Goal: Task Accomplishment & Management: Manage account settings

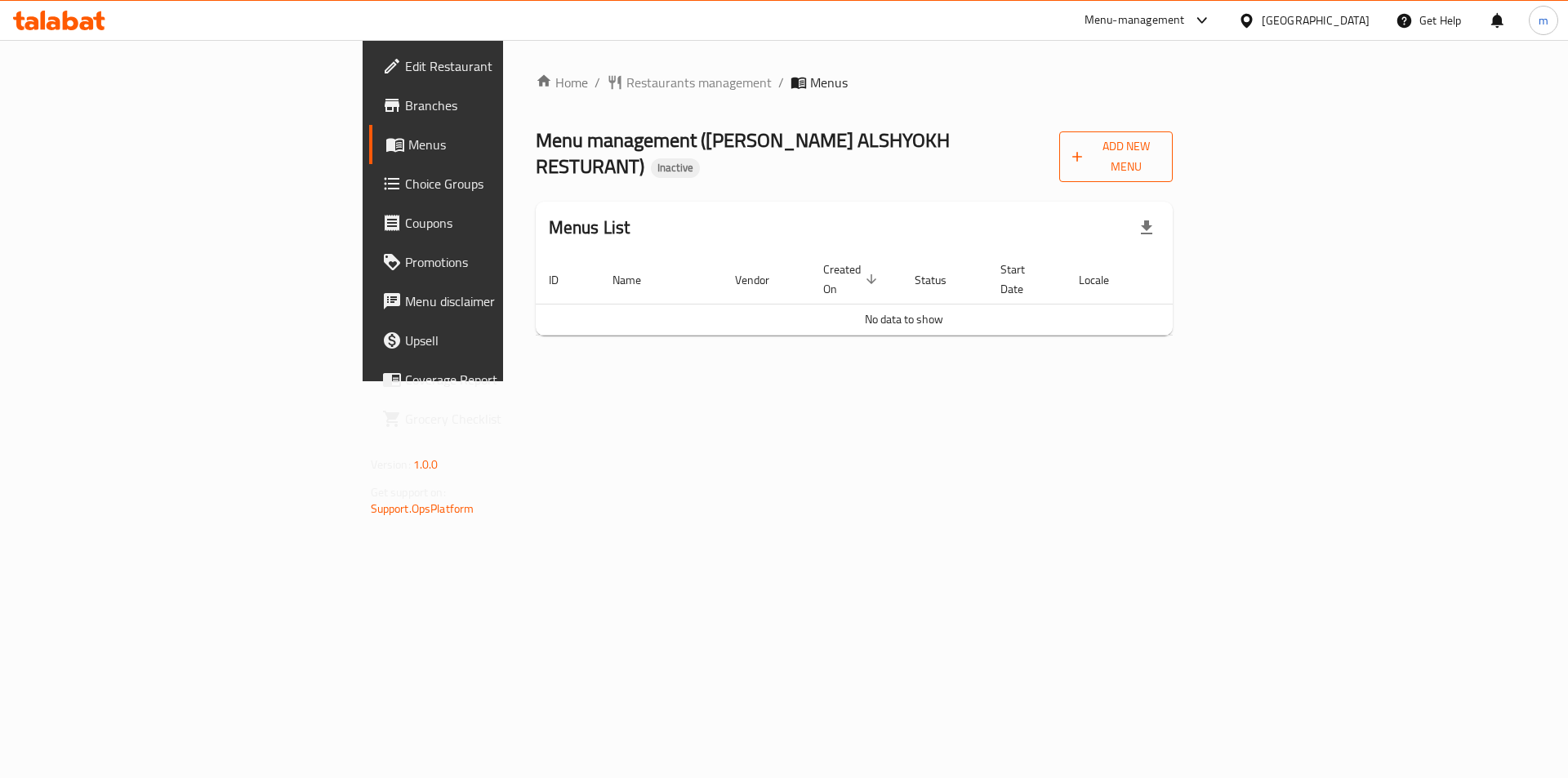
click at [1173, 157] on button "Add New Menu" at bounding box center [1115, 157] width 113 height 51
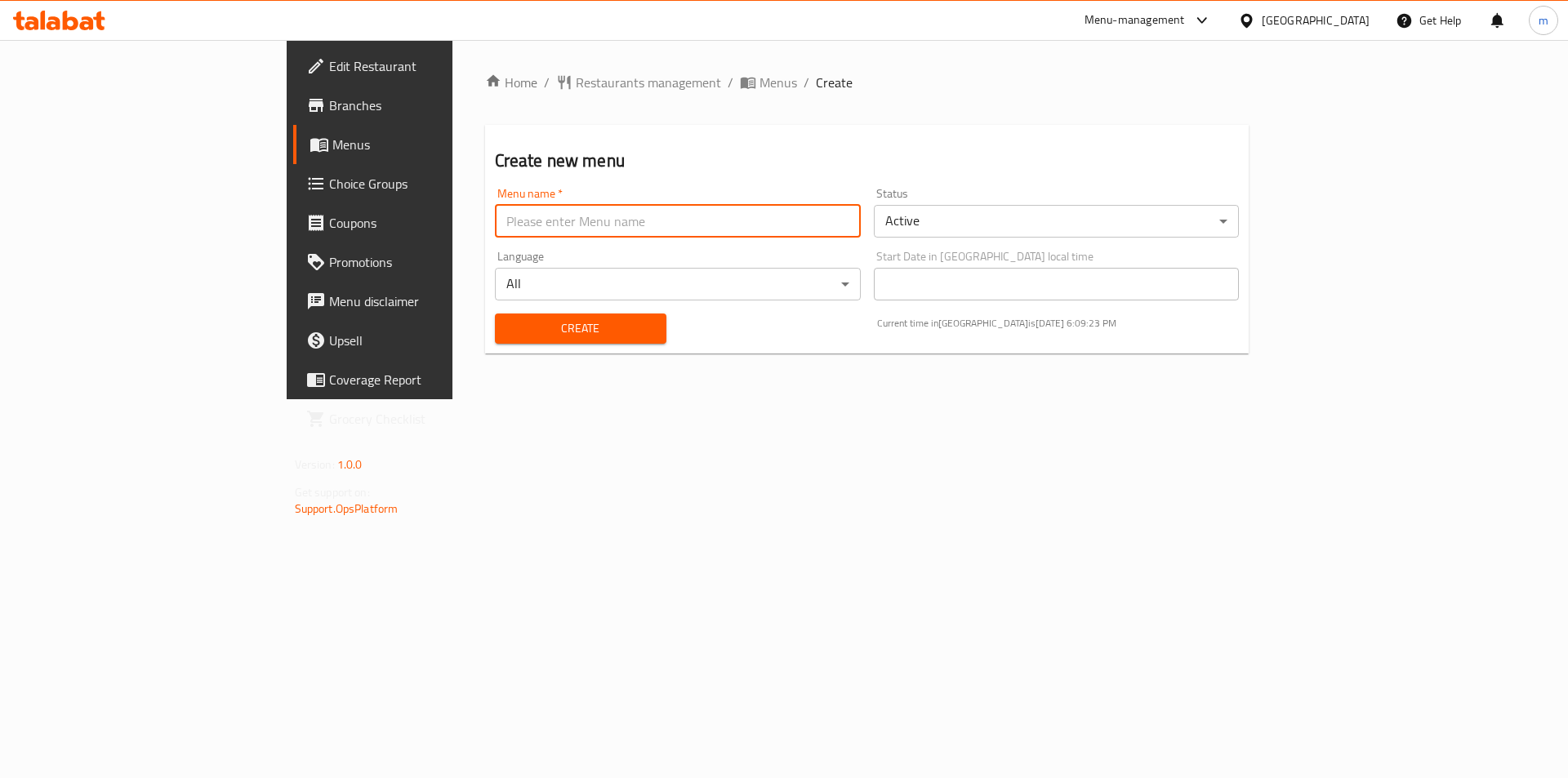
click at [571, 228] on input "text" at bounding box center [678, 221] width 366 height 32
type input "[GEOGRAPHIC_DATA] 11/8"
click at [519, 318] on span "Create" at bounding box center [580, 328] width 145 height 20
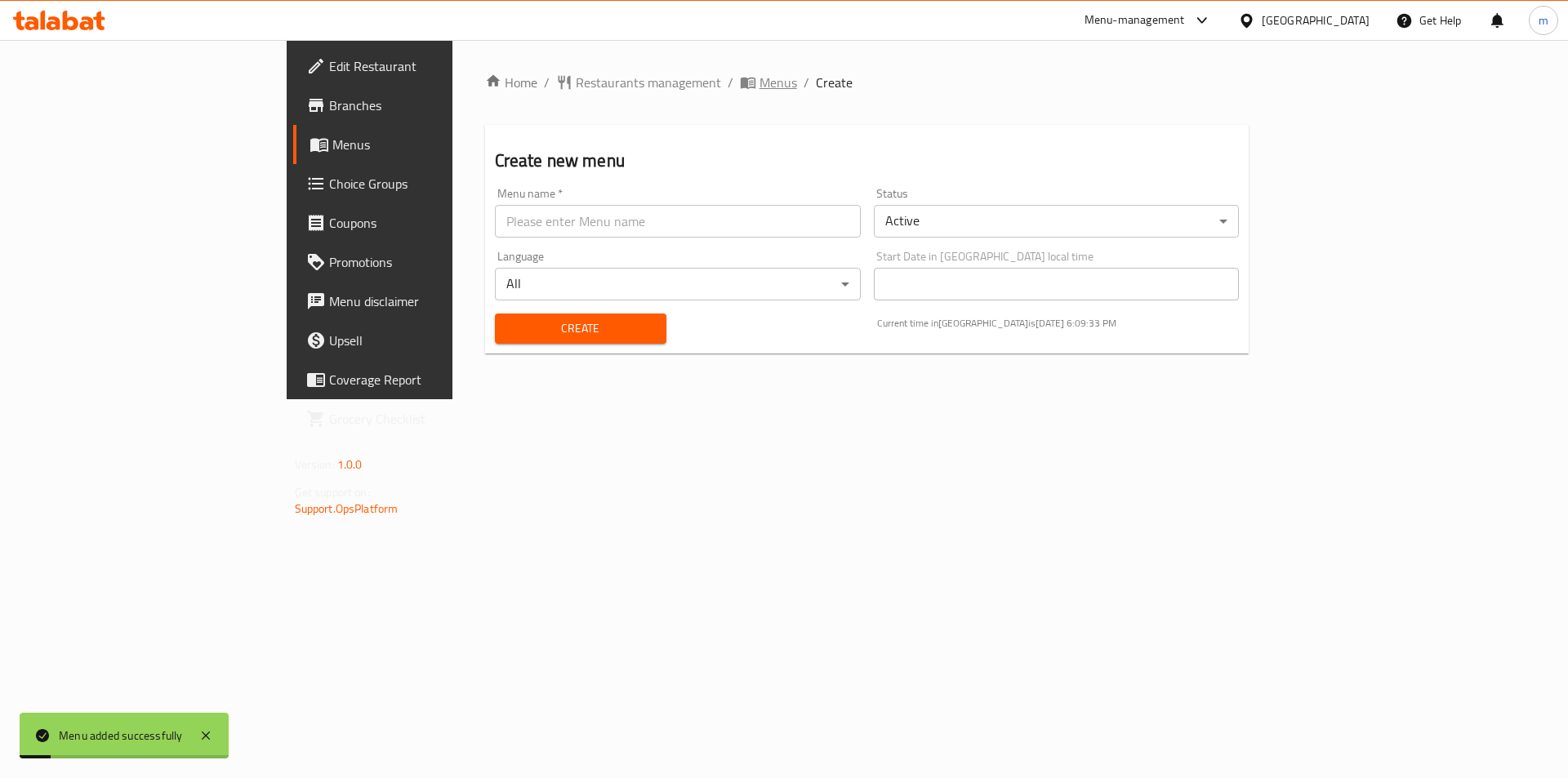
click at [760, 91] on span "Menus" at bounding box center [778, 82] width 37 height 20
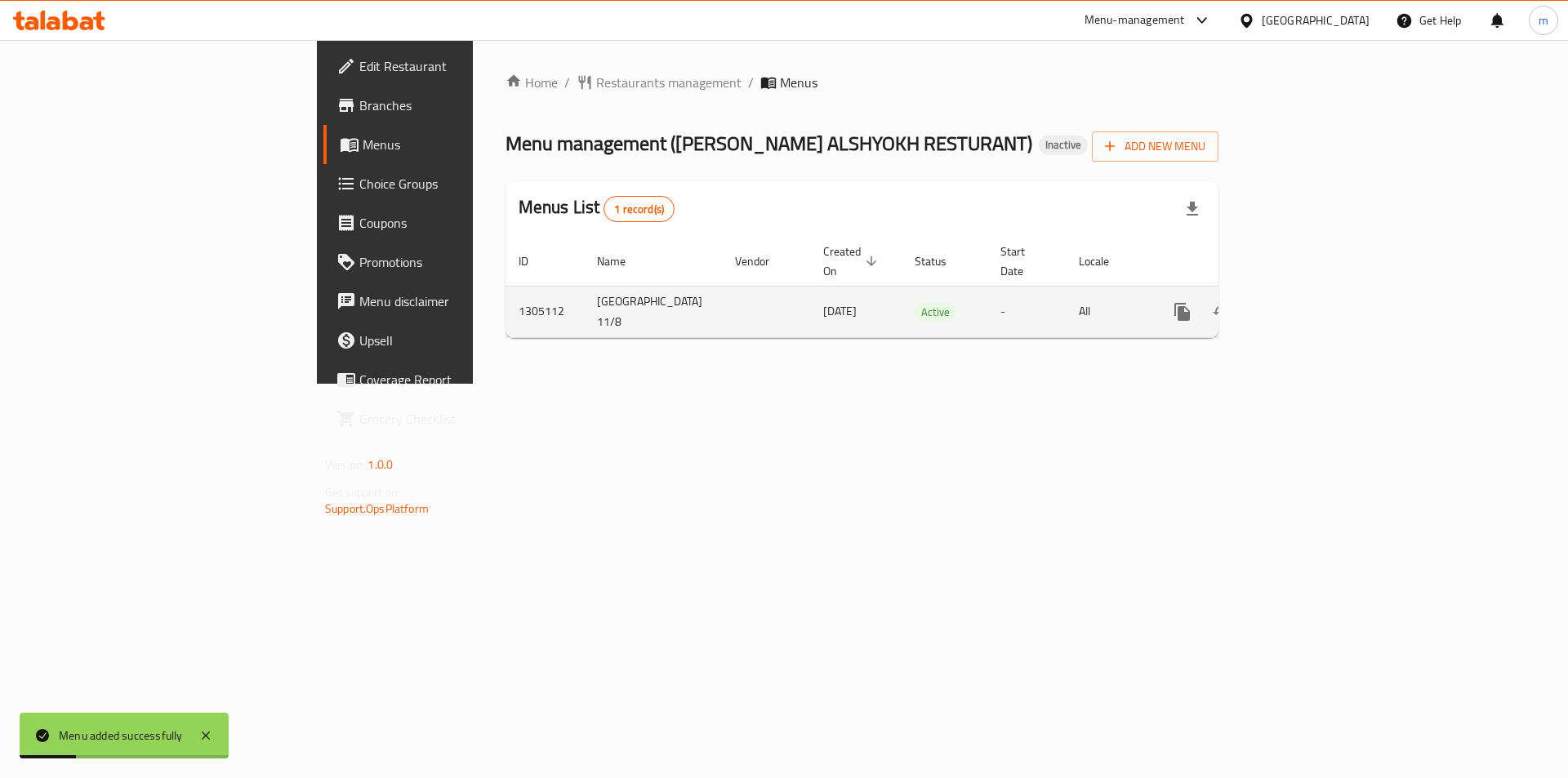
click at [1320, 292] on link "enhanced table" at bounding box center [1300, 312] width 39 height 39
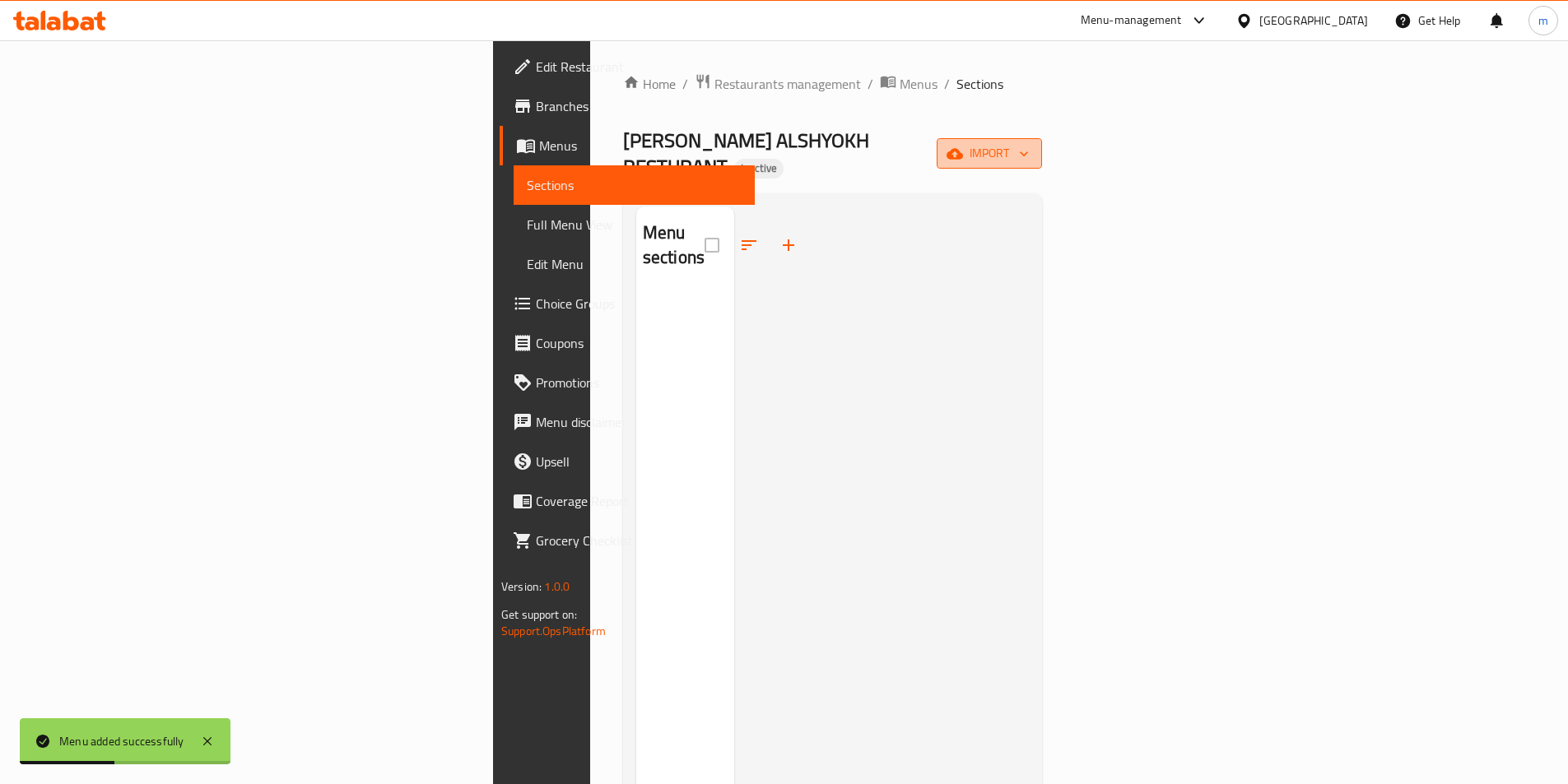
click at [1029, 143] on span "import" at bounding box center [989, 153] width 79 height 21
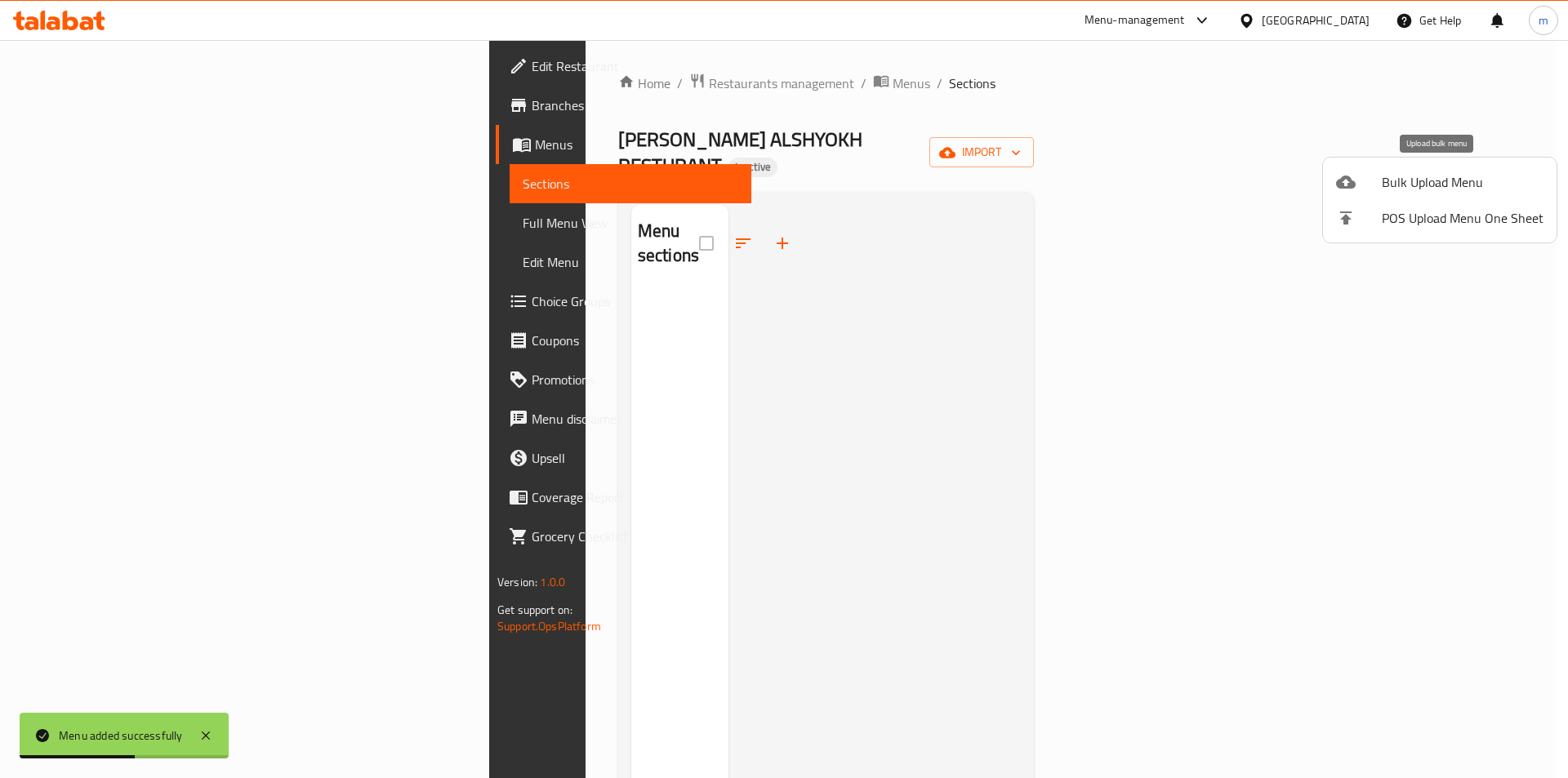
click at [1439, 194] on li "Bulk Upload Menu" at bounding box center [1440, 182] width 234 height 36
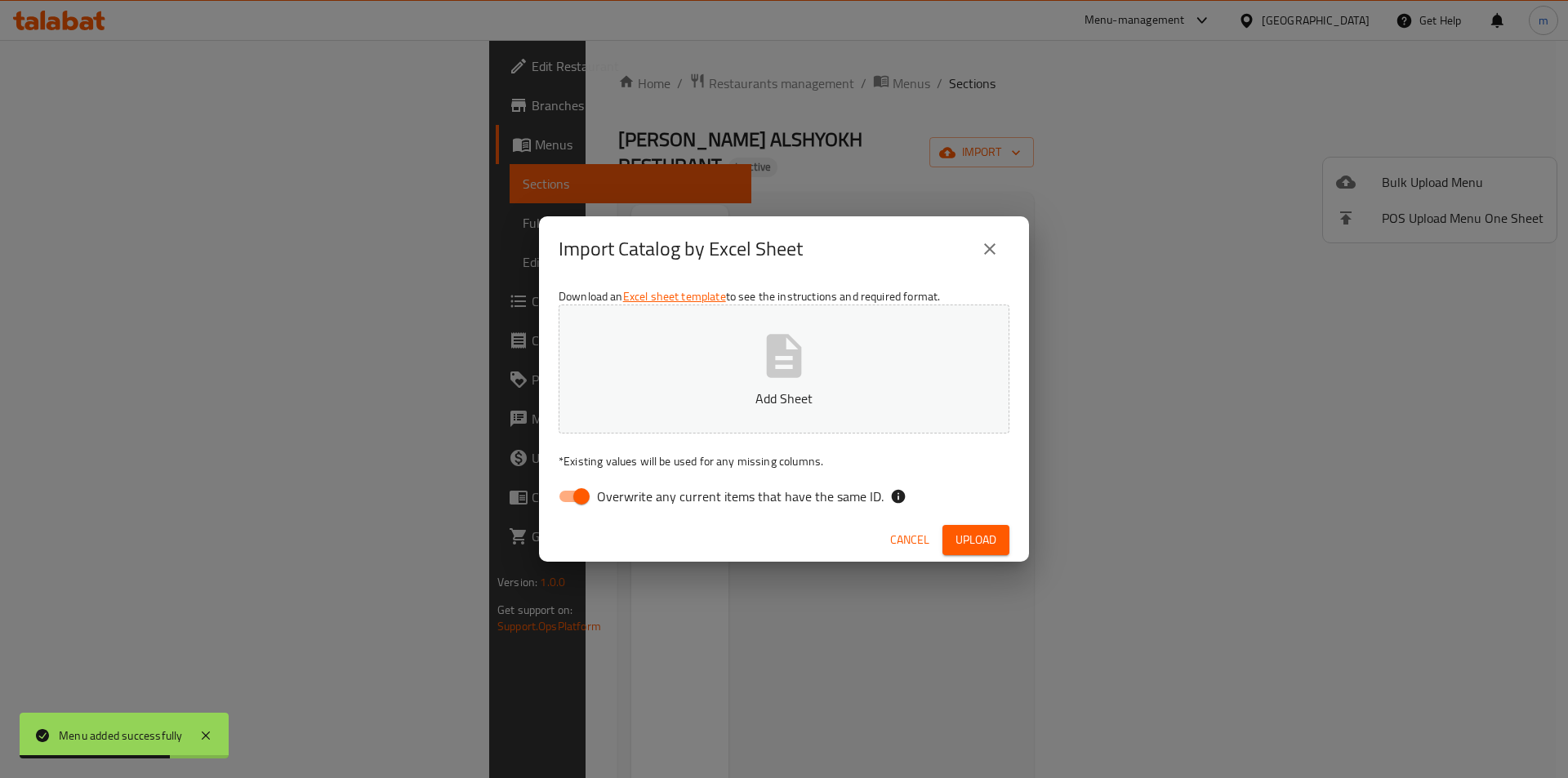
click at [576, 501] on input "Overwrite any current items that have the same ID." at bounding box center [581, 496] width 93 height 31
checkbox input "false"
click at [838, 368] on button "Add Sheet" at bounding box center [784, 369] width 451 height 129
click at [993, 538] on span "Upload" at bounding box center [976, 540] width 41 height 20
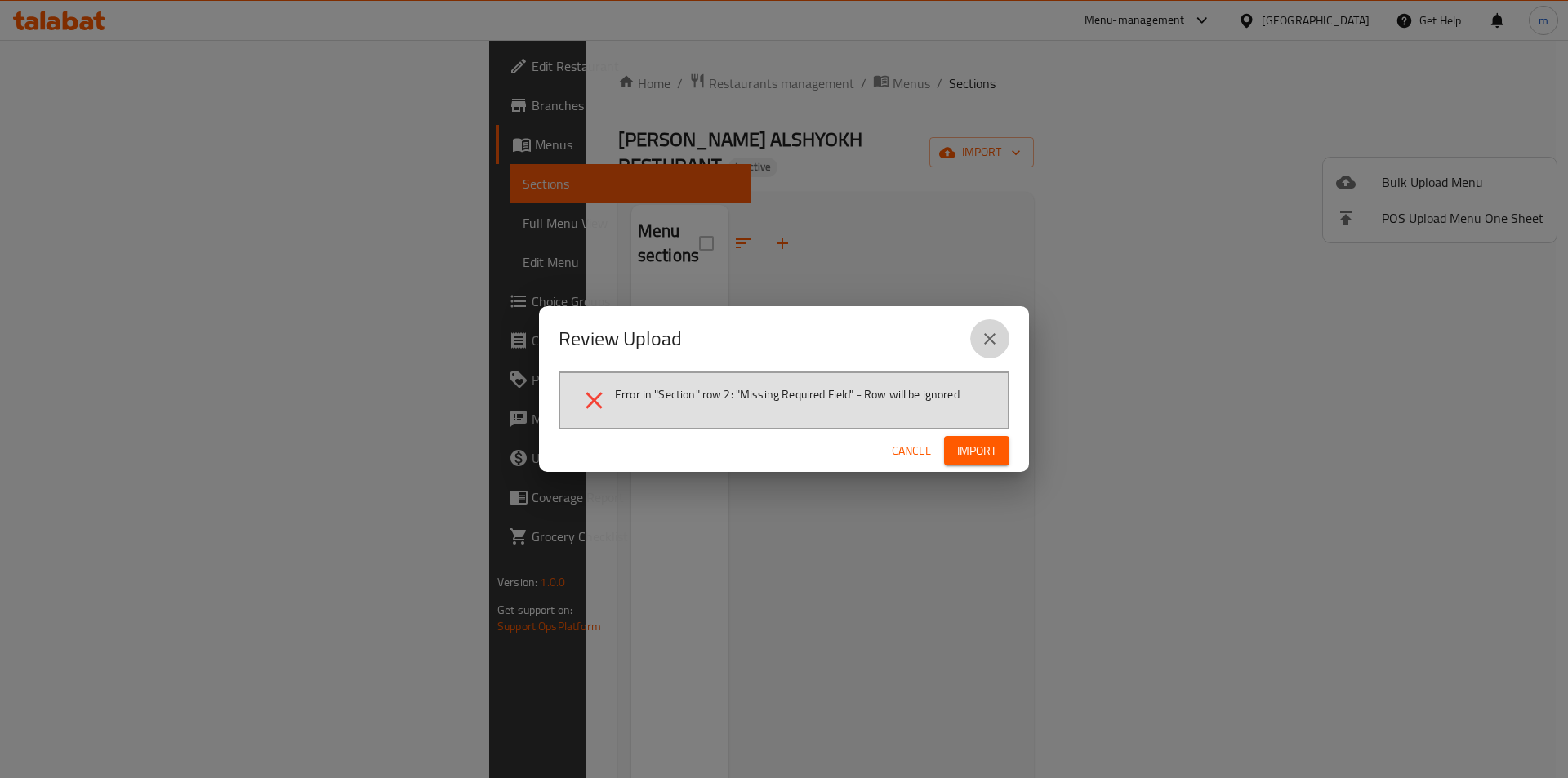
click at [990, 337] on icon "close" at bounding box center [989, 338] width 11 height 11
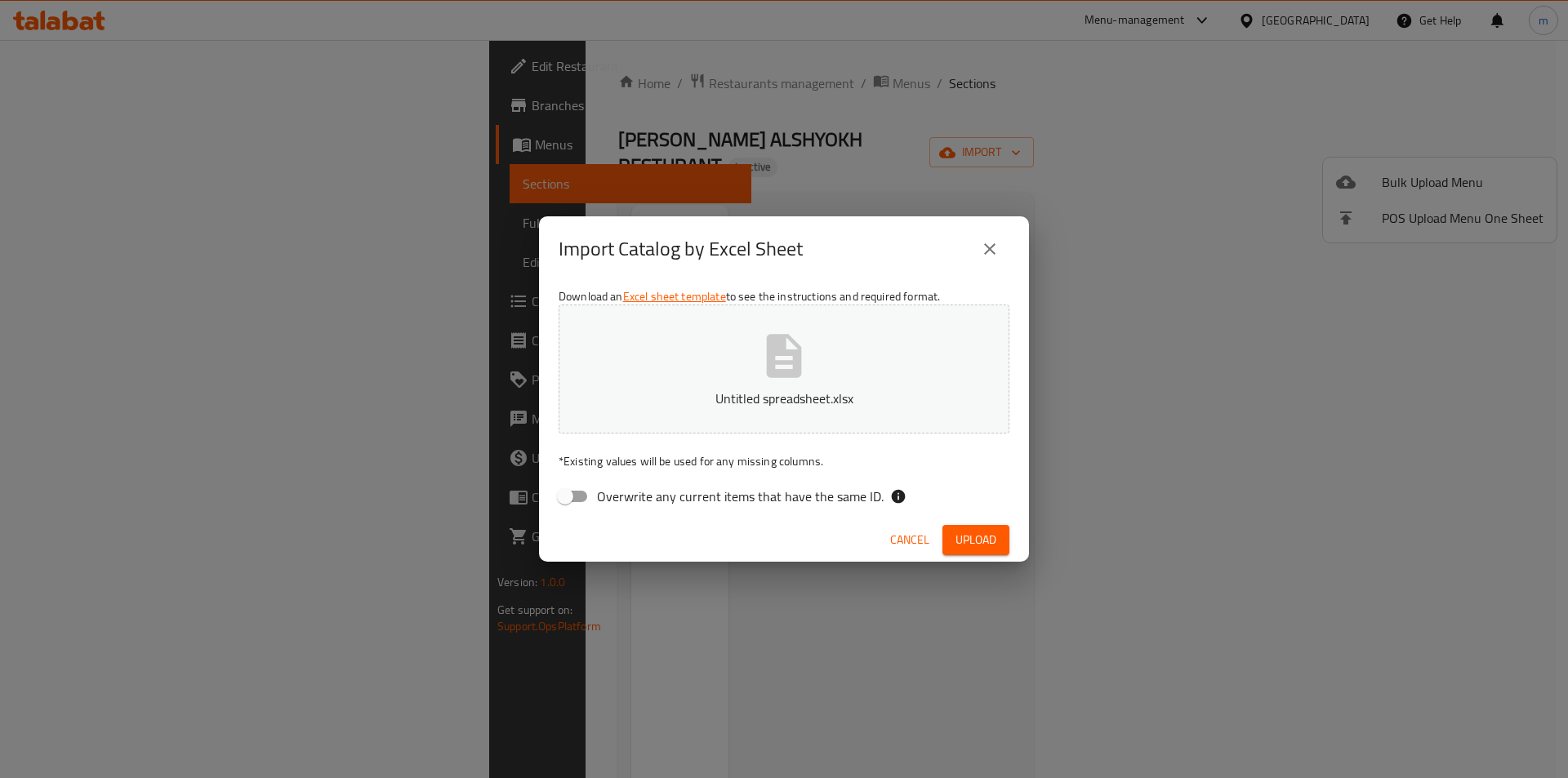
click at [979, 549] on span "Upload" at bounding box center [976, 540] width 41 height 20
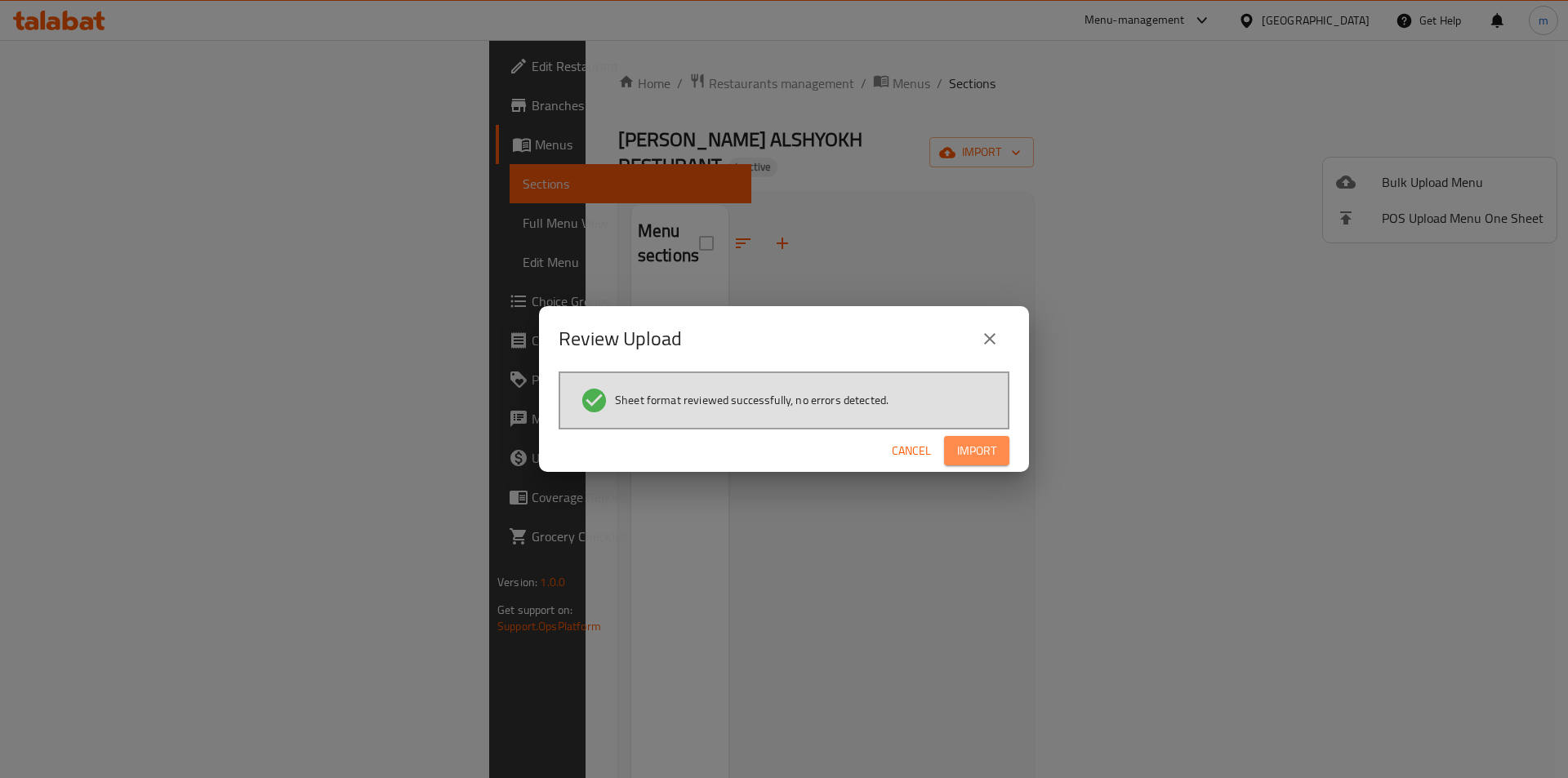
click at [1007, 453] on button "Import" at bounding box center [977, 451] width 66 height 31
click at [1004, 452] on button "button" at bounding box center [983, 451] width 52 height 26
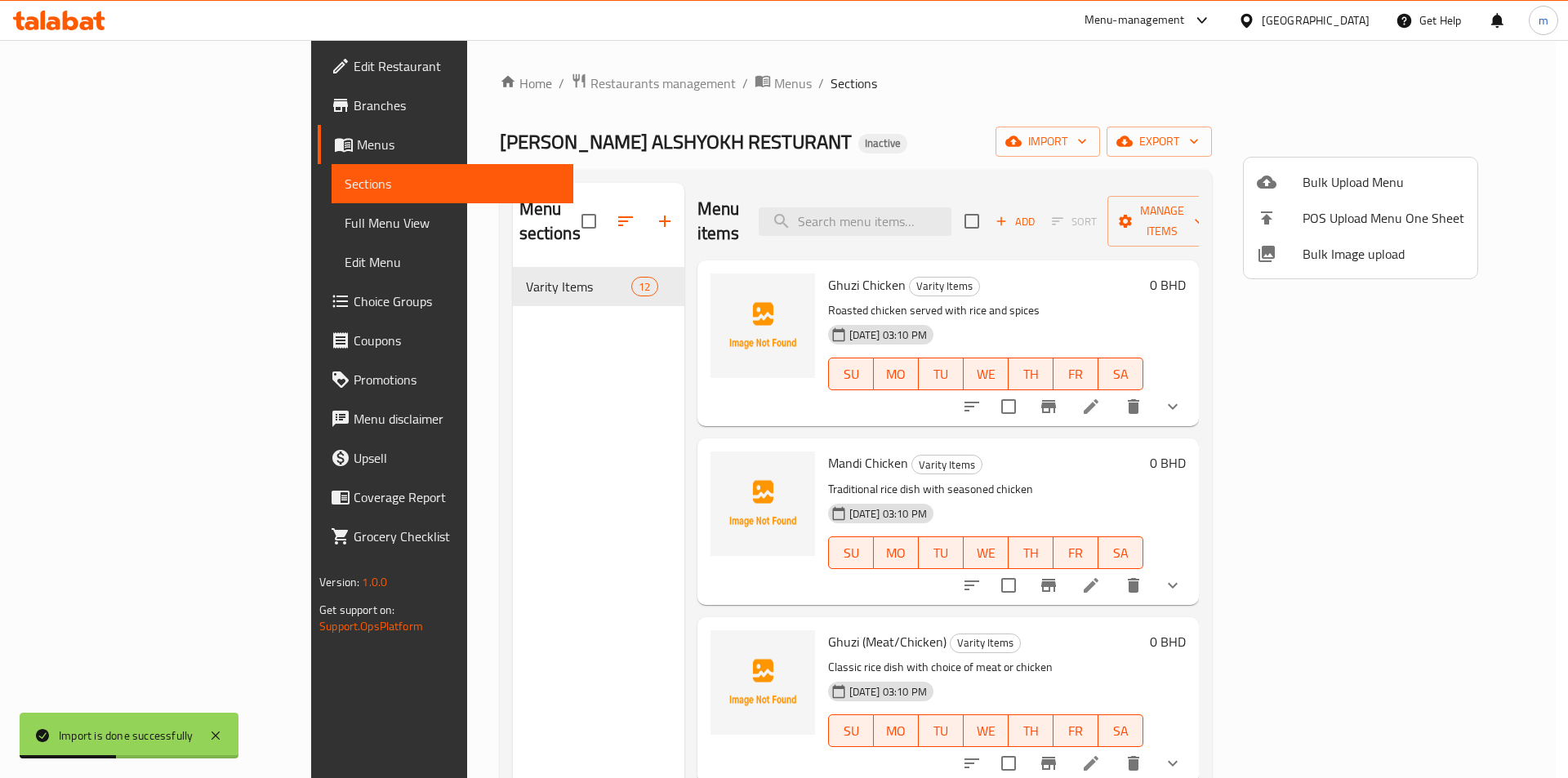
click at [71, 258] on div at bounding box center [784, 389] width 1568 height 778
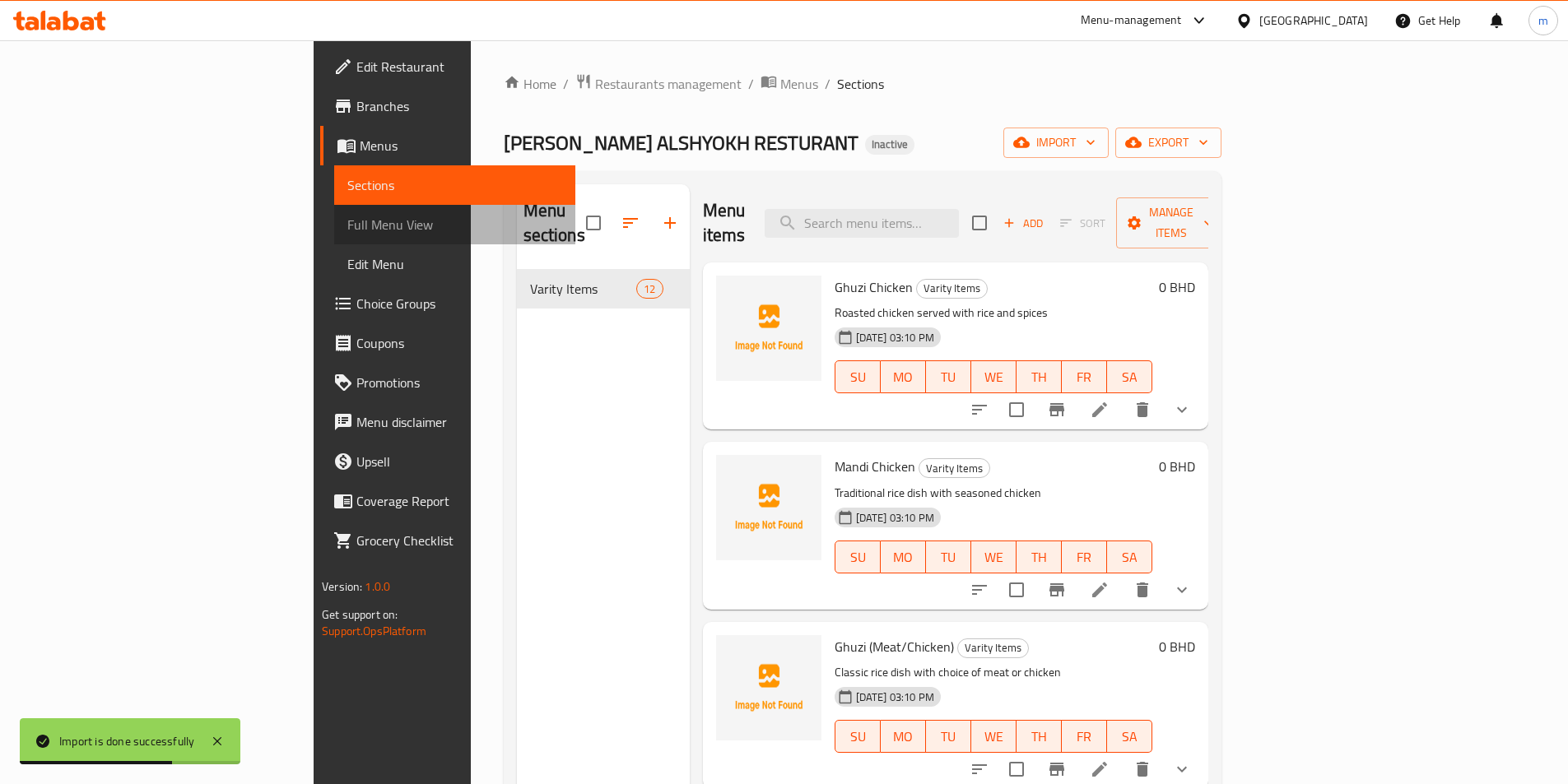
click at [347, 224] on span "Full Menu View" at bounding box center [454, 224] width 215 height 20
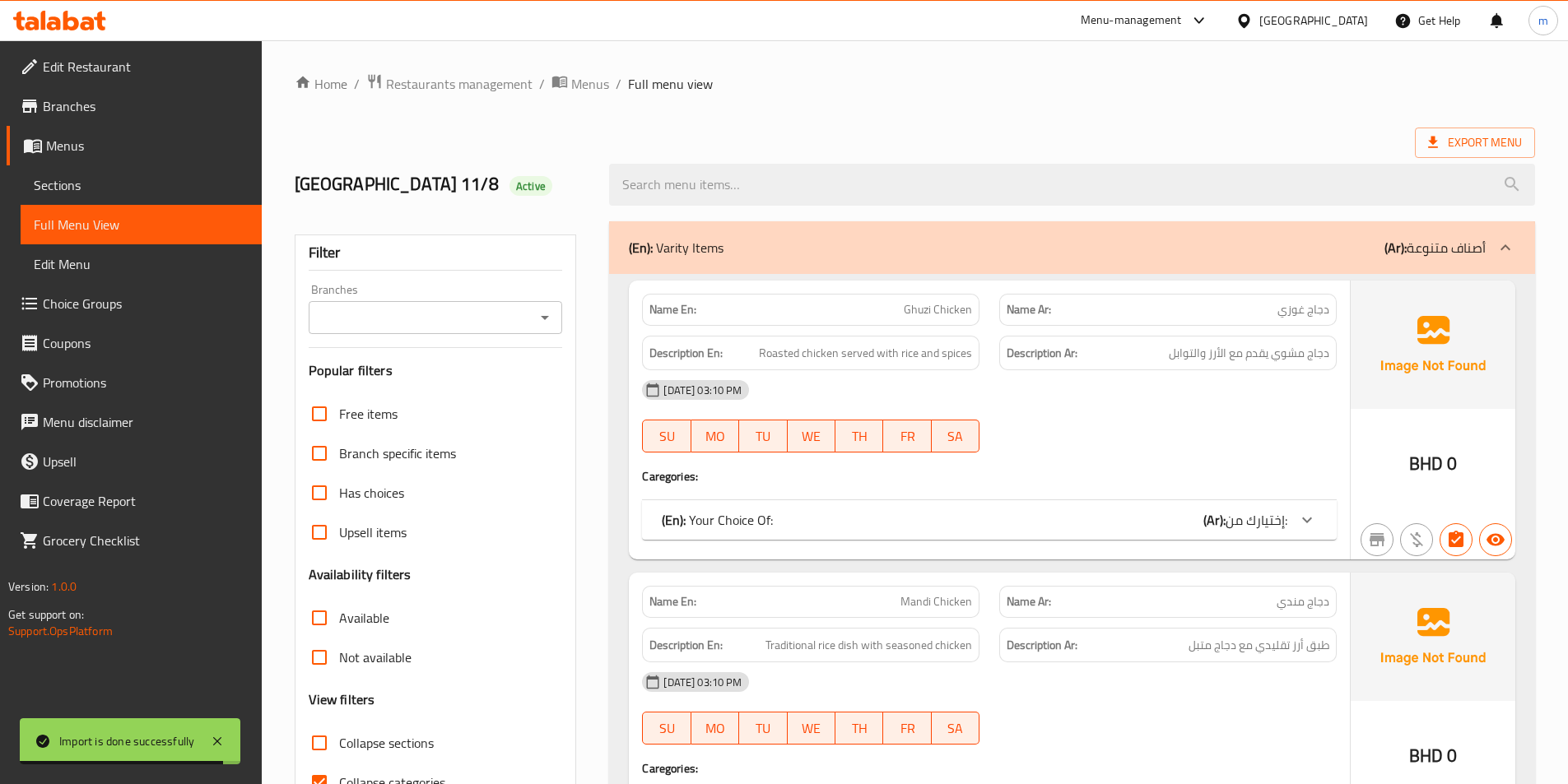
scroll to position [411, 0]
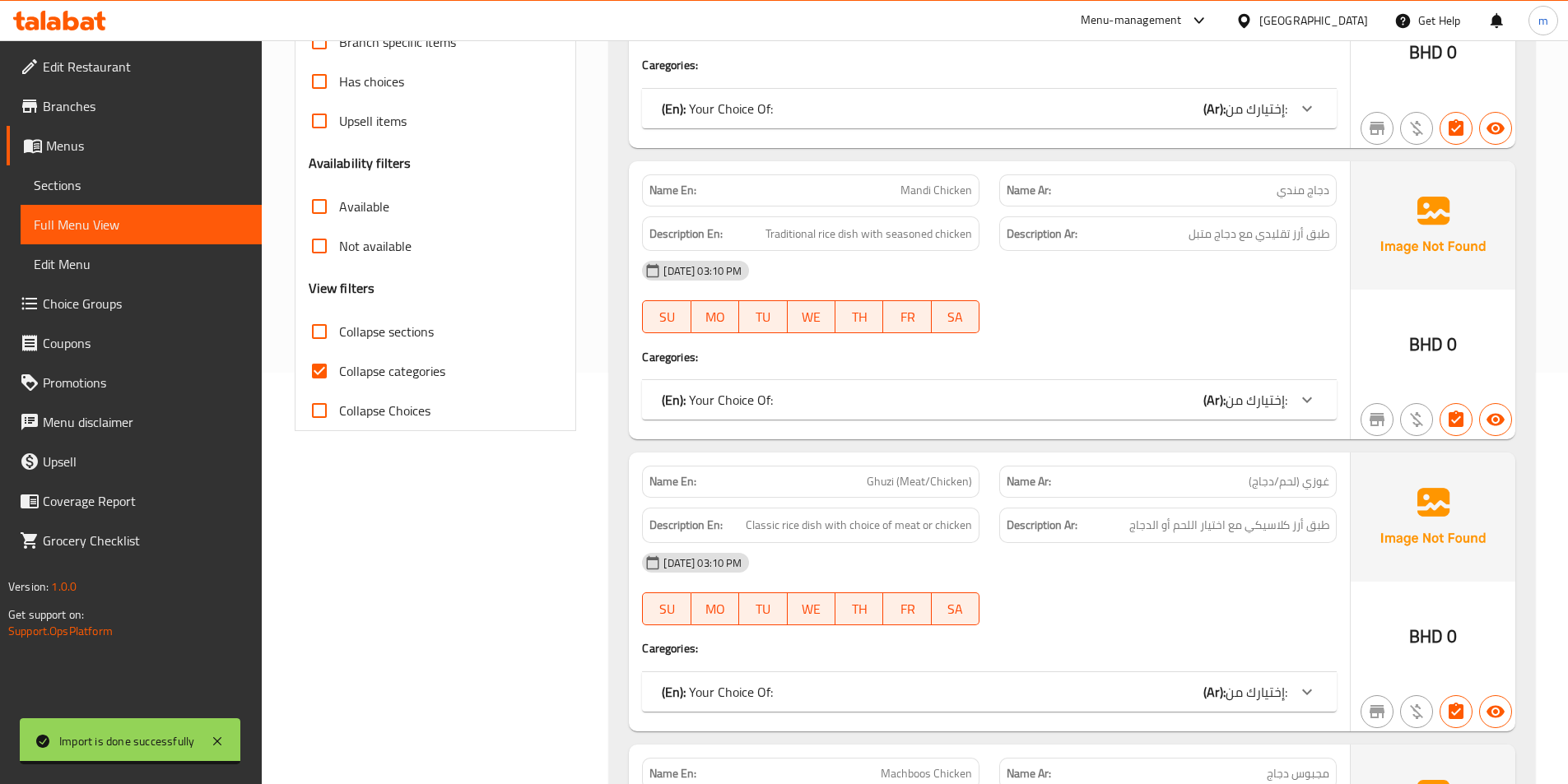
click at [384, 377] on span "Collapse categories" at bounding box center [393, 370] width 106 height 20
click at [339, 377] on input "Collapse categories" at bounding box center [319, 371] width 39 height 39
checkbox input "false"
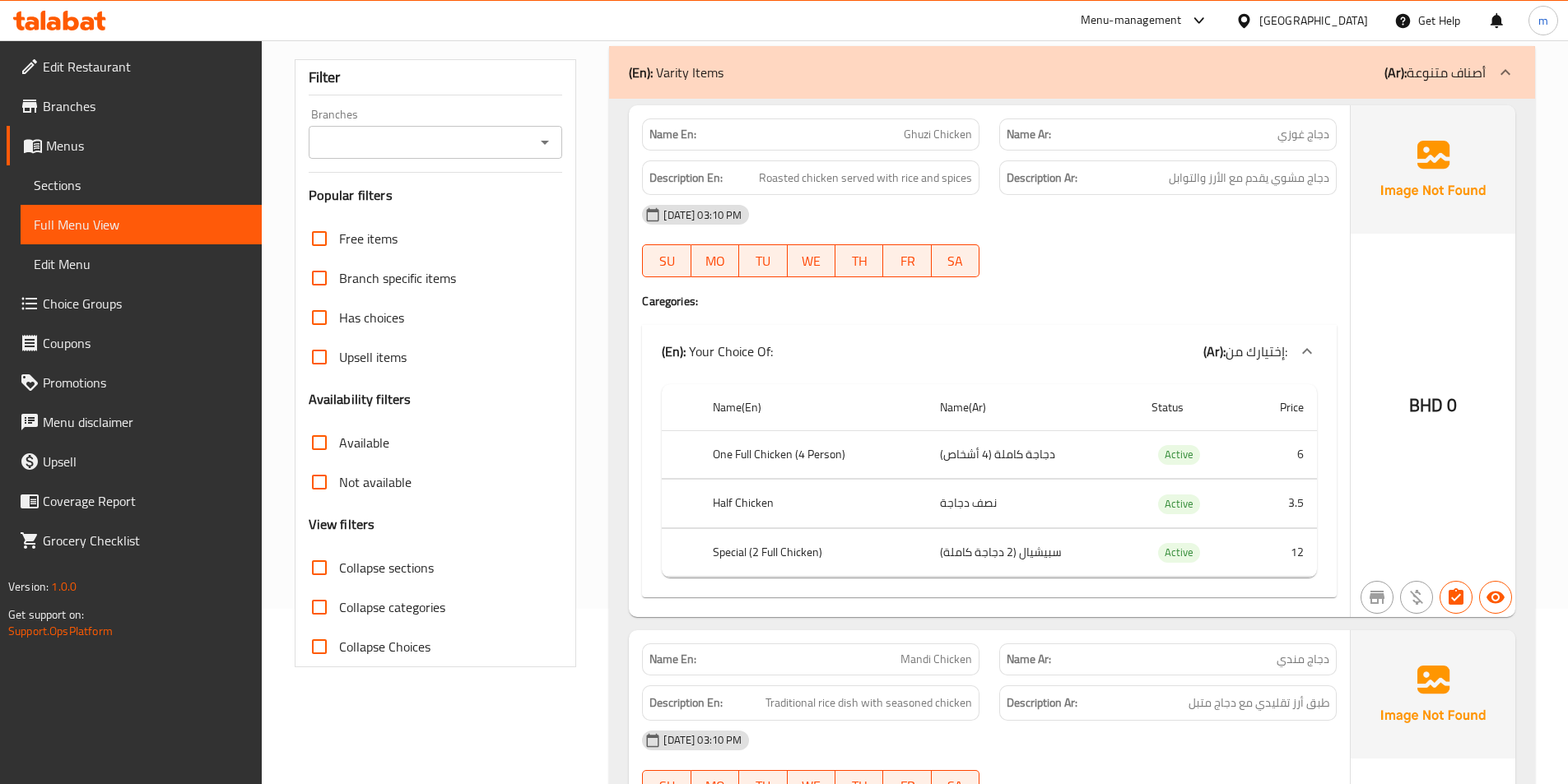
scroll to position [0, 0]
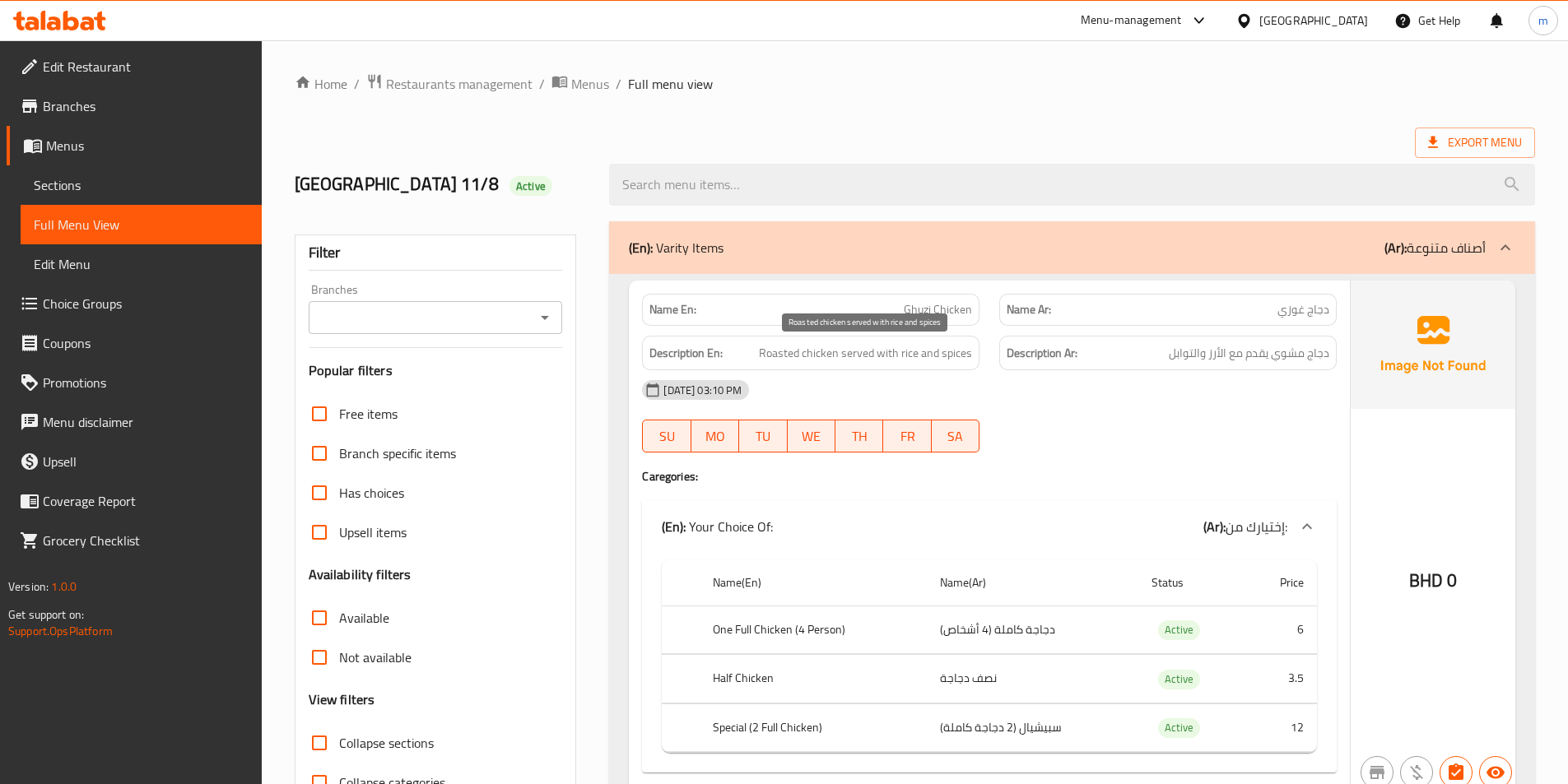
click at [780, 355] on span "Roasted chicken served with rice and spices" at bounding box center [865, 353] width 213 height 21
copy span "Roasted"
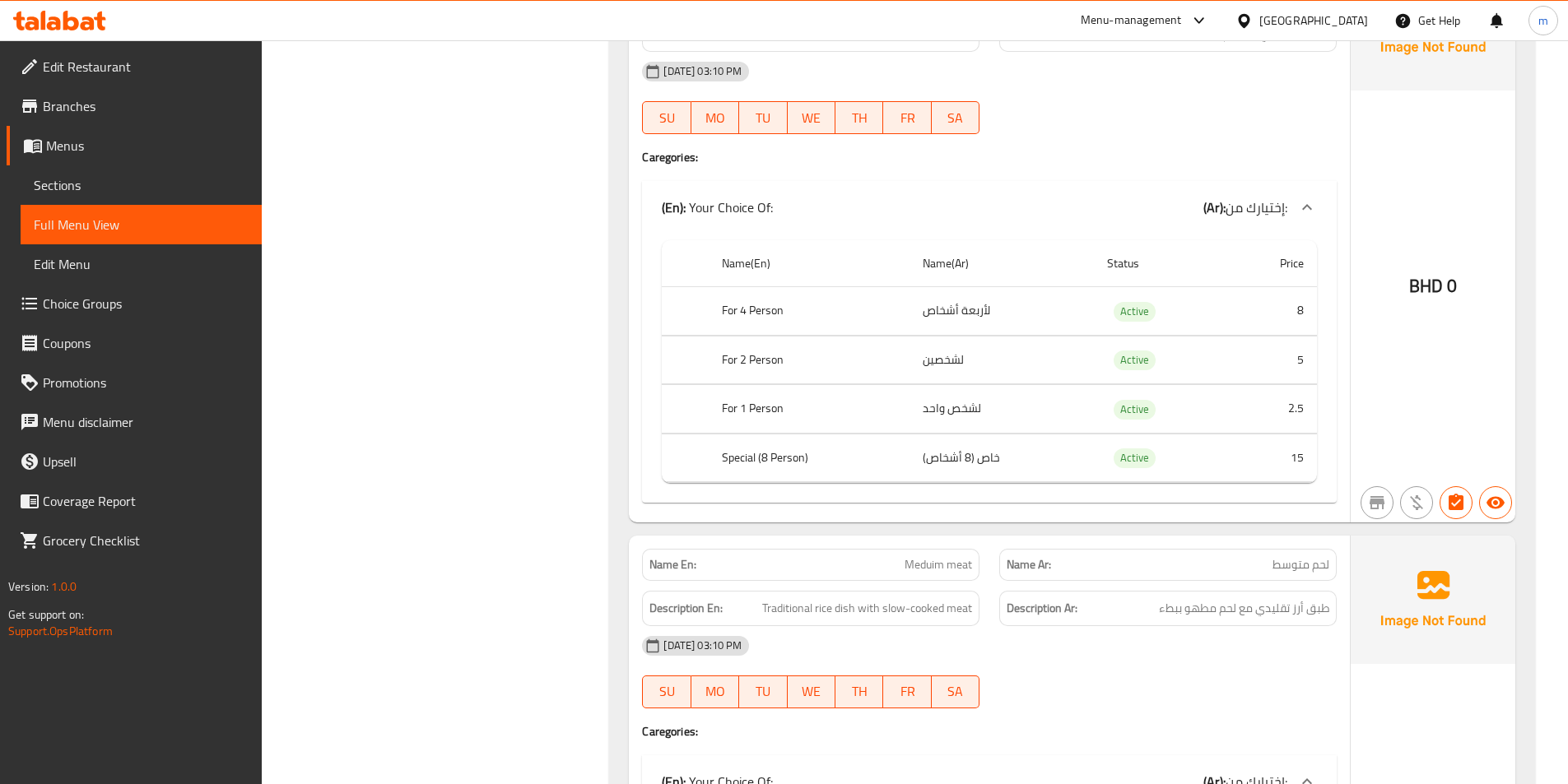
scroll to position [2056, 0]
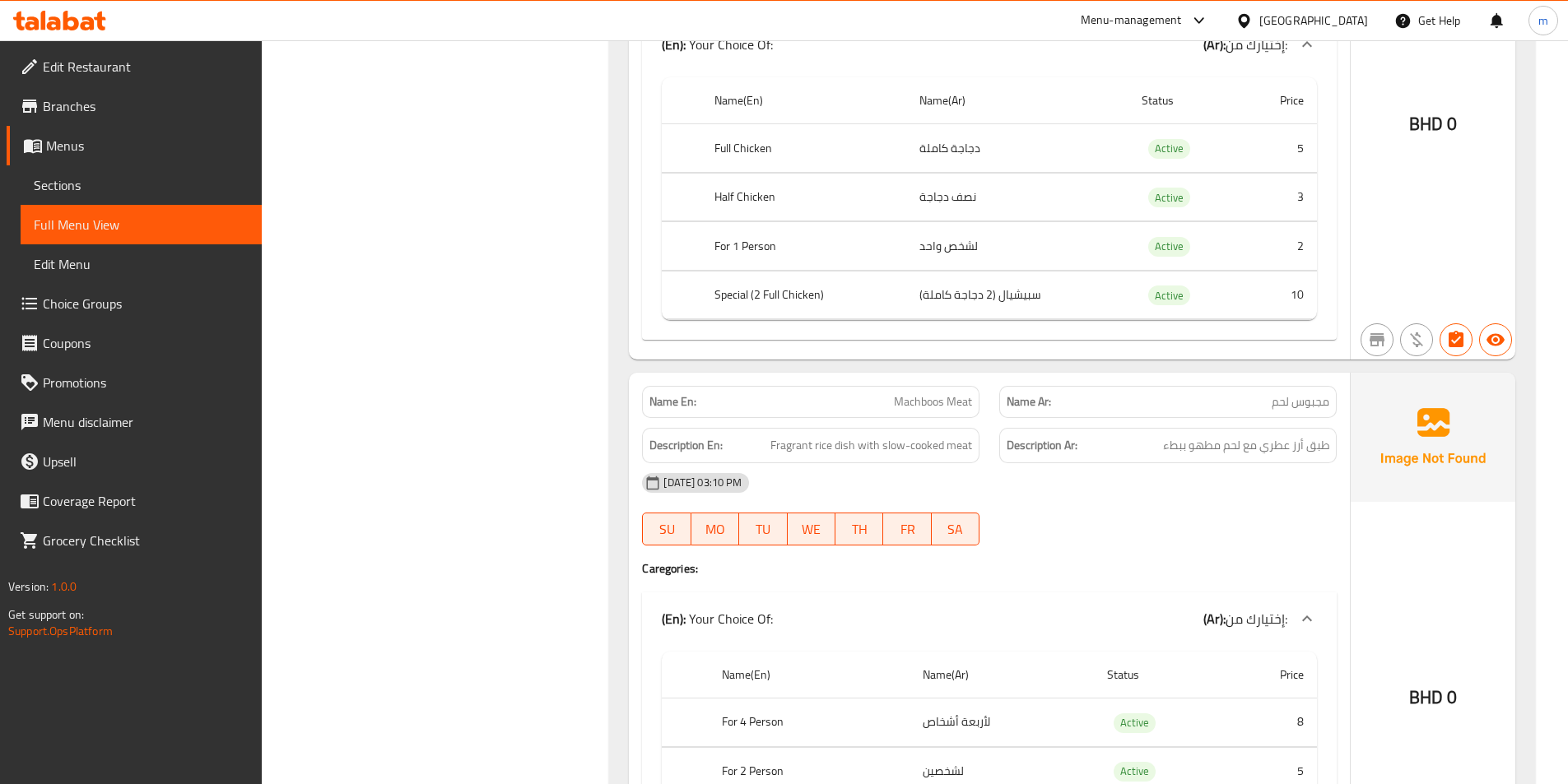
click at [958, 397] on span "Machboos Meat" at bounding box center [933, 402] width 78 height 17
copy span "Machboos Meat"
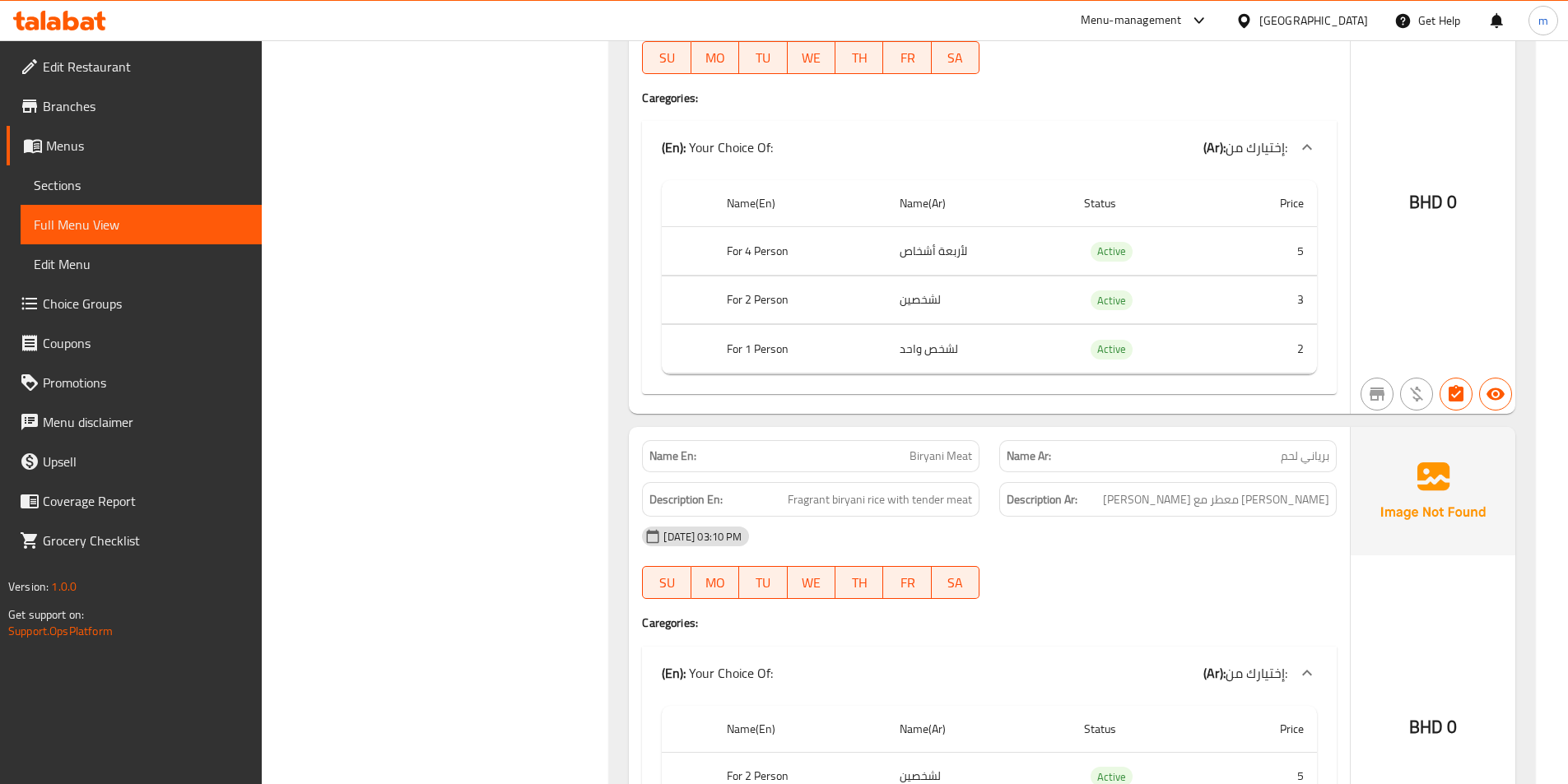
scroll to position [3290, 0]
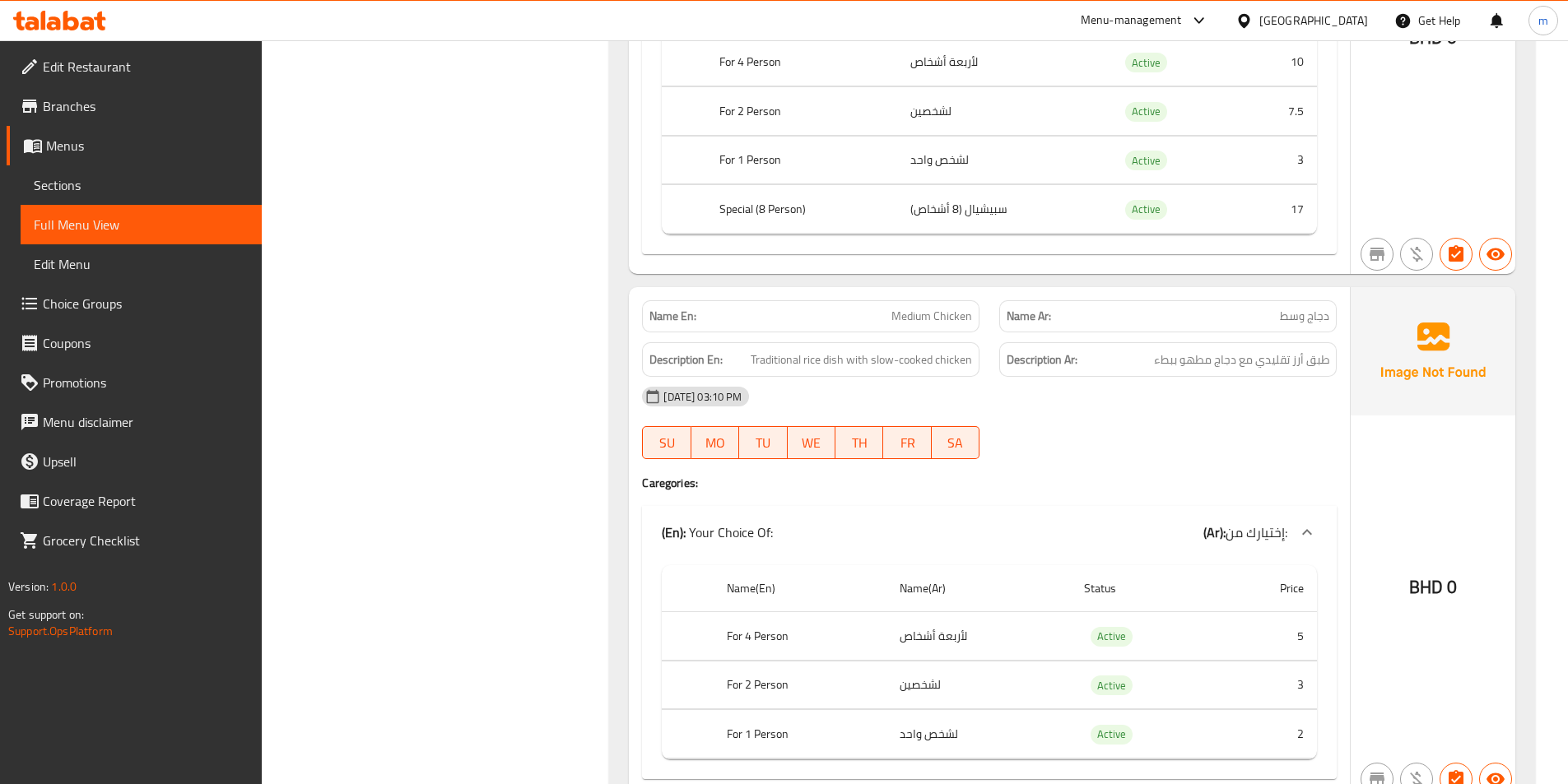
click at [936, 315] on span "Medium Chicken" at bounding box center [932, 316] width 81 height 17
copy span "Medium Chicken"
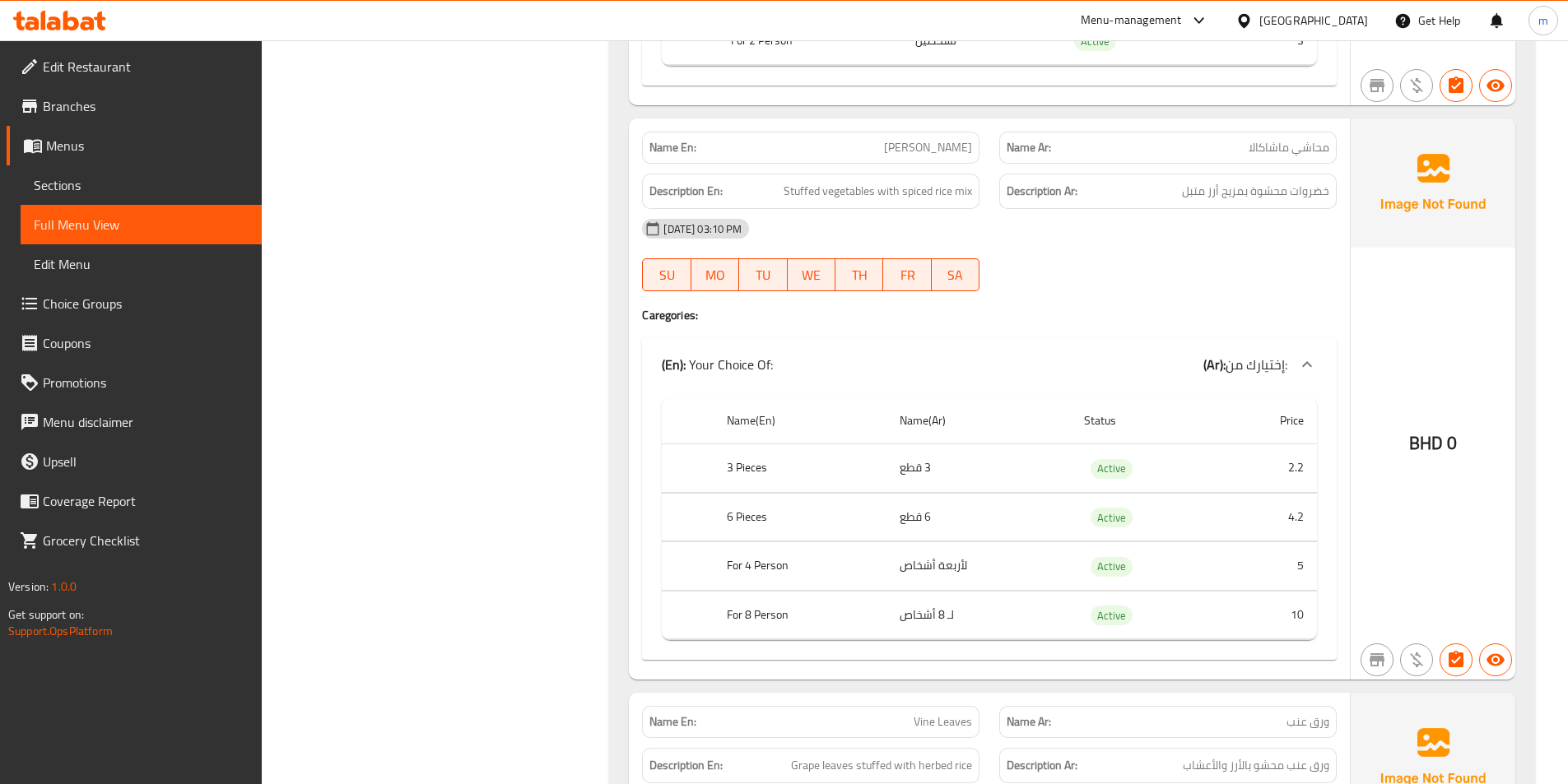
scroll to position [4524, 0]
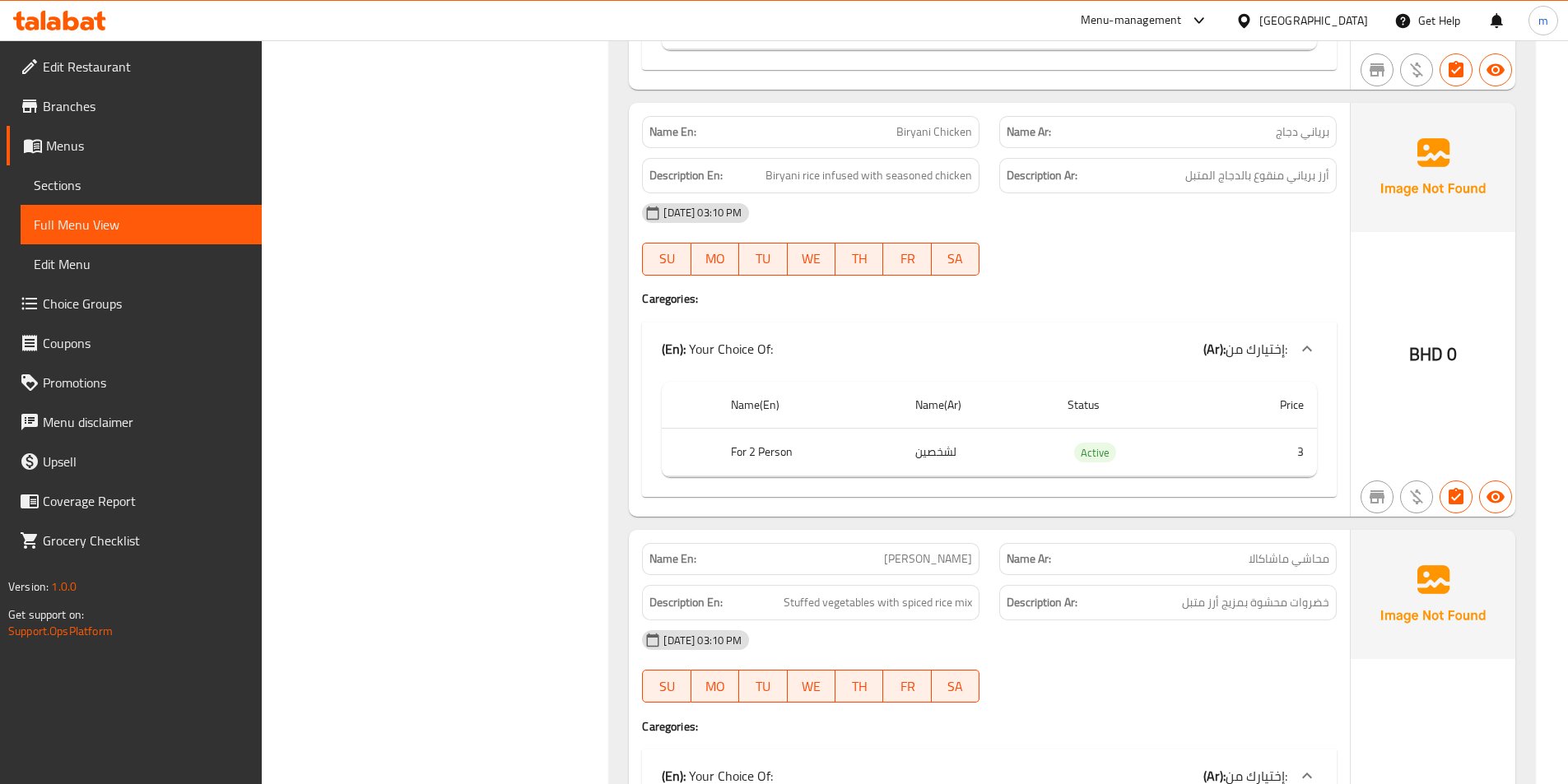
click at [936, 131] on span "Biryani Chicken" at bounding box center [934, 132] width 75 height 17
copy span "Biryani Chicken"
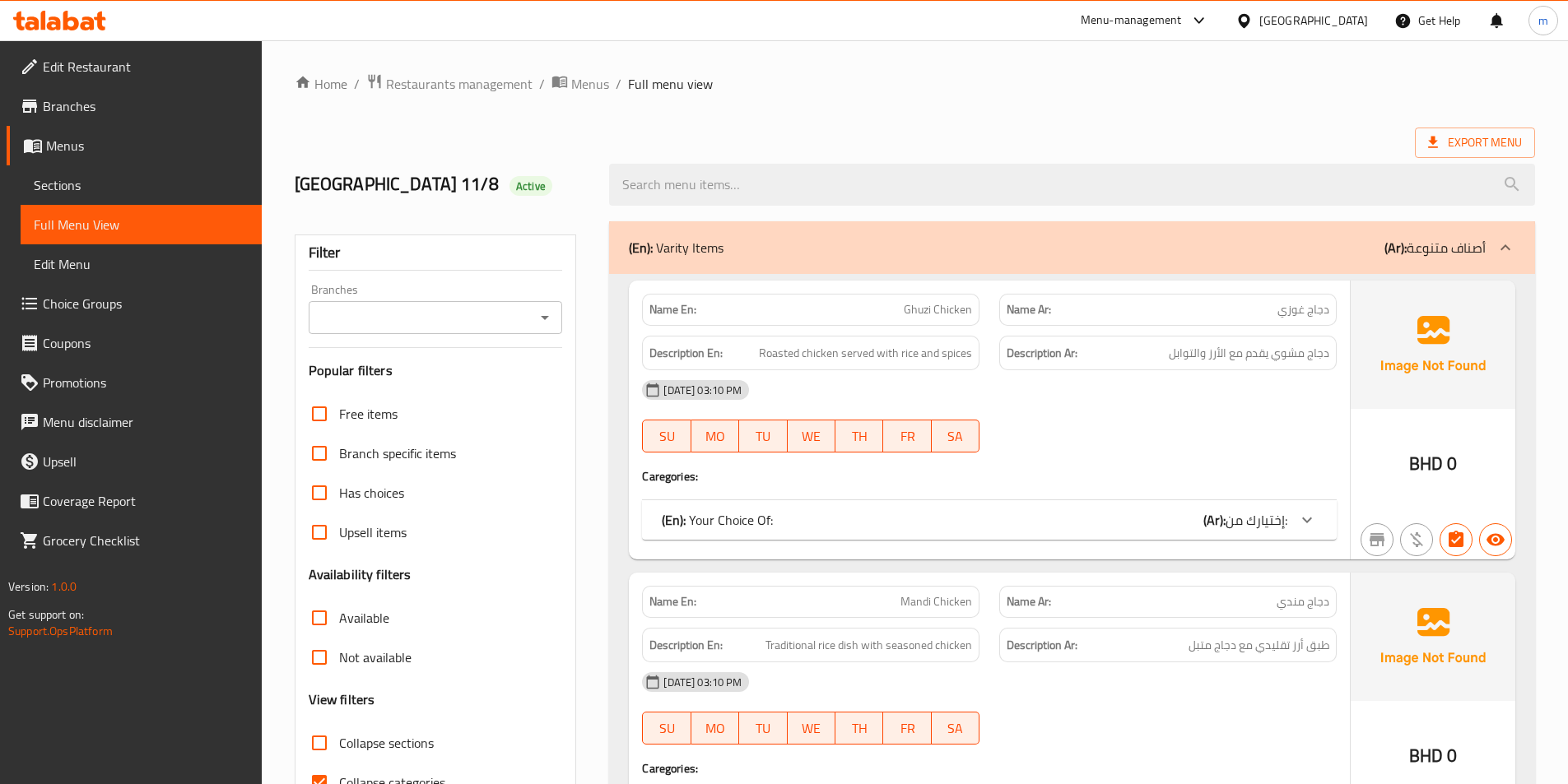
click at [102, 183] on span "Sections" at bounding box center [141, 184] width 215 height 20
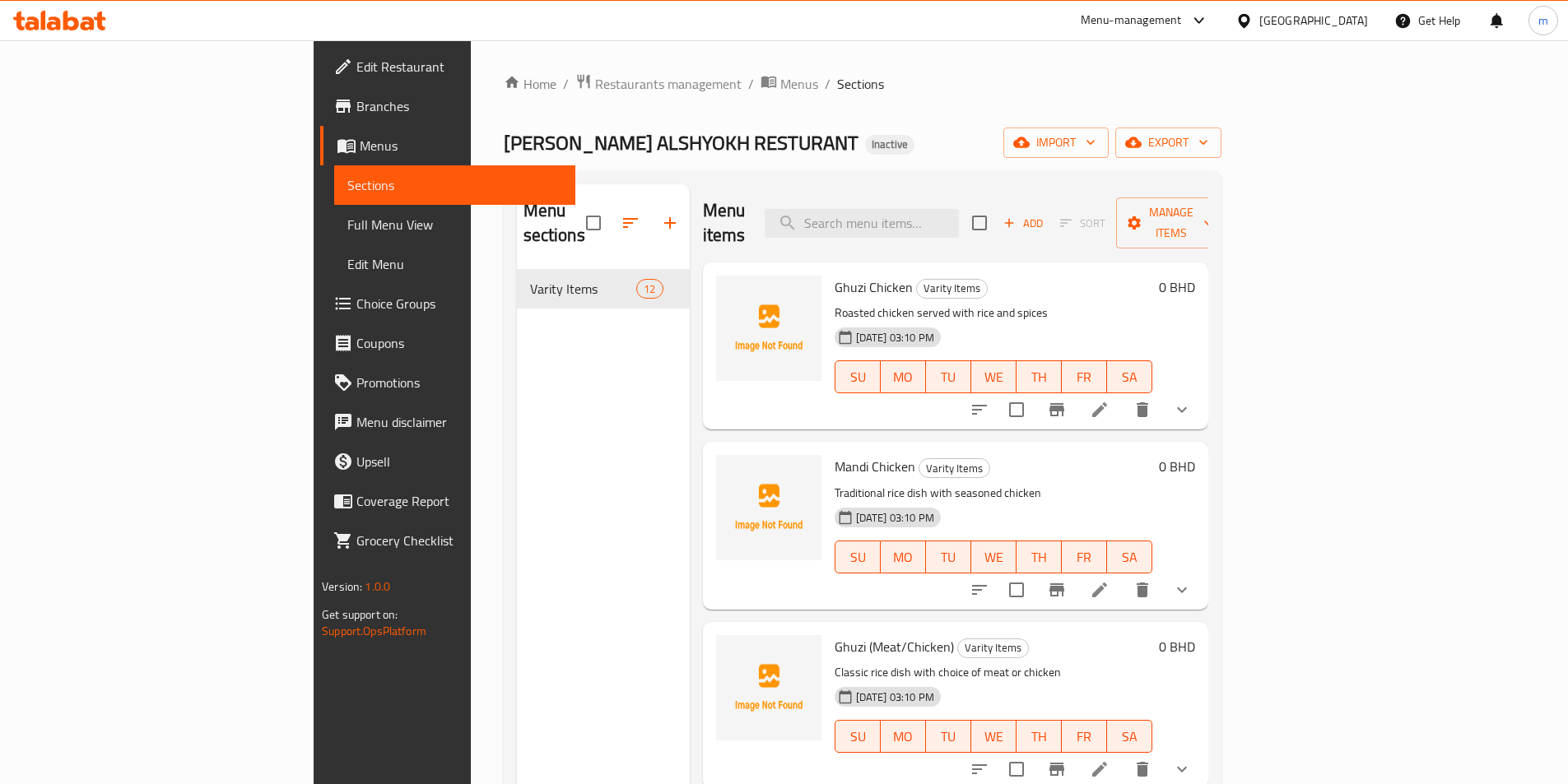
click at [1122, 395] on li at bounding box center [1100, 410] width 46 height 30
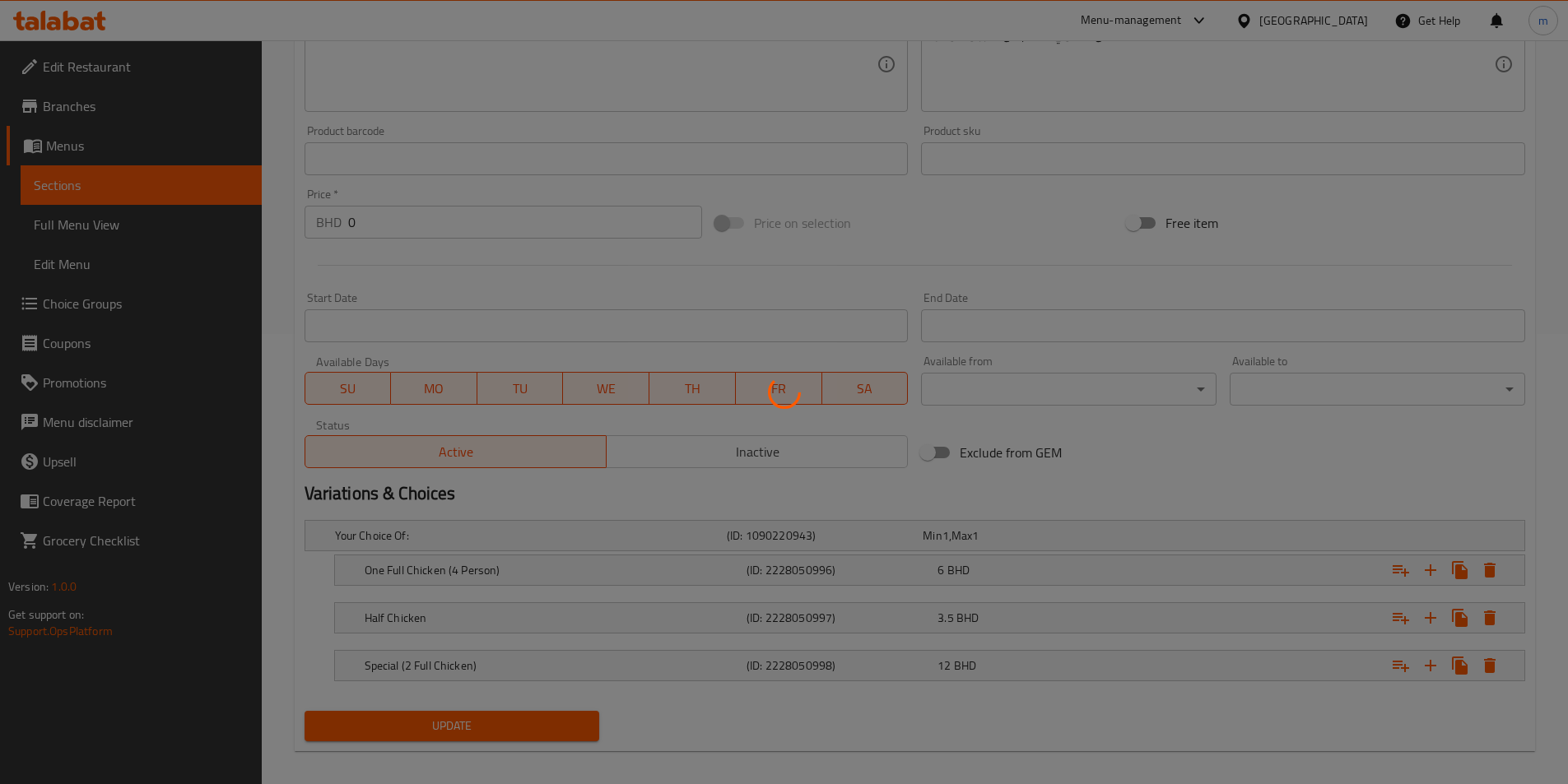
scroll to position [463, 0]
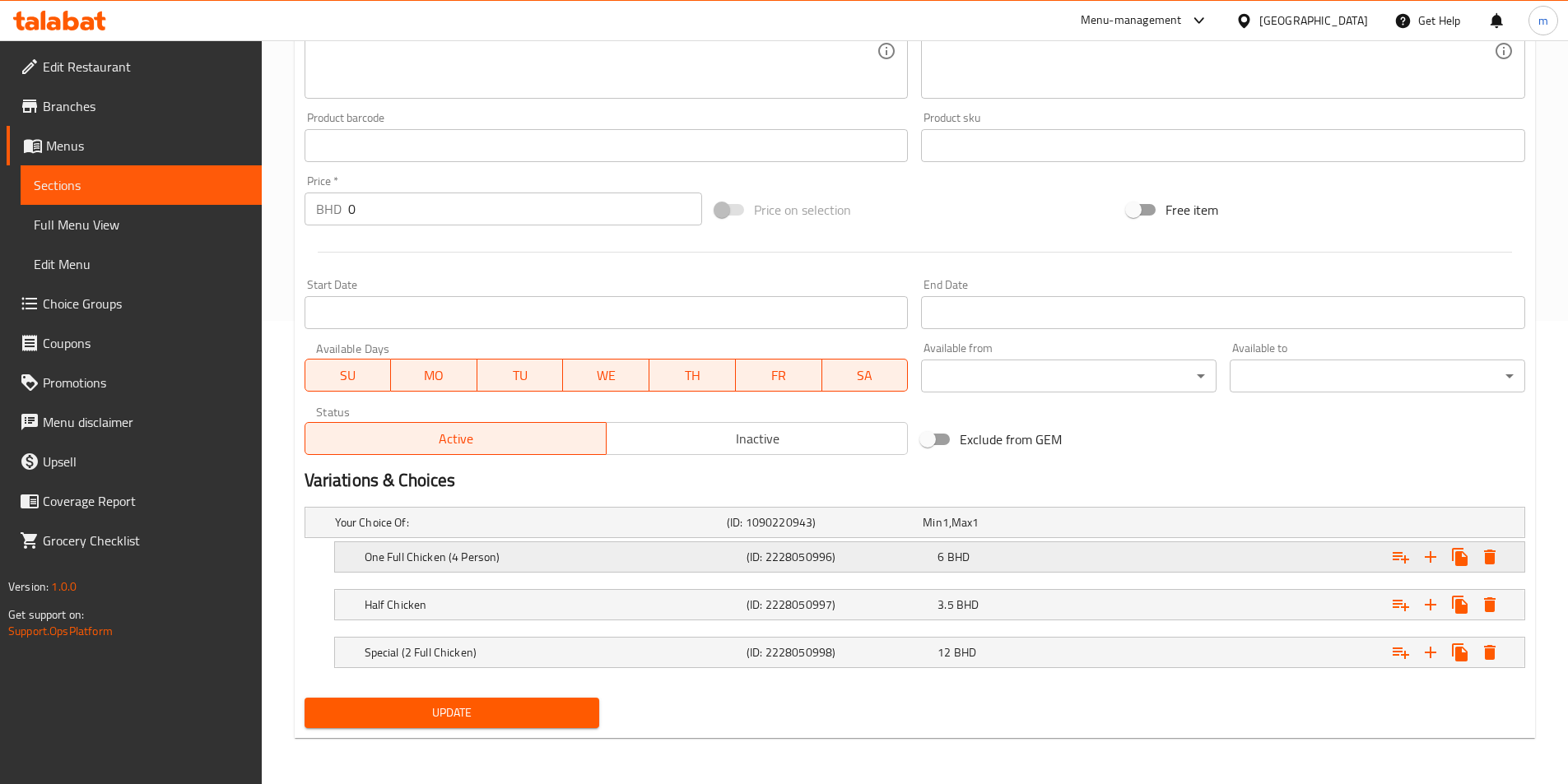
click at [649, 530] on h5 "One Full Chicken (4 Person)" at bounding box center [527, 522] width 385 height 16
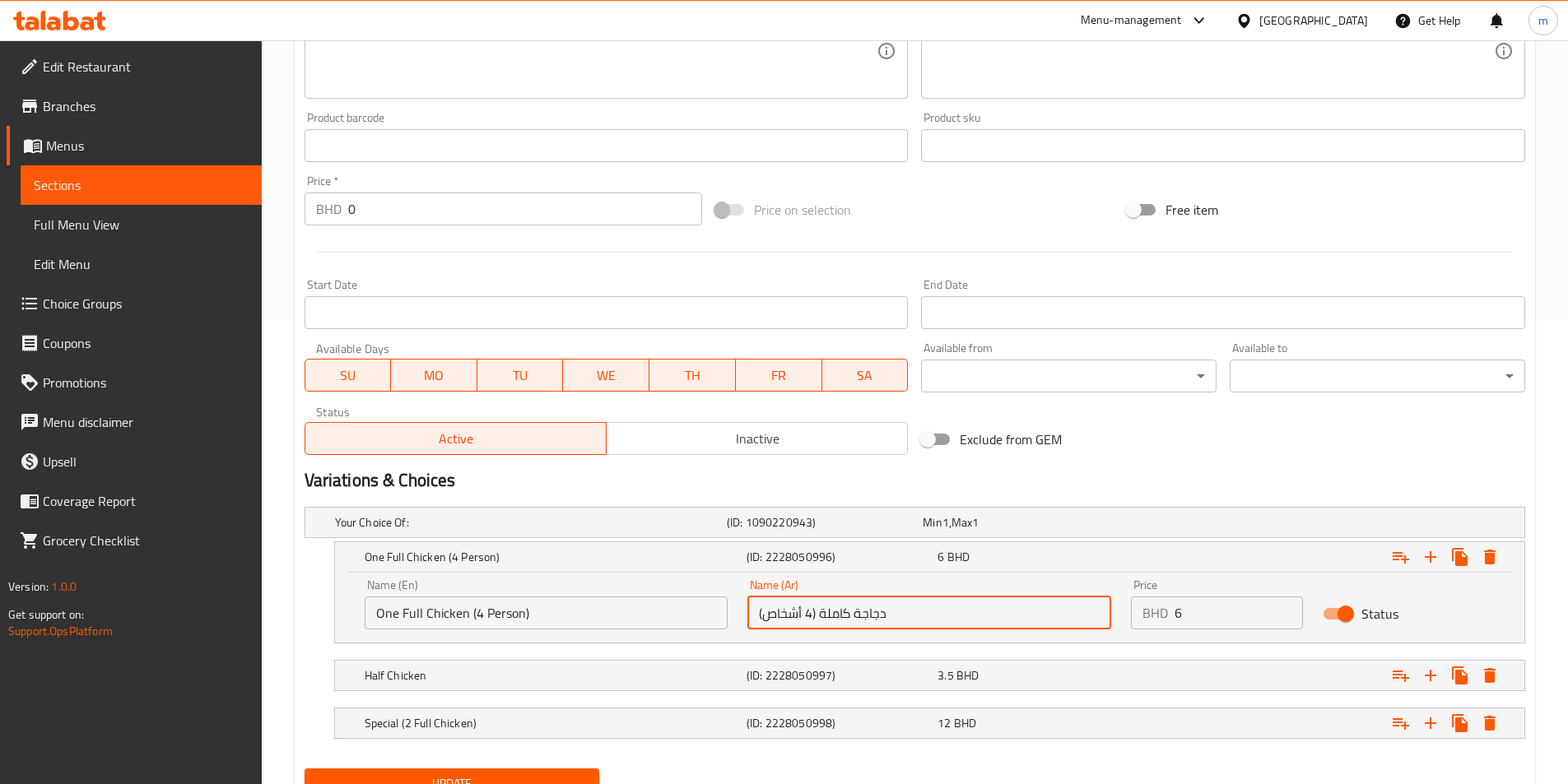
click at [852, 616] on input "دجاجة كاملة (4 أشخاص)" at bounding box center [929, 613] width 363 height 33
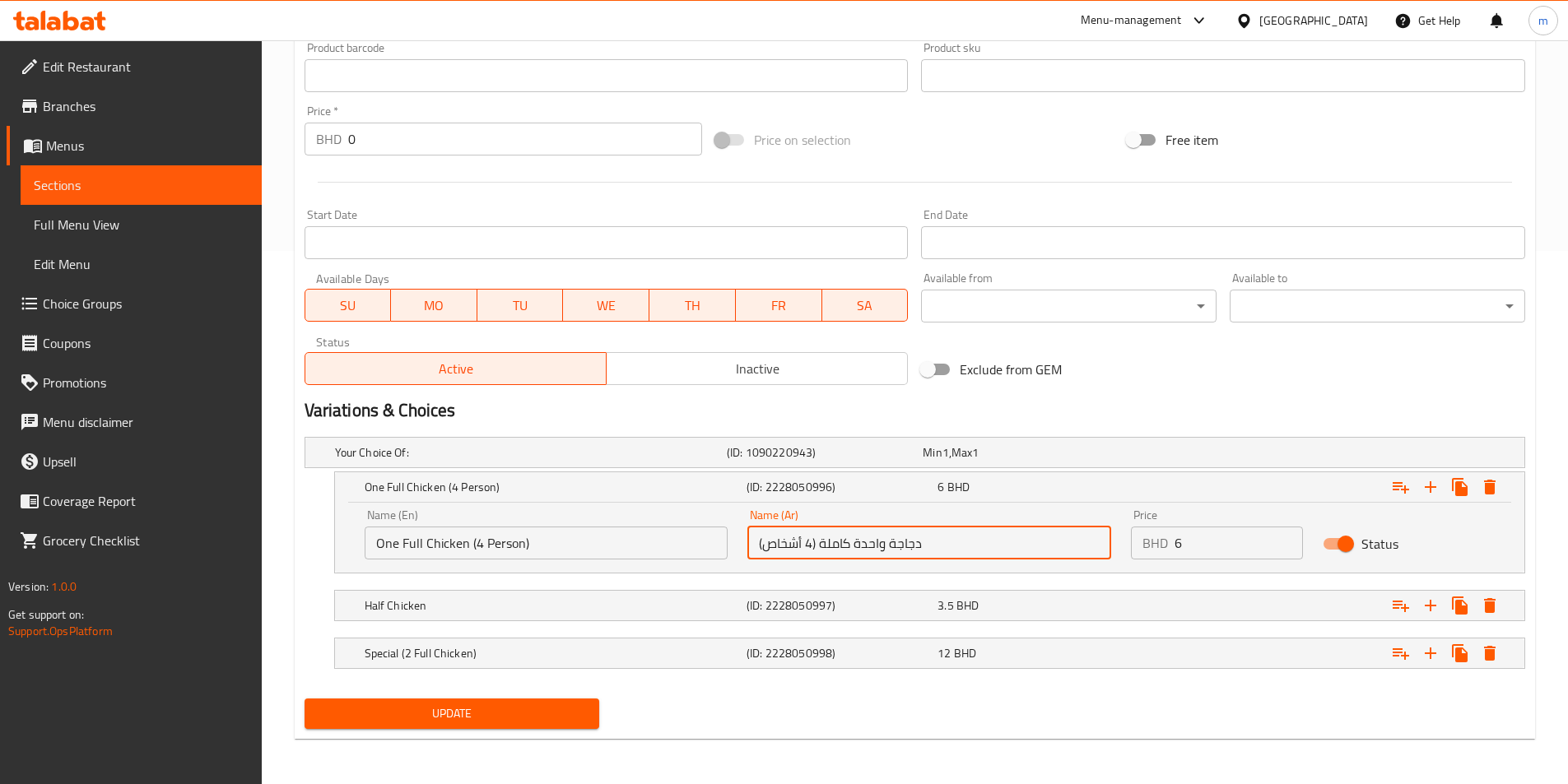
scroll to position [534, 0]
type input "دجاجة واحدة كاملة (4 أشخاص)"
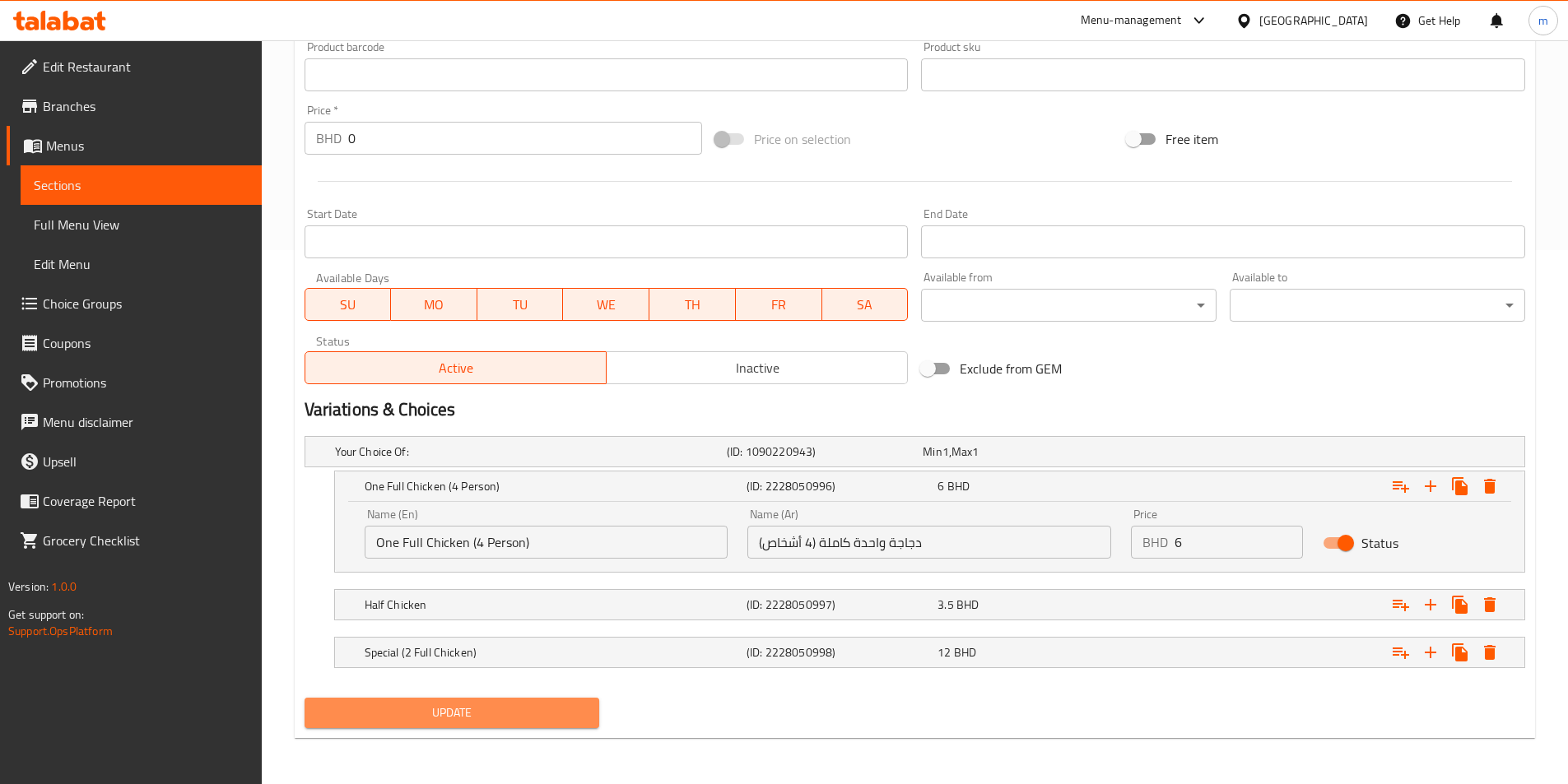
click at [508, 720] on span "Update" at bounding box center [453, 713] width 269 height 21
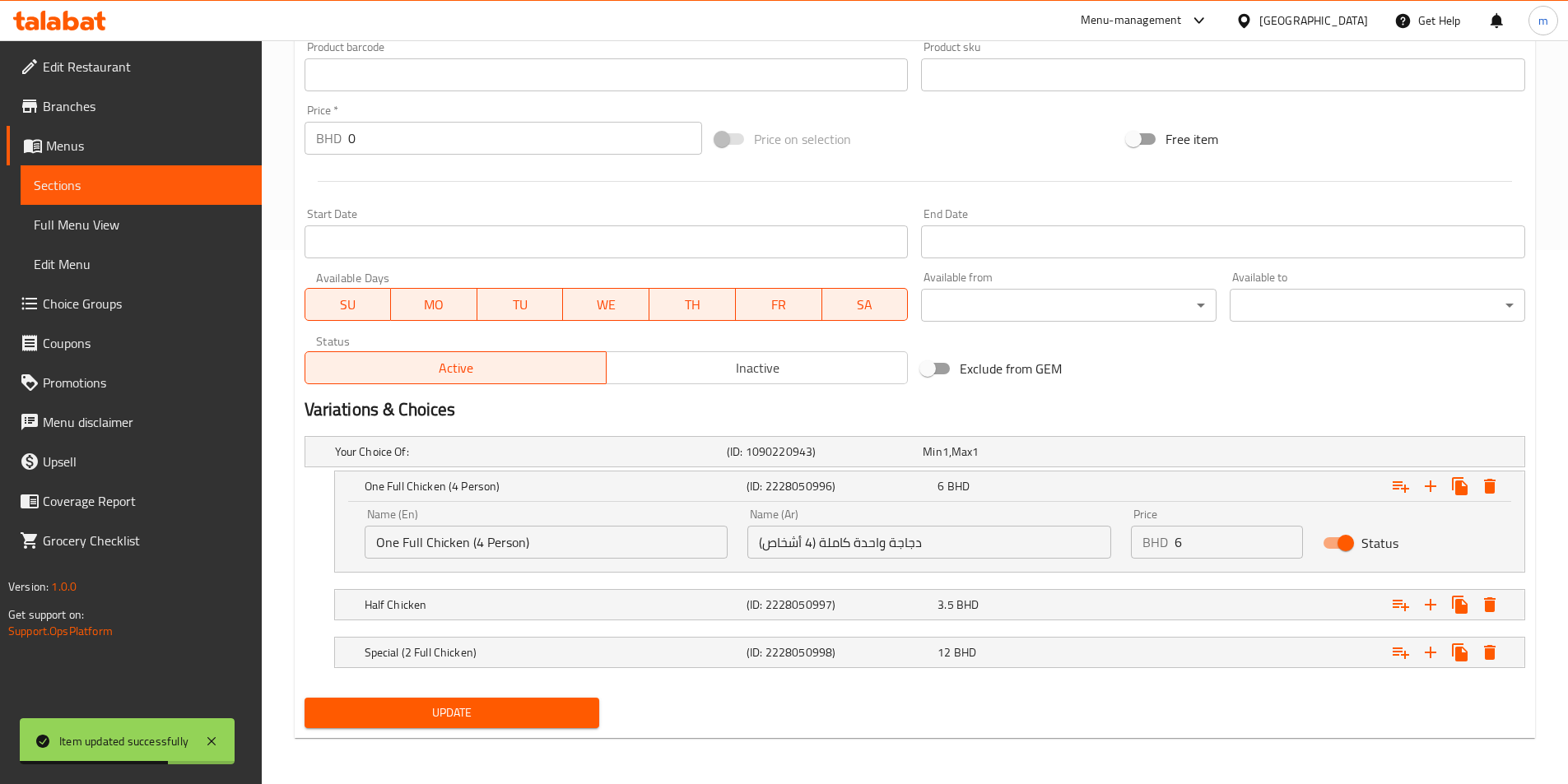
scroll to position [0, 0]
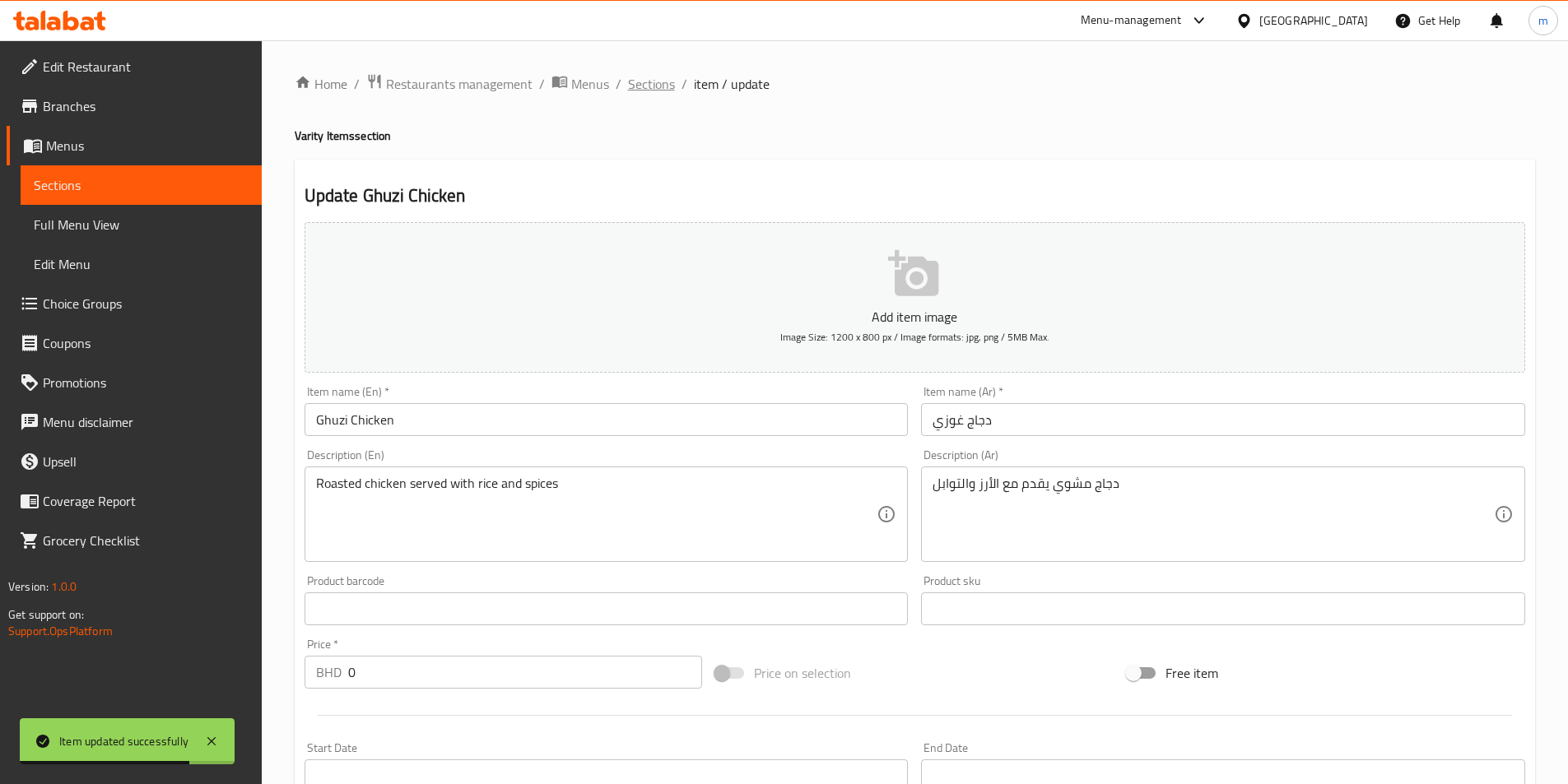
click at [648, 91] on span "Sections" at bounding box center [651, 83] width 47 height 20
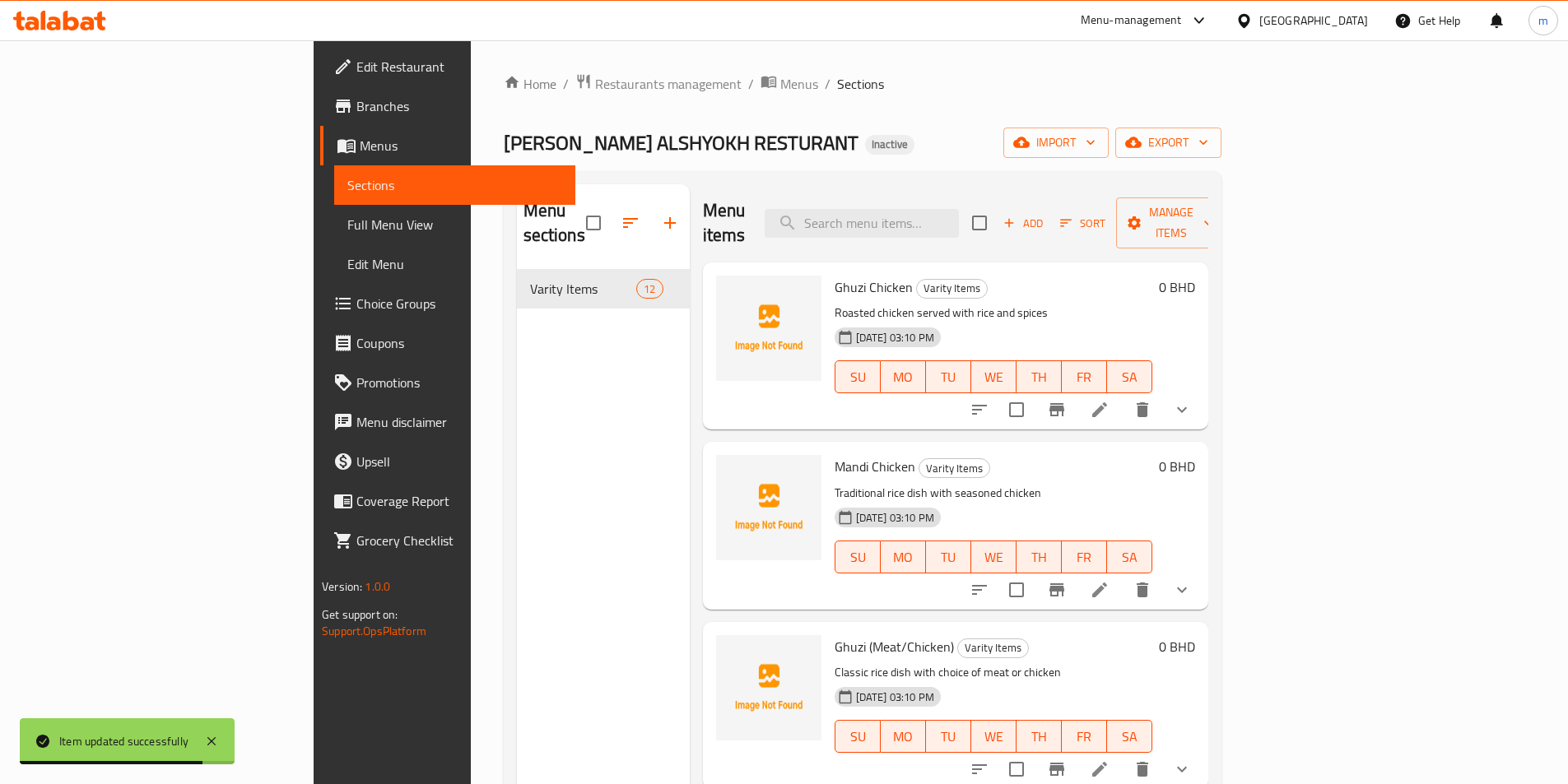
click at [966, 100] on div "Home / Restaurants management / Menus / Sections GHWAZI ALSHYOKH RESTURANT Inac…" at bounding box center [862, 527] width 718 height 908
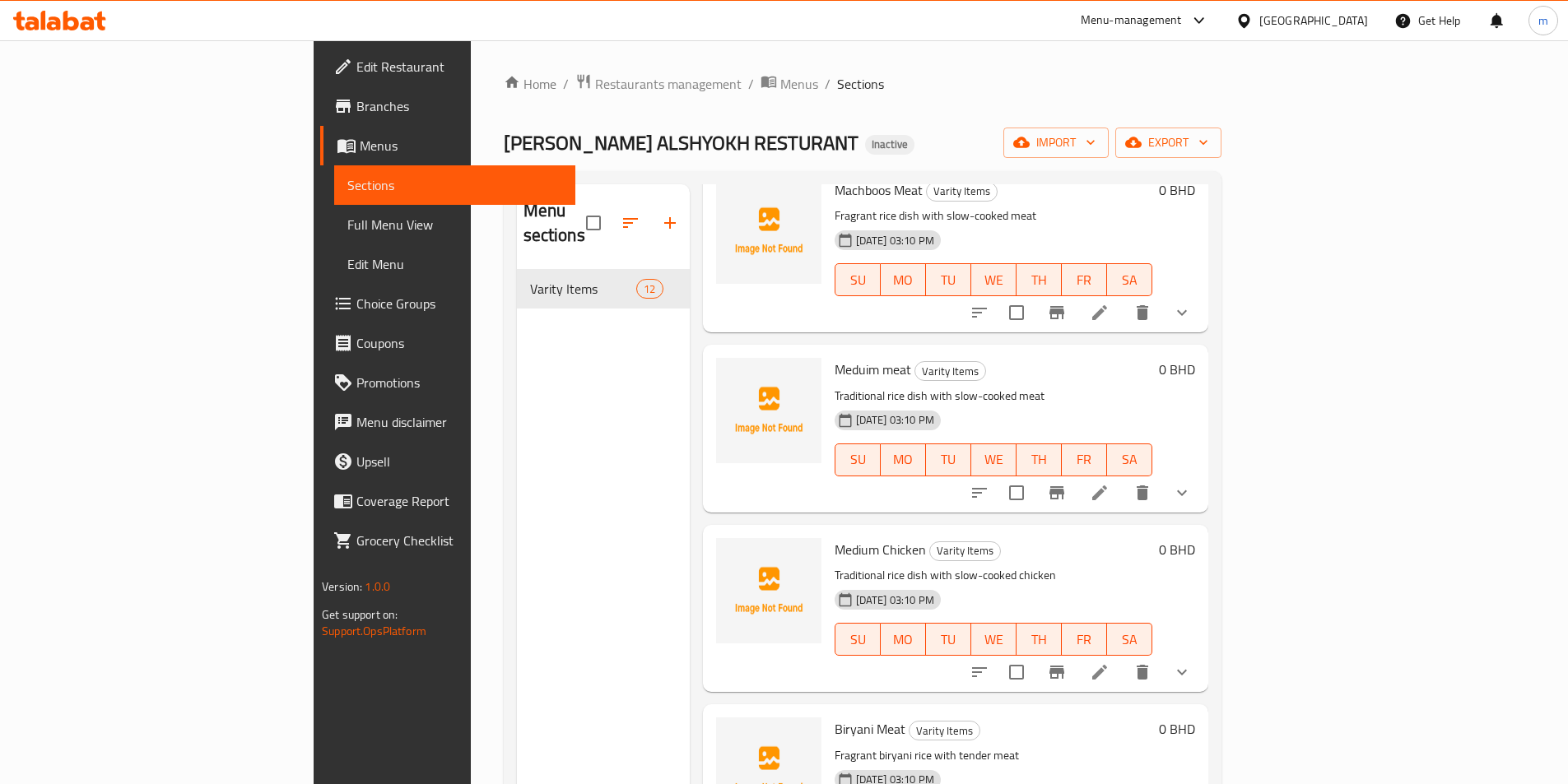
scroll to position [404, 0]
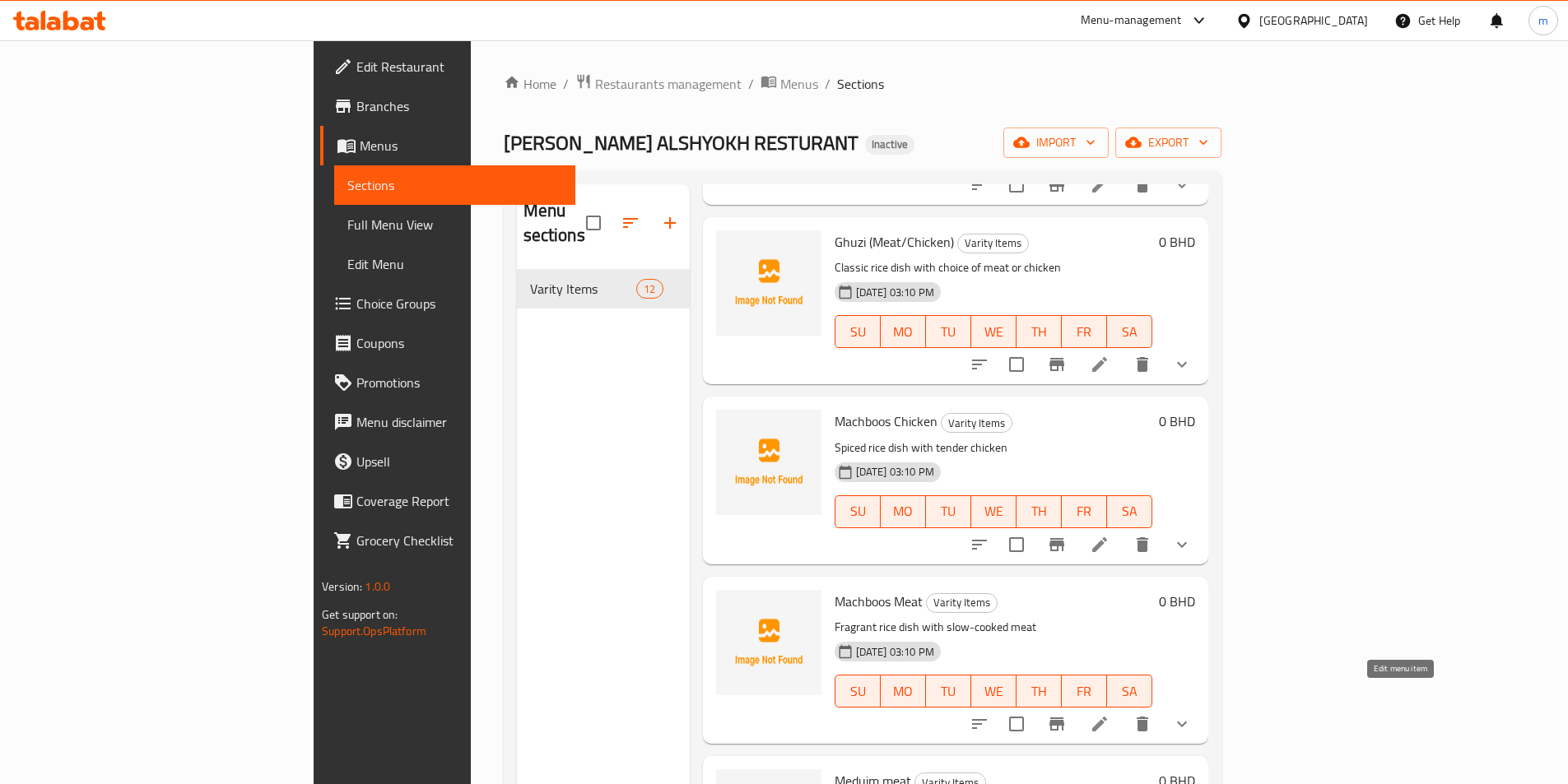
click at [1107, 716] on icon at bounding box center [1099, 723] width 15 height 15
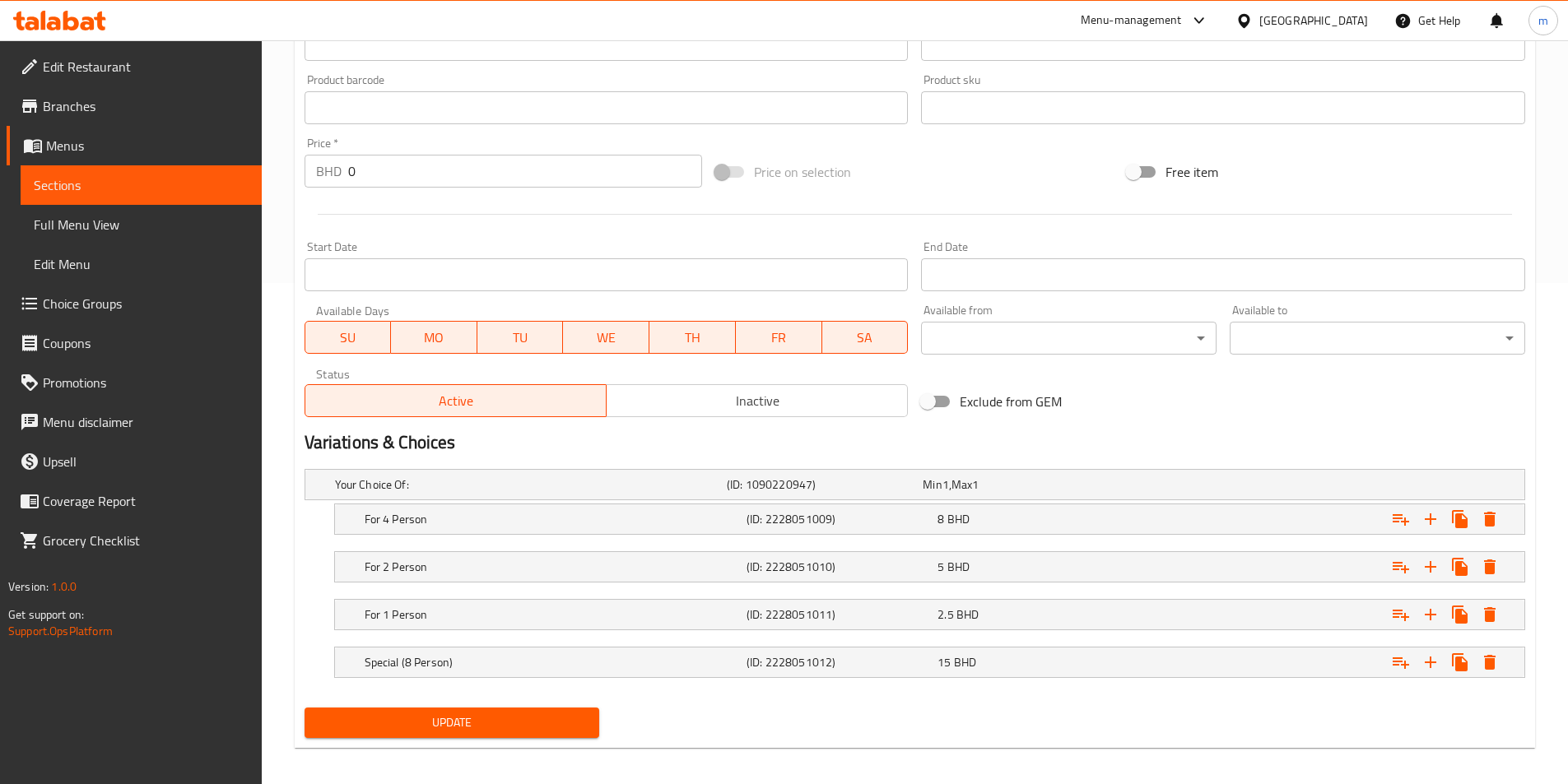
scroll to position [511, 0]
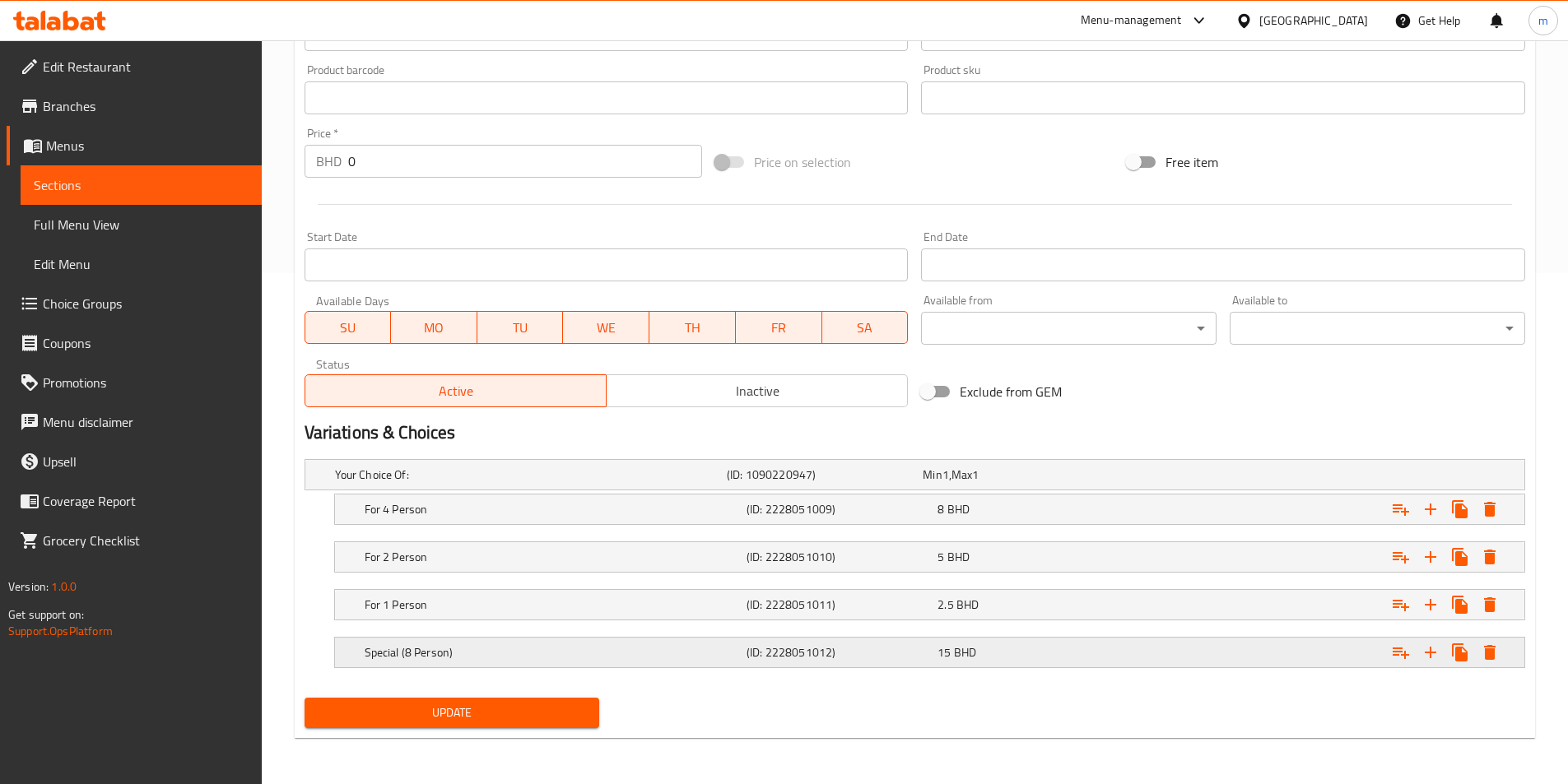
click at [720, 483] on h5 "Special (8 Person)" at bounding box center [527, 474] width 385 height 16
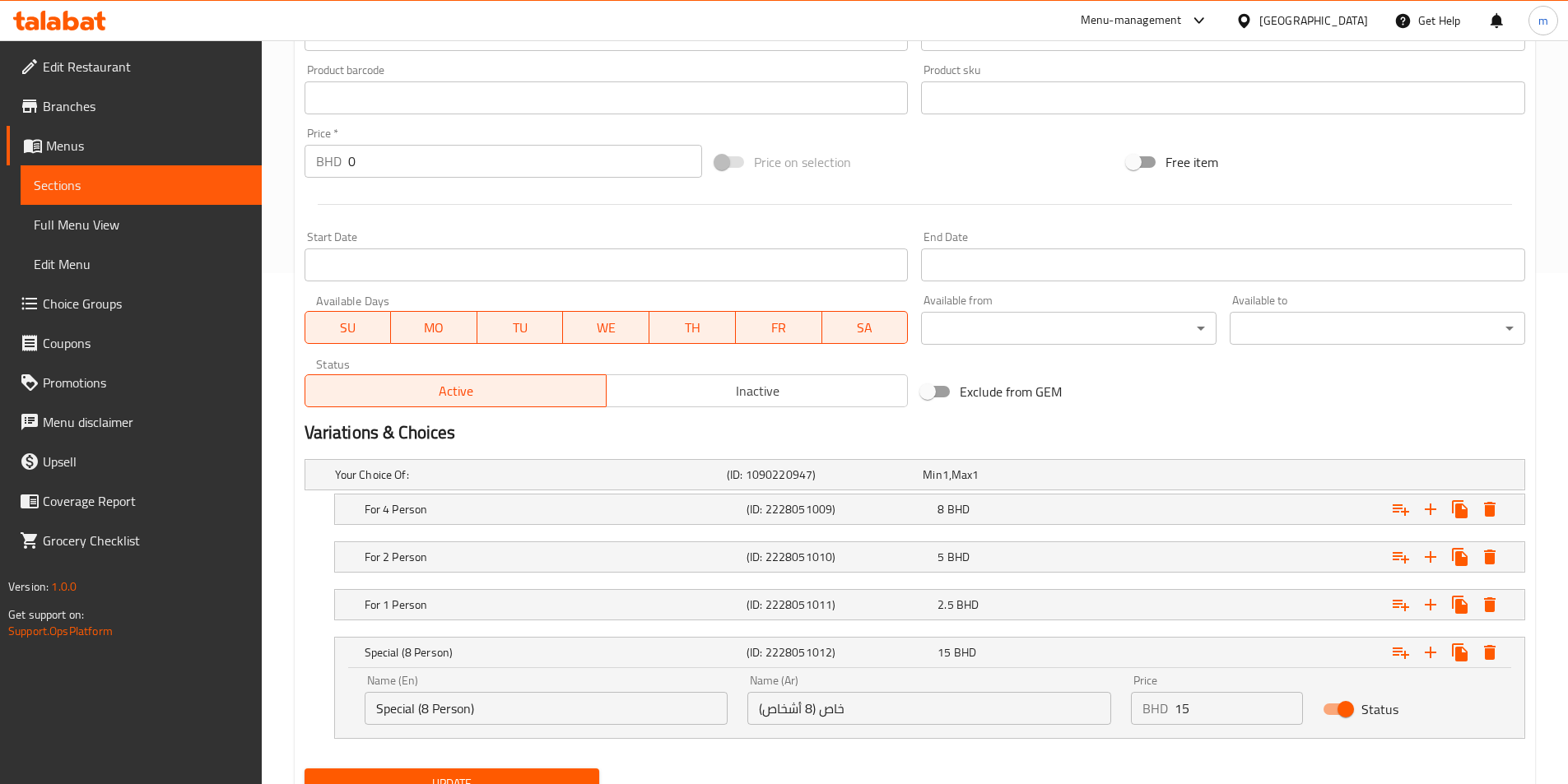
click at [836, 709] on input "خاص (8 أشخاص)" at bounding box center [929, 708] width 363 height 33
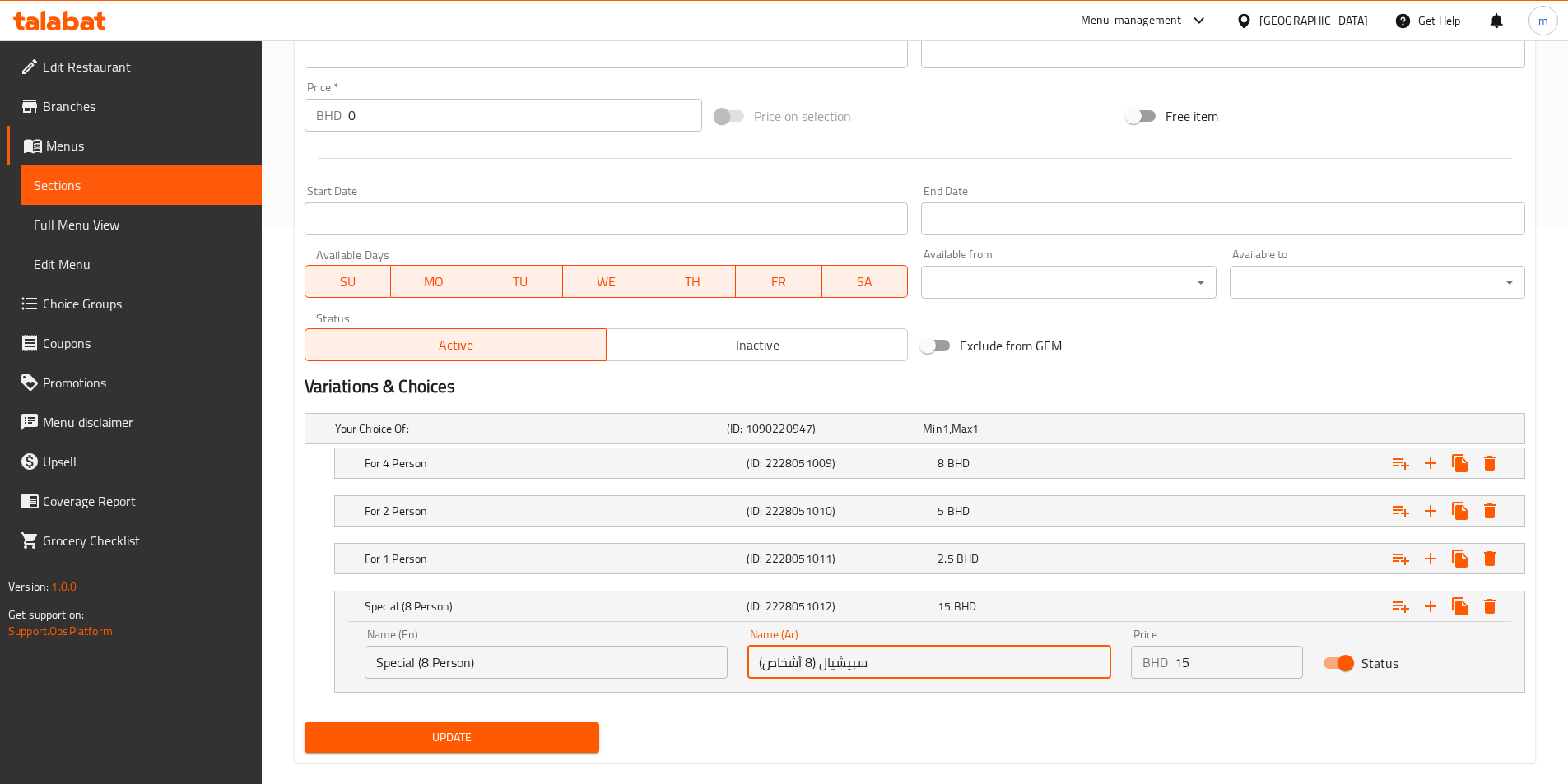
scroll to position [582, 0]
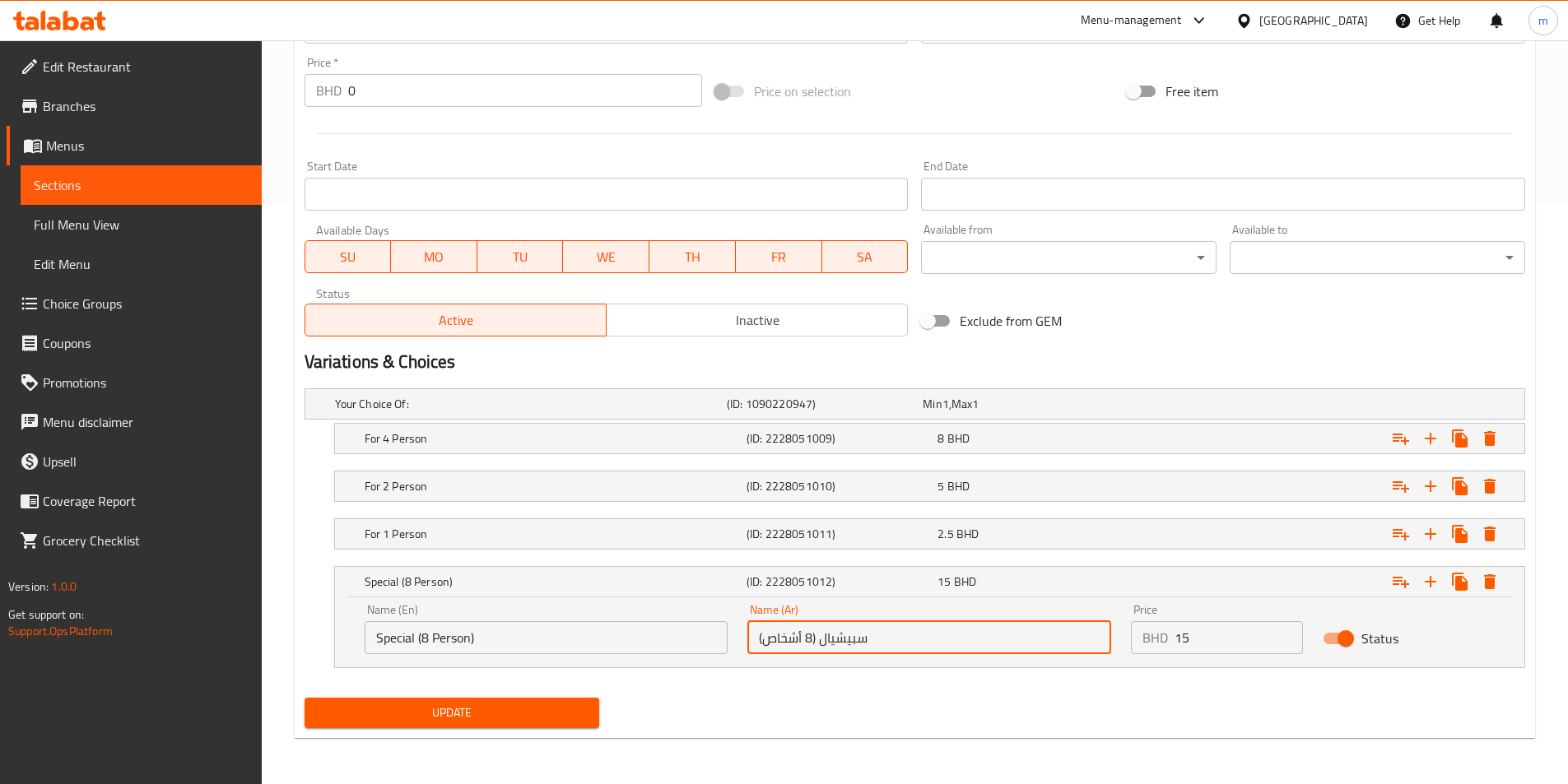
type input "سبيشيال (8 أشخاص)"
click at [442, 717] on span "Update" at bounding box center [453, 713] width 269 height 21
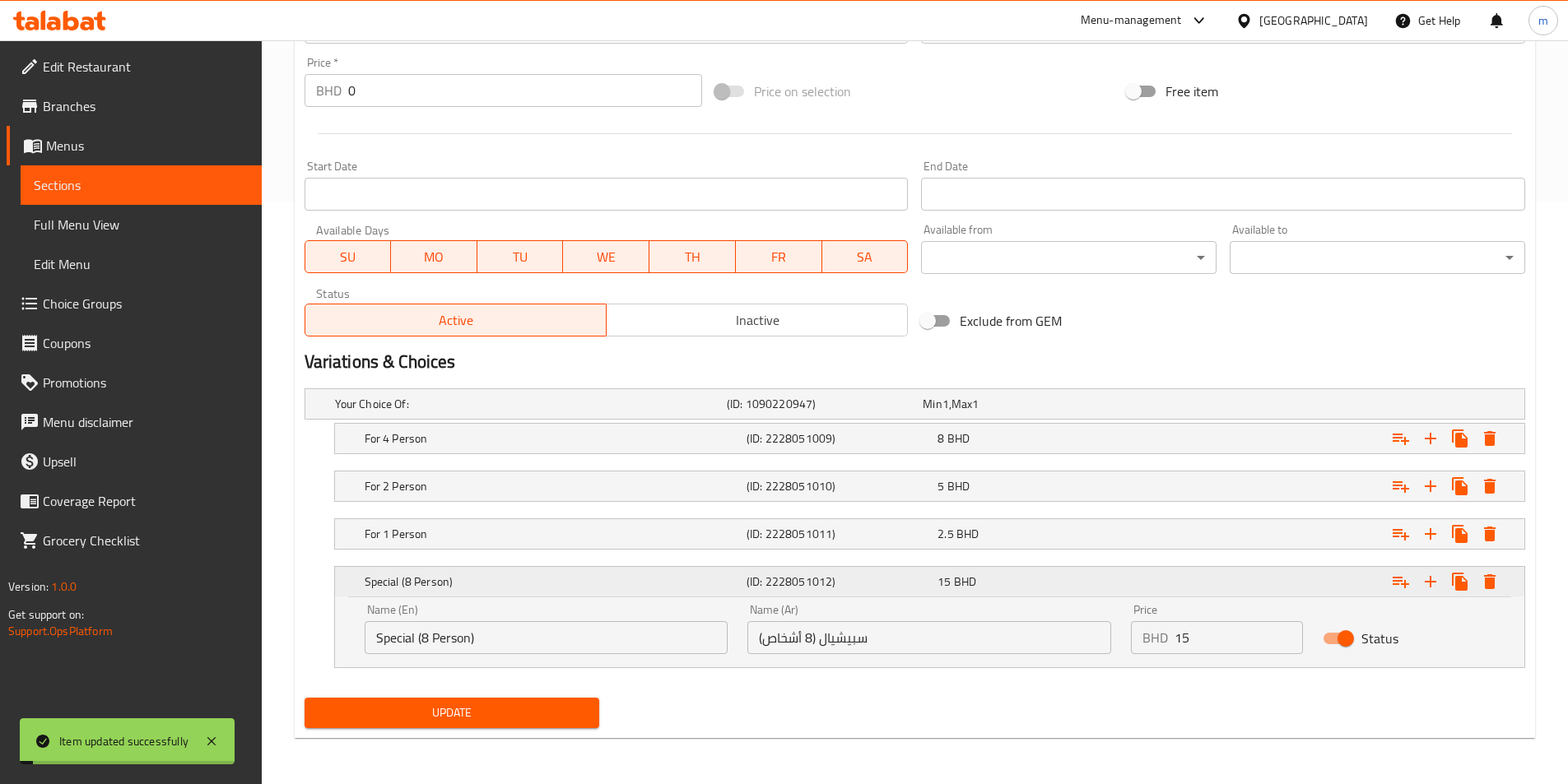
click at [656, 589] on h5 "Special (8 Person)" at bounding box center [552, 581] width 375 height 16
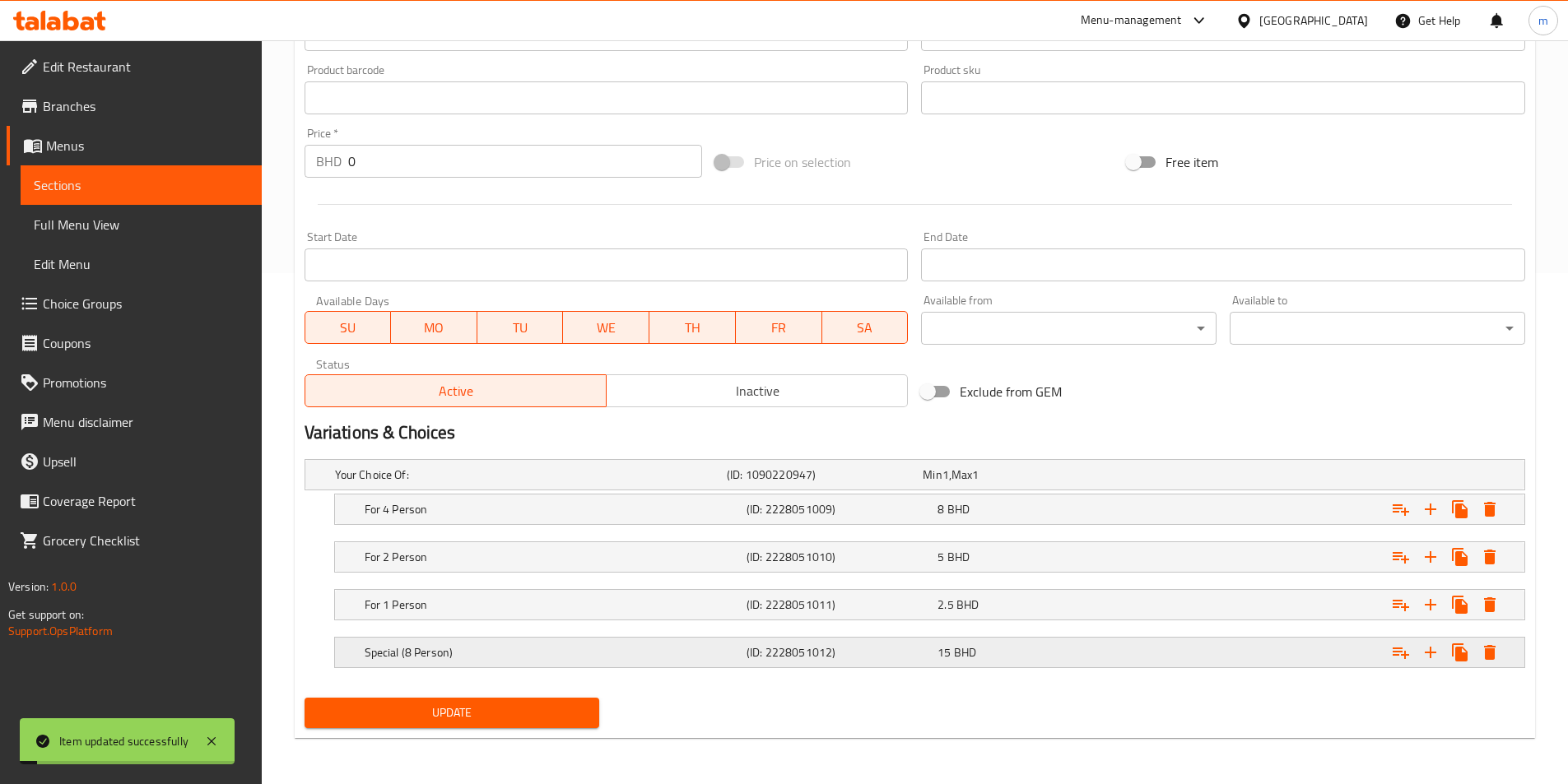
scroll to position [511, 0]
click at [571, 483] on h5 "Special (8 Person)" at bounding box center [527, 474] width 385 height 16
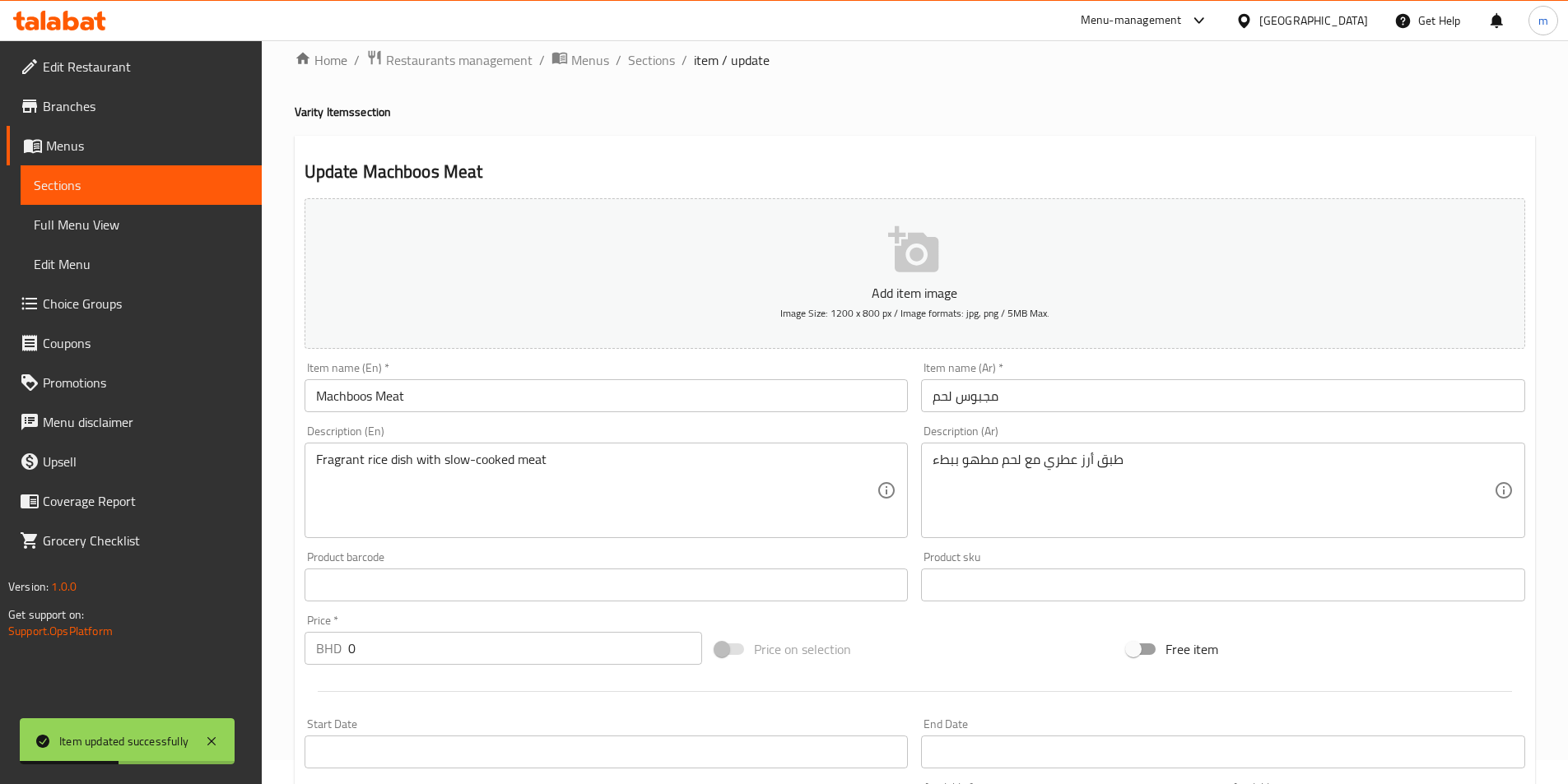
scroll to position [0, 0]
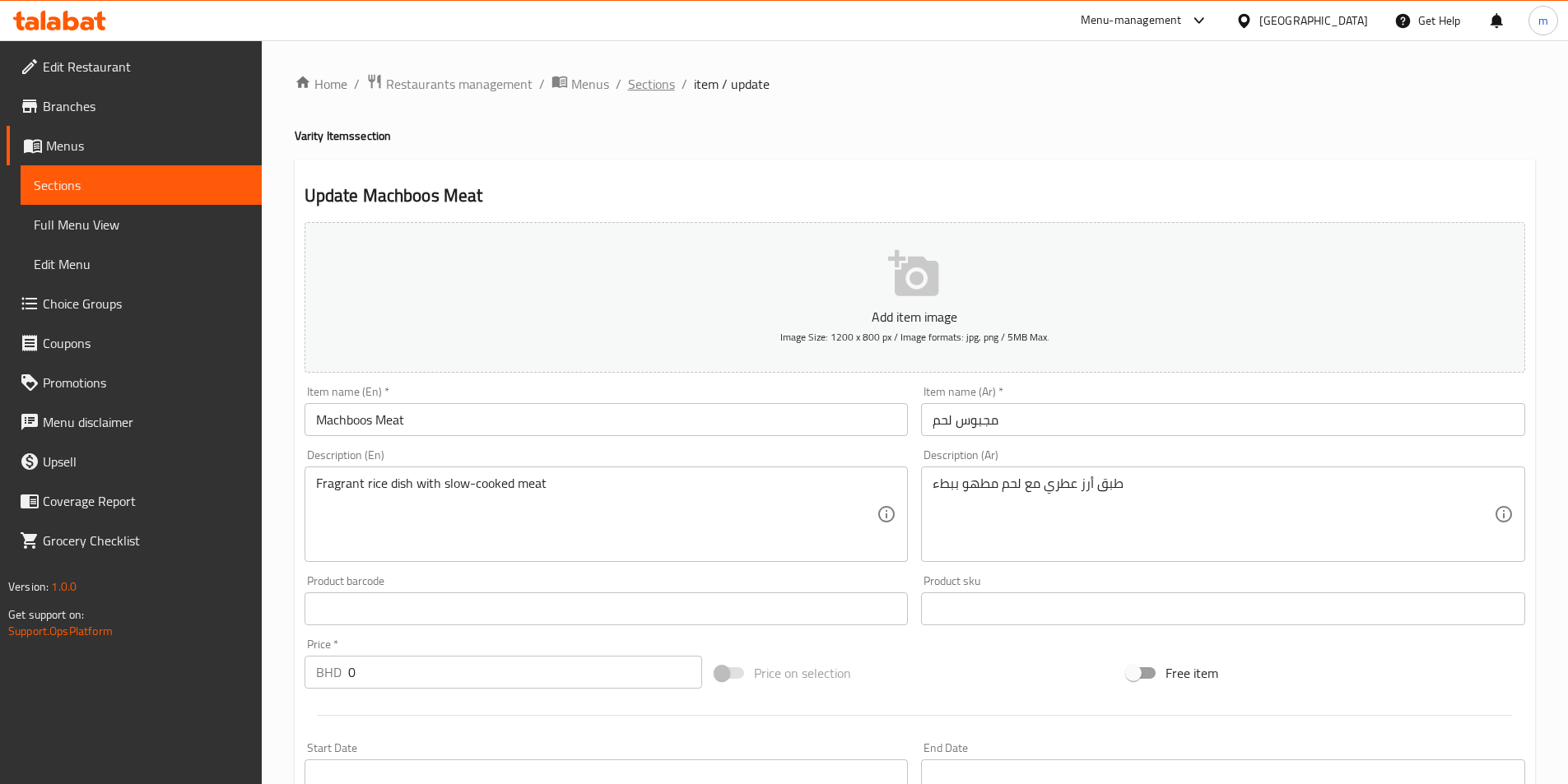
click at [640, 75] on span "Sections" at bounding box center [651, 83] width 47 height 20
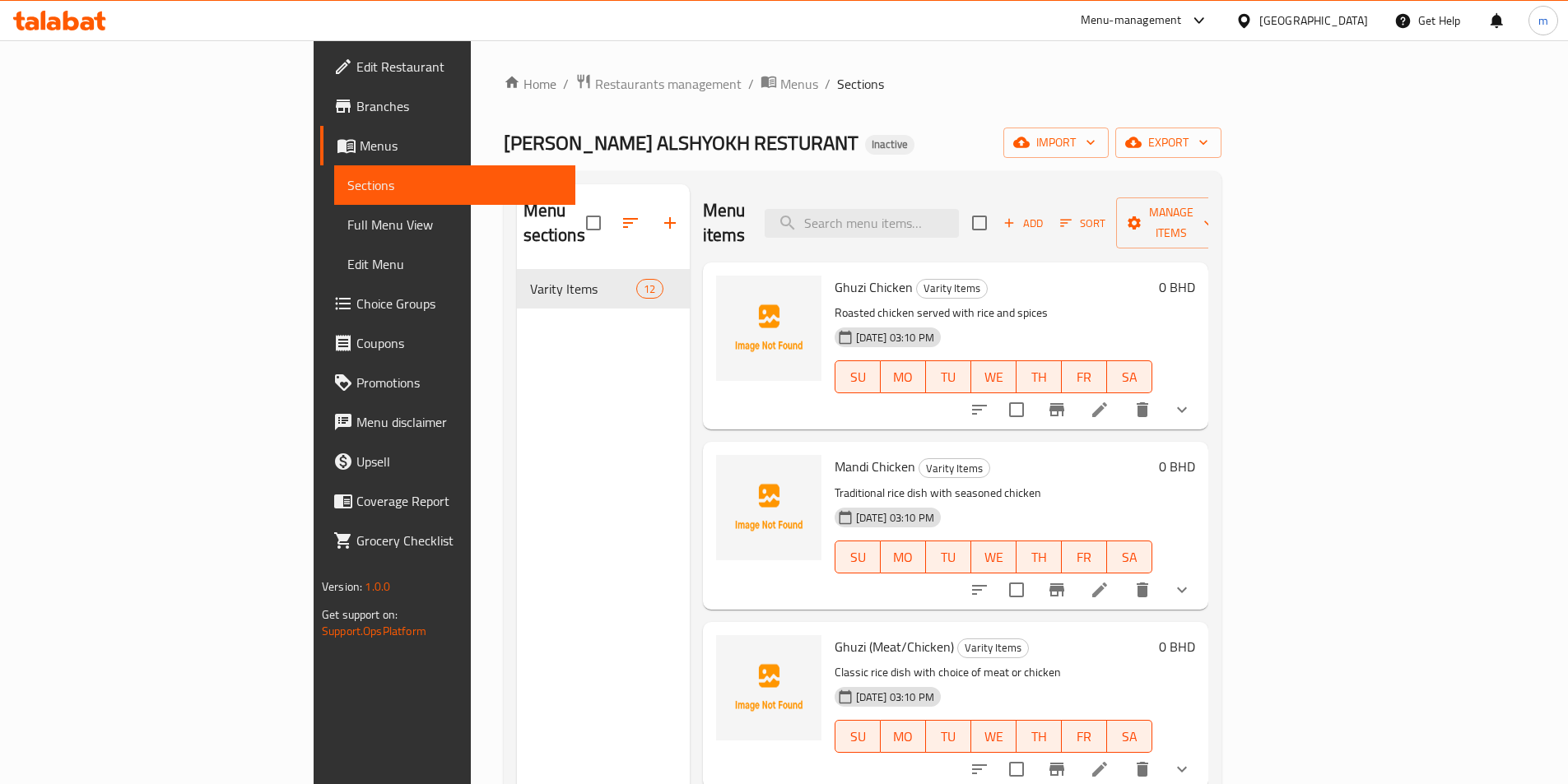
click at [802, 100] on div "Home / Restaurants management / Menus / Sections GHWAZI ALSHYOKH RESTURANT Inac…" at bounding box center [862, 527] width 718 height 908
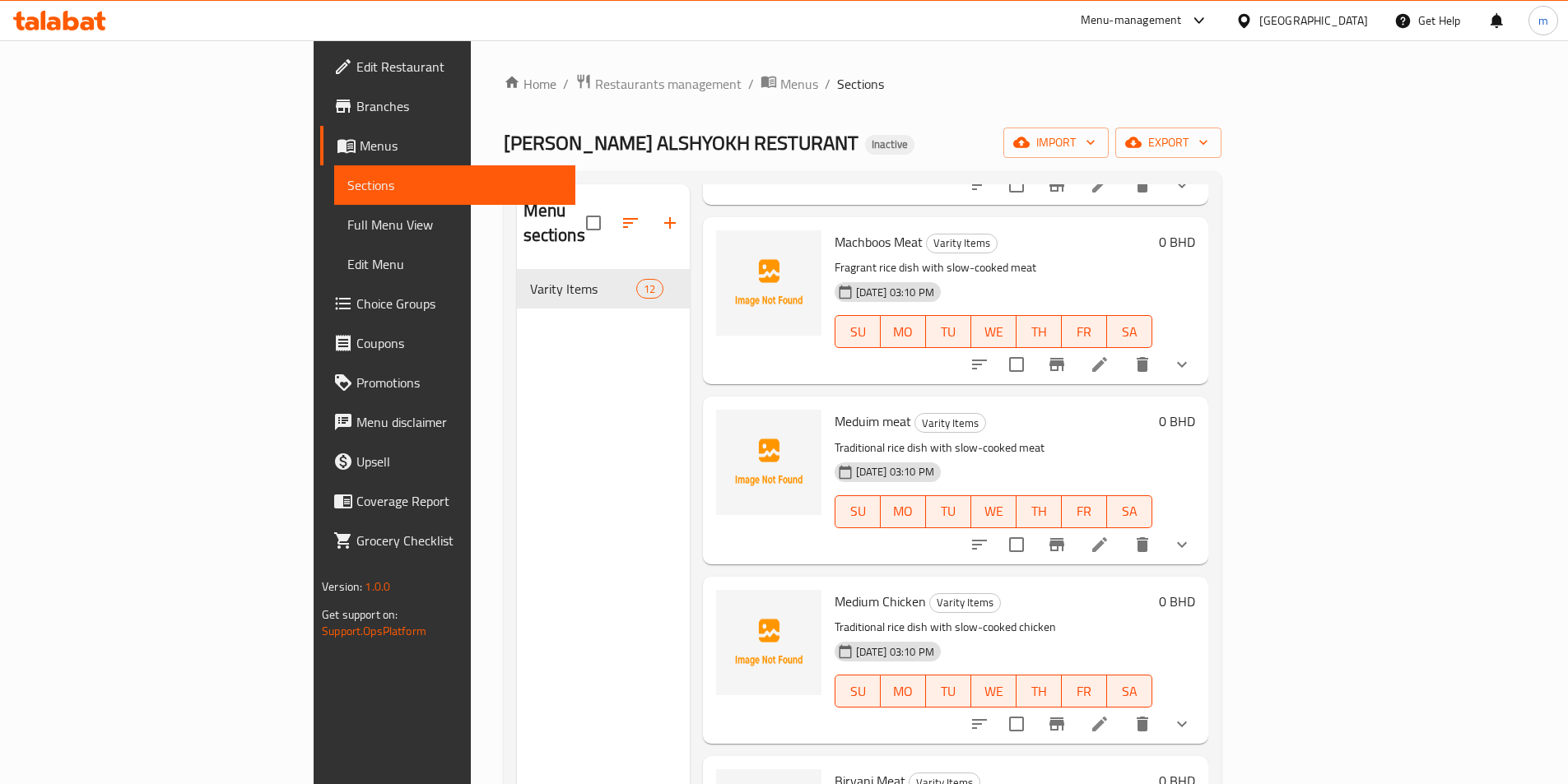
scroll to position [1413, 0]
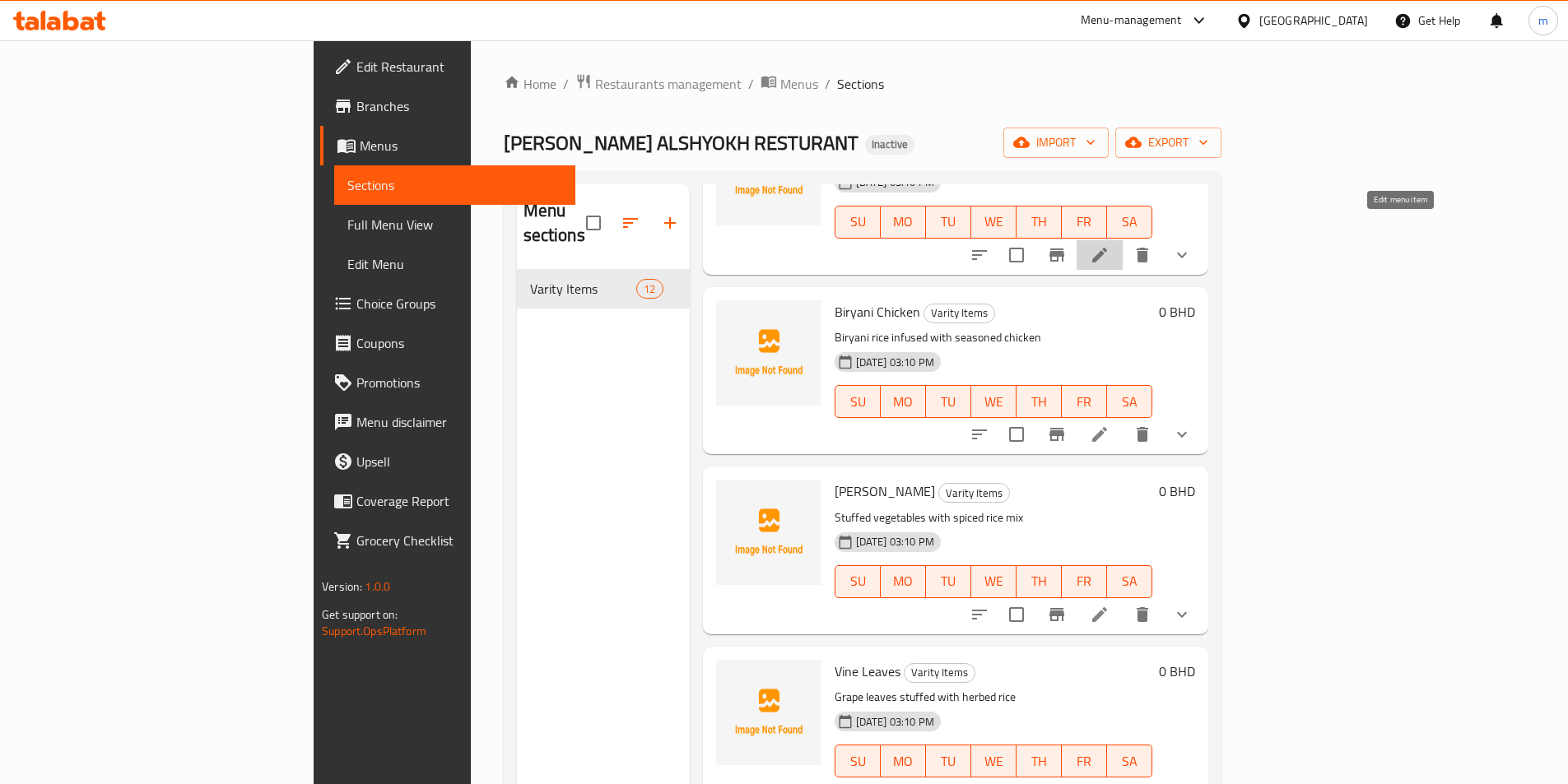
click at [1109, 245] on icon at bounding box center [1099, 254] width 20 height 20
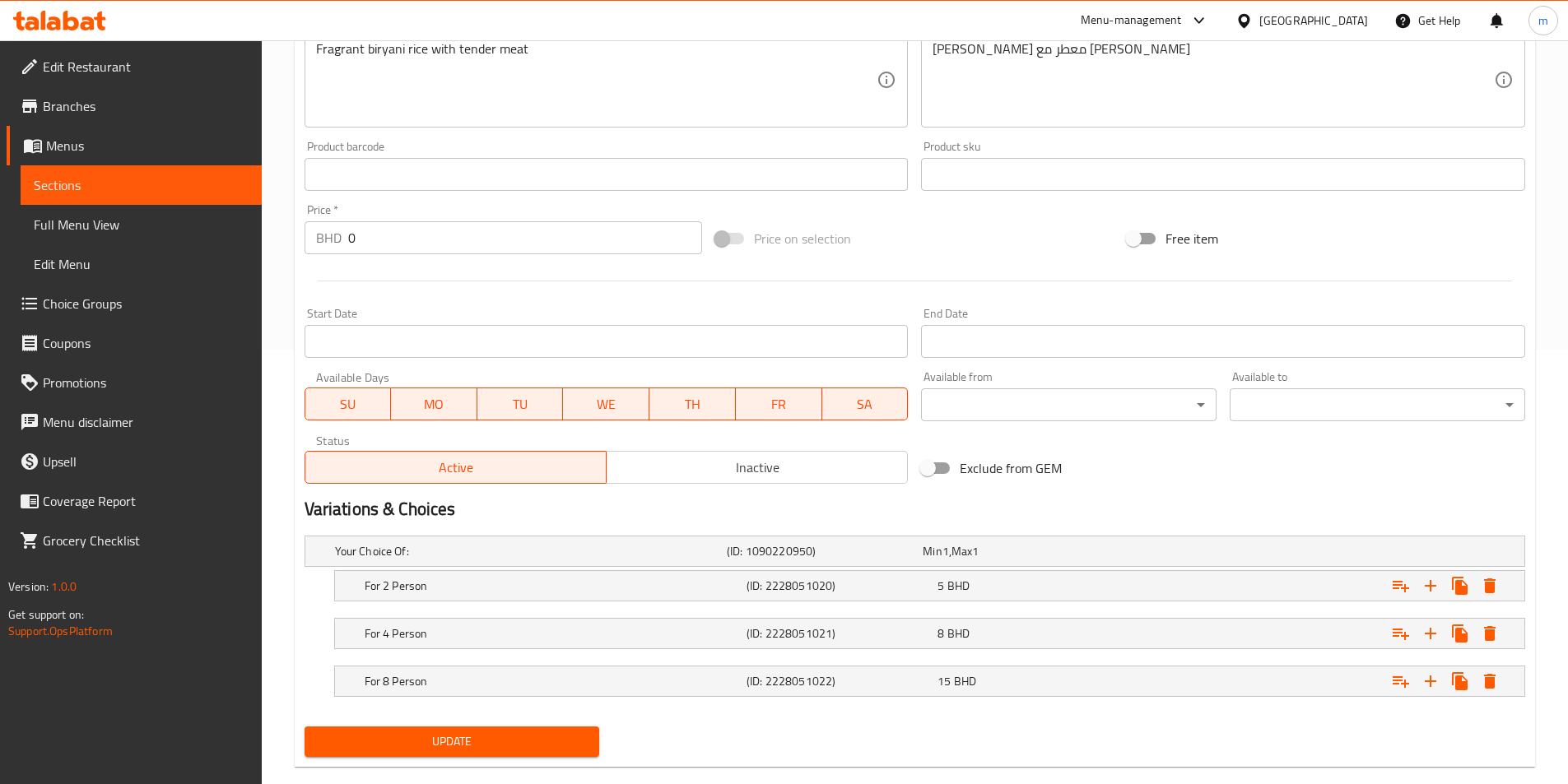
scroll to position [463, 0]
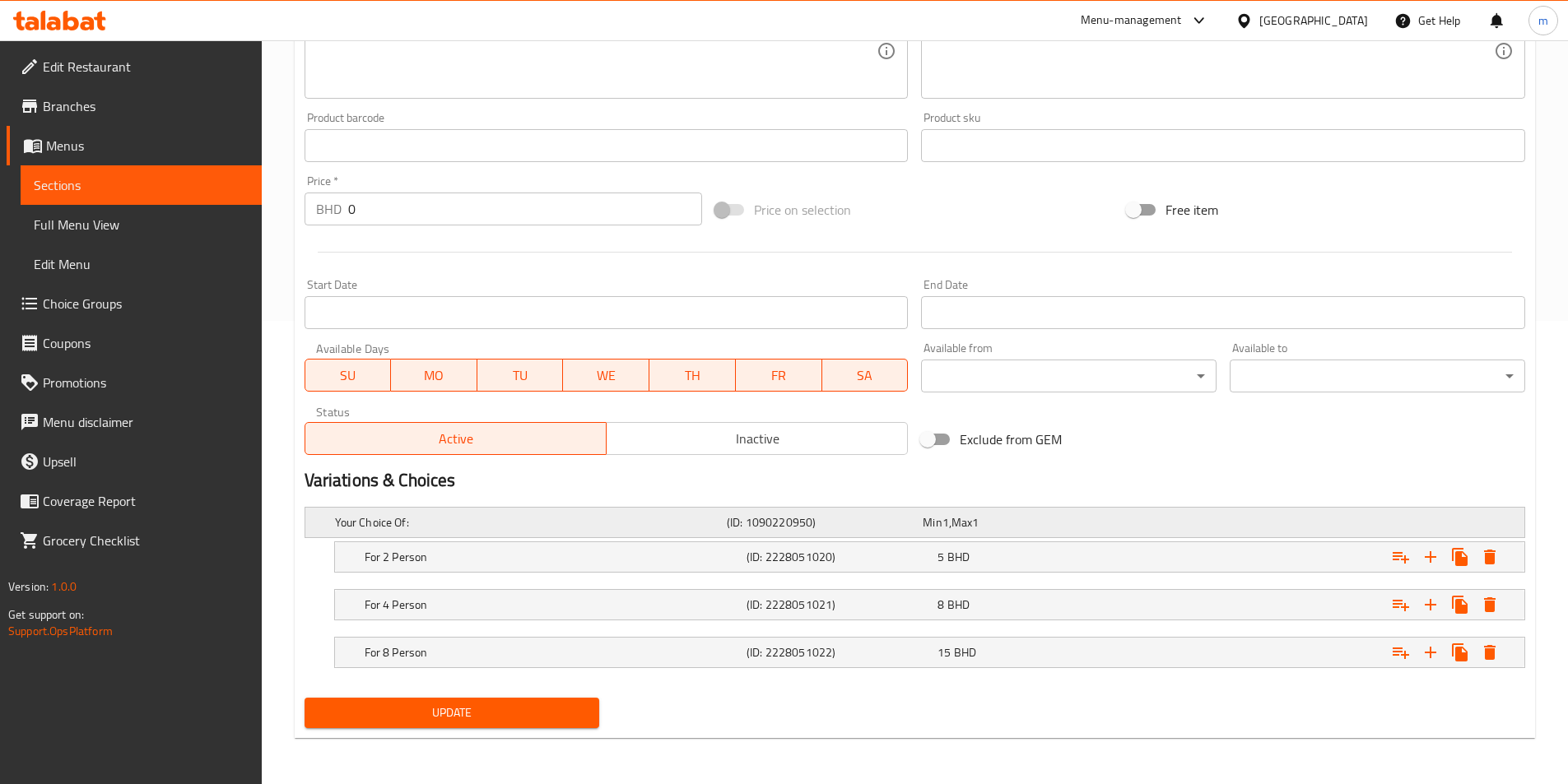
click at [1018, 516] on div "Min 1 , Max 1" at bounding box center [1017, 522] width 189 height 16
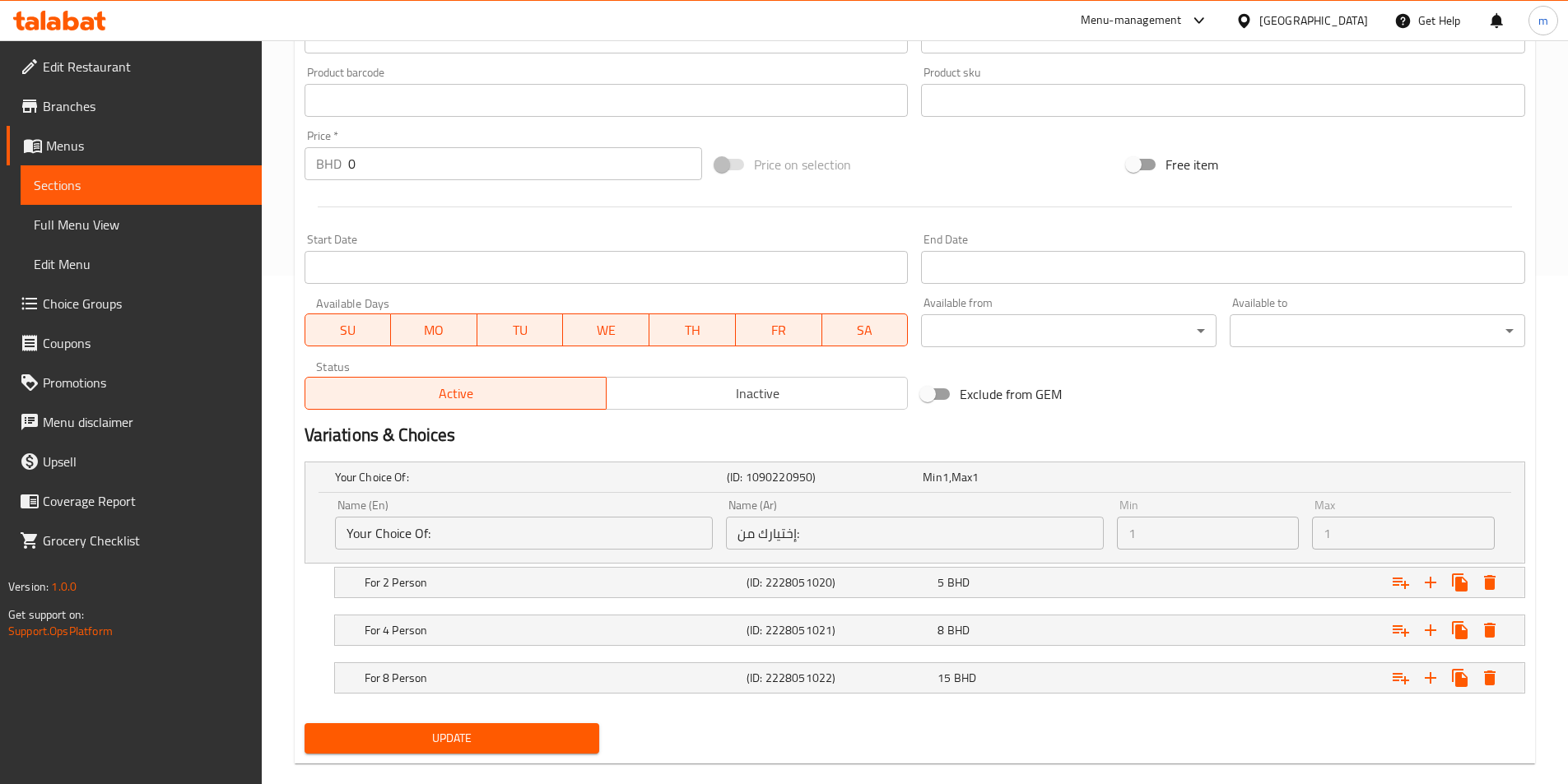
scroll to position [534, 0]
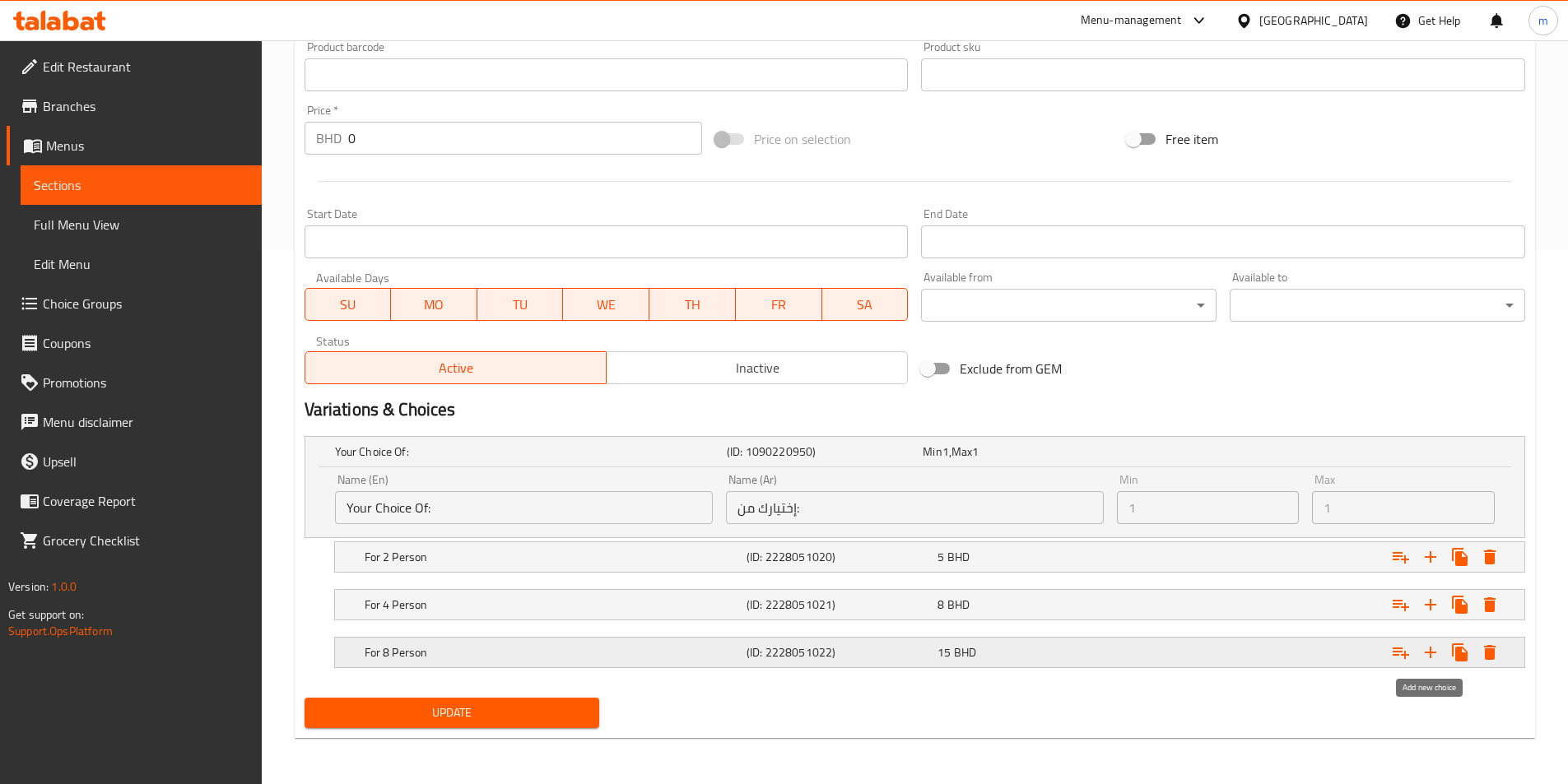
click at [1428, 648] on icon "Expand" at bounding box center [1430, 652] width 20 height 20
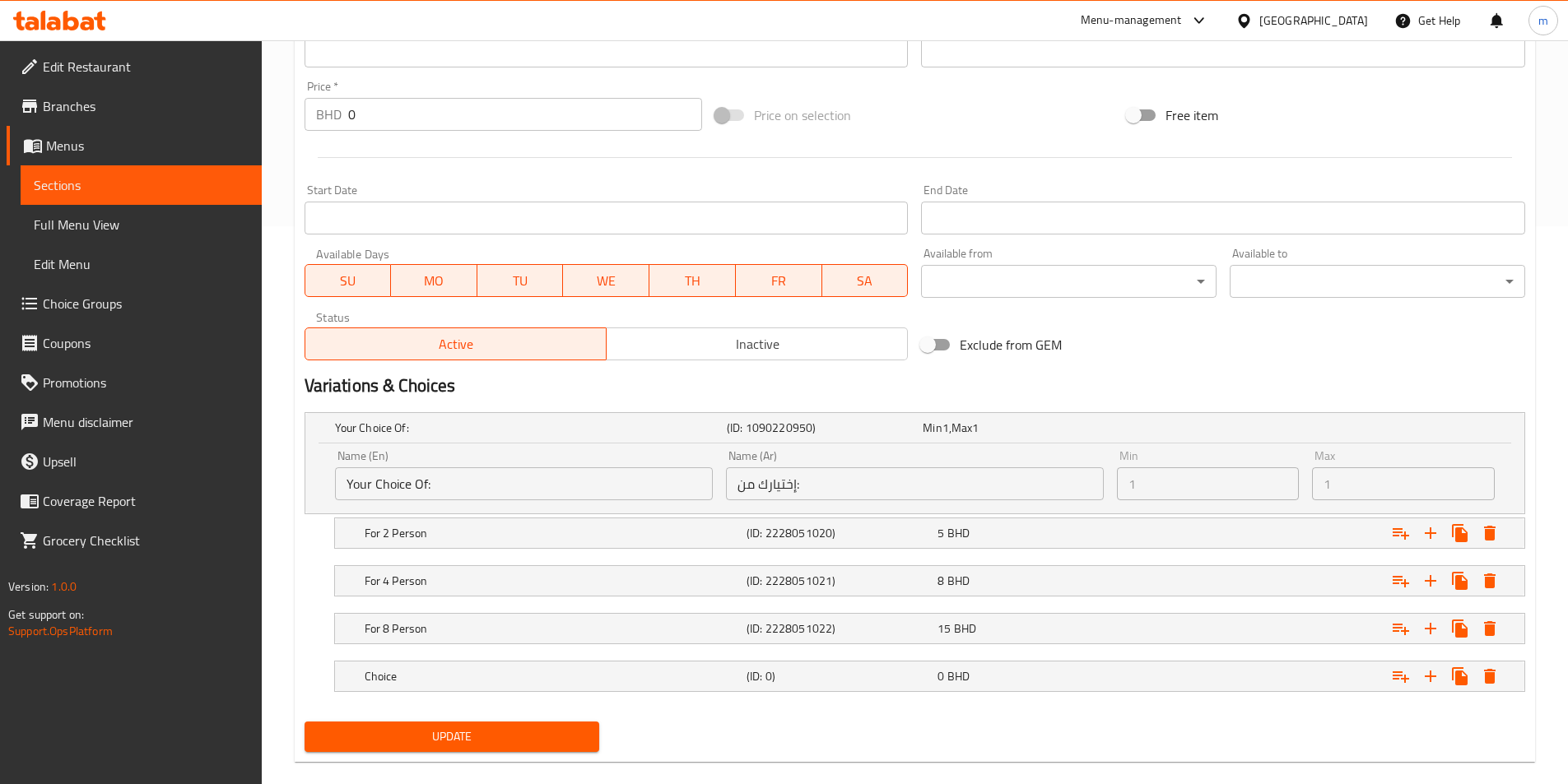
scroll to position [582, 0]
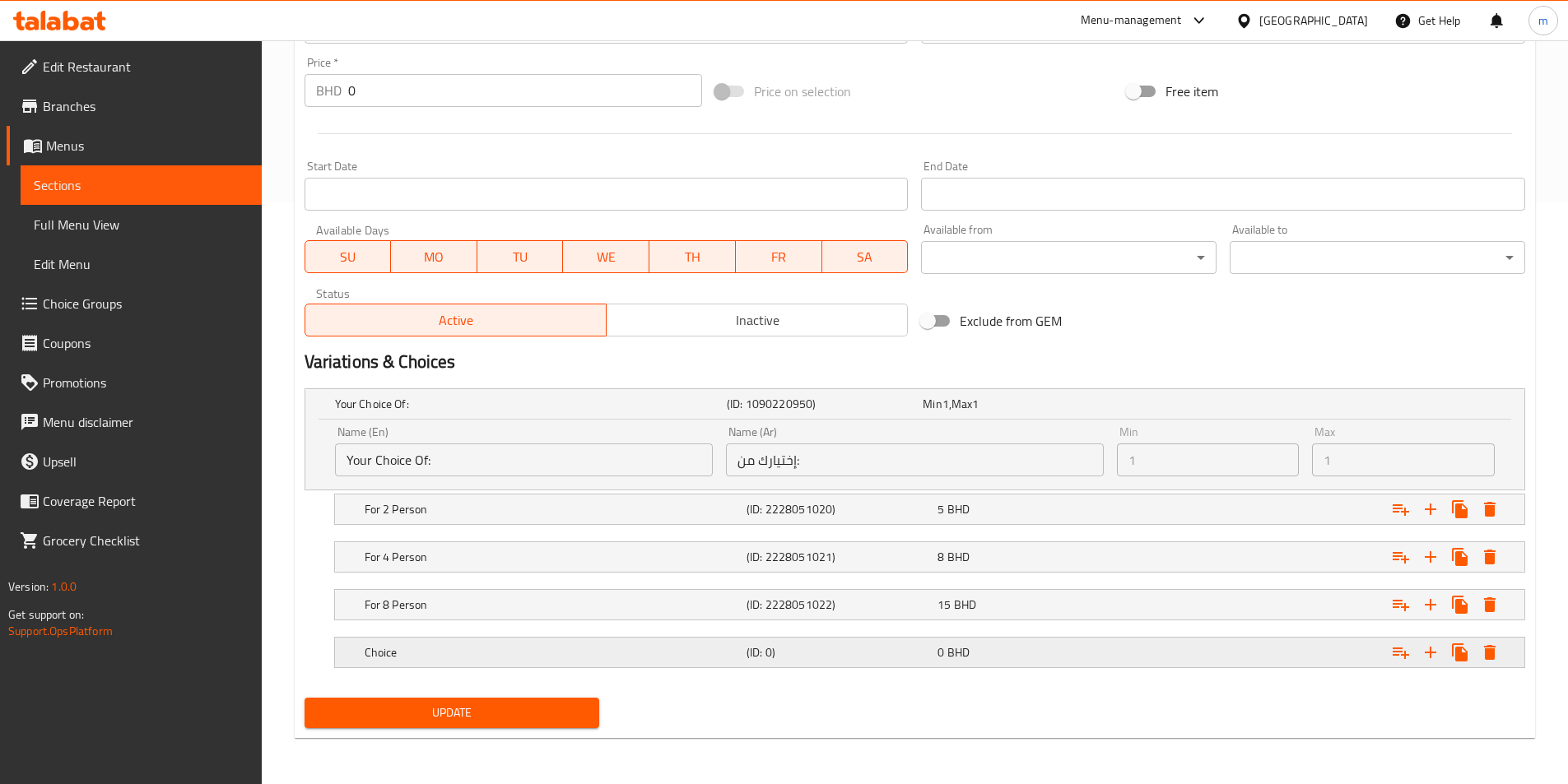
click at [586, 412] on h5 "Choice" at bounding box center [527, 404] width 385 height 16
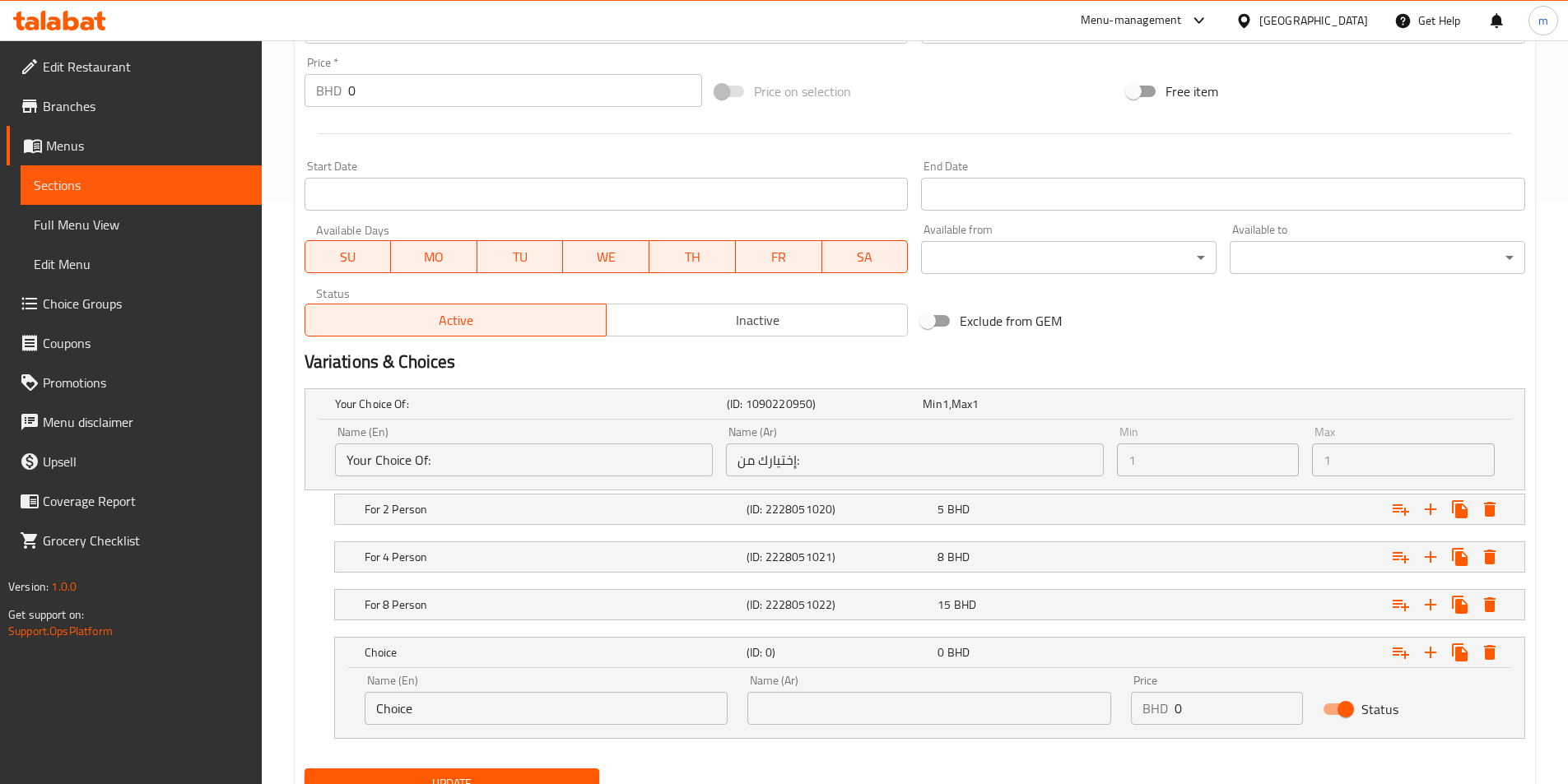
click at [530, 697] on input "Choice" at bounding box center [546, 708] width 363 height 33
paste input "Special (8 Person)"
type input "Special (8 Person)"
click at [787, 709] on input "text" at bounding box center [929, 708] width 363 height 33
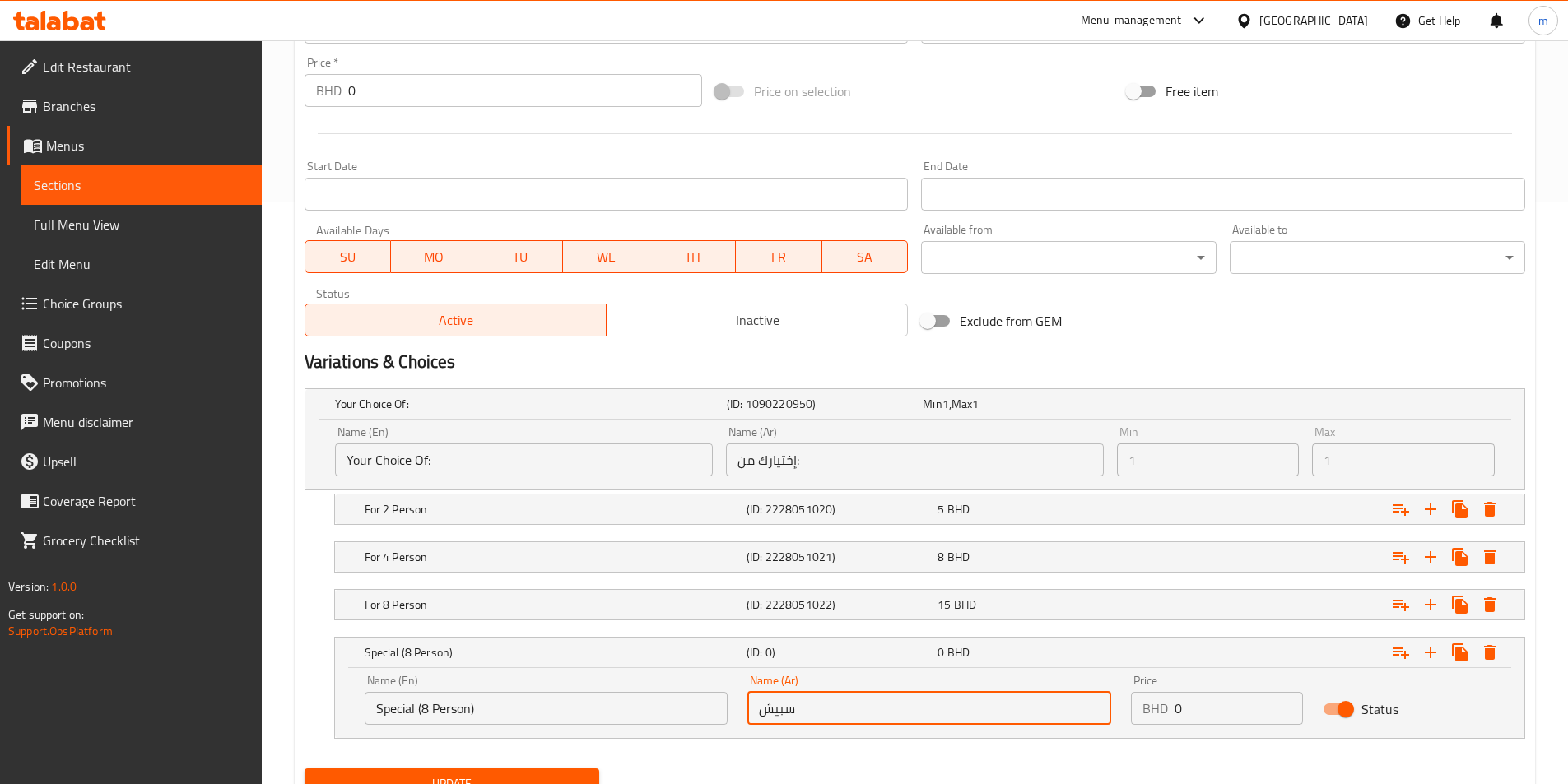
type input "سبيشيال (8 أشخاص)"
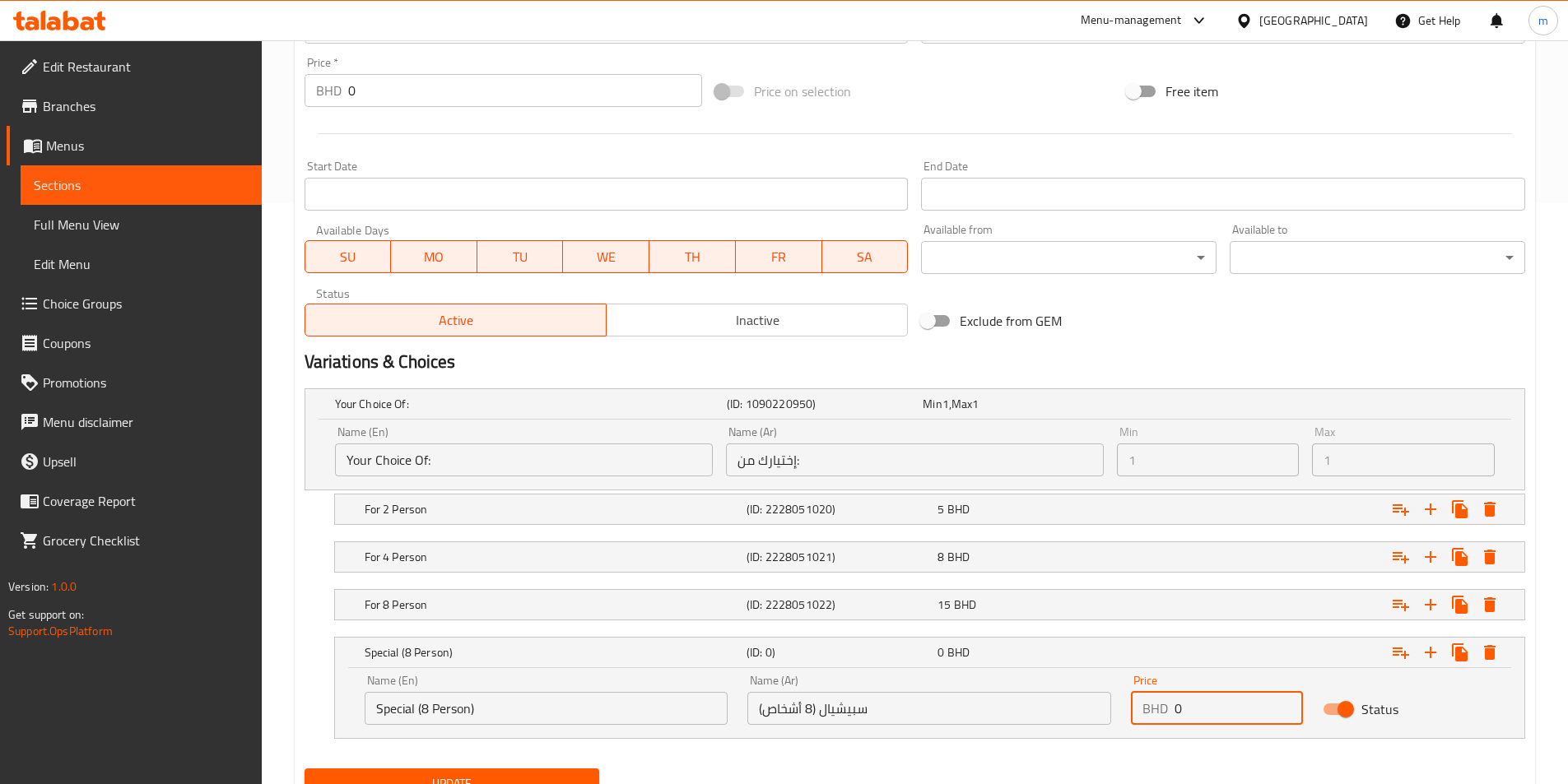
drag, startPoint x: 1183, startPoint y: 709, endPoint x: 1167, endPoint y: 706, distance: 16.3
click at [1167, 706] on div "BHD 0 Price" at bounding box center [1217, 708] width 172 height 33
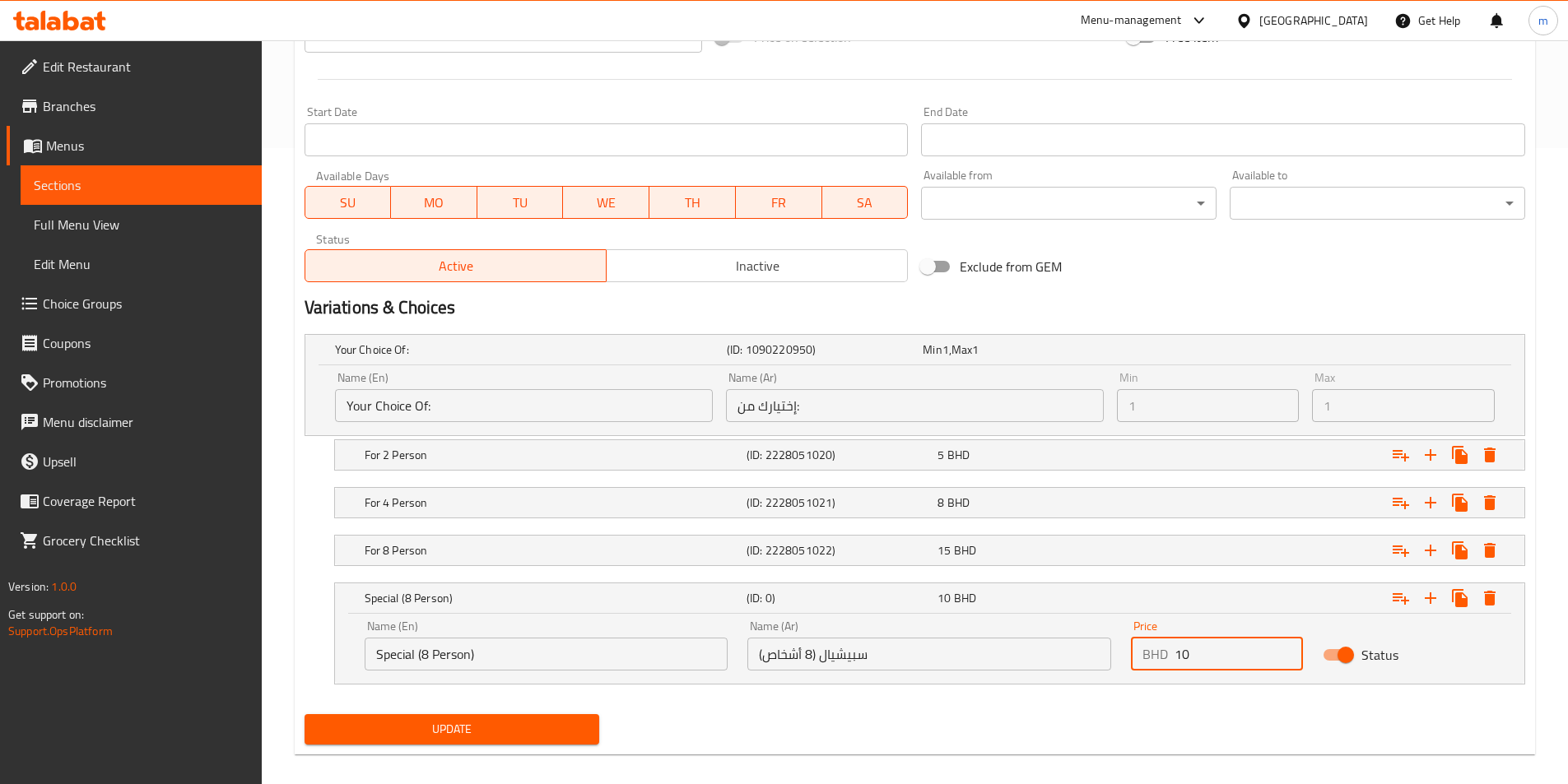
scroll to position [652, 0]
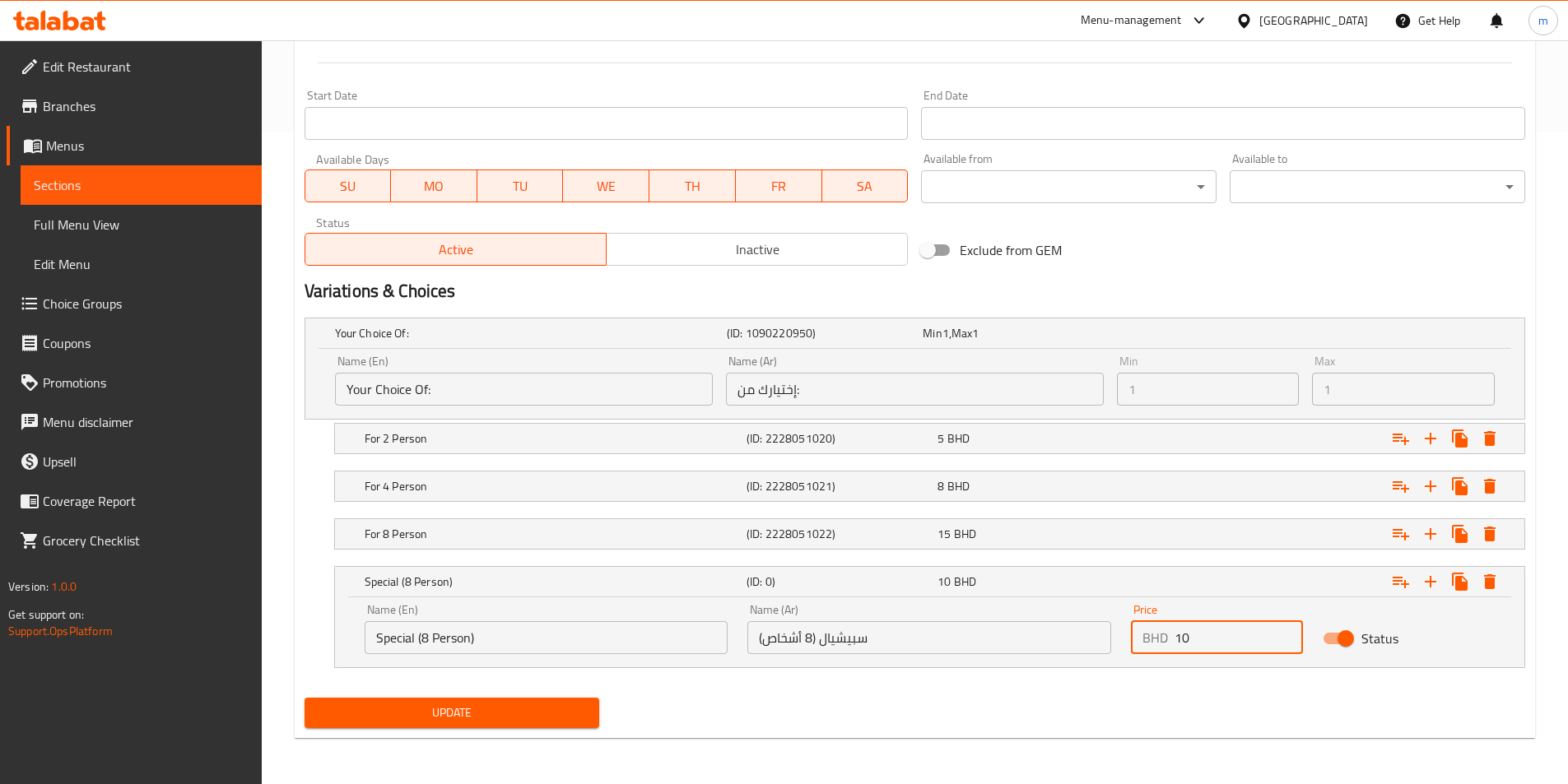
type input "10"
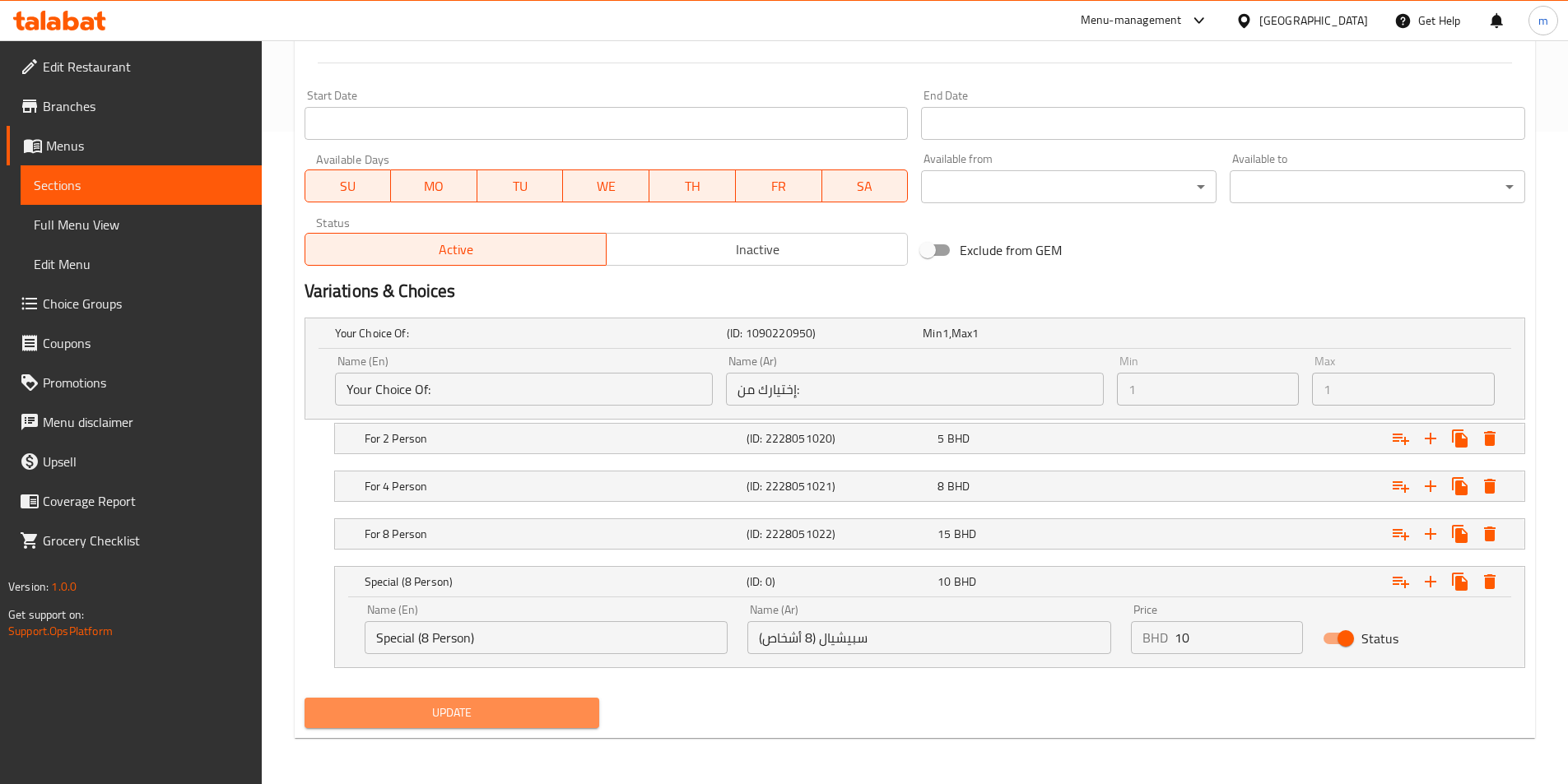
click at [546, 721] on span "Update" at bounding box center [453, 713] width 269 height 21
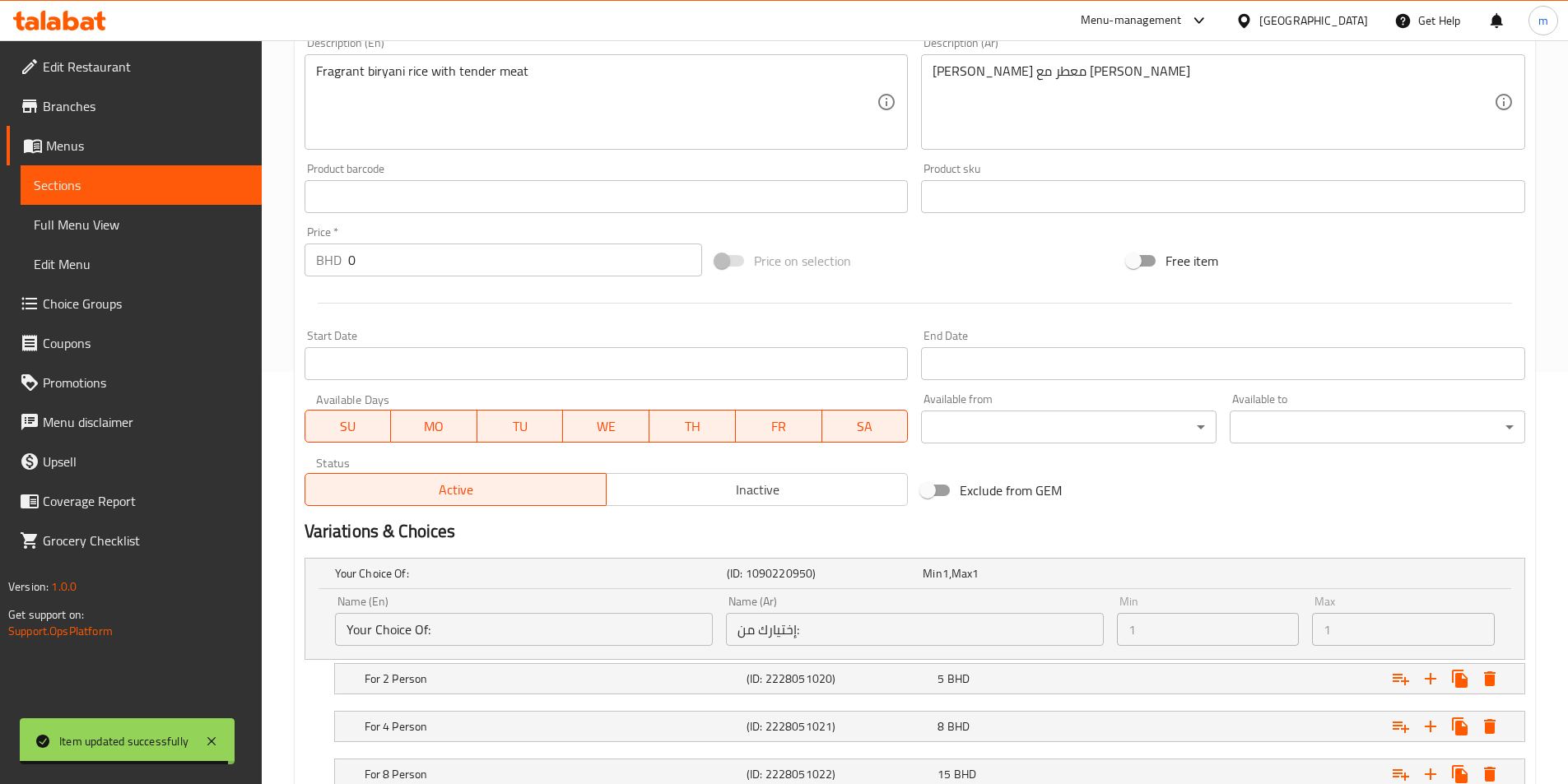
scroll to position [0, 0]
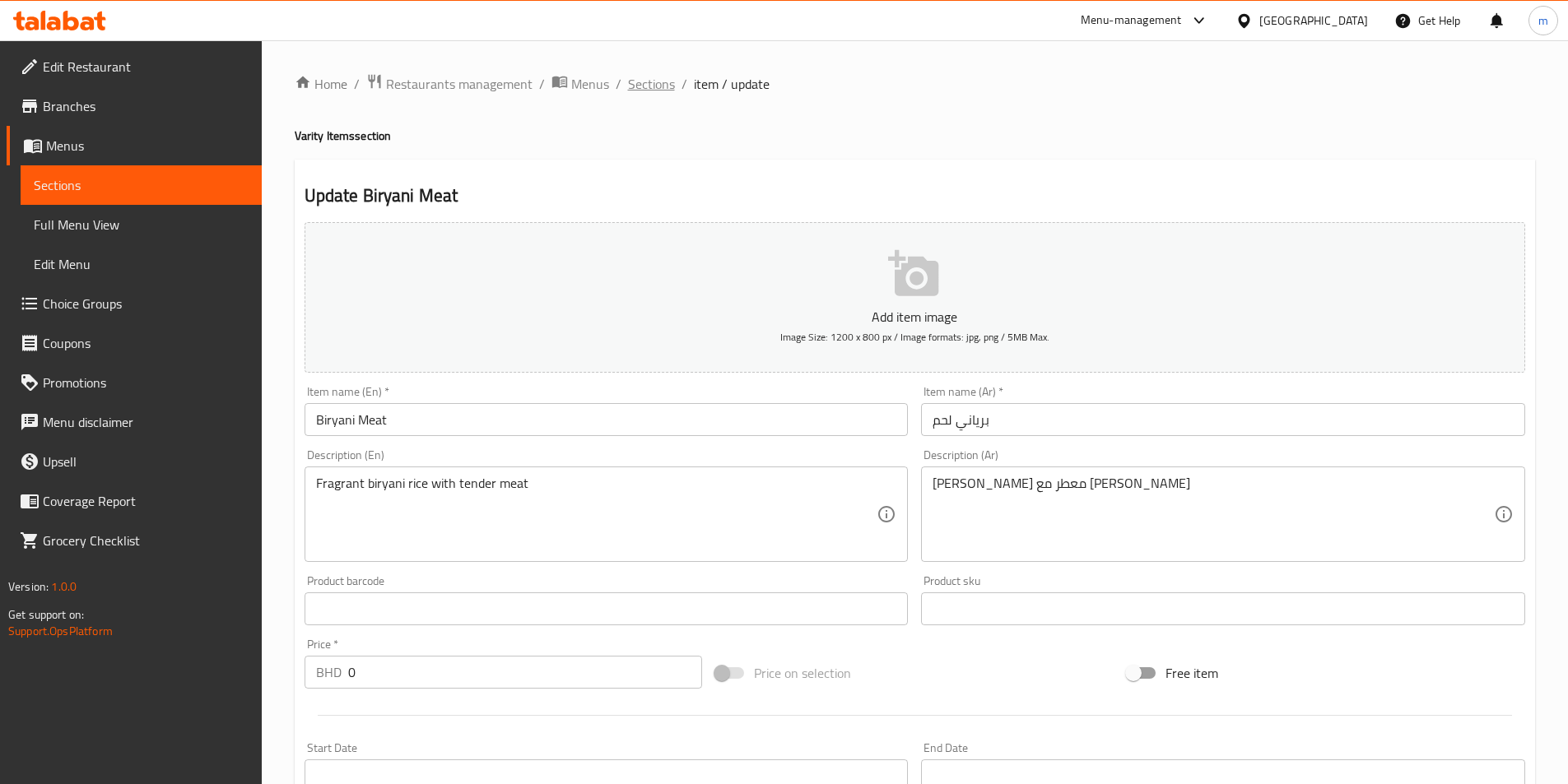
click at [659, 87] on span "Sections" at bounding box center [651, 83] width 47 height 20
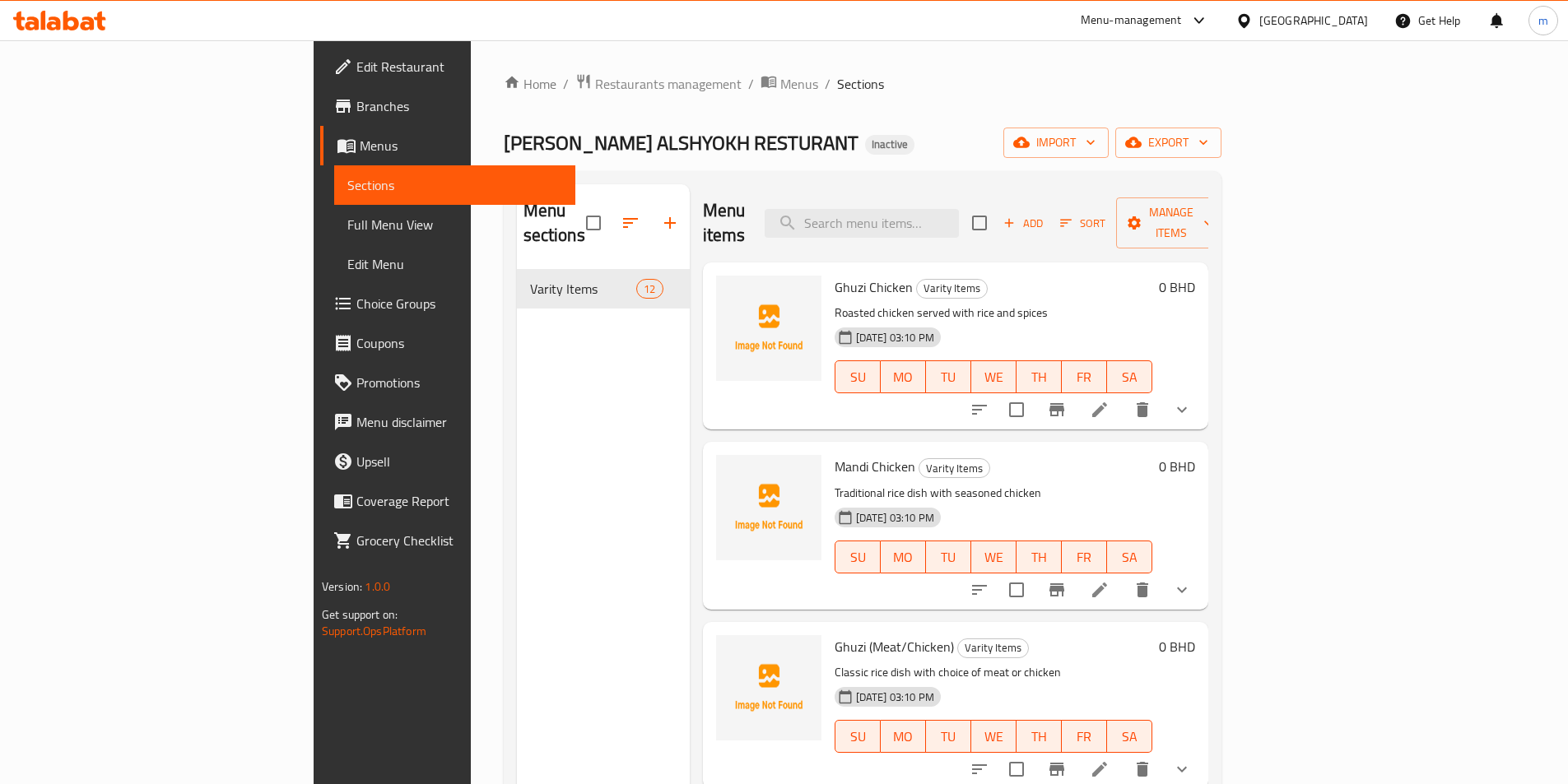
click at [877, 149] on div "GHWAZI ALSHYOKH RESTURANT Inactive import export" at bounding box center [862, 143] width 718 height 31
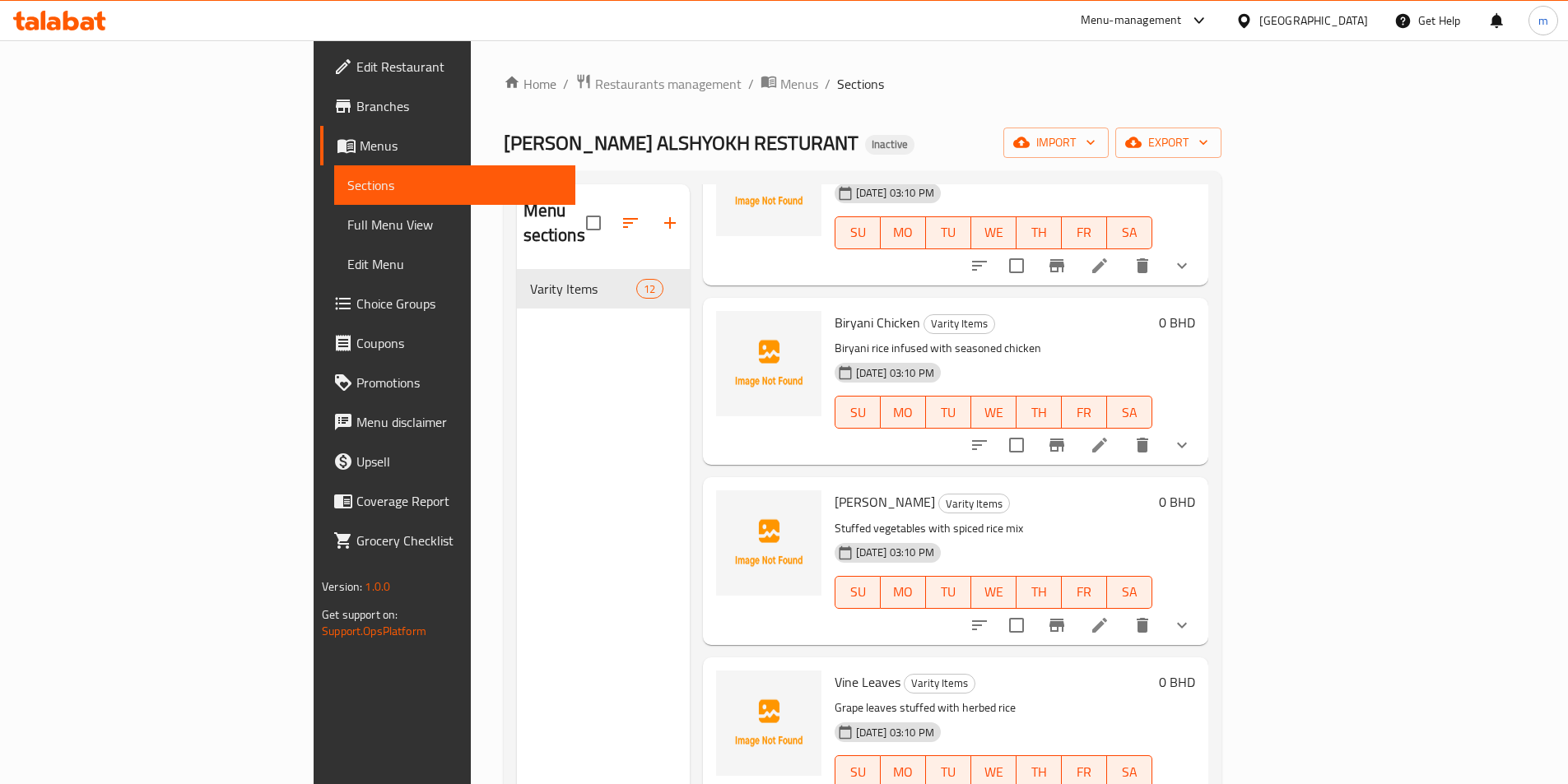
scroll to position [1413, 0]
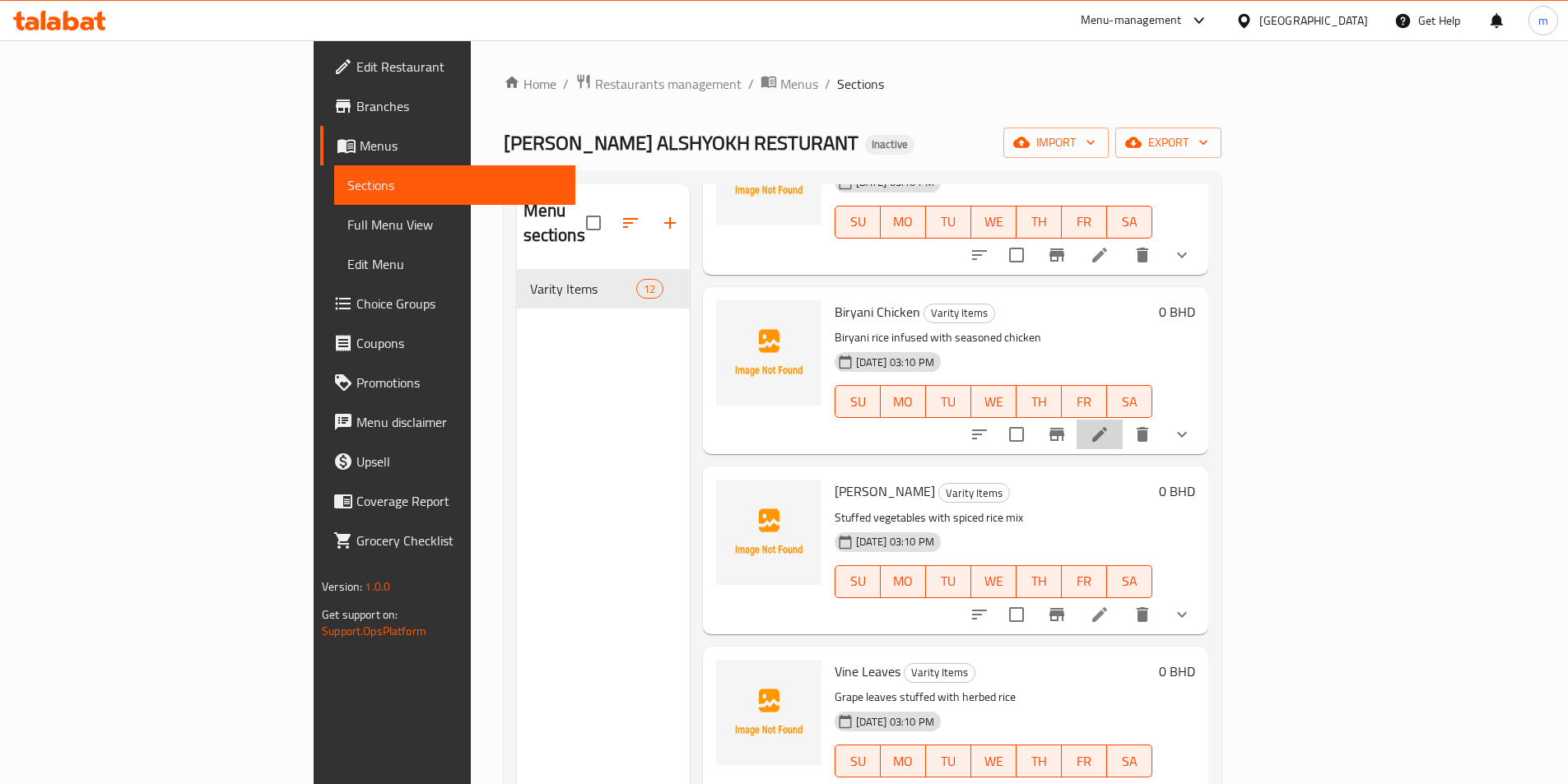
click at [1122, 420] on li at bounding box center [1100, 434] width 46 height 30
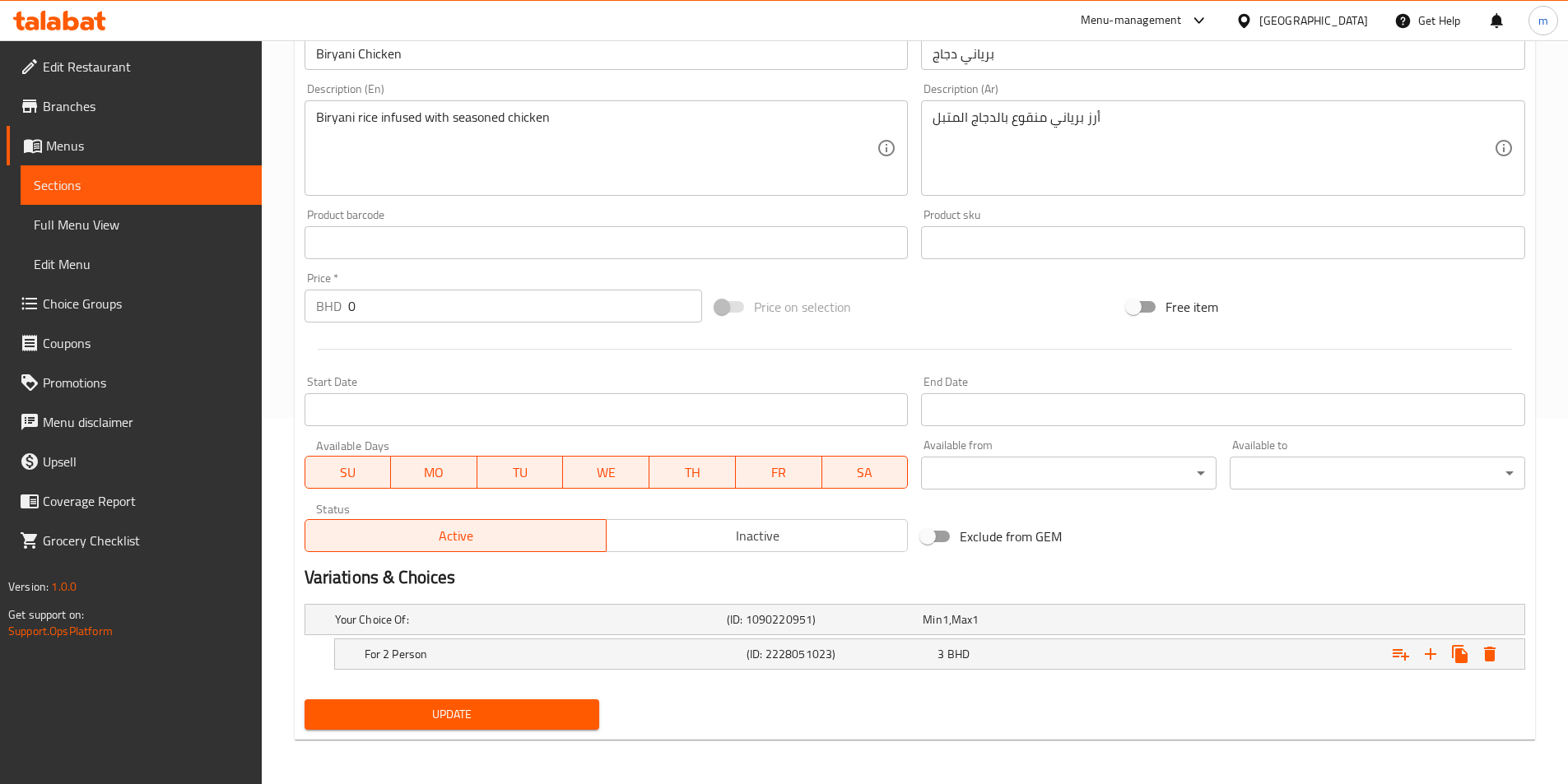
scroll to position [368, 0]
click at [1430, 648] on icon "Expand" at bounding box center [1430, 652] width 11 height 11
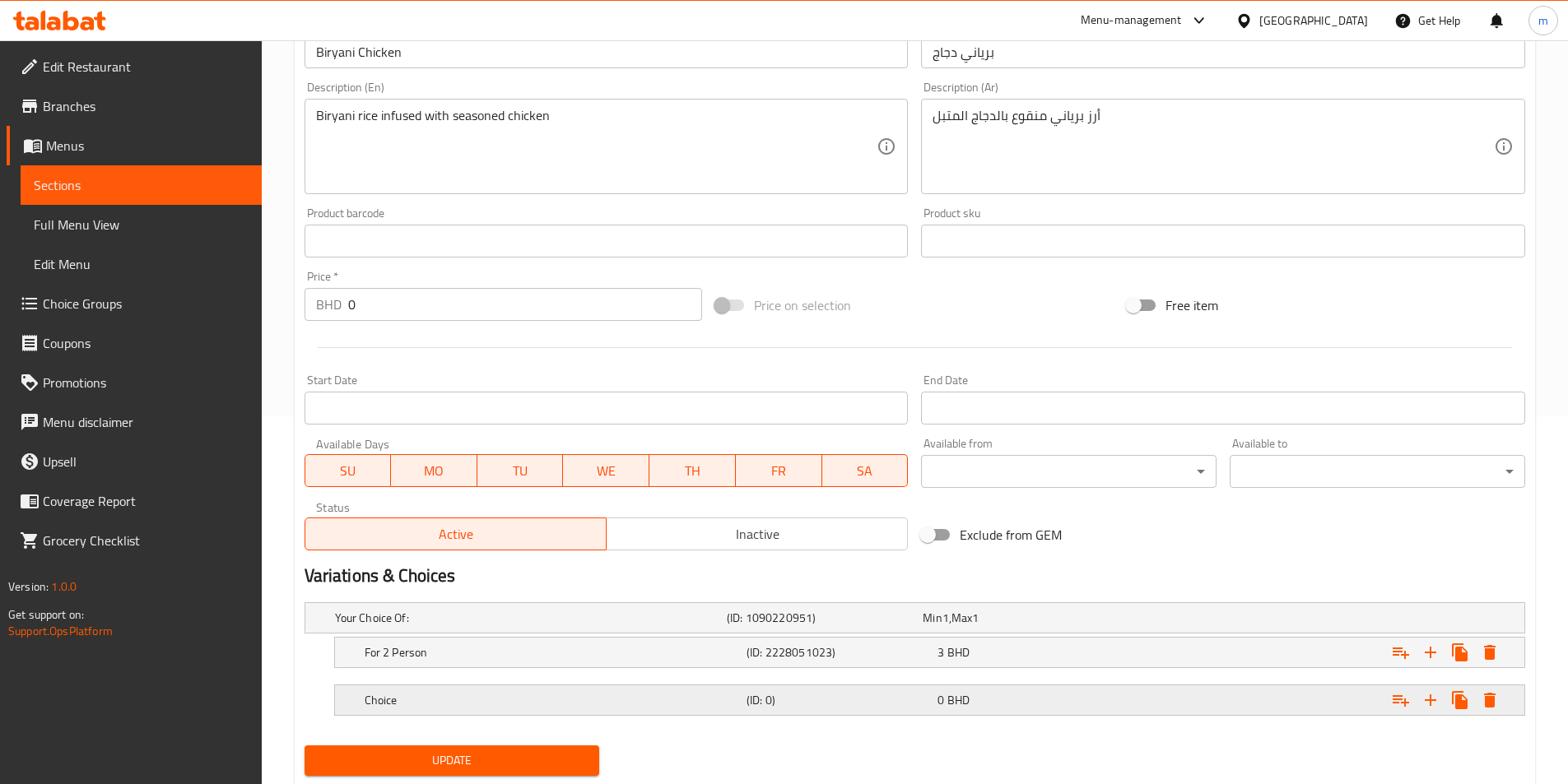
click at [562, 629] on div "Choice" at bounding box center [527, 618] width 392 height 23
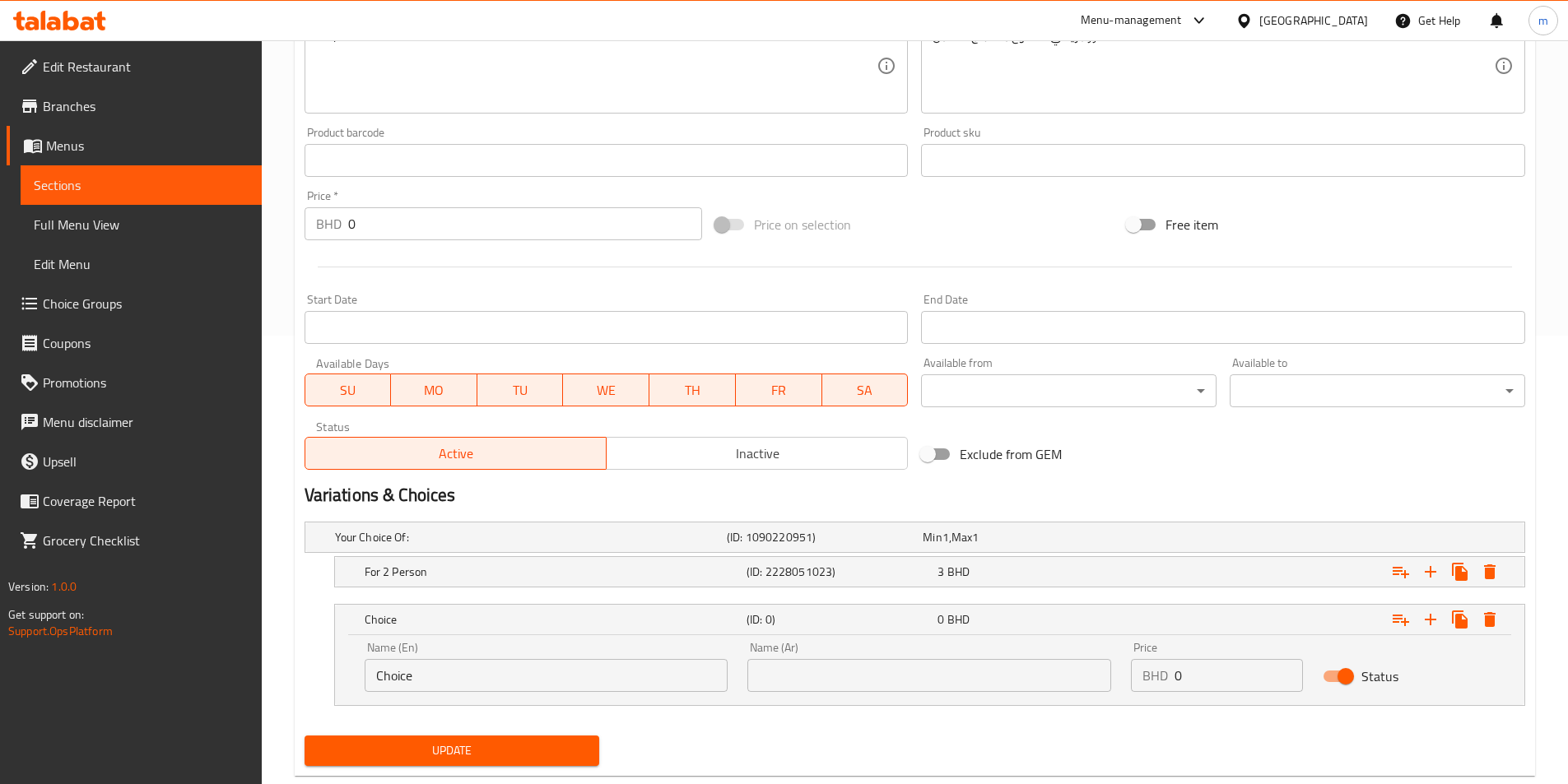
scroll to position [486, 0]
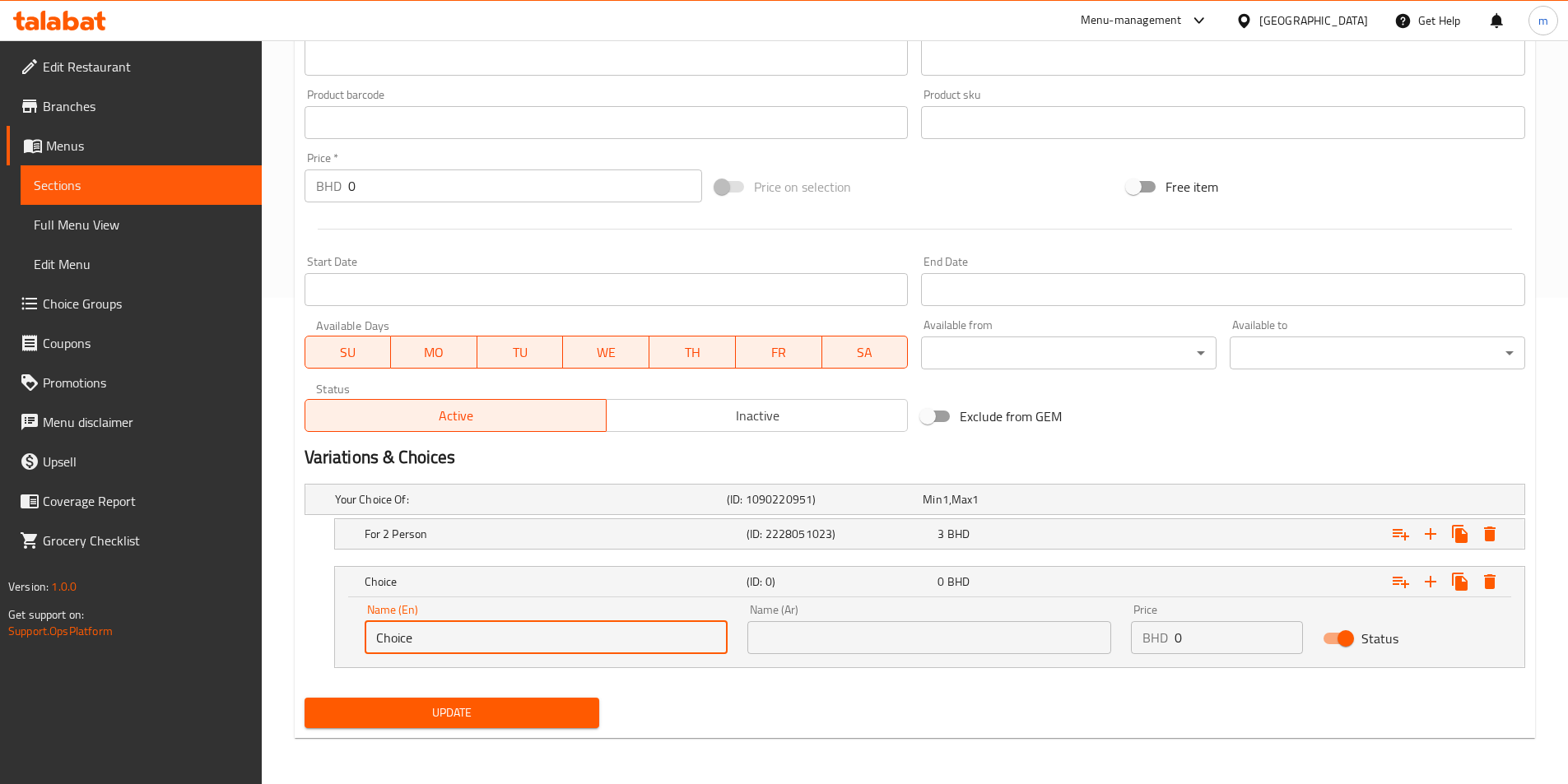
click at [454, 640] on input "Choice" at bounding box center [546, 637] width 363 height 33
paste input "For 4 Person"
type input "For 4 Person"
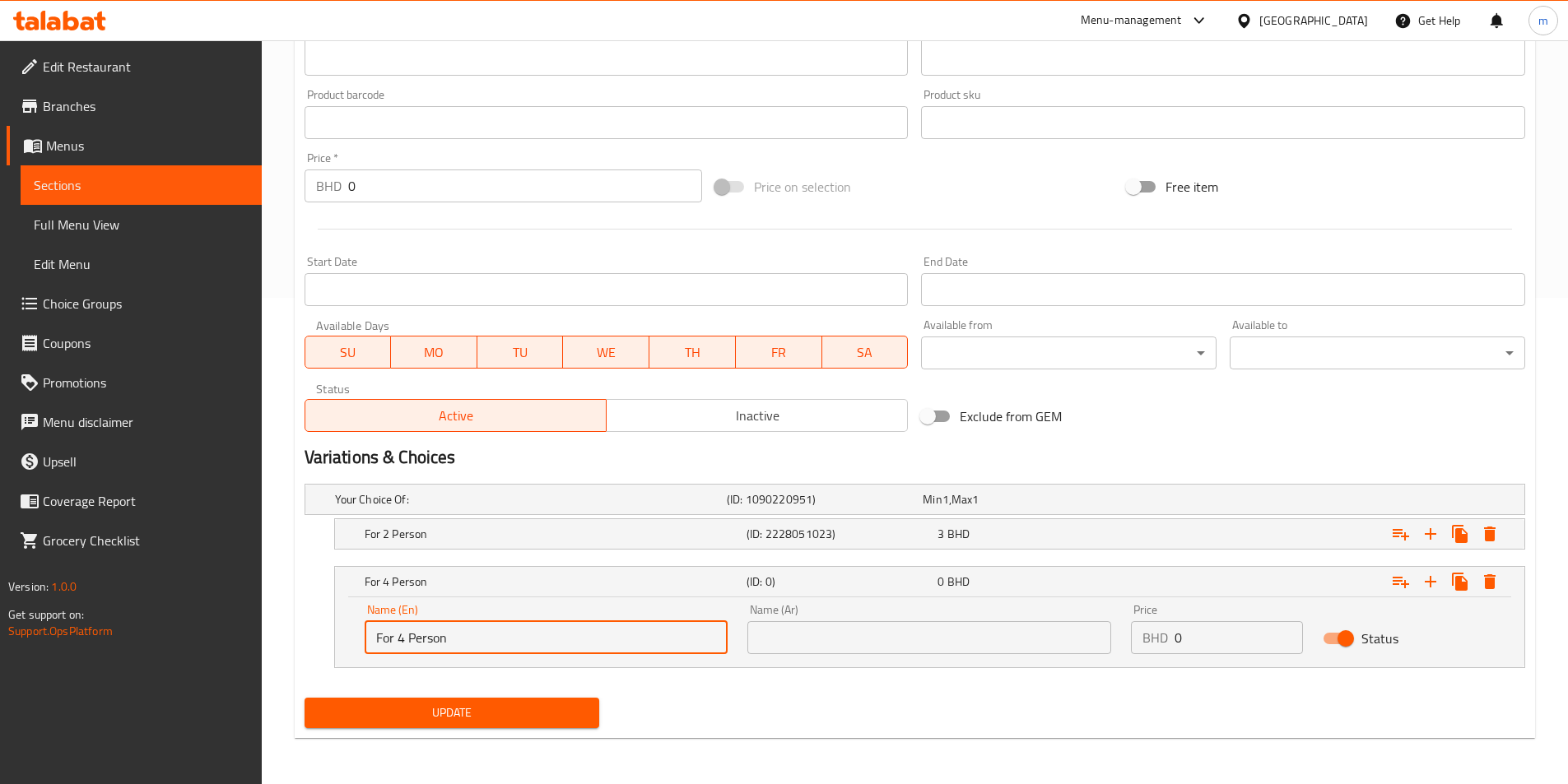
click at [784, 638] on input "text" at bounding box center [929, 637] width 363 height 33
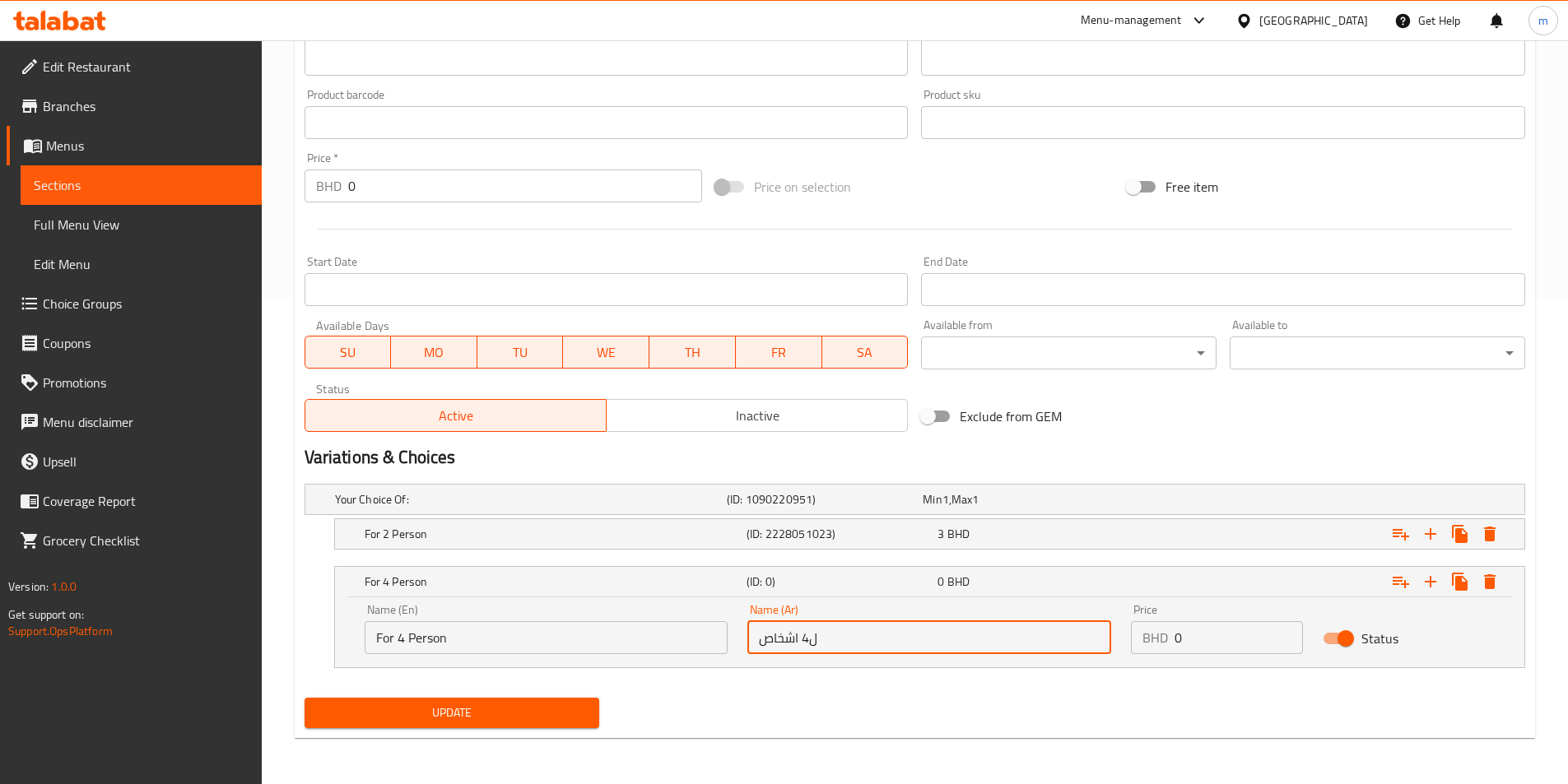
click at [808, 642] on input "ل4 اشخاص" at bounding box center [929, 637] width 363 height 33
click at [816, 636] on input "ل4 اشخاص" at bounding box center [929, 637] width 363 height 33
drag, startPoint x: 818, startPoint y: 640, endPoint x: 746, endPoint y: 648, distance: 72.4
click at [746, 648] on div "Name (Ar) اشخاص Name (Ar)" at bounding box center [928, 629] width 383 height 70
type input "ل 4 شاخاص"
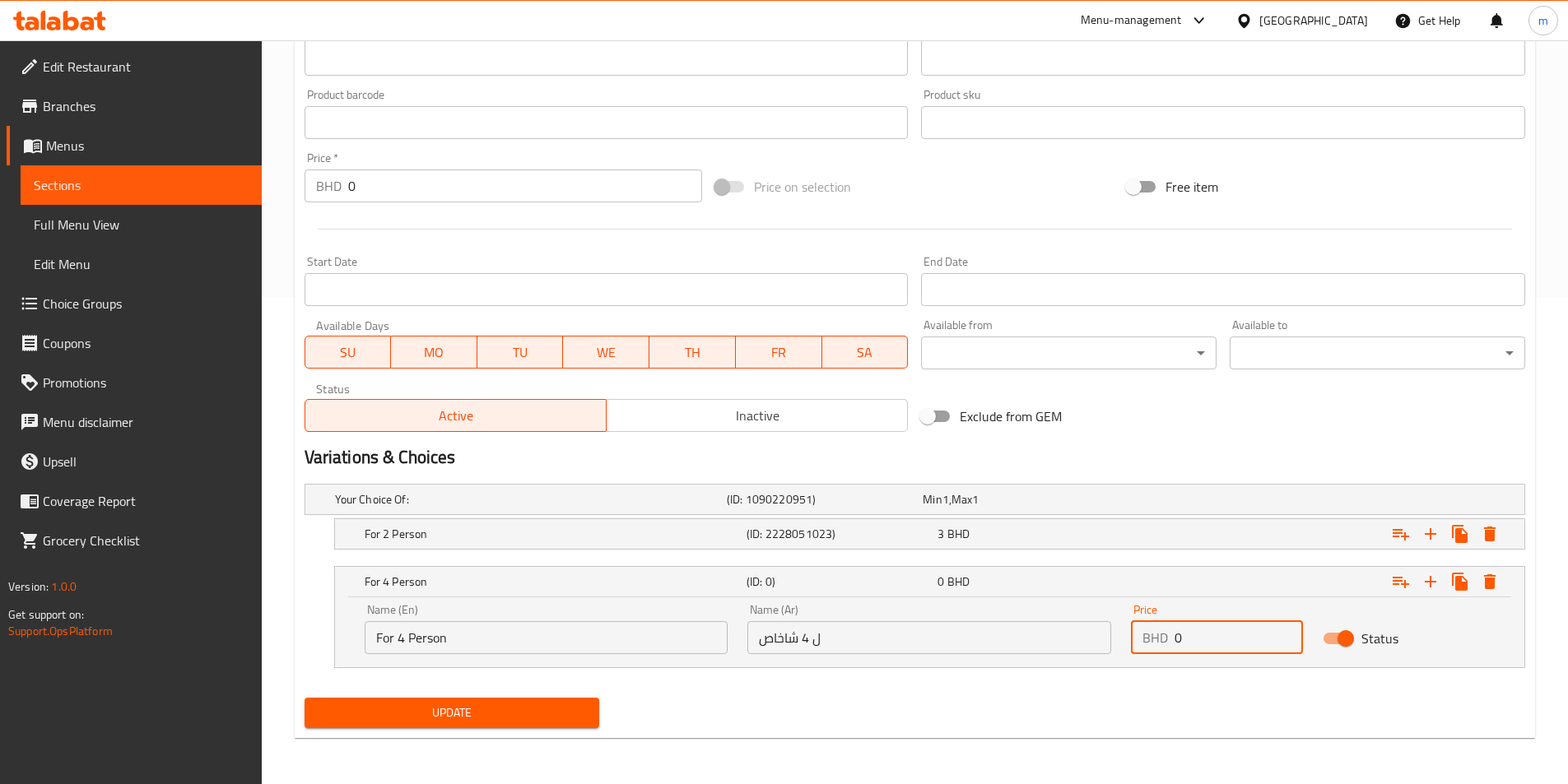
drag, startPoint x: 1205, startPoint y: 636, endPoint x: 1162, endPoint y: 639, distance: 43.1
click at [1162, 639] on div "BHD 0 Price" at bounding box center [1217, 637] width 172 height 33
type input "8"
click at [1441, 586] on button "Expand" at bounding box center [1430, 581] width 30 height 30
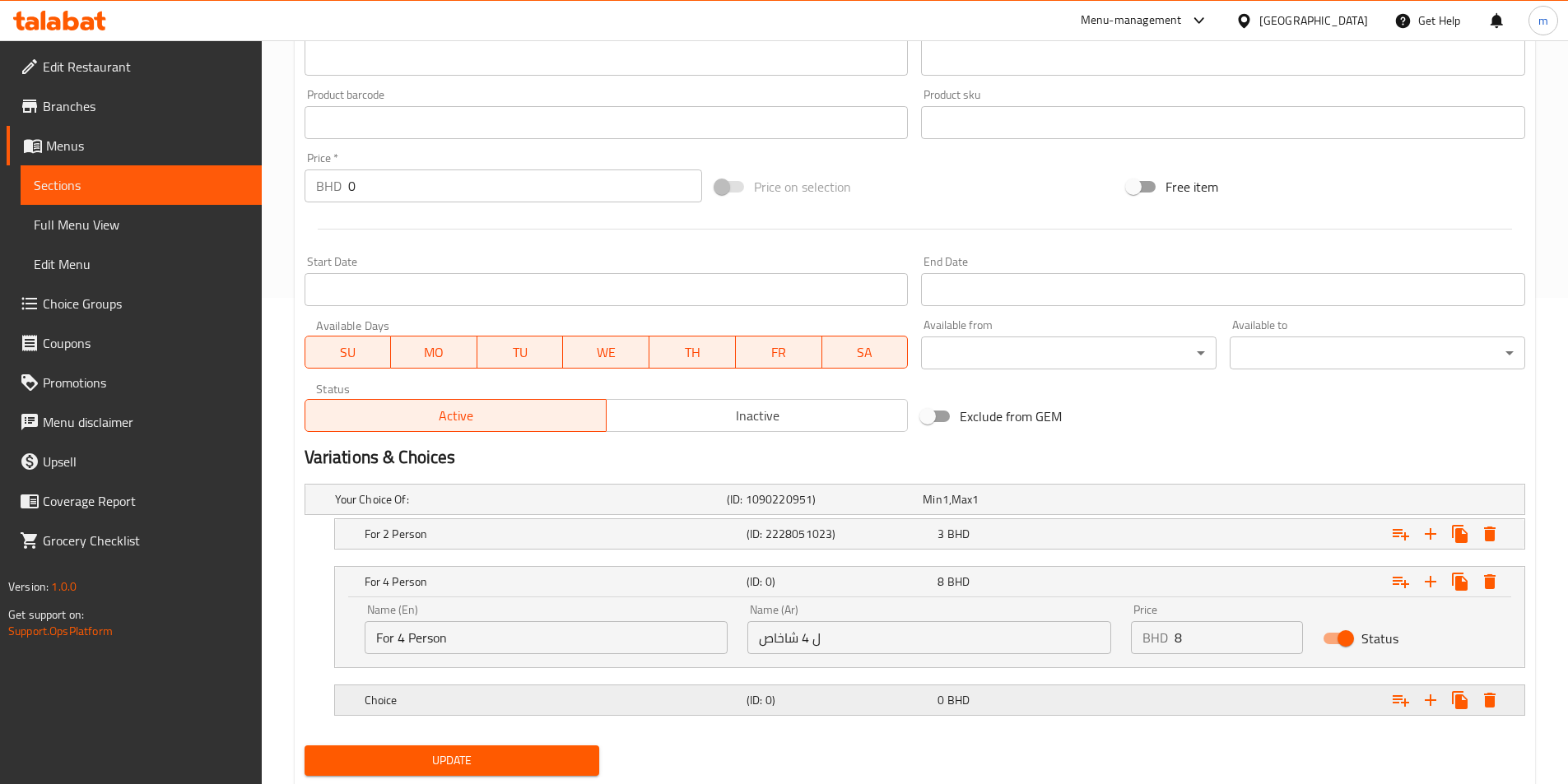
click at [594, 507] on h5 "Choice" at bounding box center [527, 499] width 385 height 16
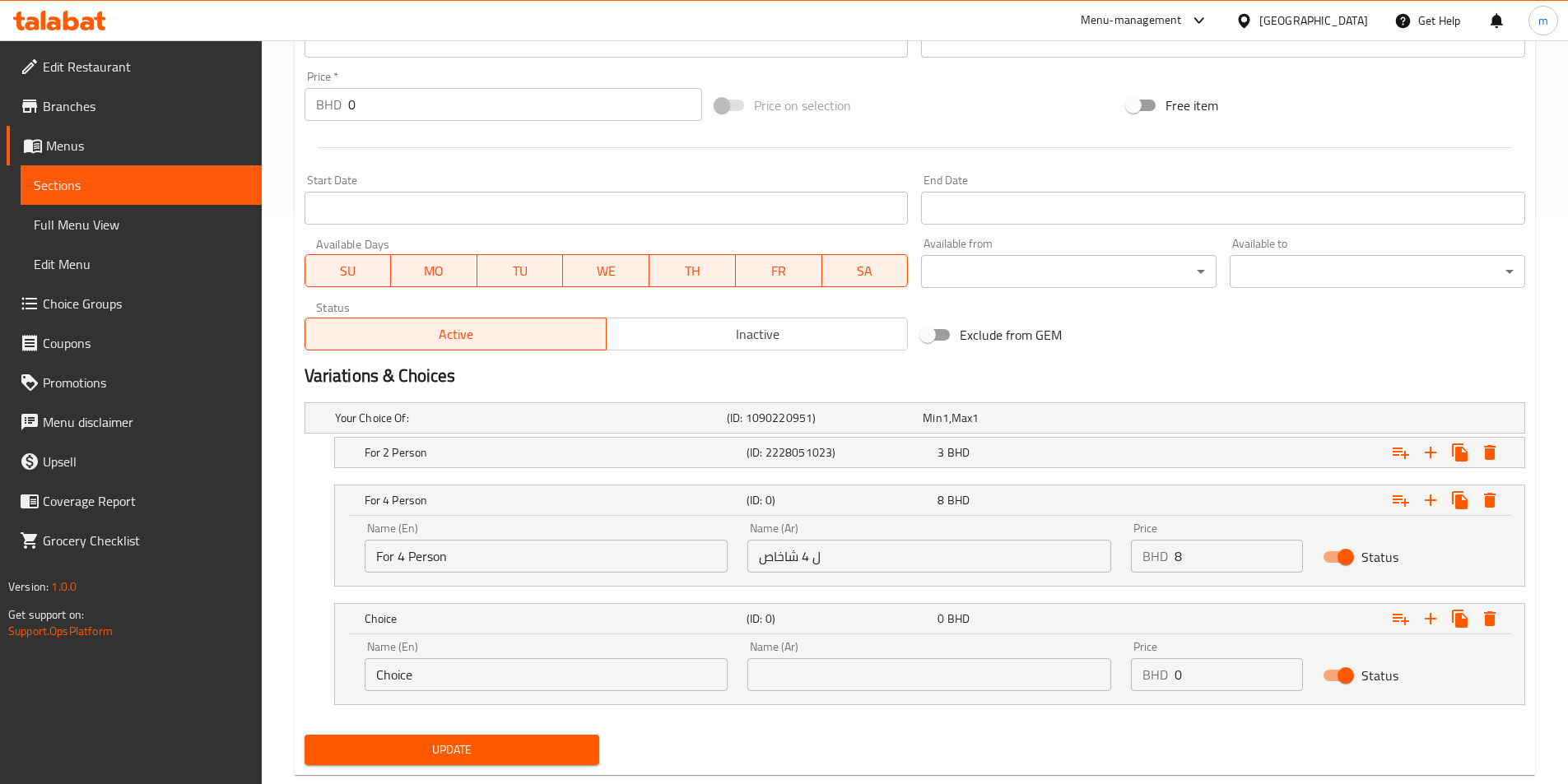
scroll to position [605, 0]
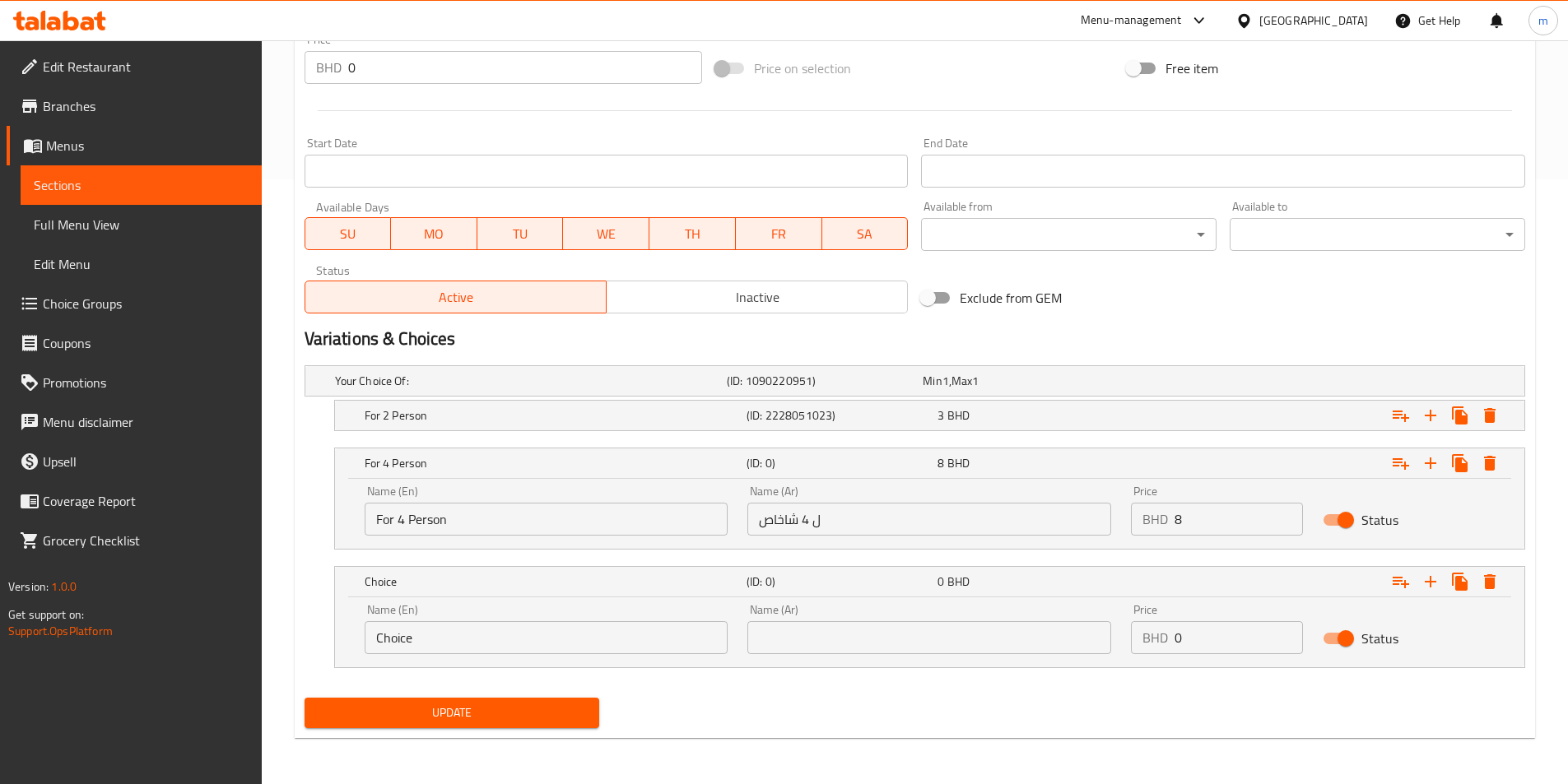
click at [430, 609] on div "Name (En) Choice Name (En)" at bounding box center [546, 629] width 363 height 51
click at [435, 632] on input "Choice" at bounding box center [546, 637] width 363 height 33
paste input "For 8 Person"
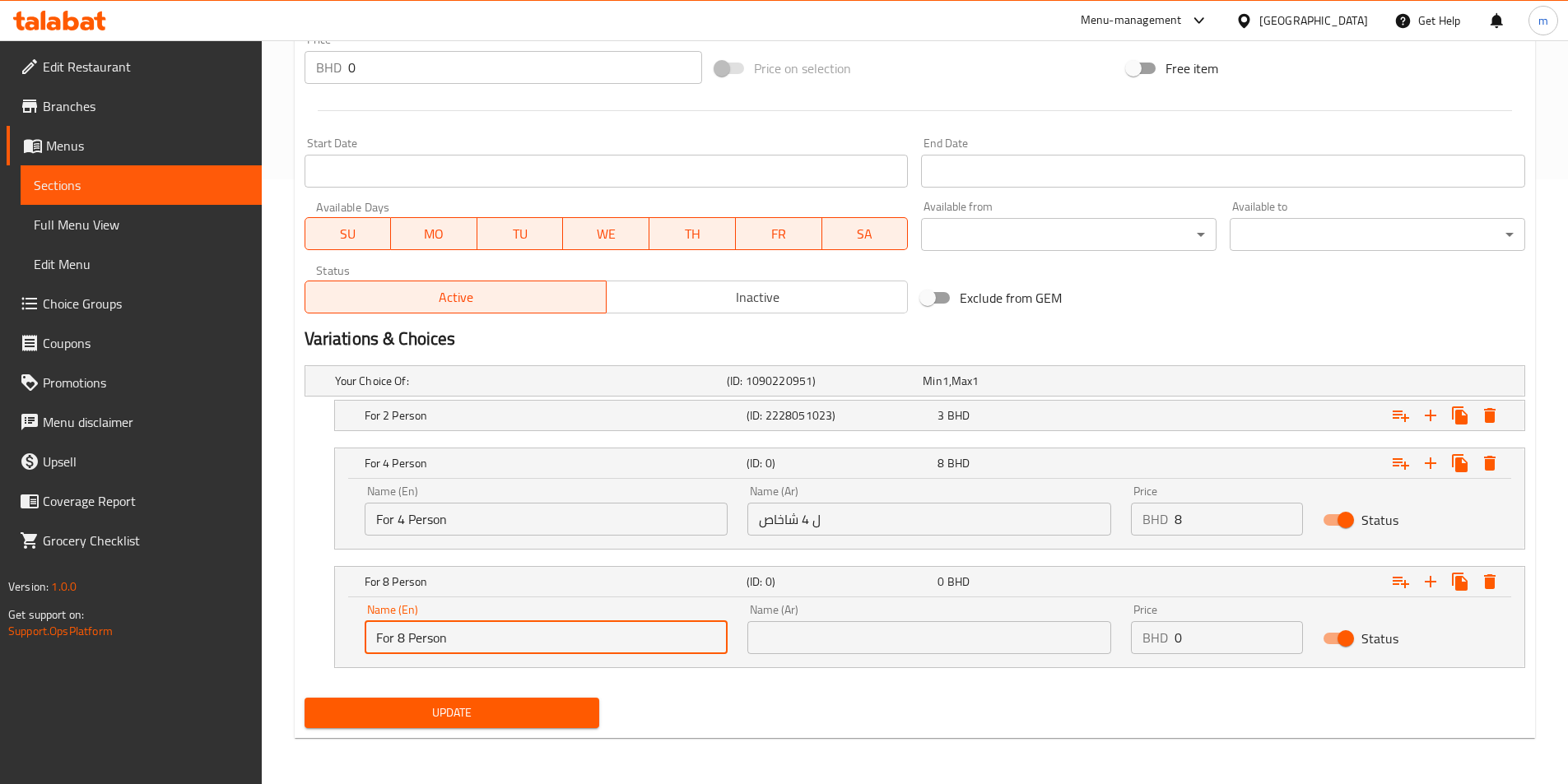
type input "For 8 Person"
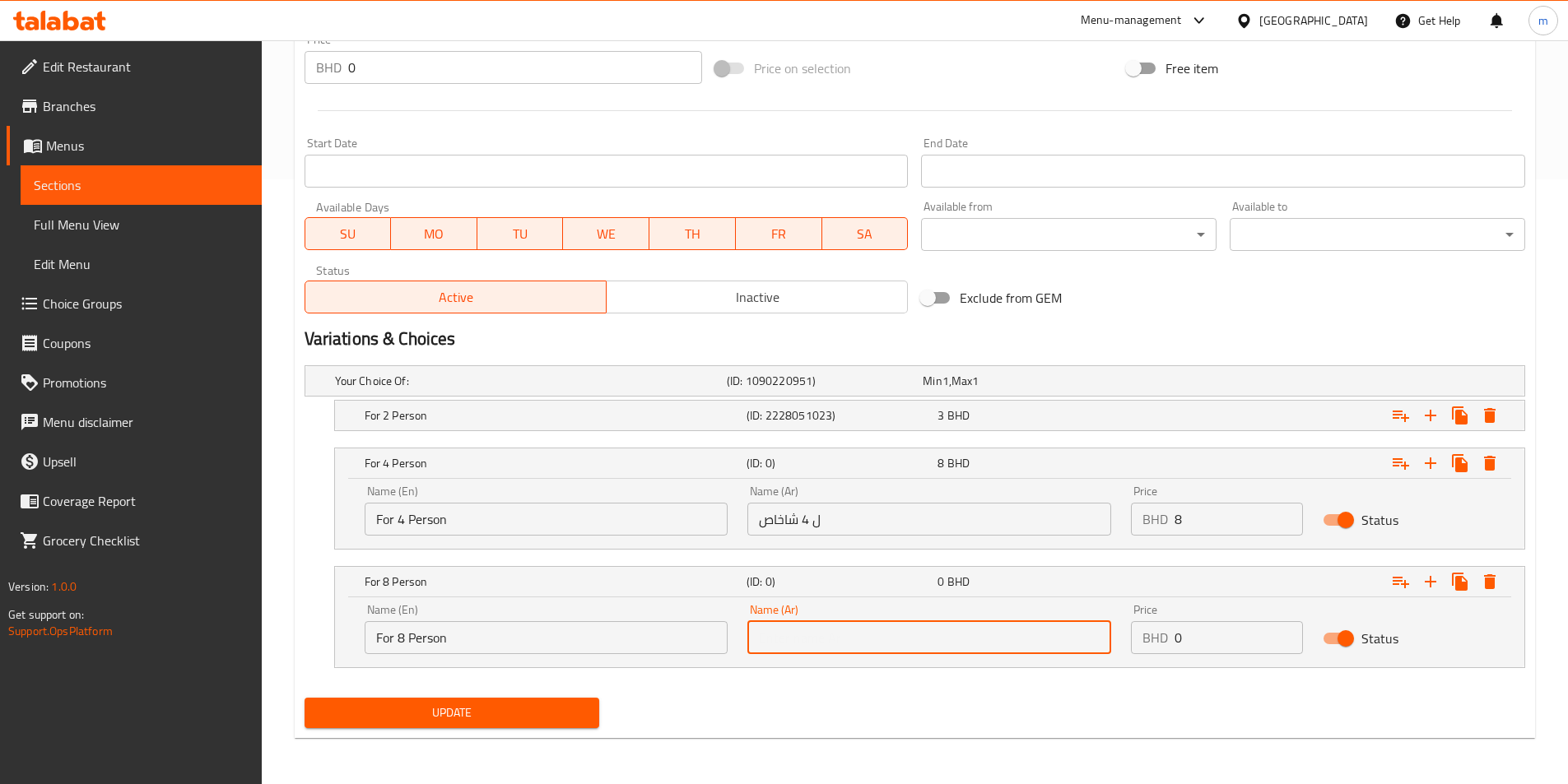
click at [834, 632] on input "text" at bounding box center [929, 637] width 363 height 33
type input "ل 8 اشخاص"
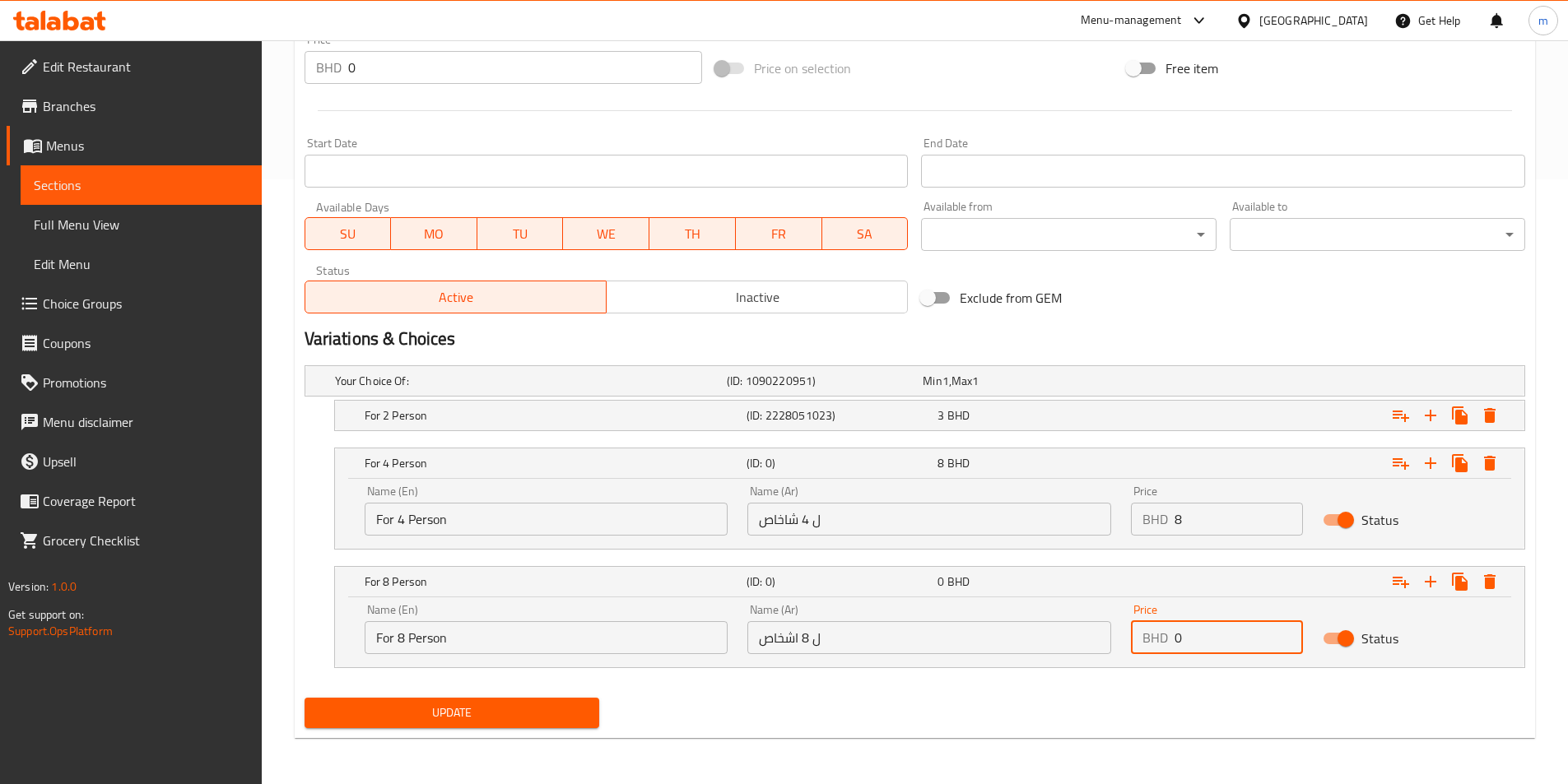
drag, startPoint x: 1194, startPoint y: 631, endPoint x: 1173, endPoint y: 627, distance: 21.4
click at [1173, 627] on div "BHD 0 Price" at bounding box center [1217, 637] width 172 height 33
type input "15"
click at [591, 389] on h5 "For 2 Person" at bounding box center [527, 380] width 385 height 16
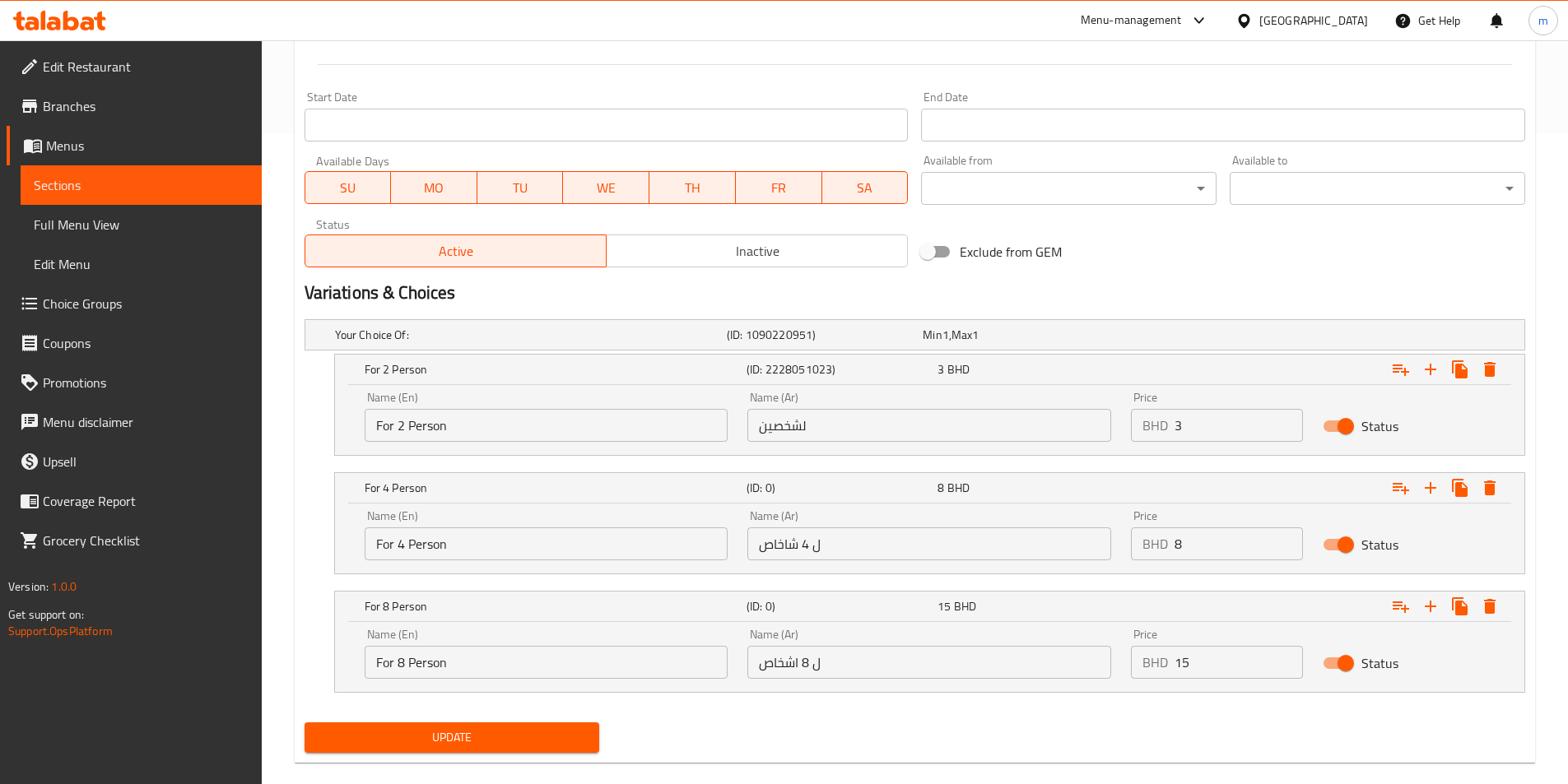
scroll to position [675, 0]
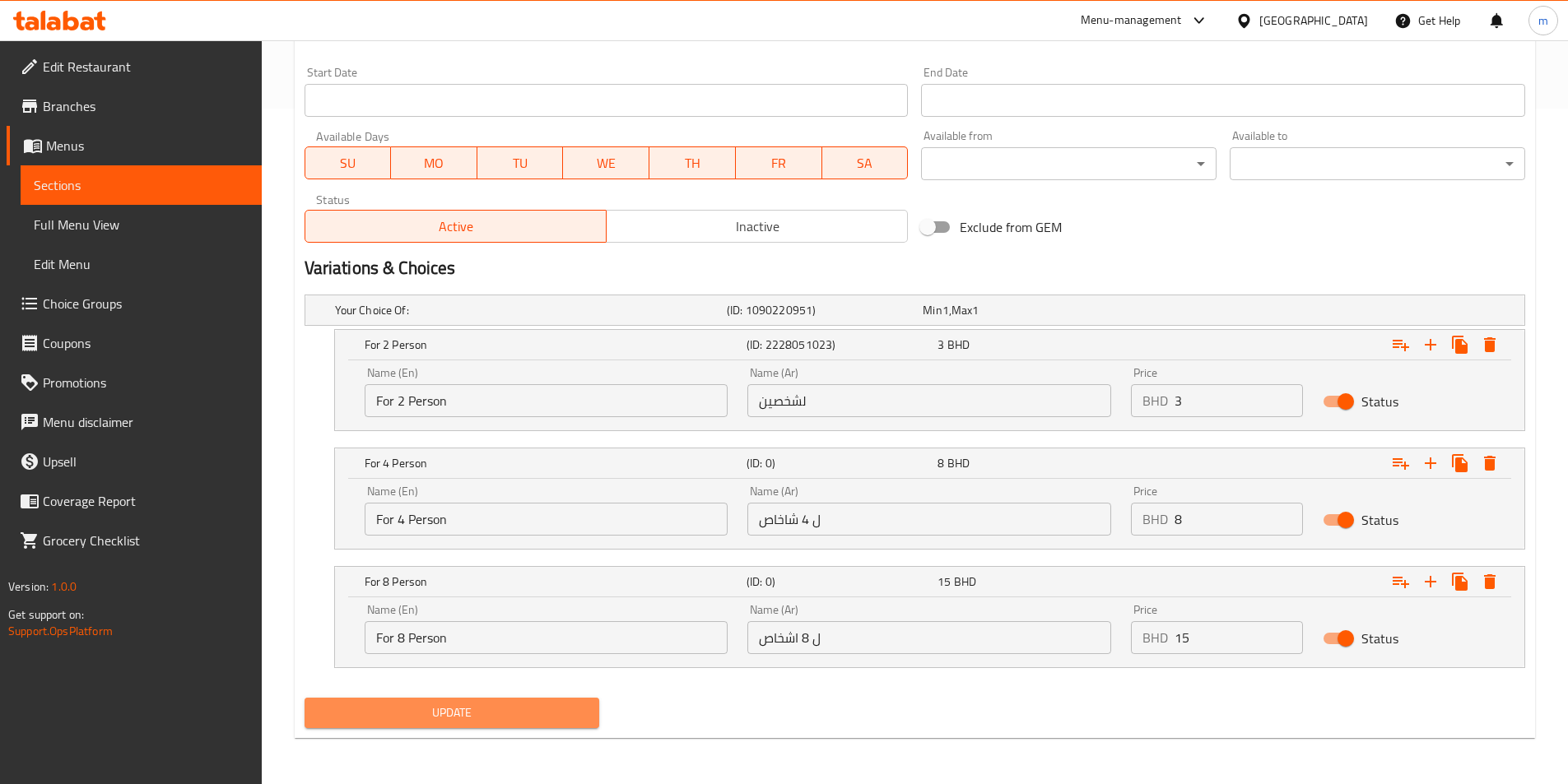
click at [557, 709] on span "Update" at bounding box center [453, 713] width 269 height 21
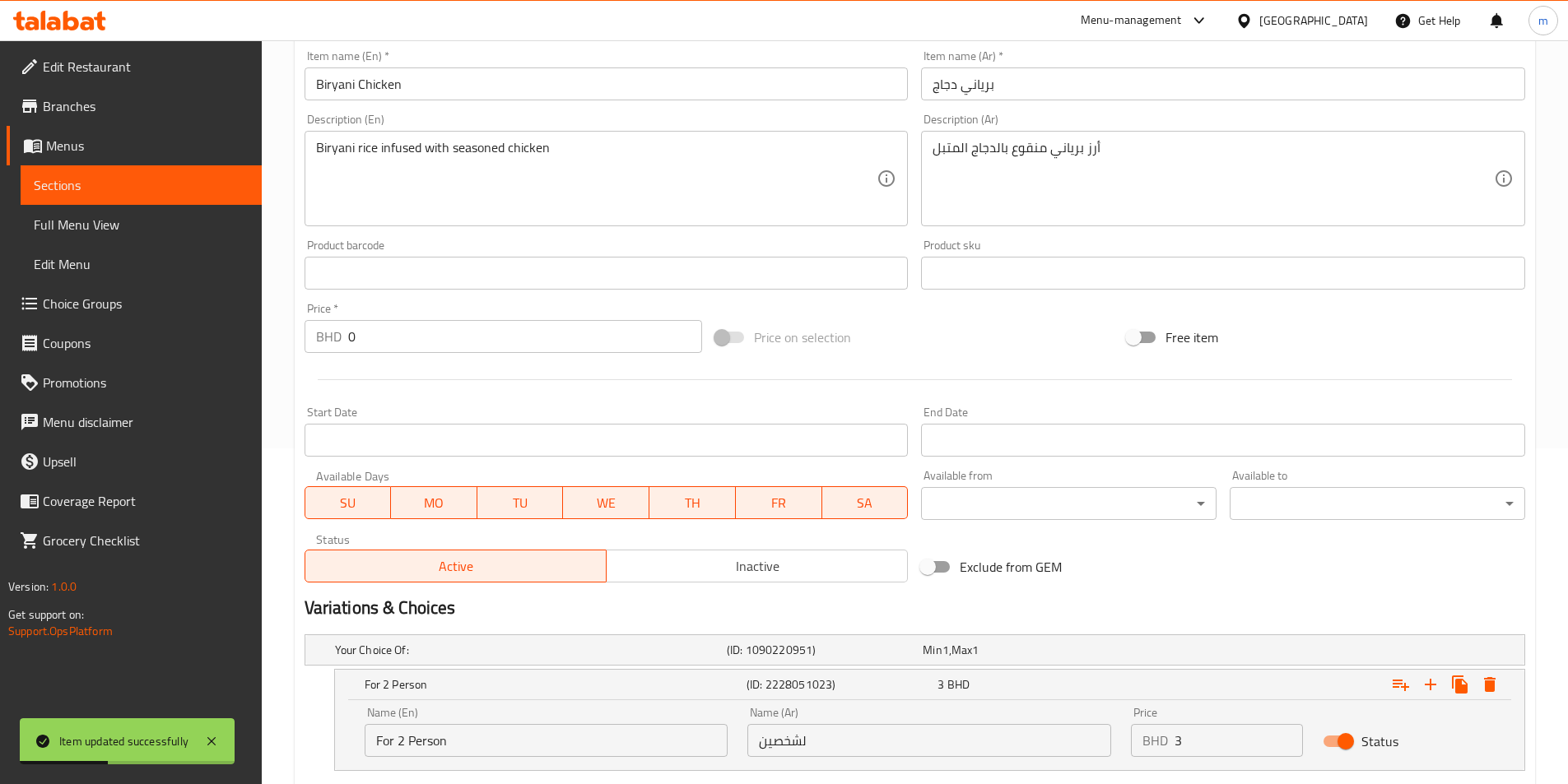
scroll to position [0, 0]
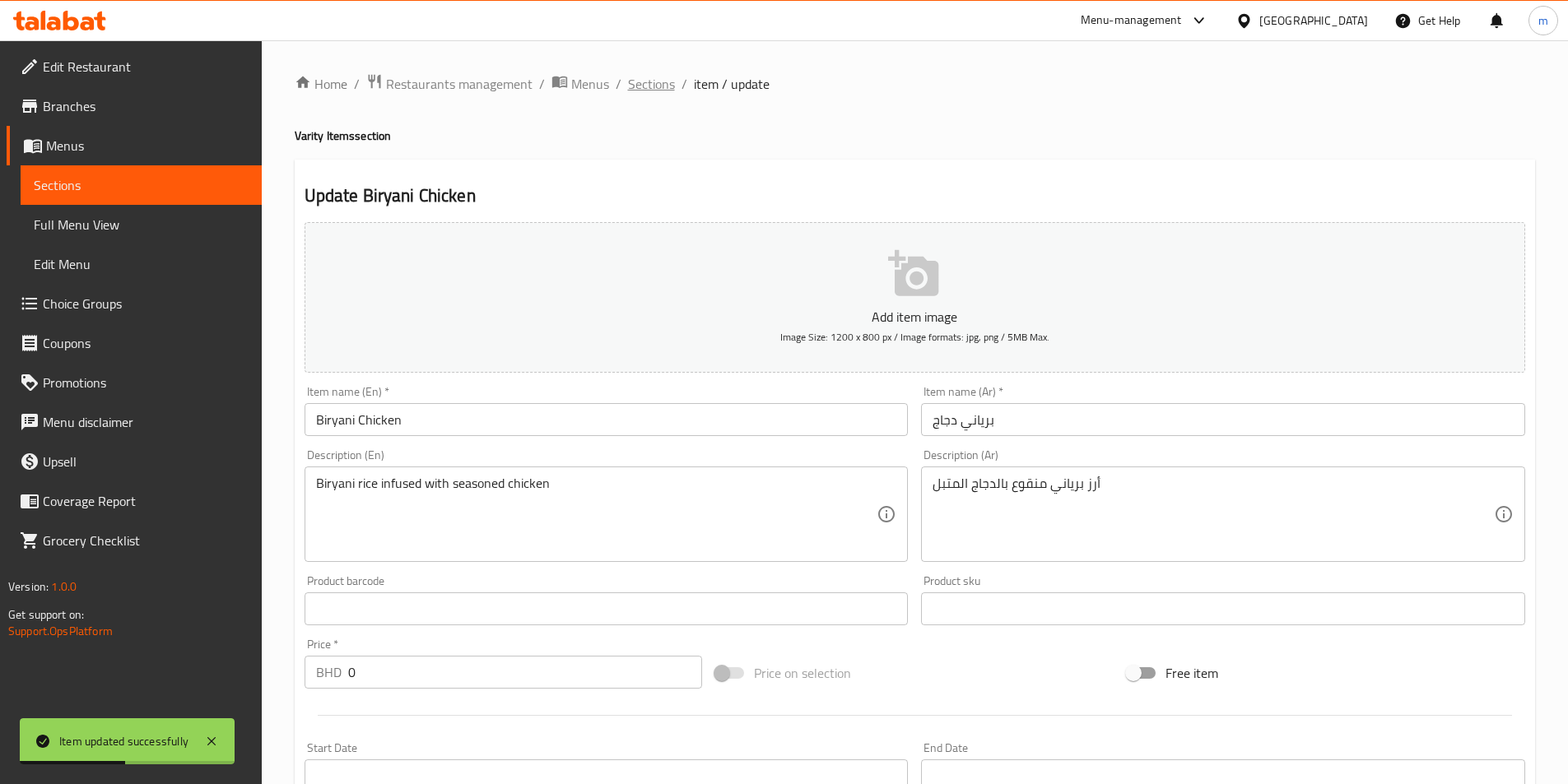
click at [642, 81] on span "Sections" at bounding box center [651, 83] width 47 height 20
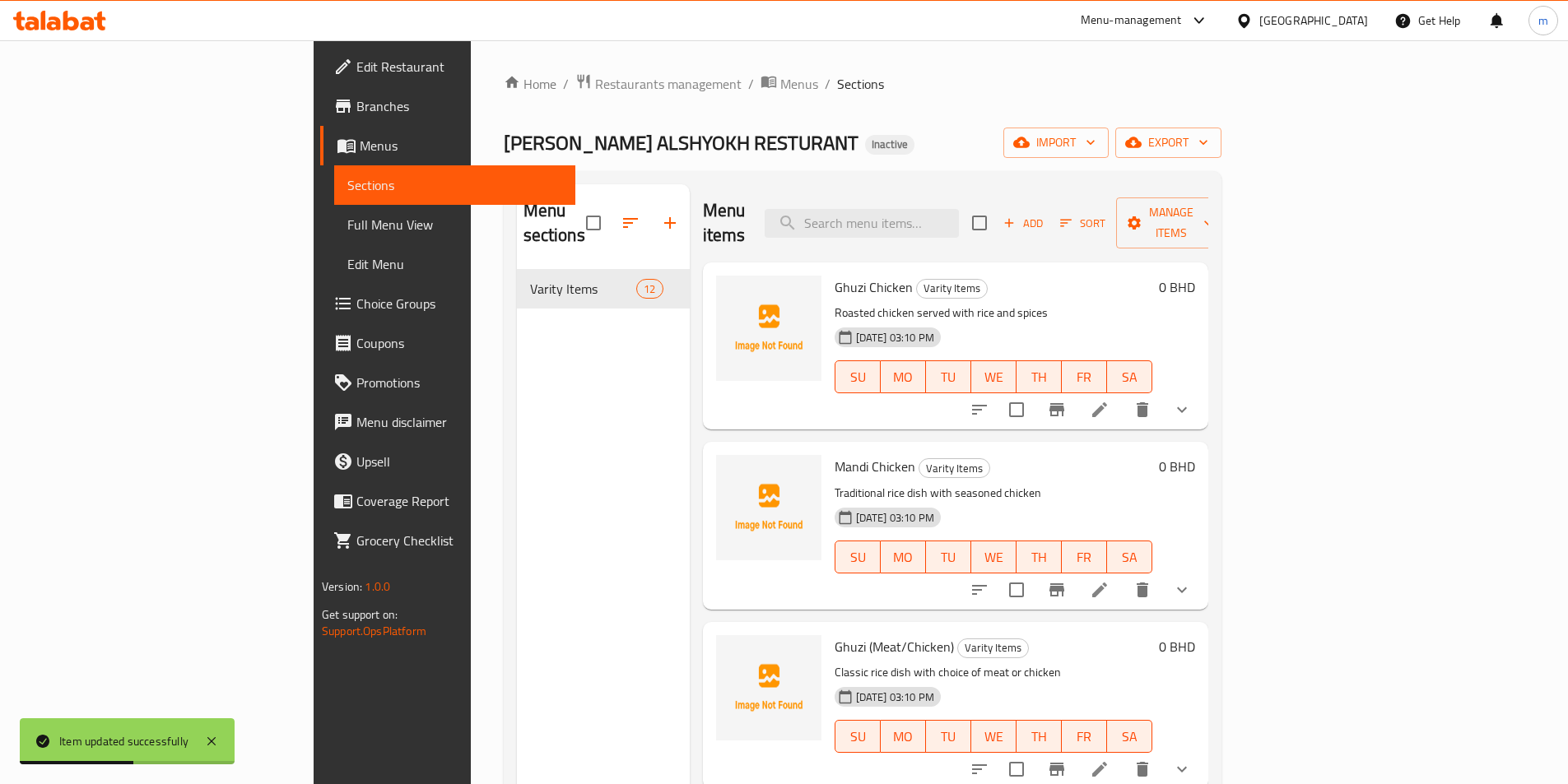
click at [844, 80] on ol "Home / Restaurants management / Menus / Sections" at bounding box center [862, 83] width 718 height 21
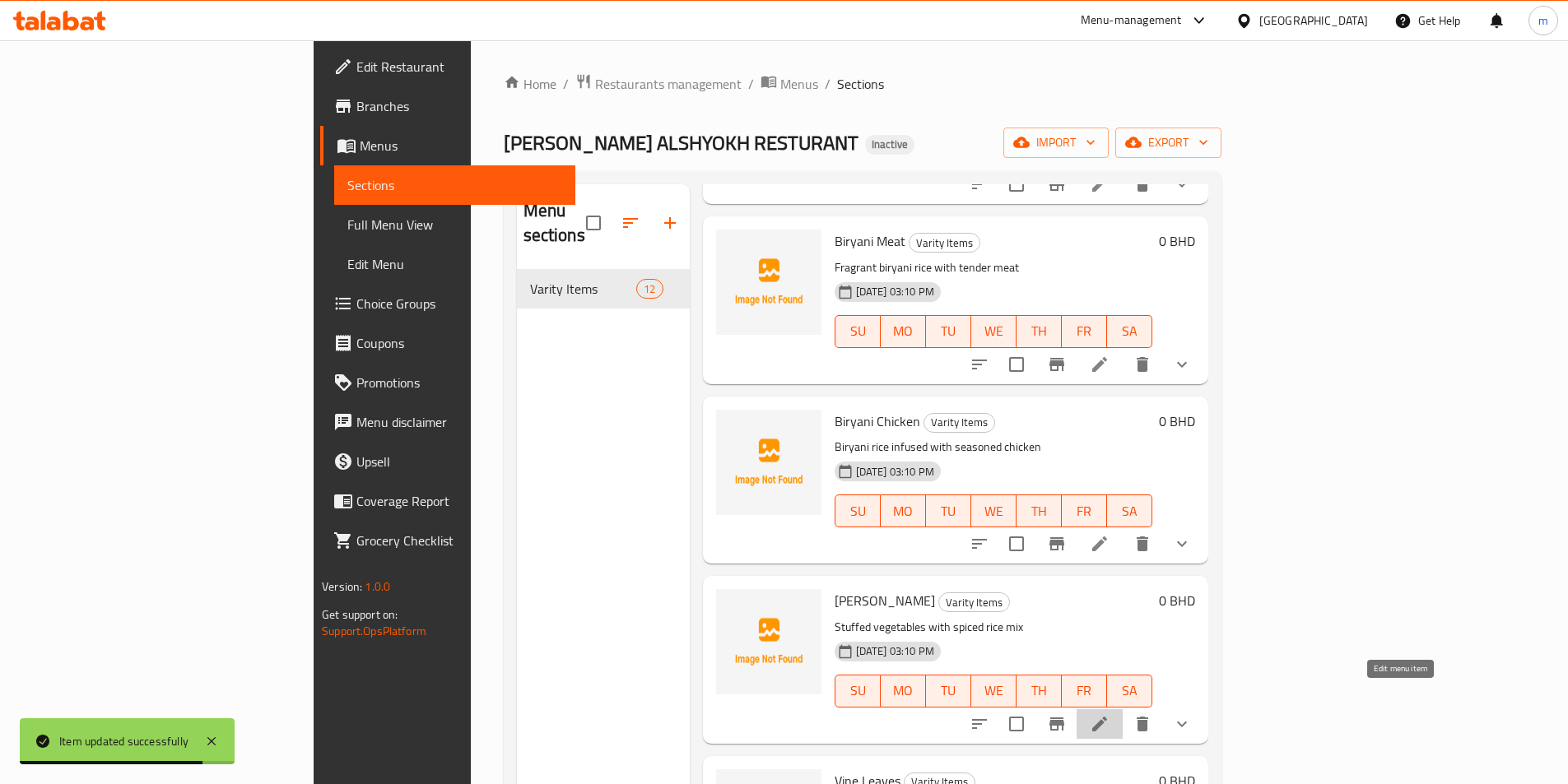
click at [1109, 714] on icon at bounding box center [1099, 723] width 20 height 20
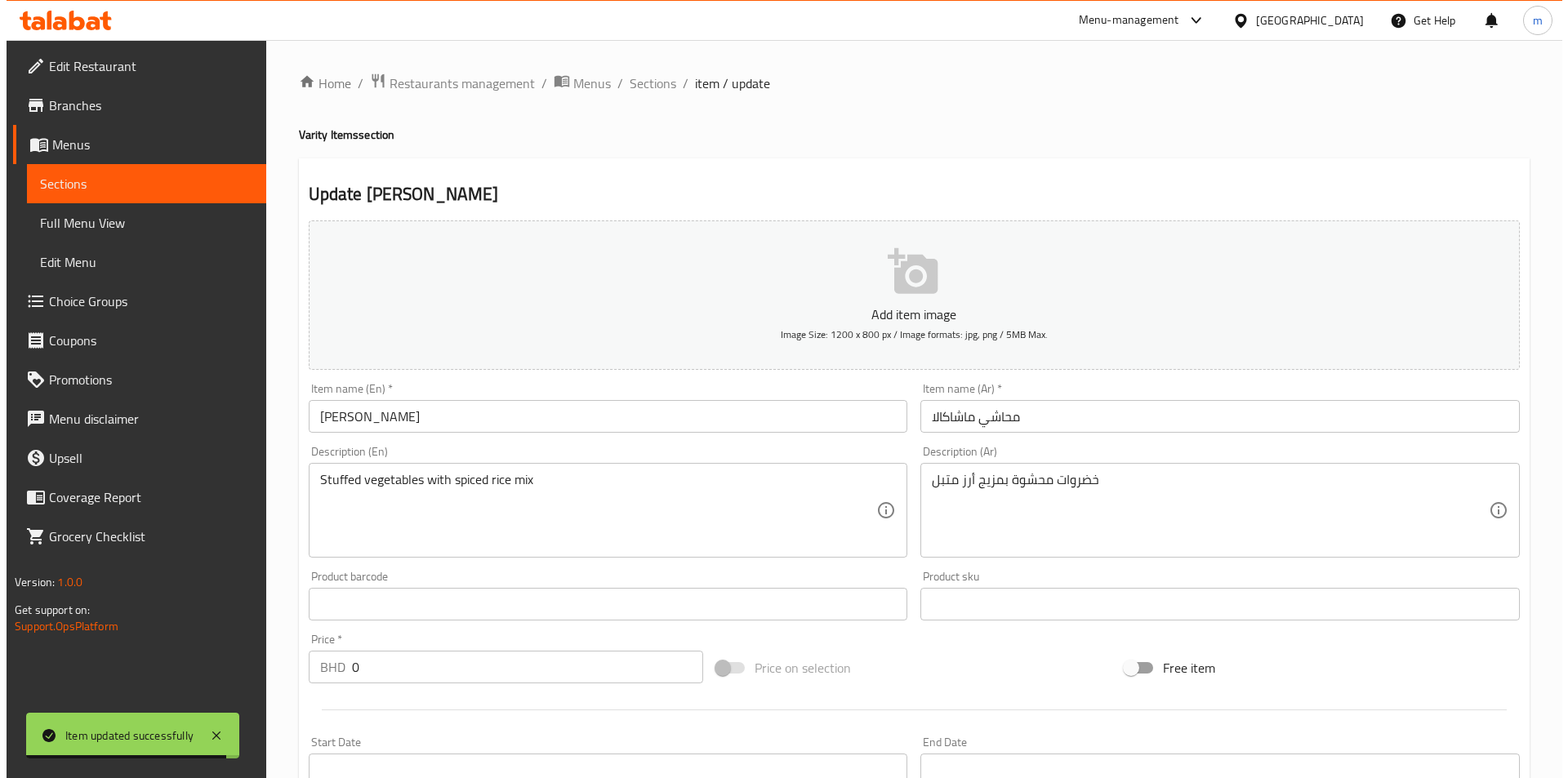
scroll to position [507, 0]
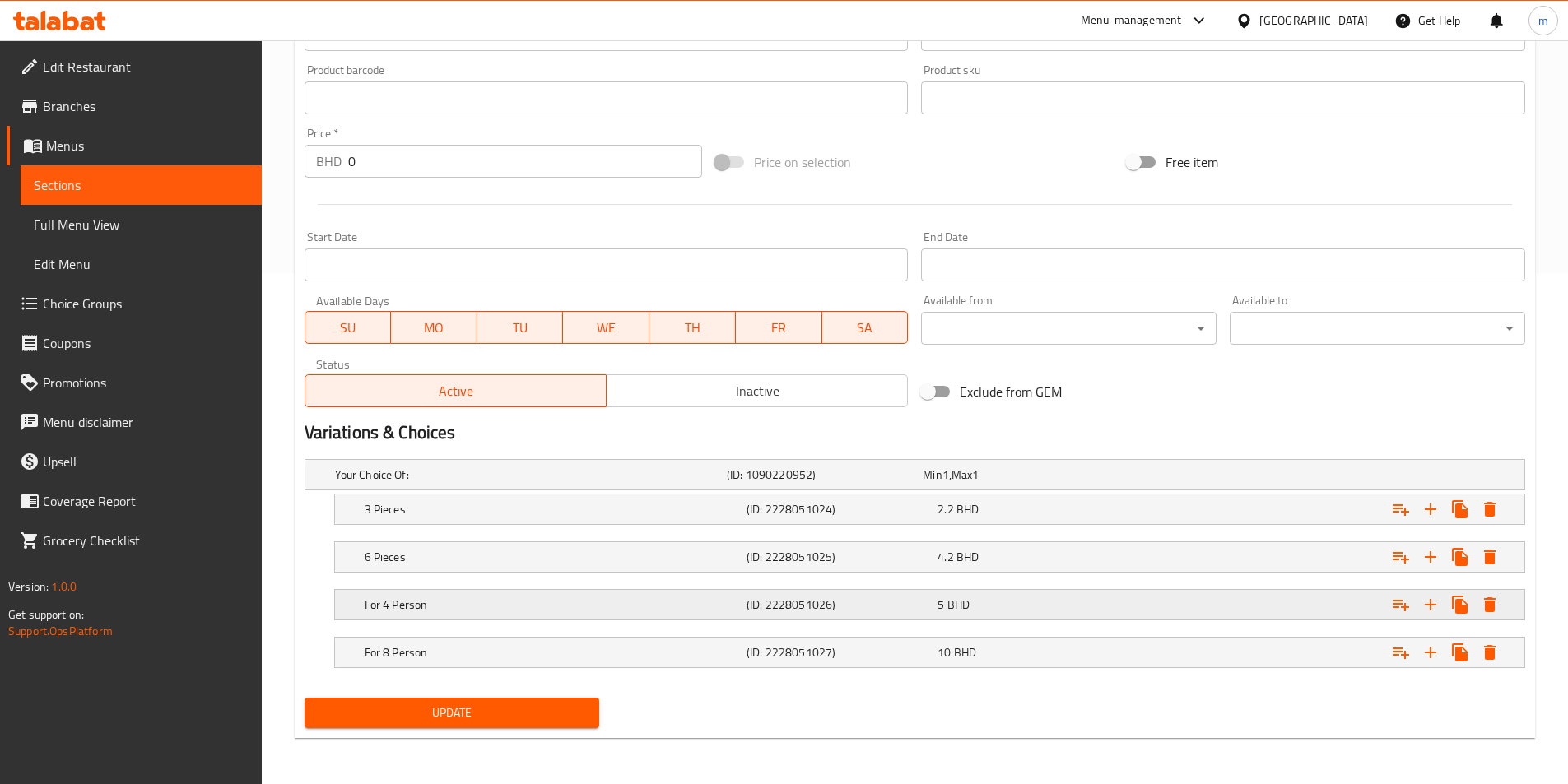
click at [556, 483] on h5 "For 4 Person" at bounding box center [527, 474] width 385 height 16
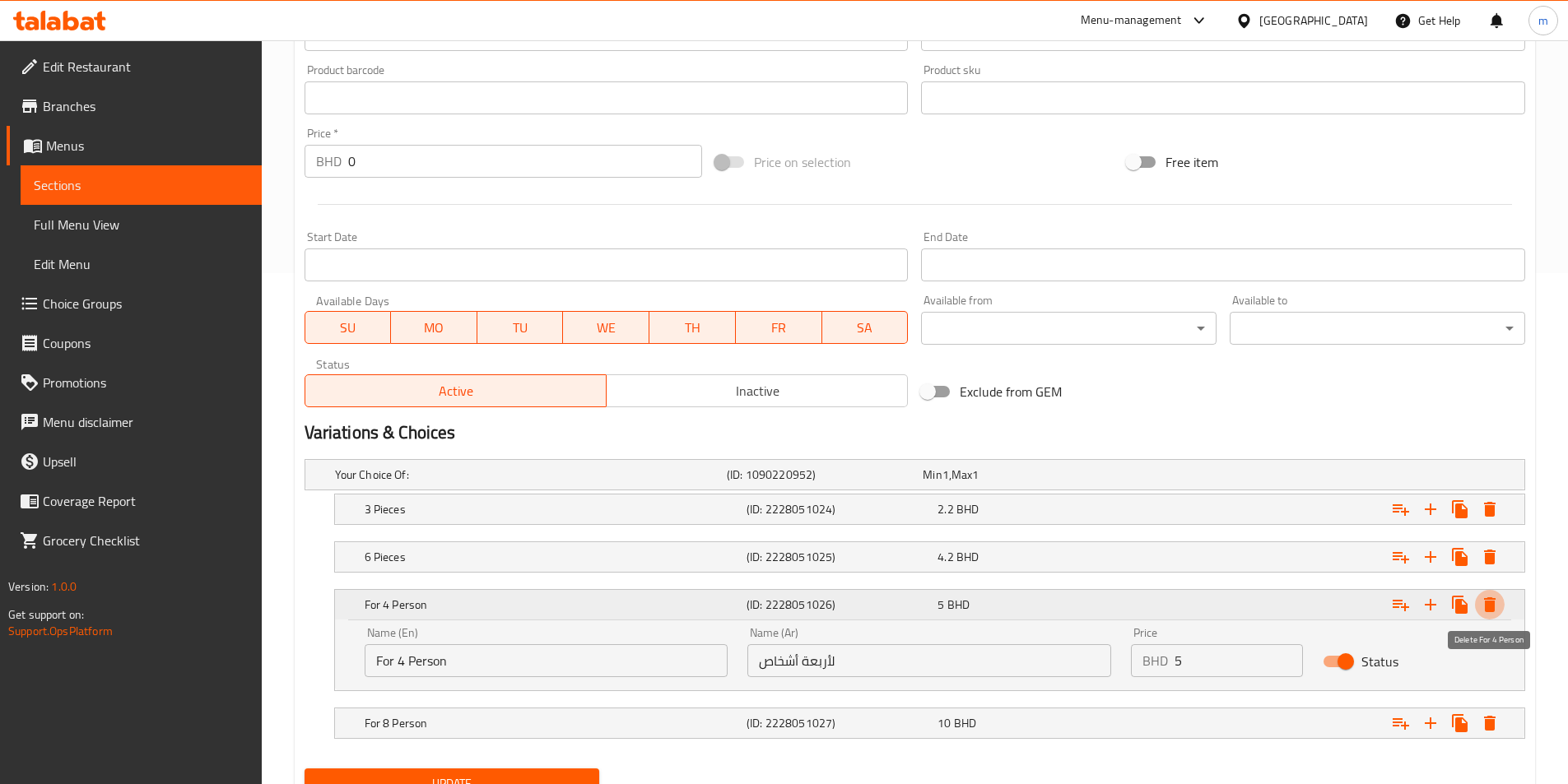
click at [1486, 603] on icon "Expand" at bounding box center [1489, 604] width 11 height 15
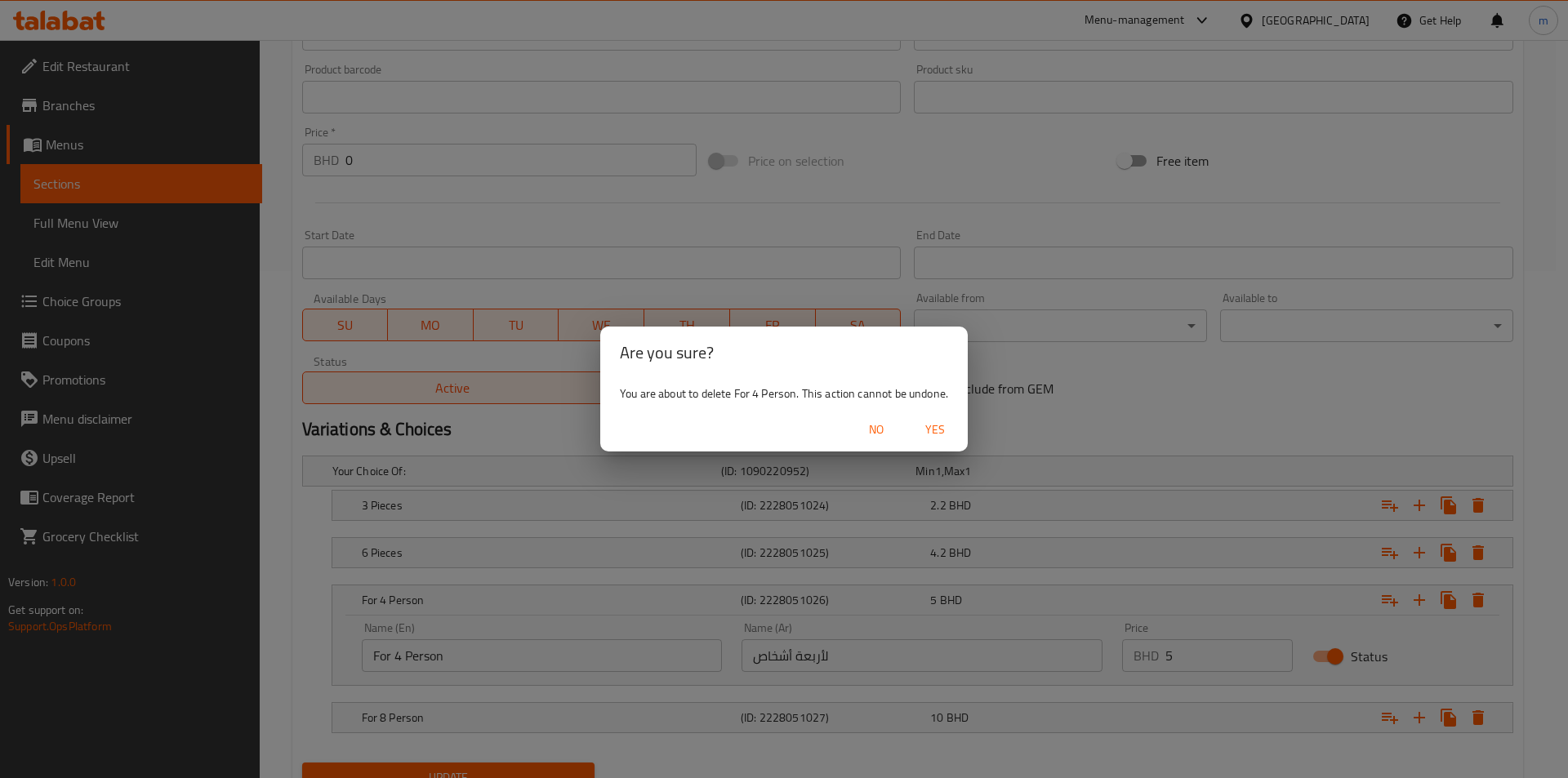
click at [949, 424] on span "Yes" at bounding box center [935, 429] width 39 height 20
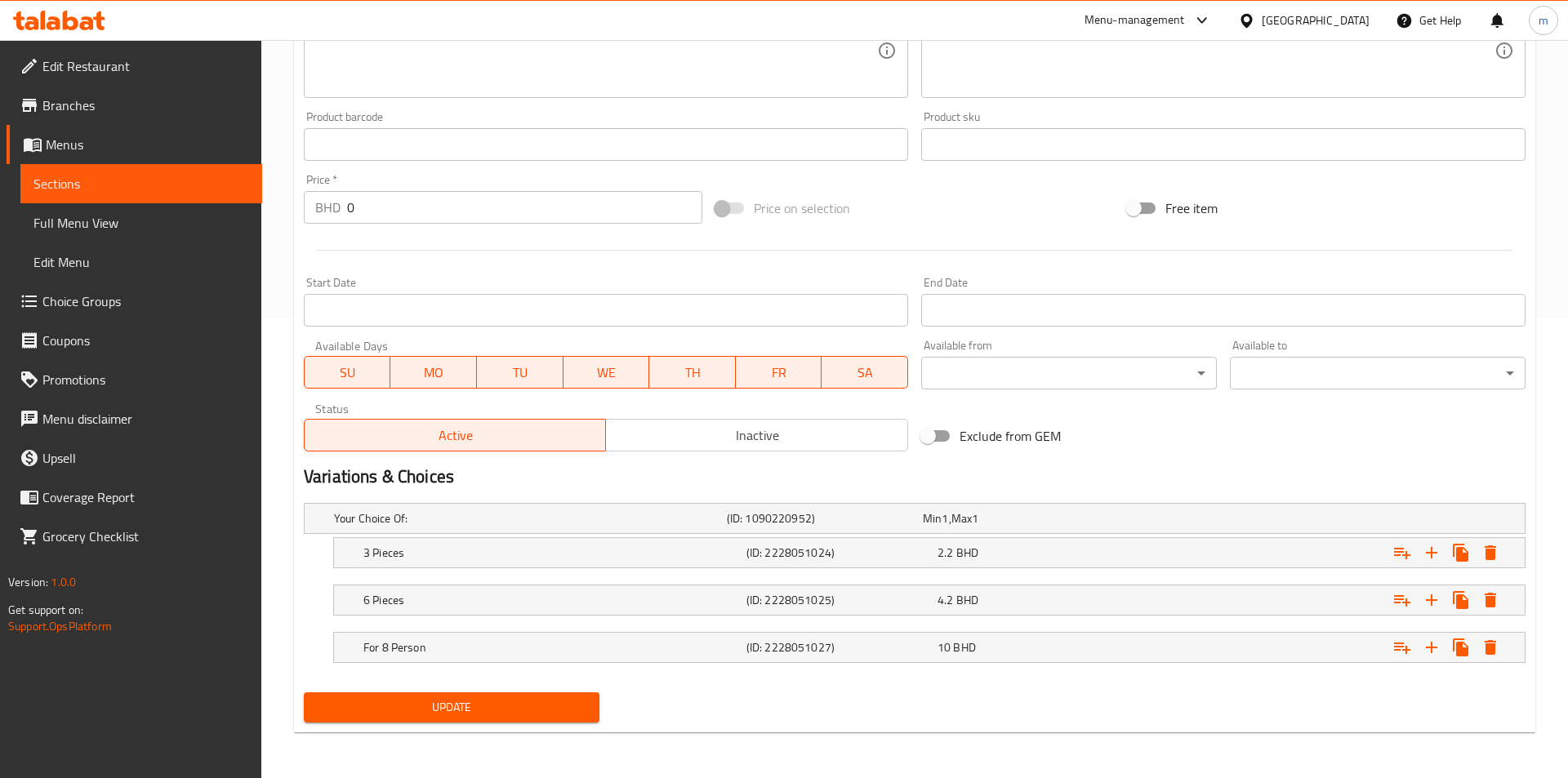
scroll to position [459, 0]
click at [1474, 644] on icon "Expand" at bounding box center [1478, 647] width 11 height 14
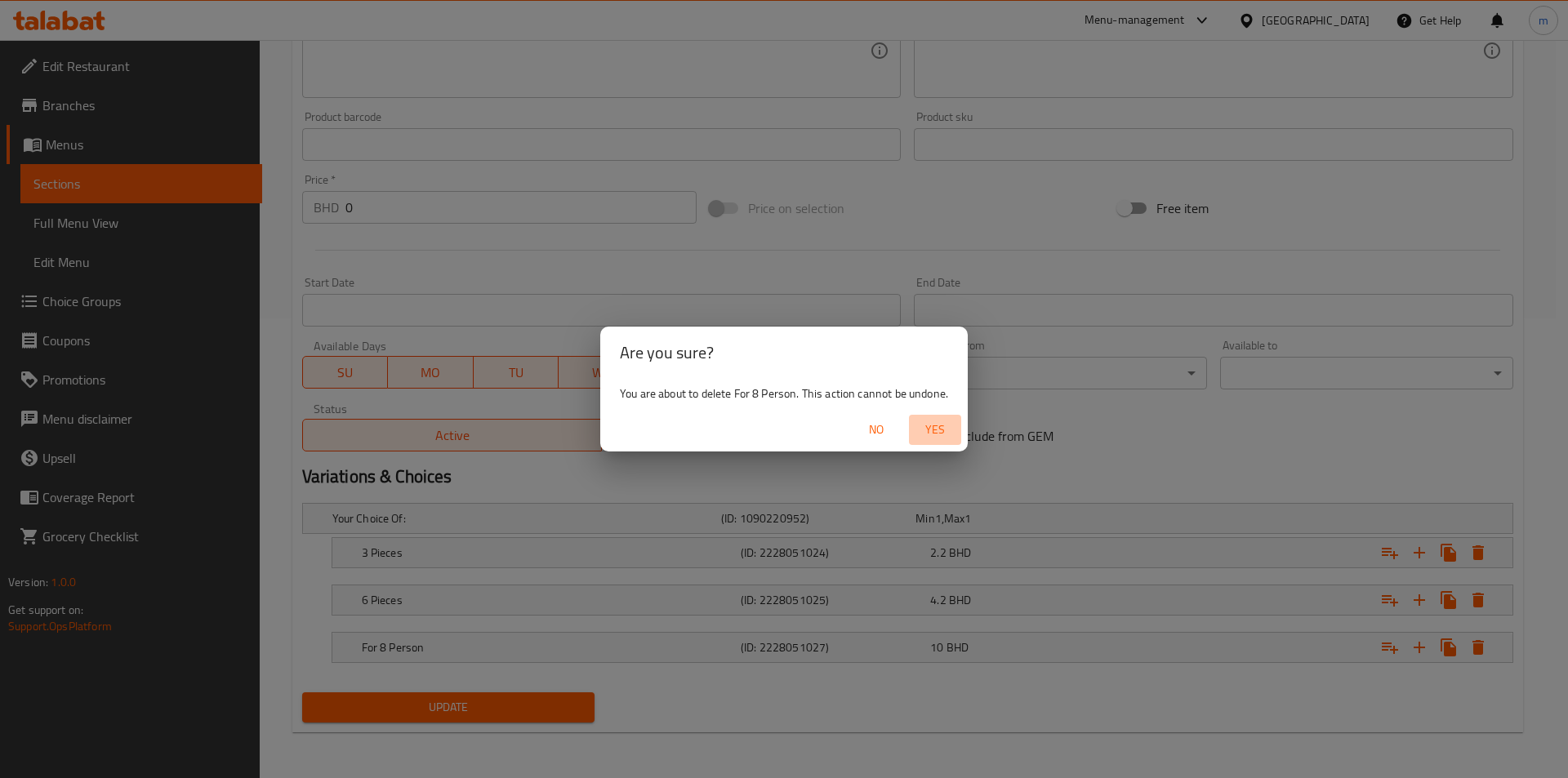
click at [956, 435] on button "Yes" at bounding box center [934, 430] width 52 height 31
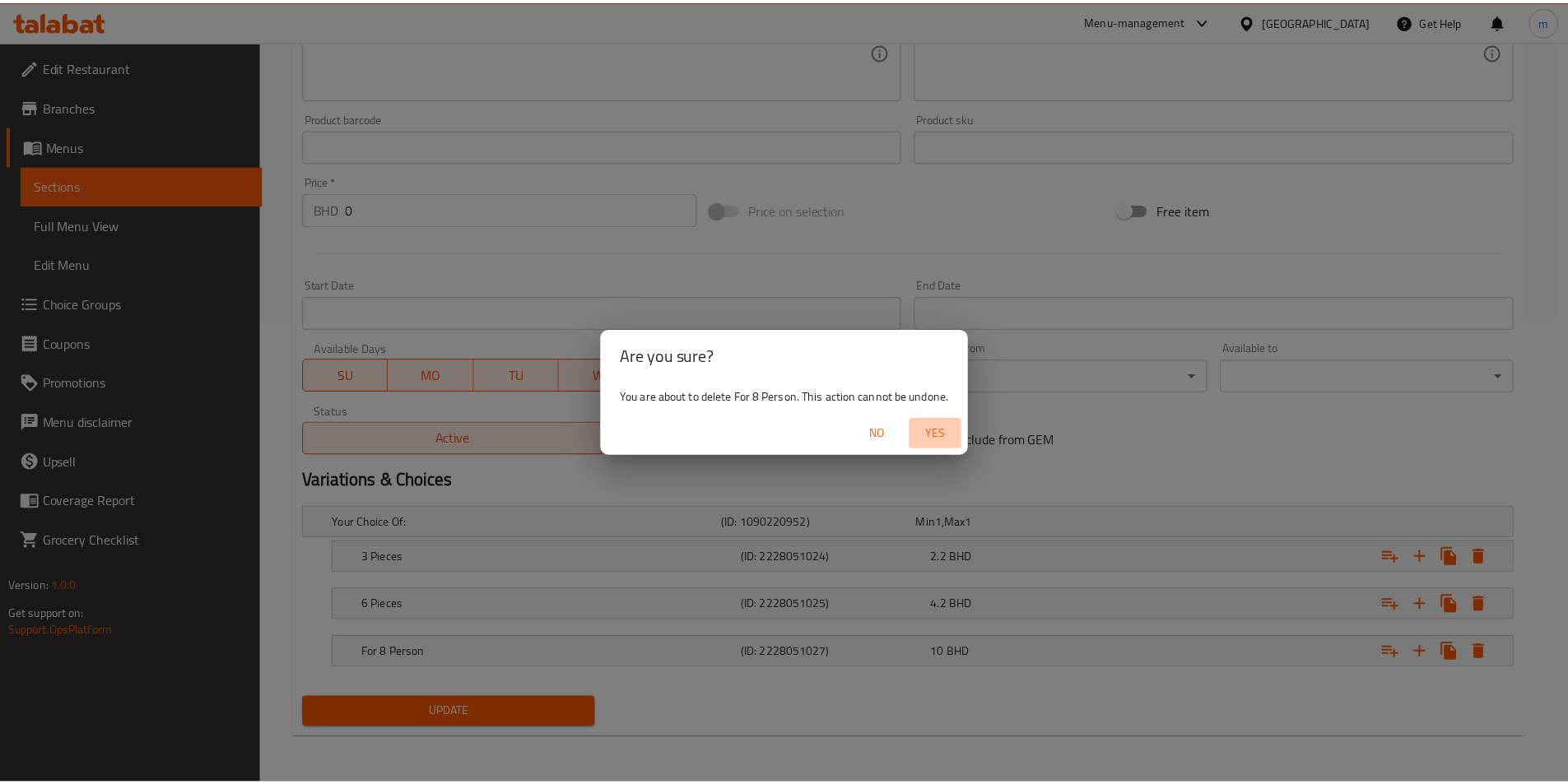
scroll to position [416, 0]
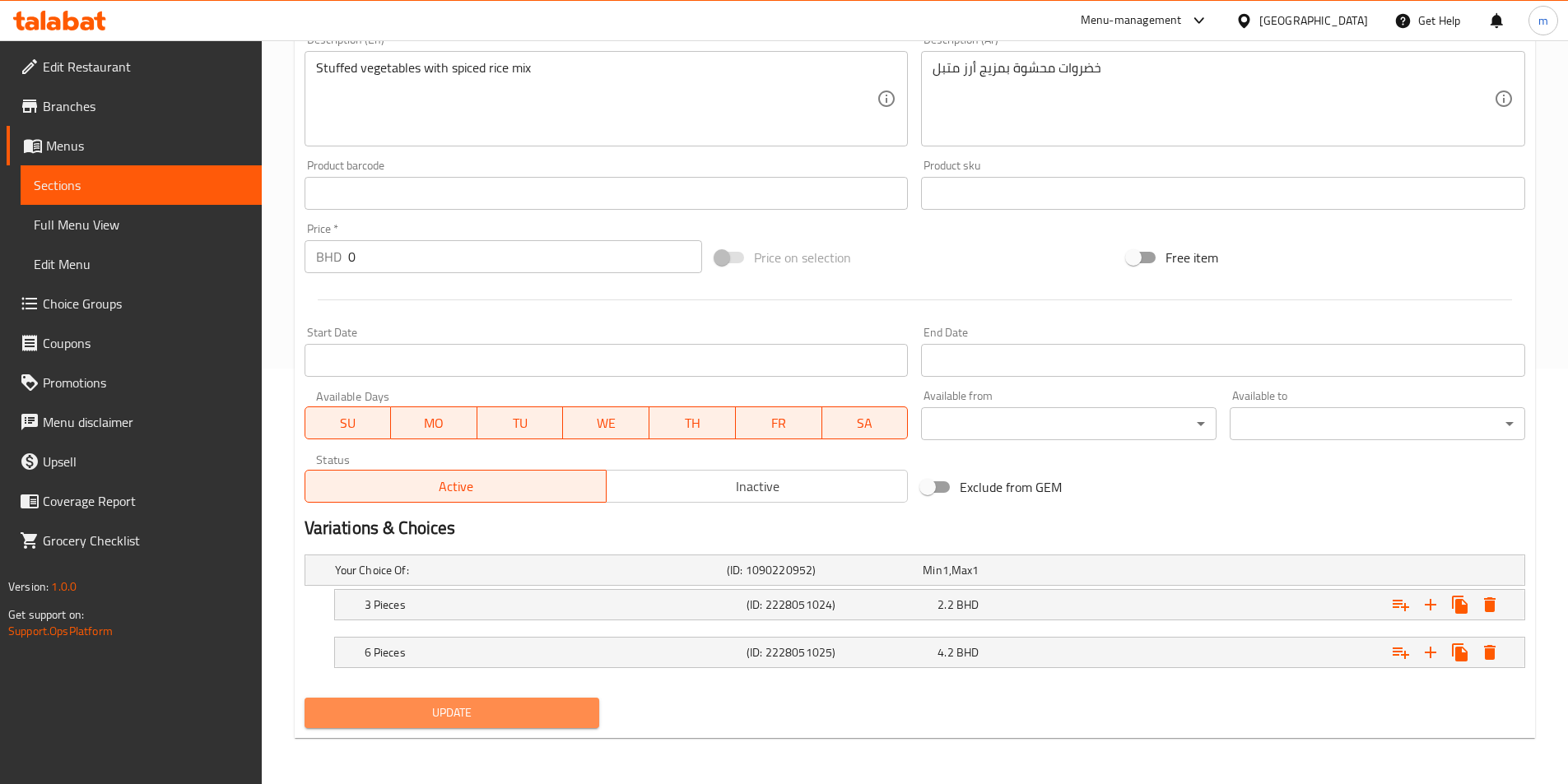
click at [563, 709] on span "Update" at bounding box center [453, 713] width 269 height 21
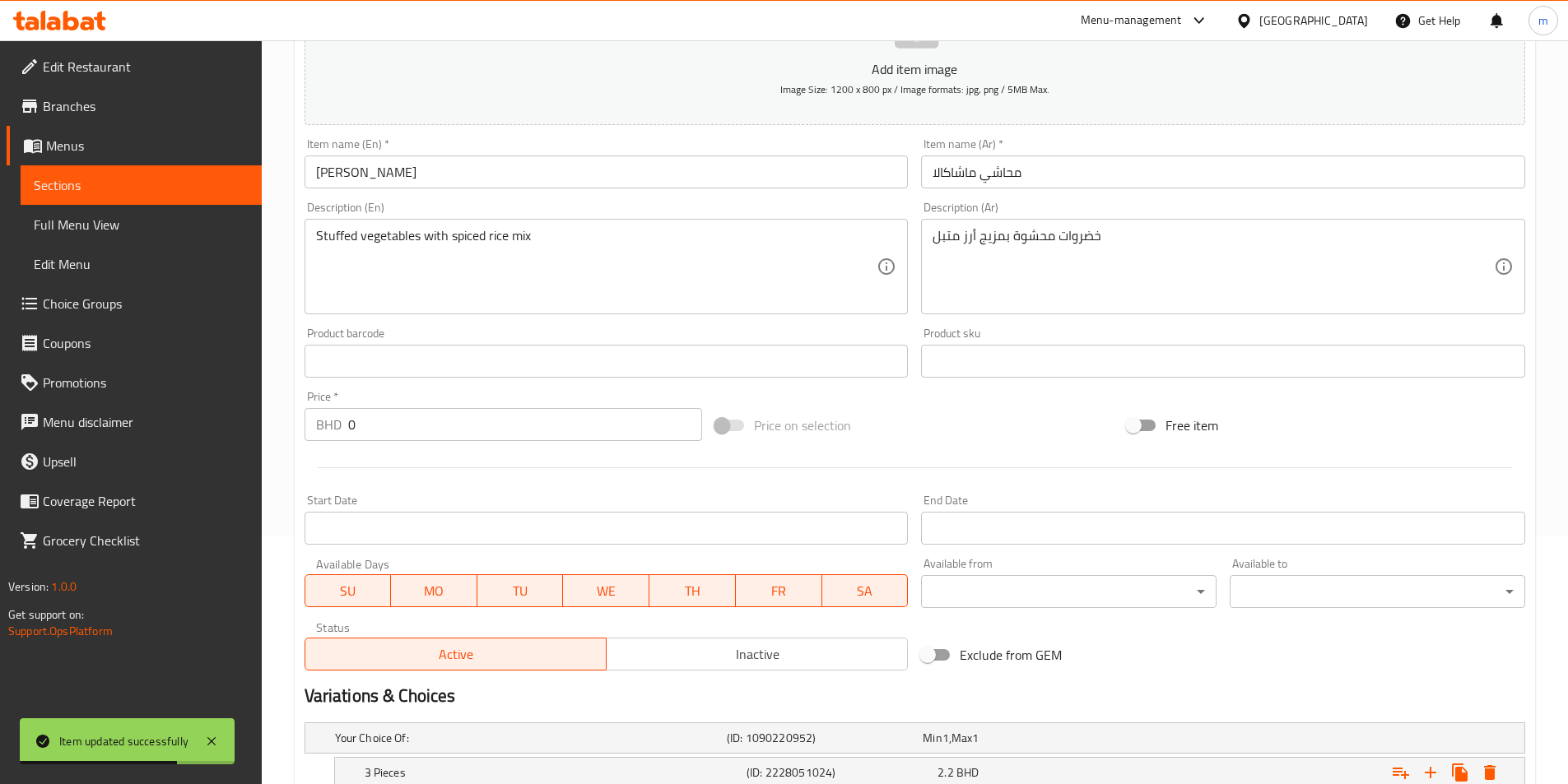
scroll to position [0, 0]
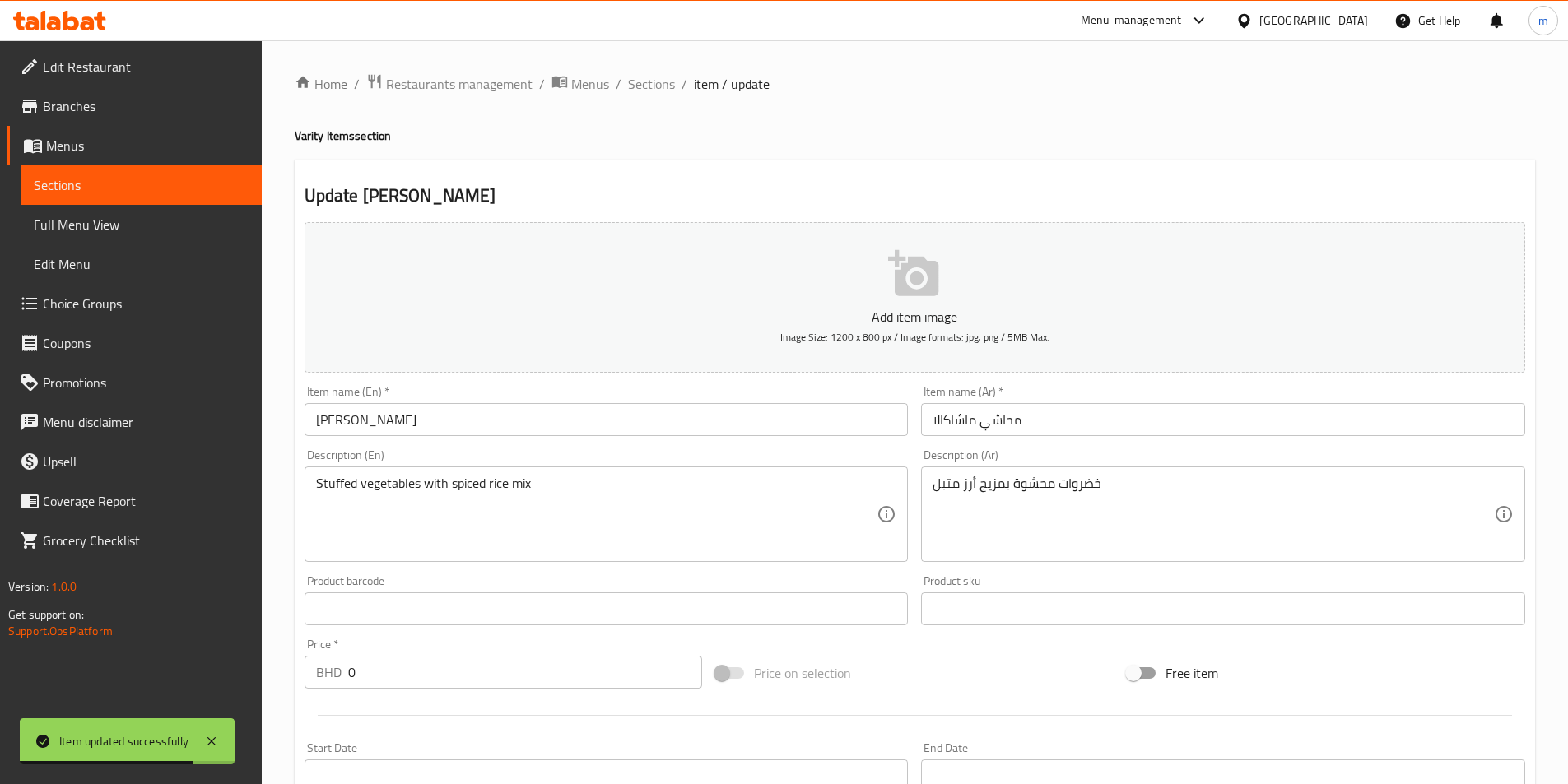
click at [643, 81] on span "Sections" at bounding box center [651, 83] width 47 height 20
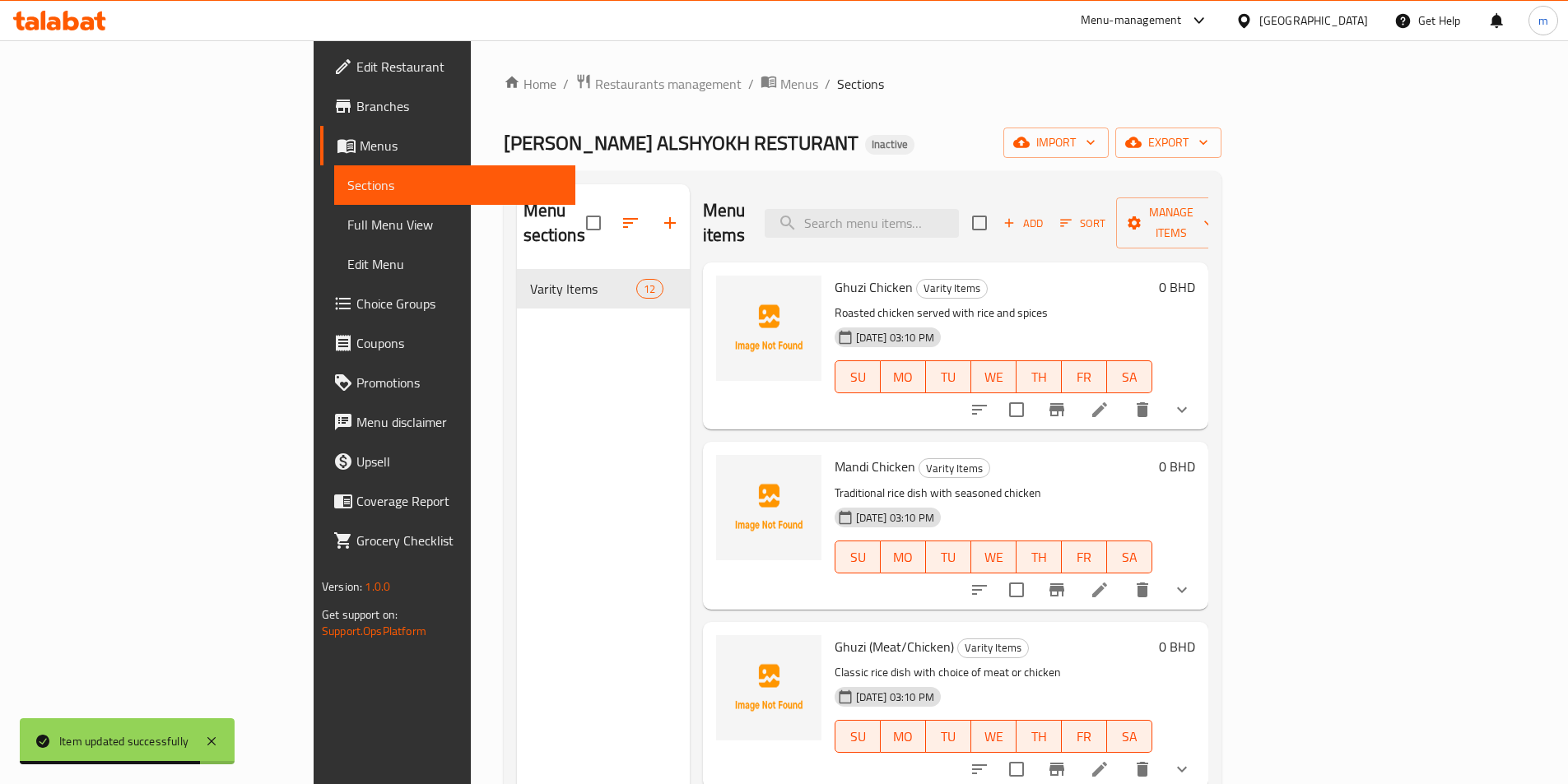
click at [820, 114] on div "Home / Restaurants management / Menus / Sections GHWAZI ALSHYOKH RESTURANT Inac…" at bounding box center [862, 527] width 718 height 908
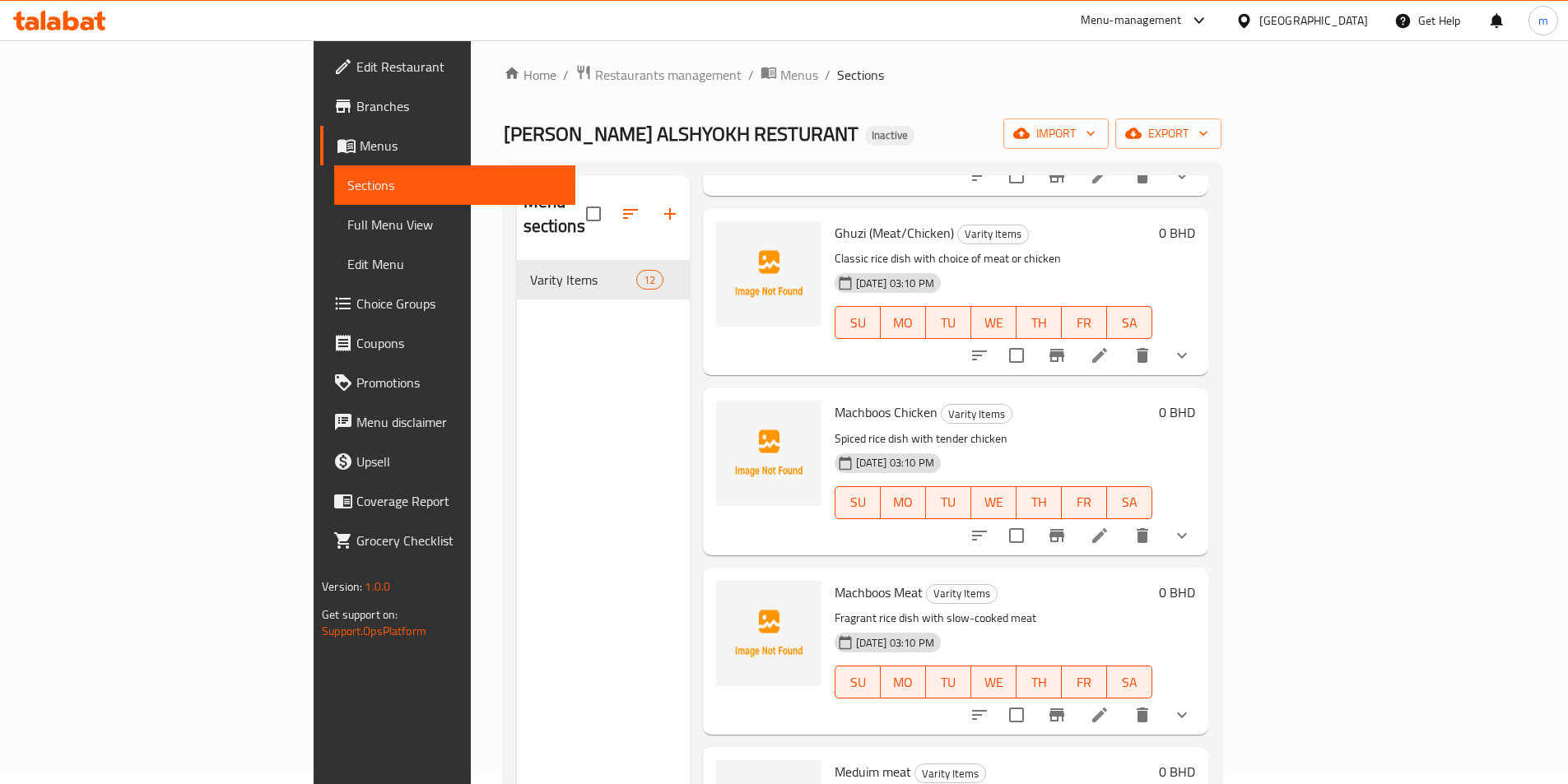
scroll to position [944, 0]
click at [1107, 708] on icon at bounding box center [1099, 715] width 15 height 15
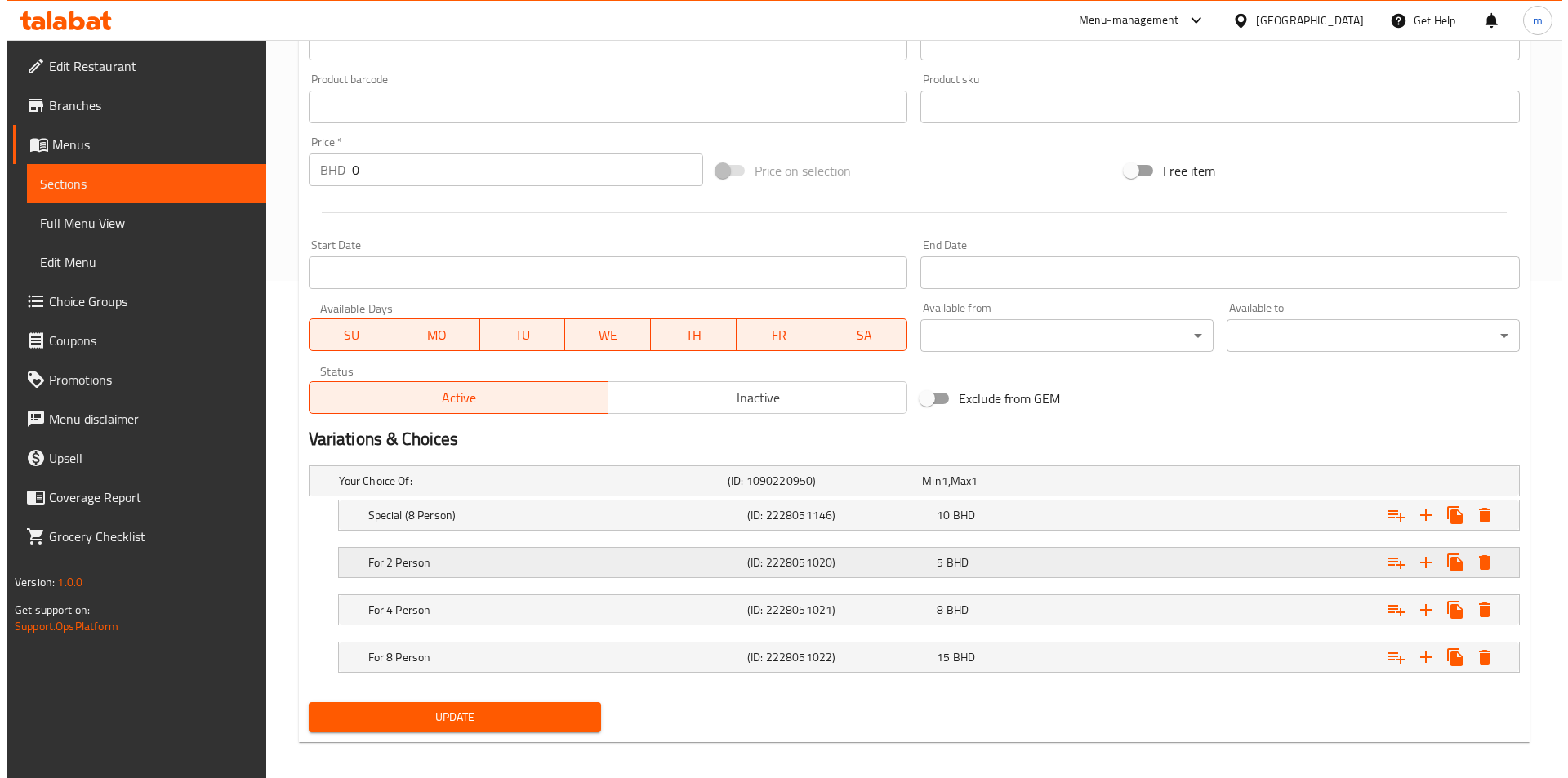
scroll to position [507, 0]
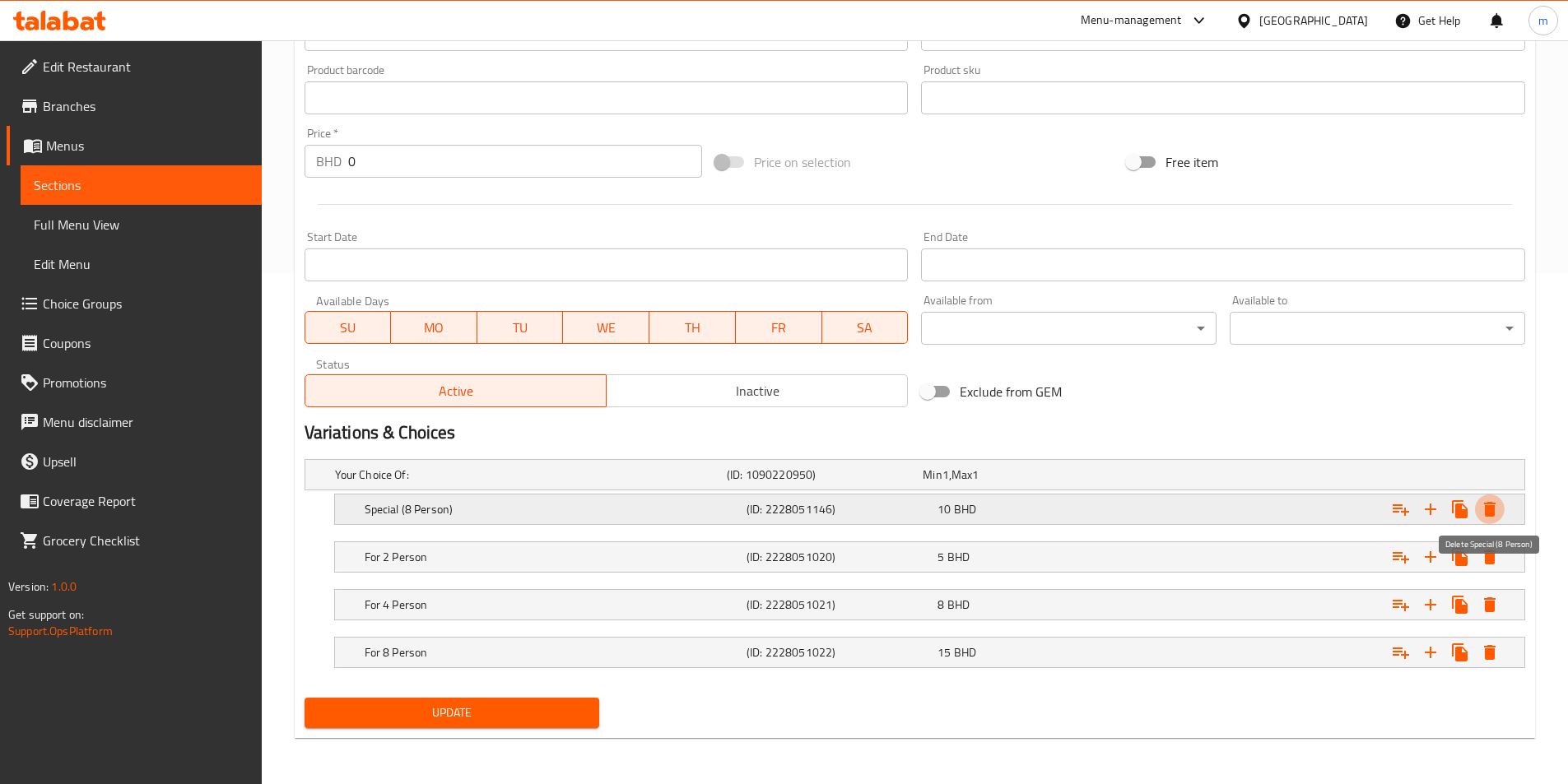
click at [1499, 512] on button "Expand" at bounding box center [1489, 509] width 30 height 30
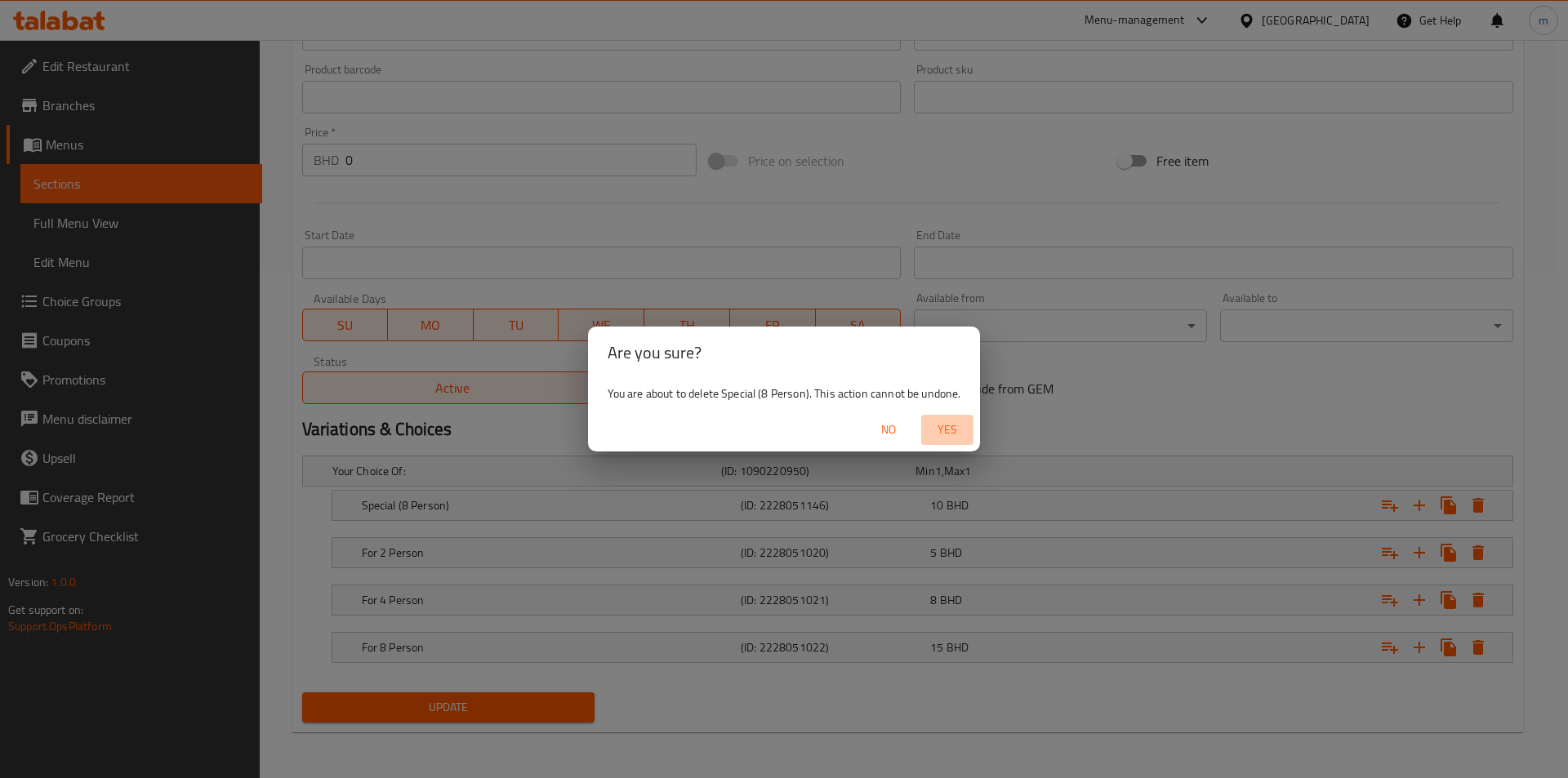
click at [959, 433] on span "Yes" at bounding box center [948, 429] width 39 height 20
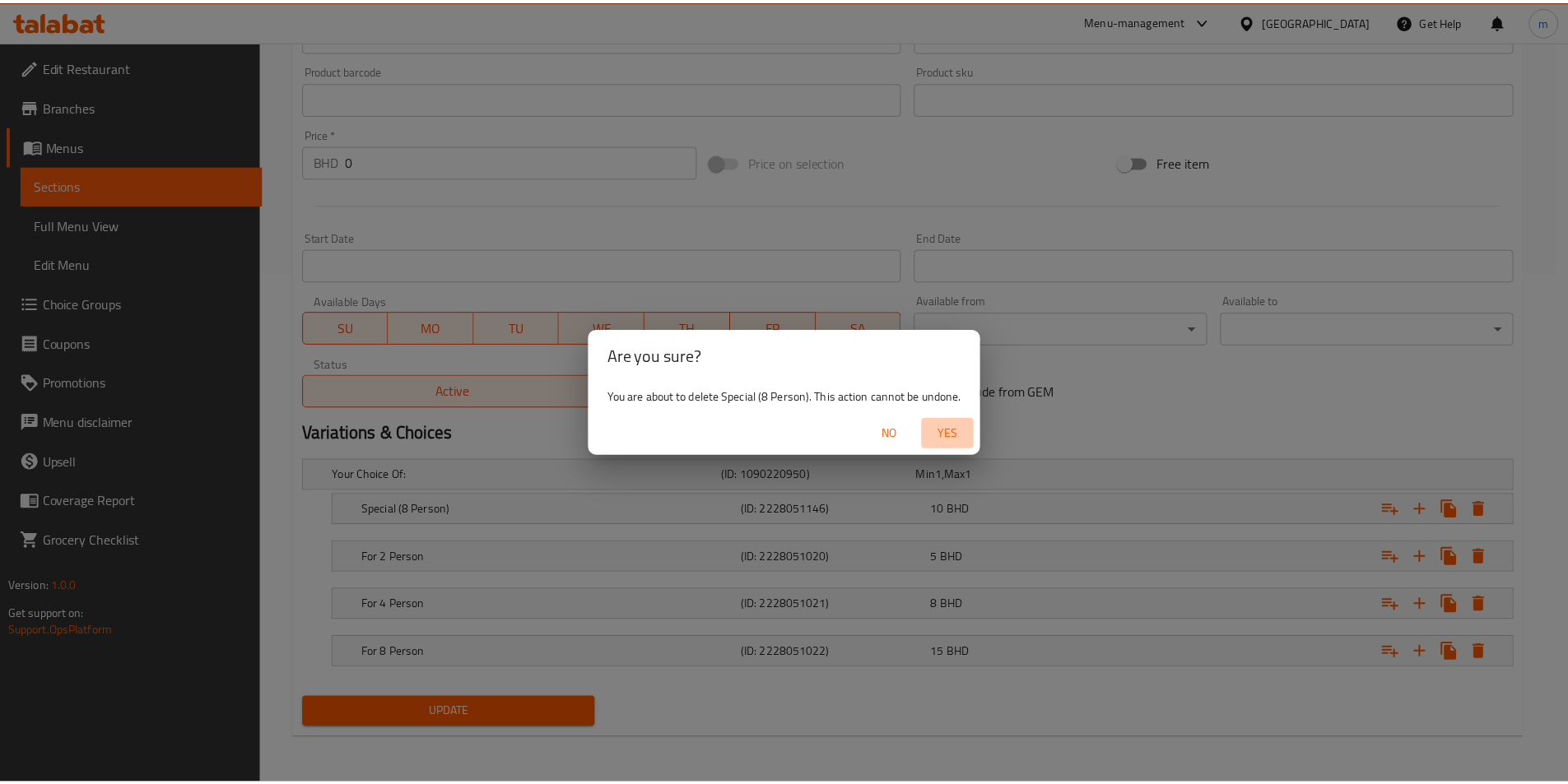
scroll to position [463, 0]
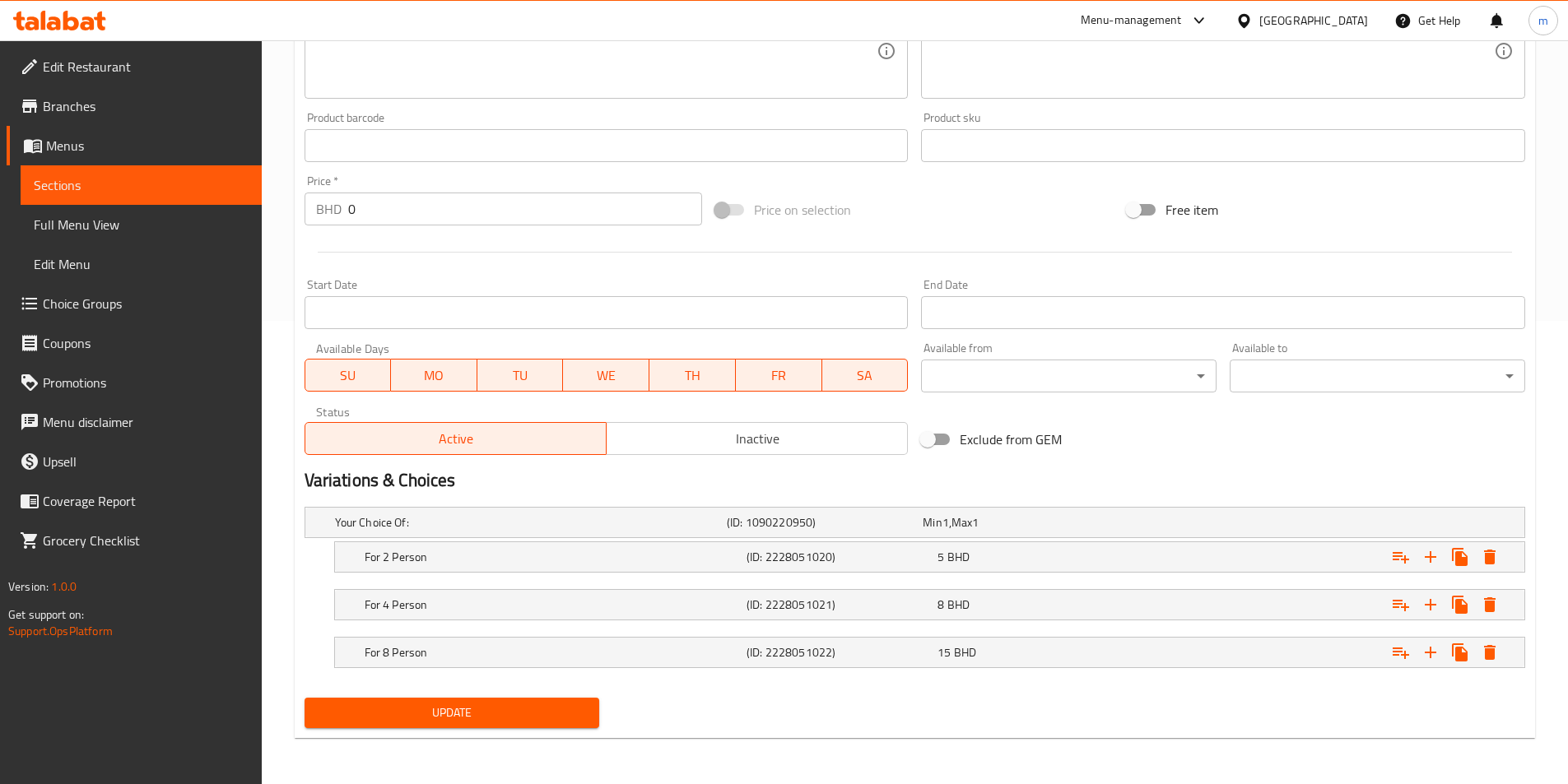
click at [556, 709] on span "Update" at bounding box center [453, 713] width 269 height 21
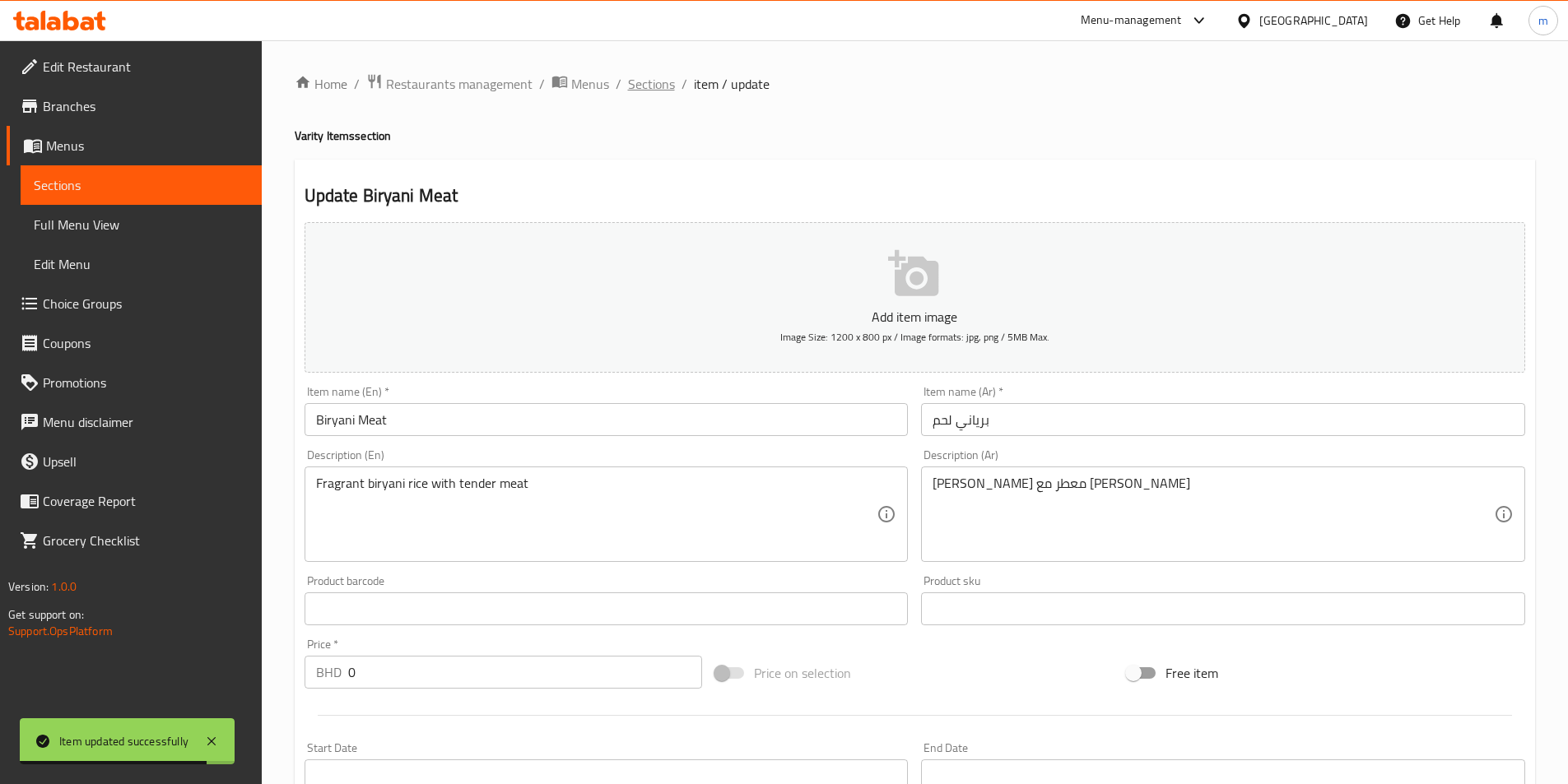
click at [652, 86] on span "Sections" at bounding box center [651, 83] width 47 height 20
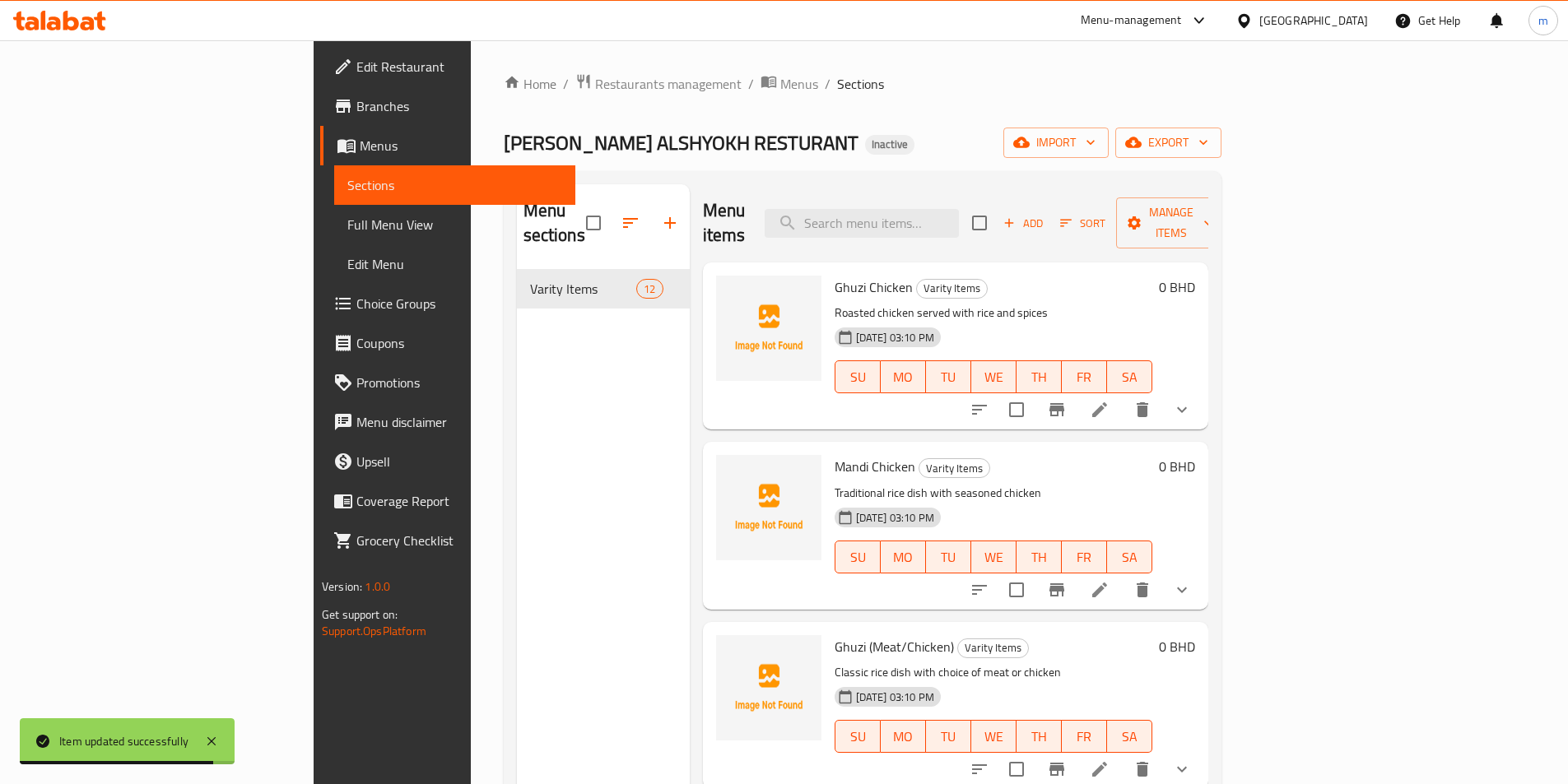
click at [849, 106] on div "Home / Restaurants management / Menus / Sections GHWAZI ALSHYOKH RESTURANT Inac…" at bounding box center [862, 527] width 718 height 908
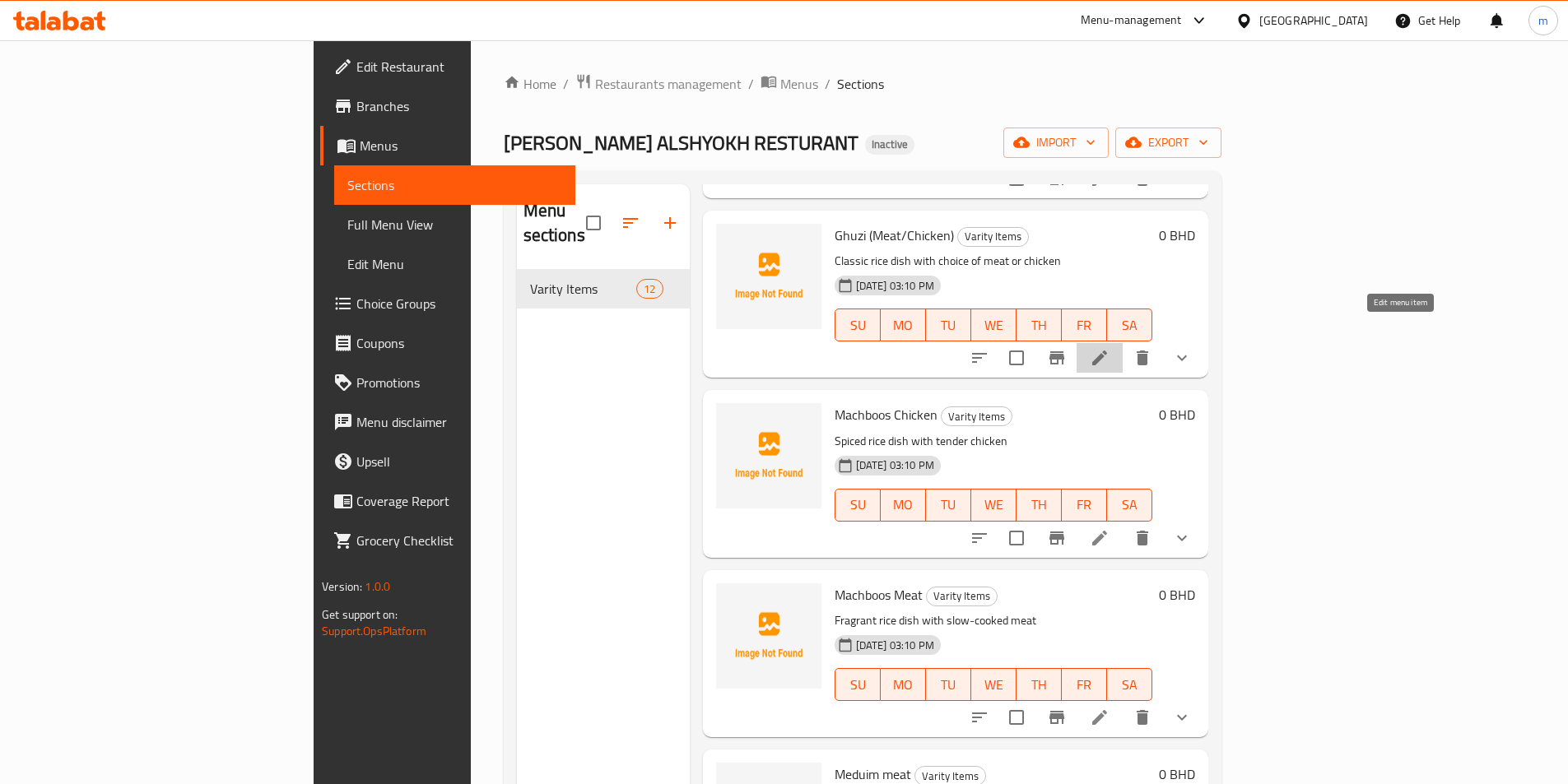
click at [1109, 348] on icon at bounding box center [1099, 357] width 20 height 20
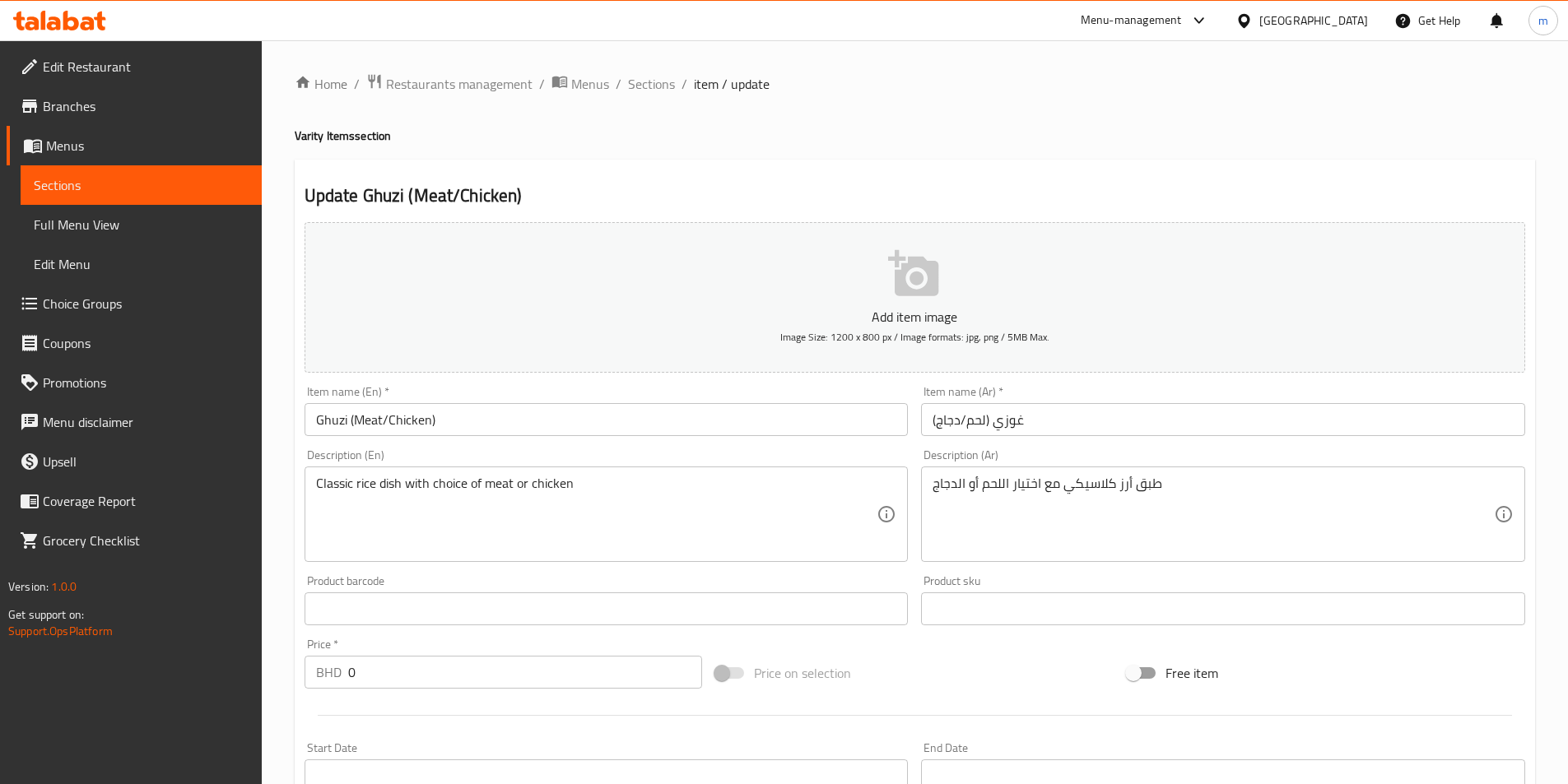
scroll to position [411, 0]
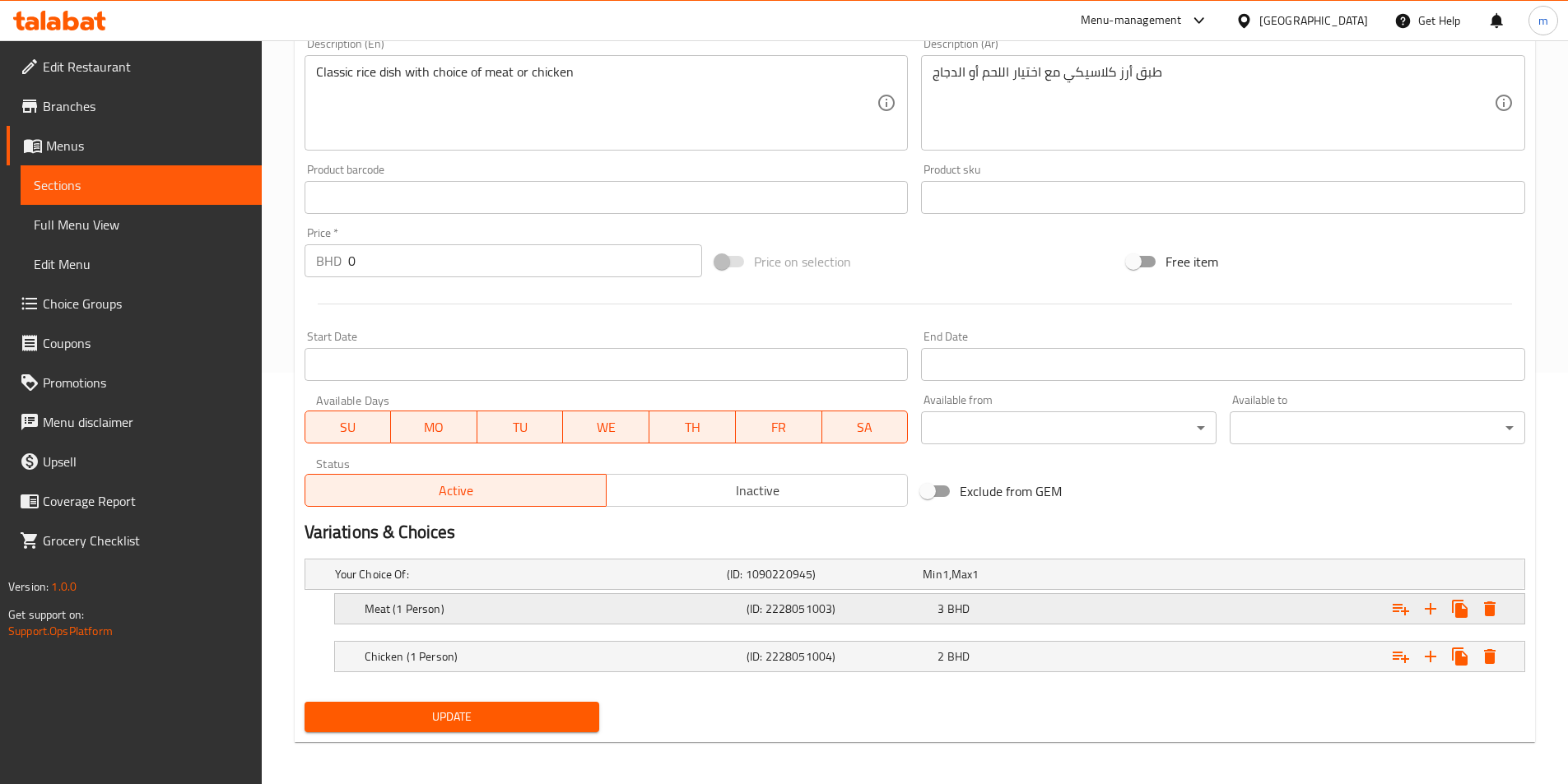
click at [627, 586] on div "Meat (1 Person)" at bounding box center [527, 574] width 392 height 23
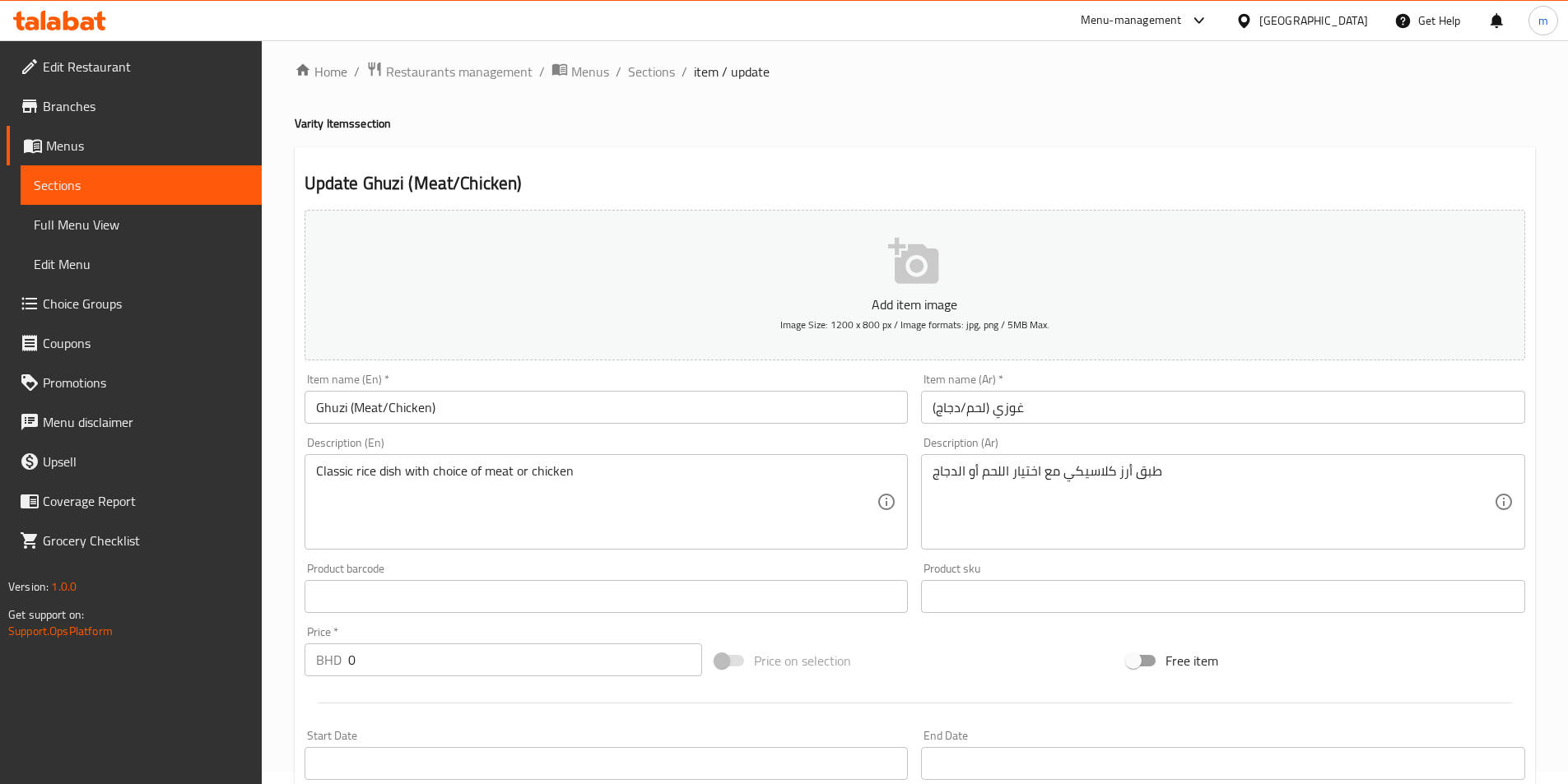
scroll to position [0, 0]
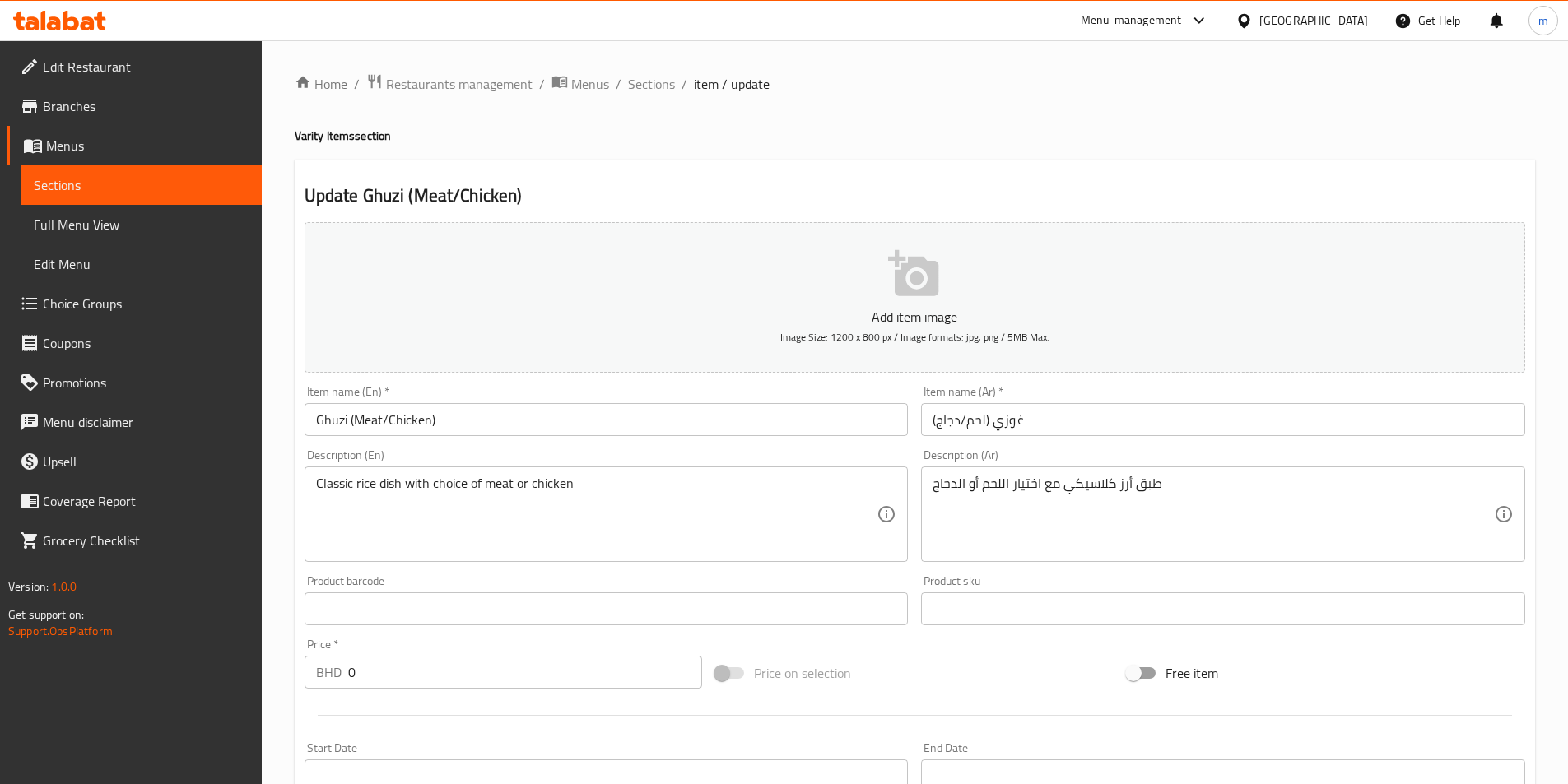
click at [652, 77] on span "Sections" at bounding box center [651, 83] width 47 height 20
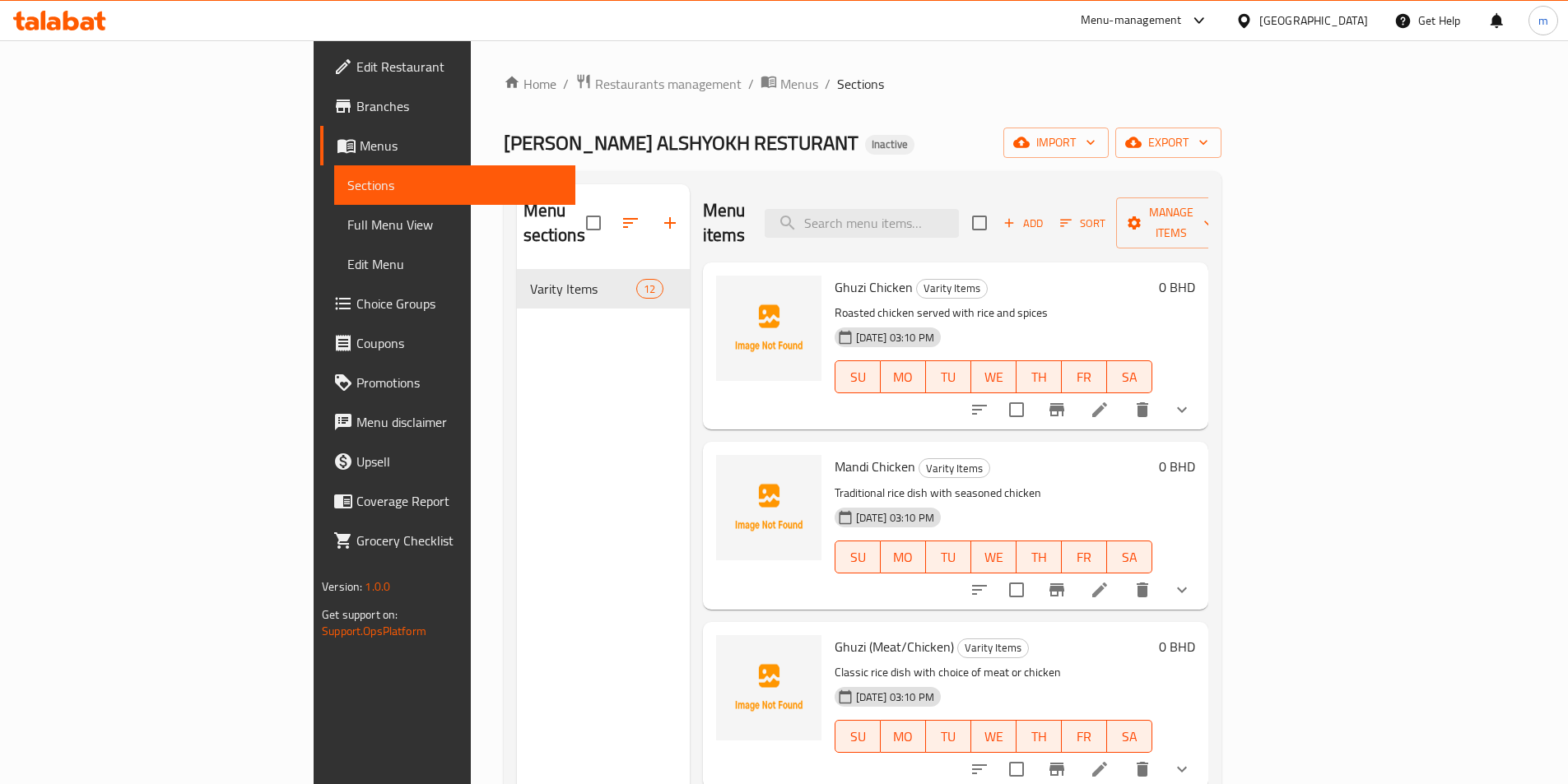
click at [895, 87] on ol "Home / Restaurants management / Menus / Sections" at bounding box center [862, 83] width 718 height 21
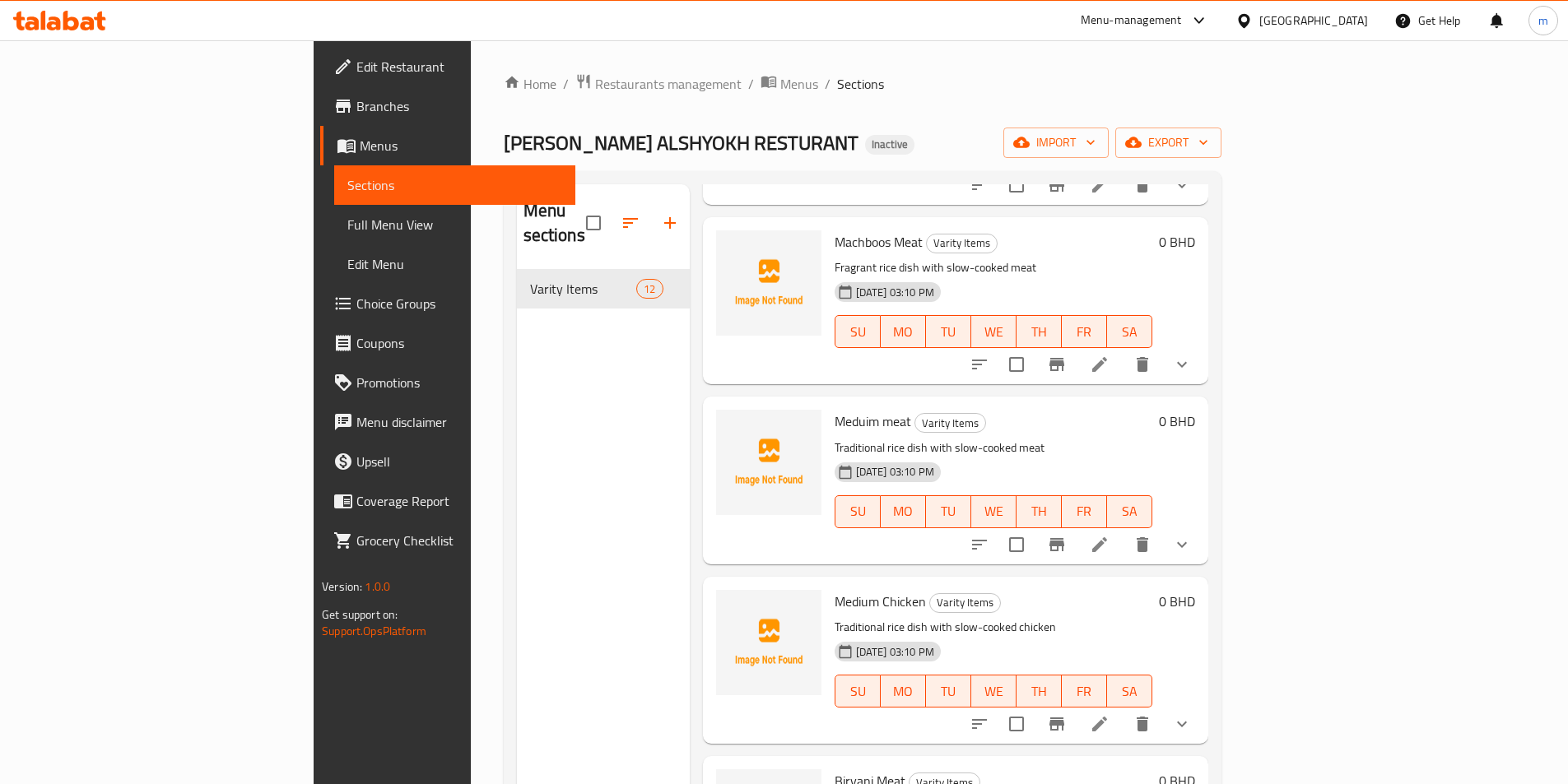
click at [1107, 716] on icon at bounding box center [1099, 723] width 15 height 15
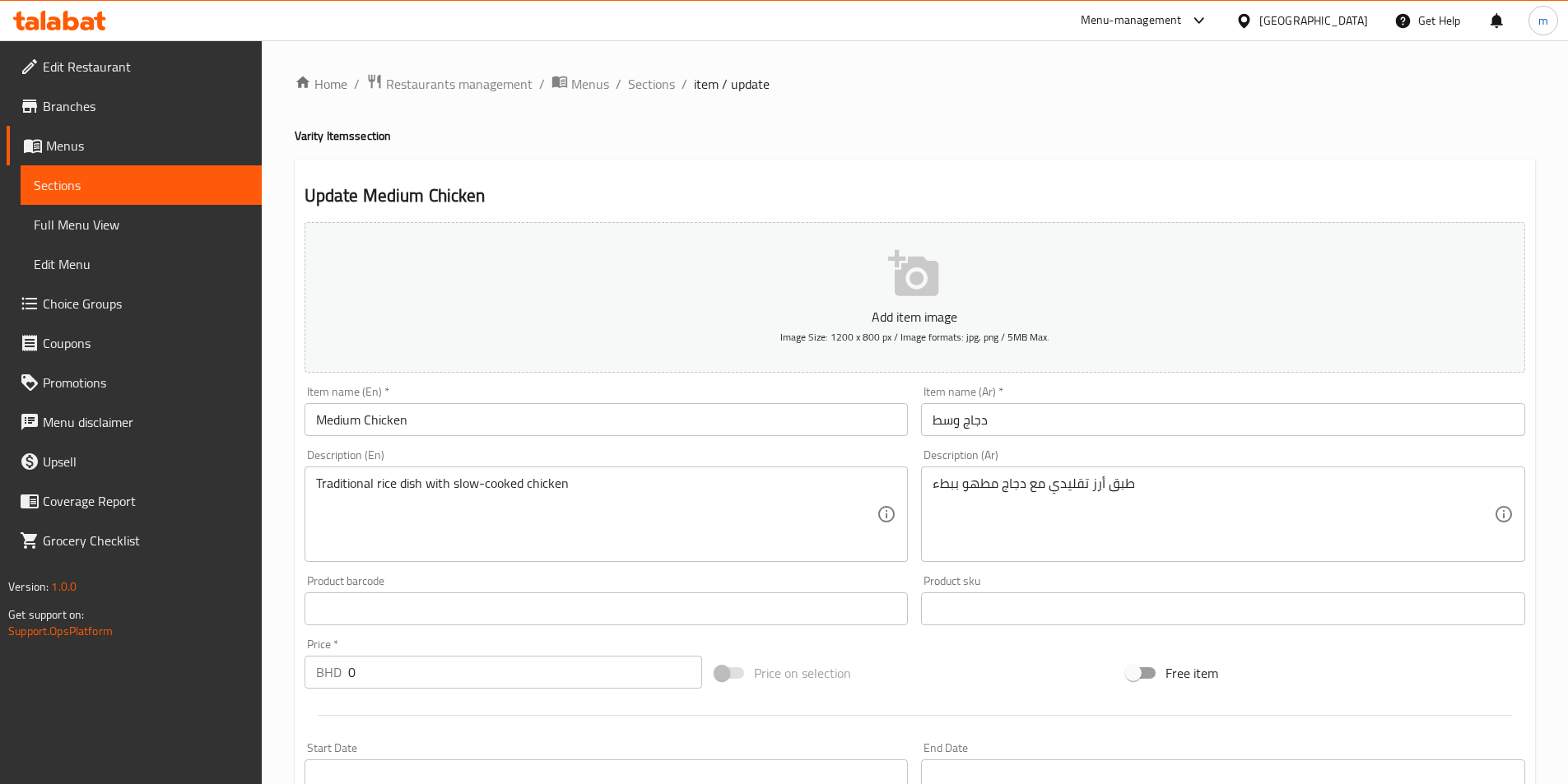
scroll to position [463, 0]
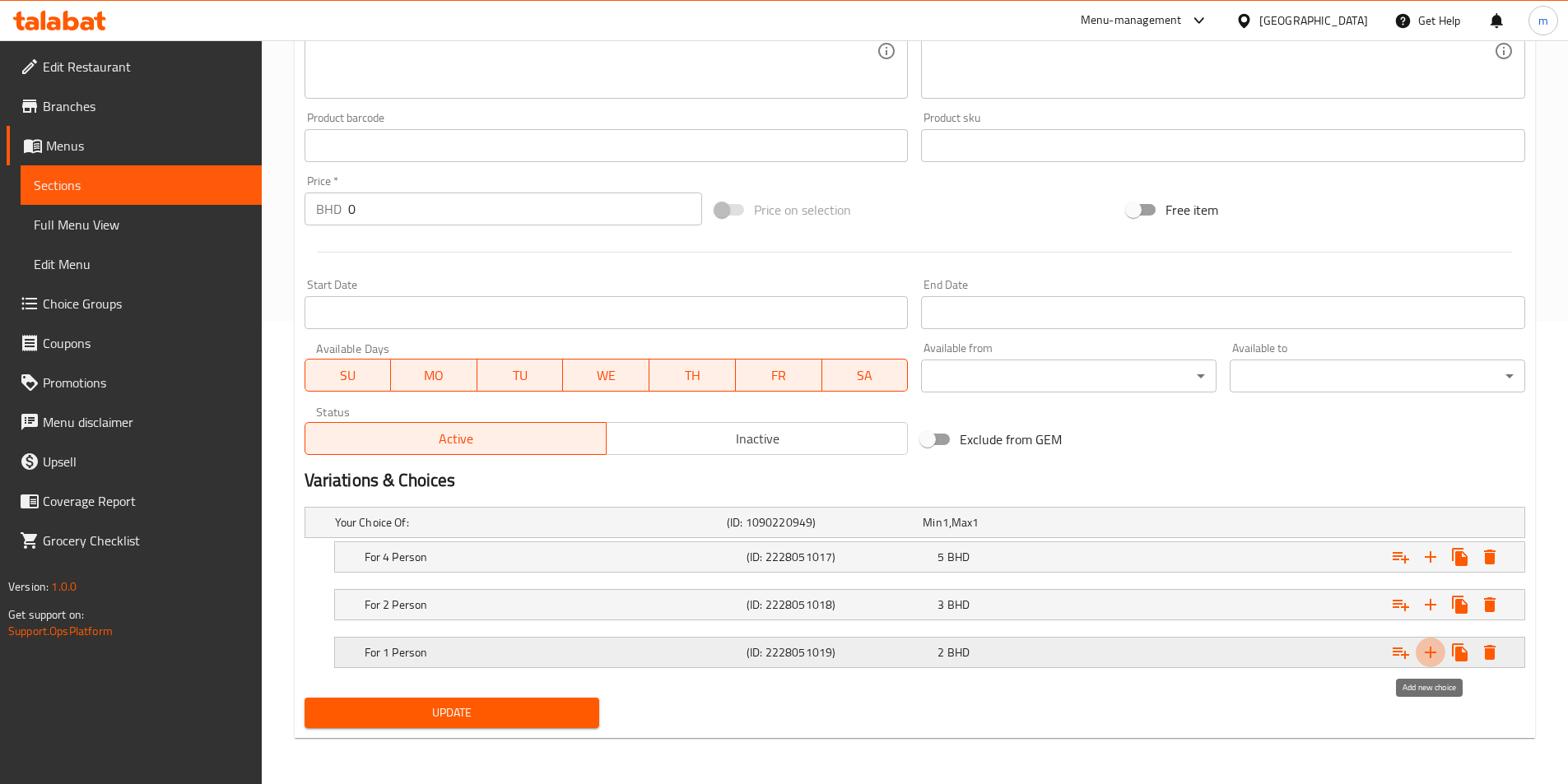
click at [1427, 658] on icon "Expand" at bounding box center [1430, 652] width 20 height 20
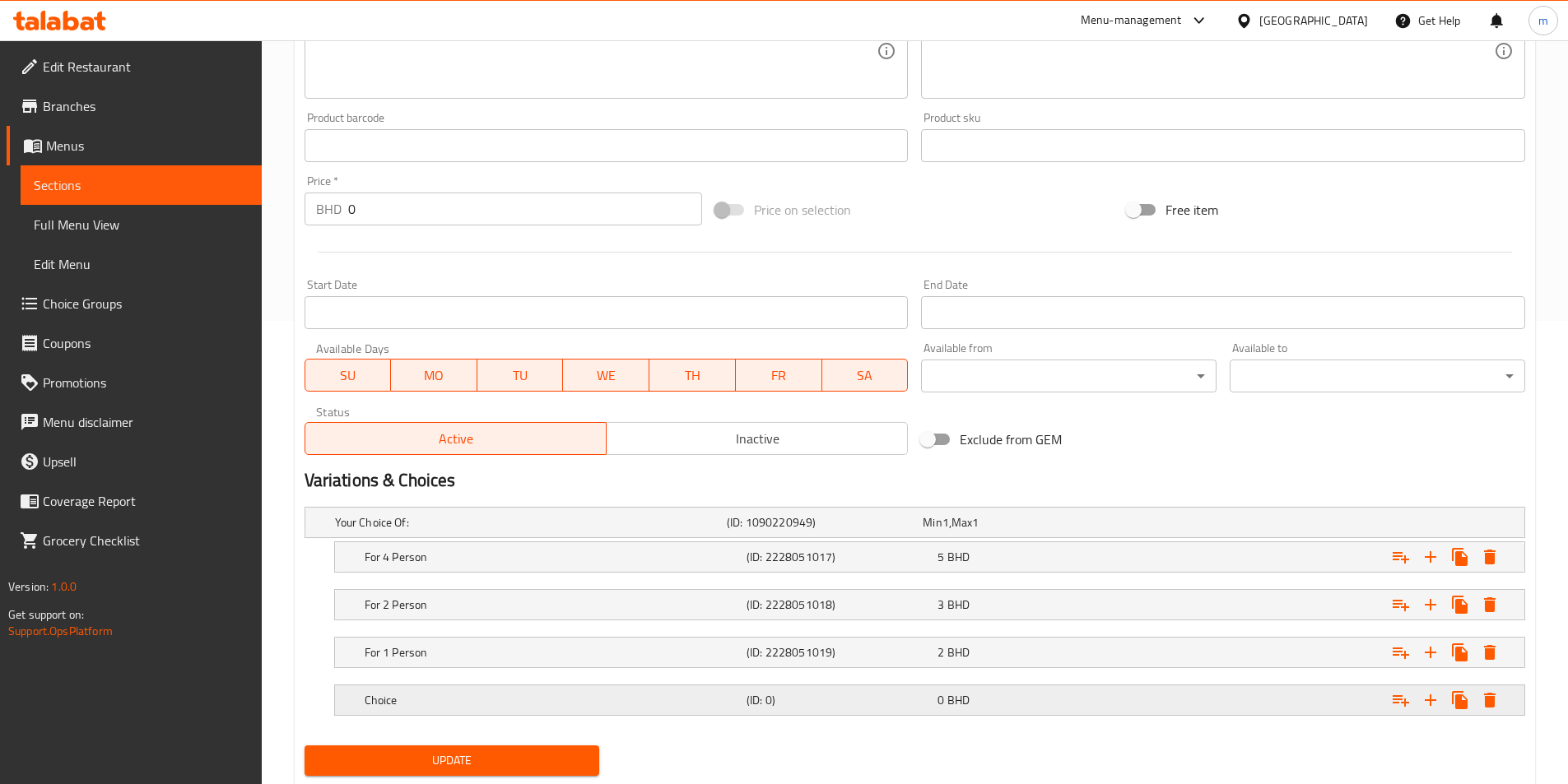
click at [536, 534] on div "Choice" at bounding box center [527, 522] width 392 height 23
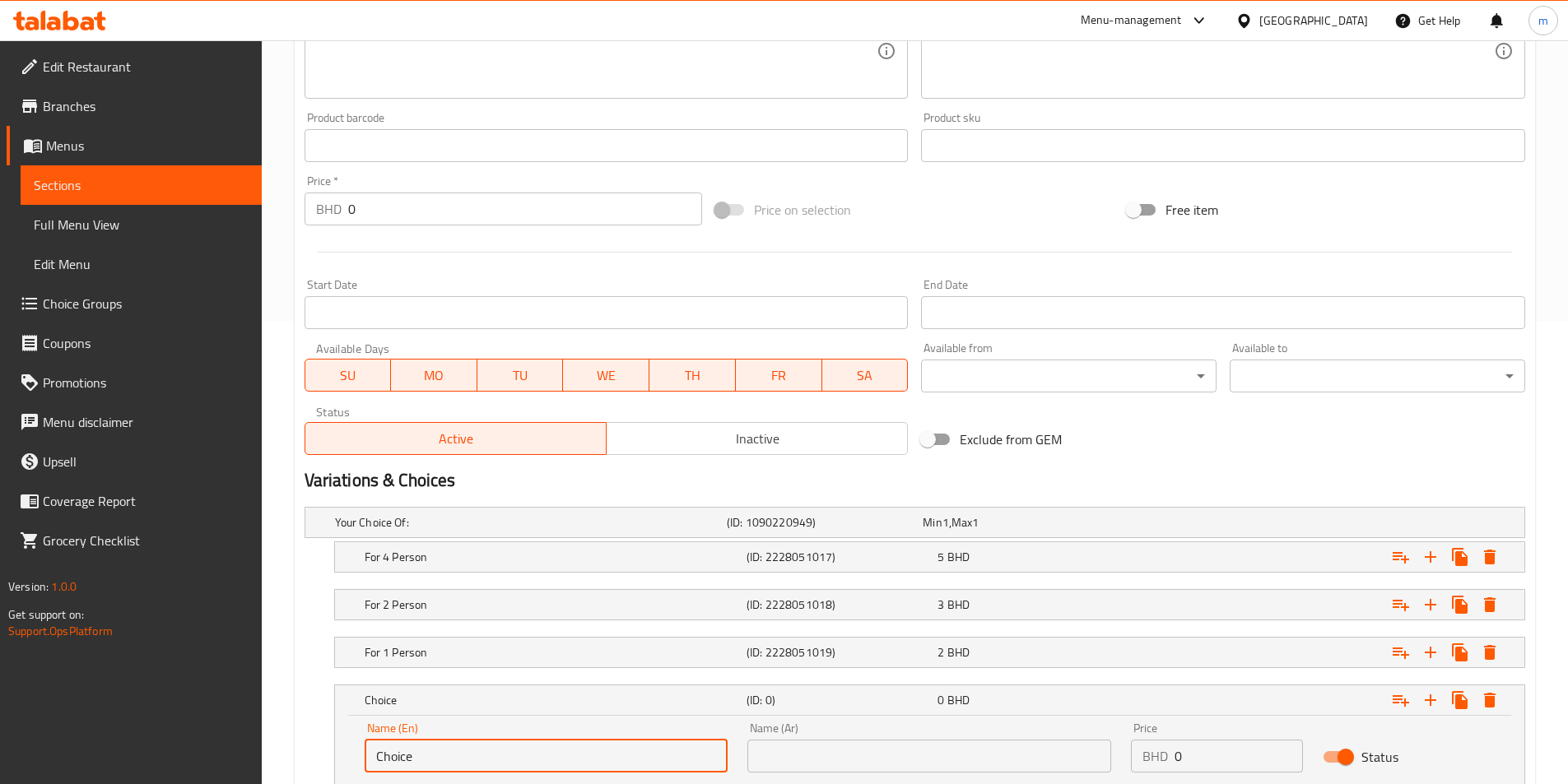
click at [427, 765] on input "Choice" at bounding box center [546, 756] width 363 height 33
click at [429, 765] on input "Choice" at bounding box center [546, 756] width 363 height 33
paste input "Special (8 Person)"
type input "Special (8 Person)"
click at [787, 755] on input "text" at bounding box center [929, 756] width 363 height 33
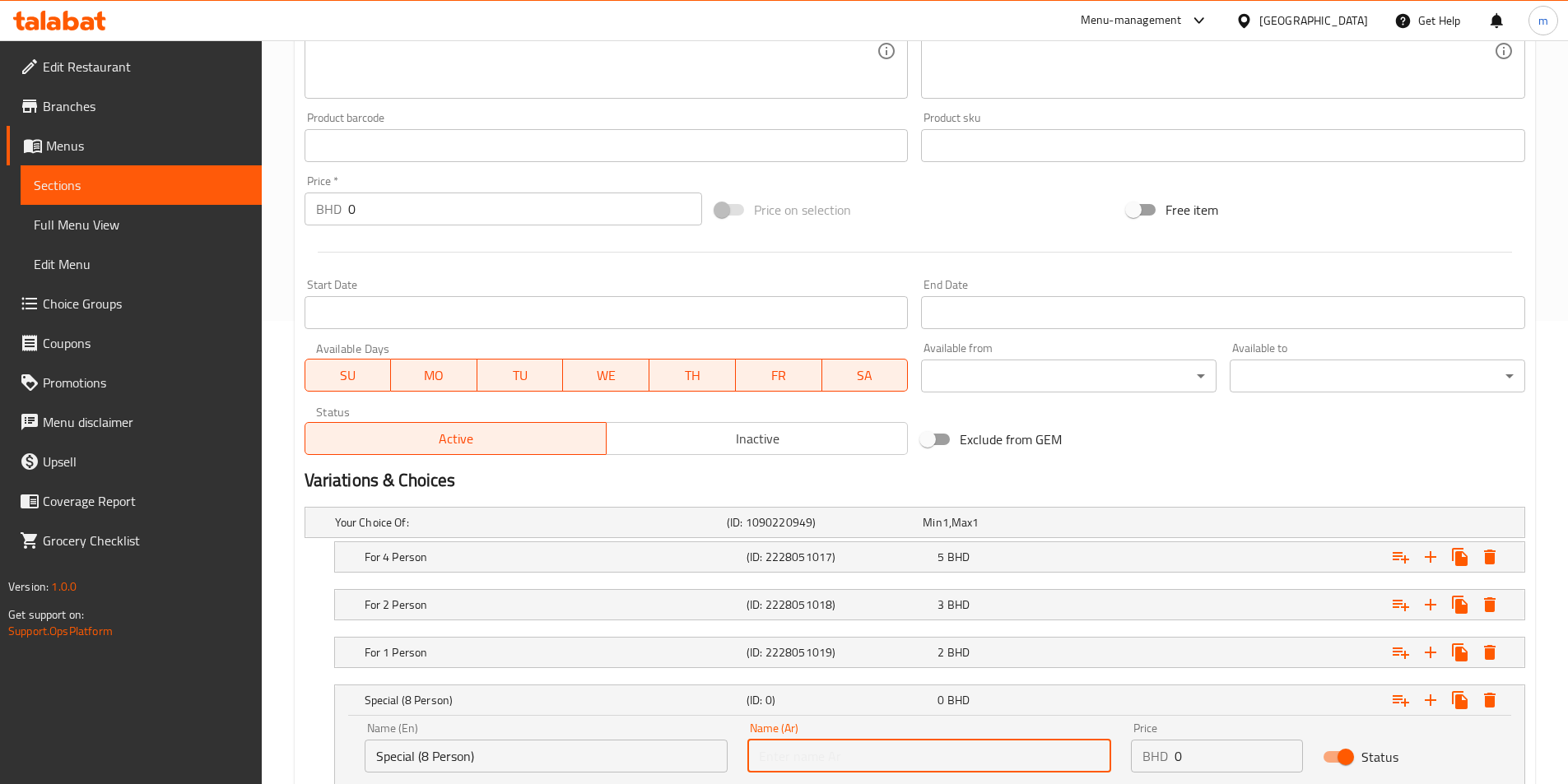
type input "سبيشيال (8 أشخاص)"
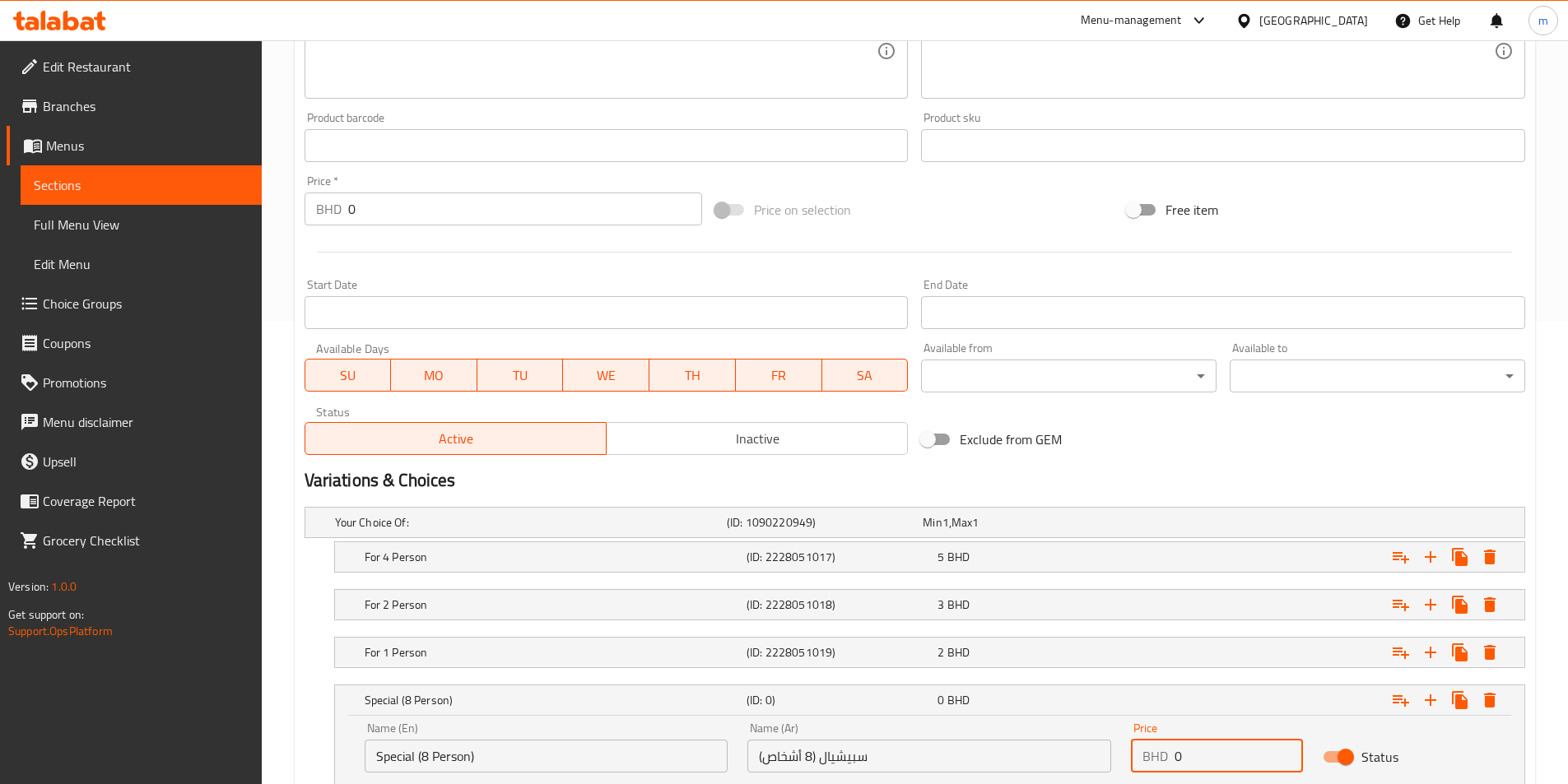
drag, startPoint x: 1174, startPoint y: 757, endPoint x: 1204, endPoint y: 757, distance: 30.0
click at [1204, 757] on div "BHD 0 Price" at bounding box center [1217, 756] width 172 height 33
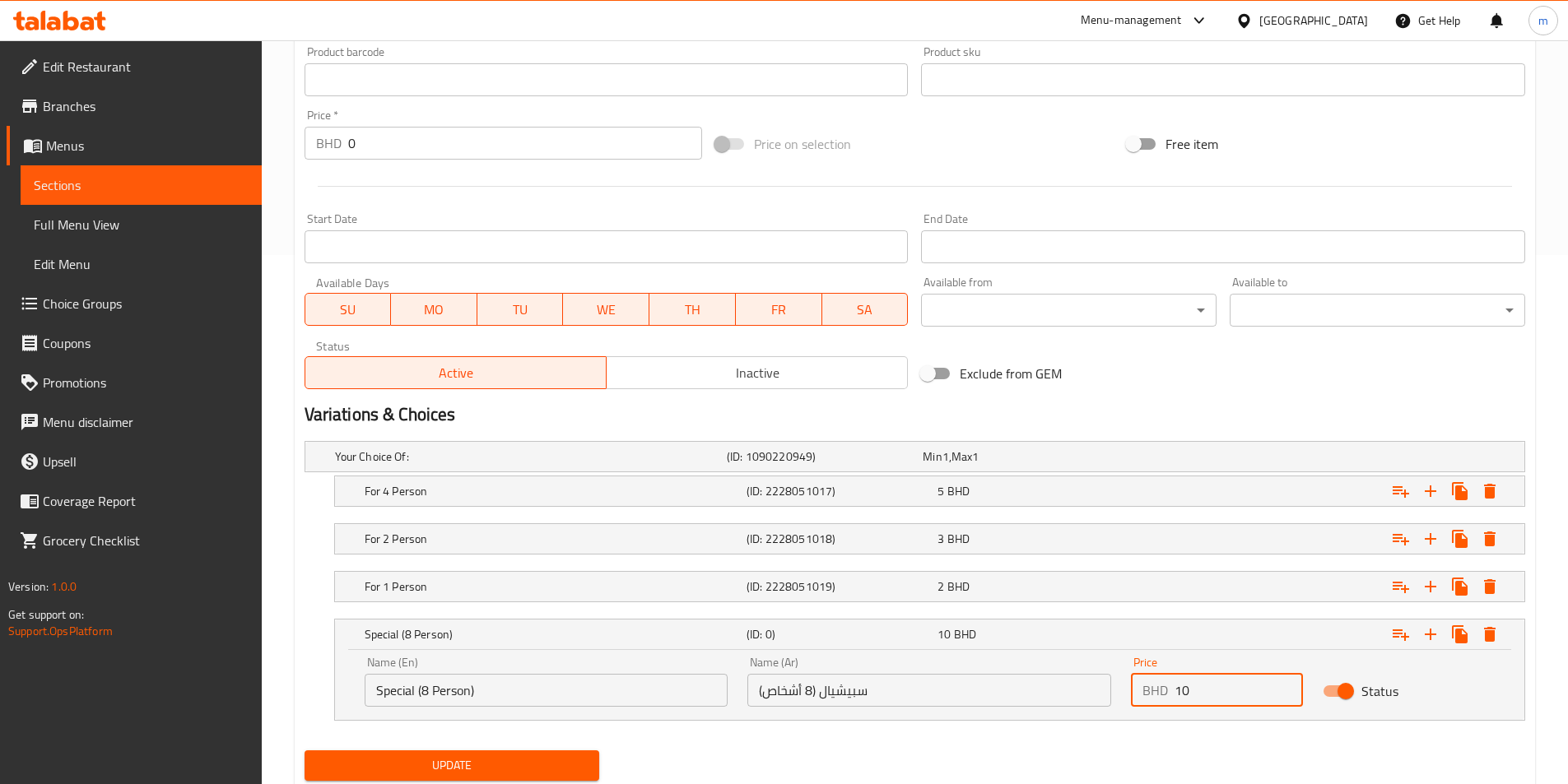
scroll to position [582, 0]
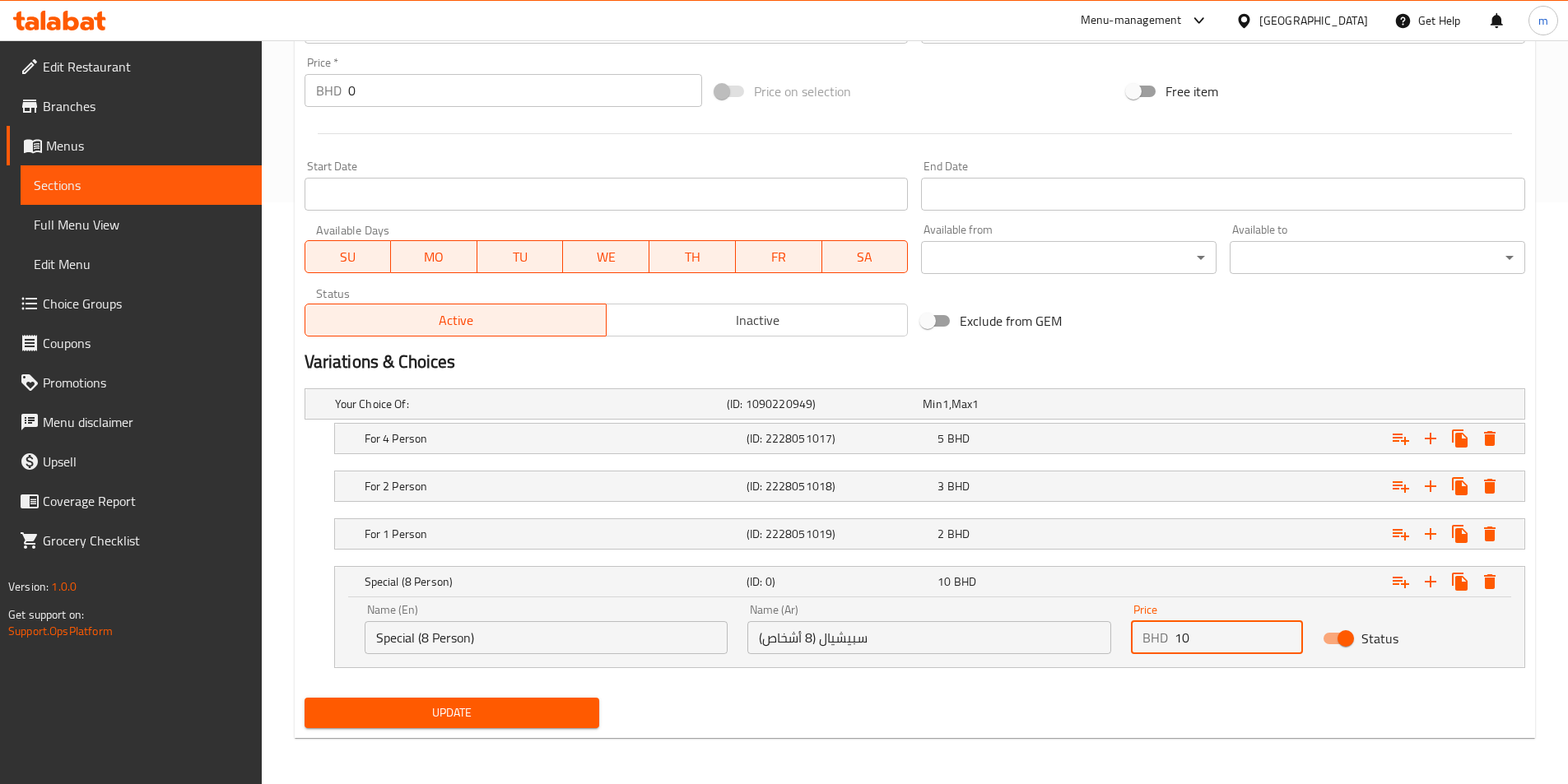
type input "10"
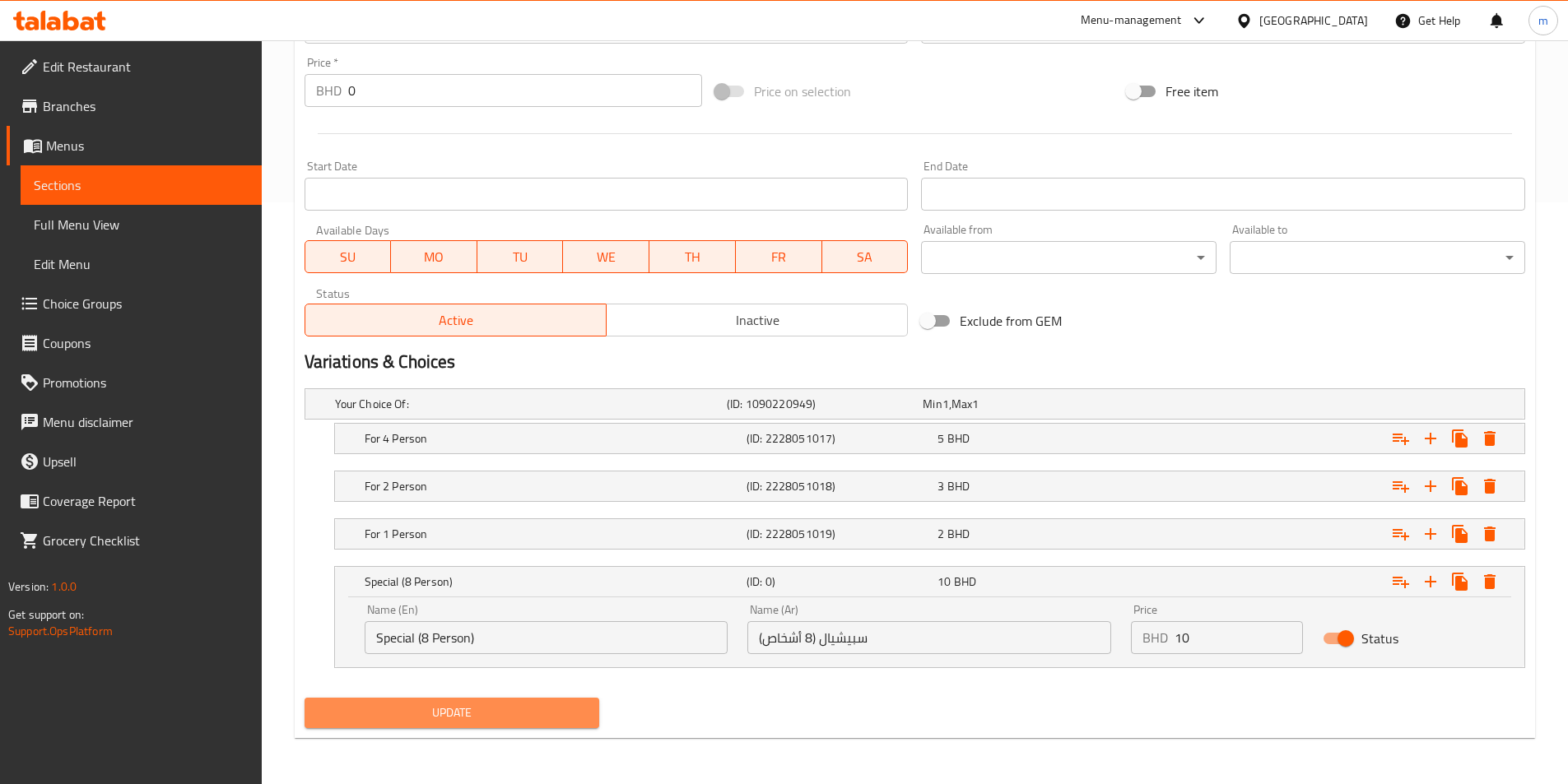
click at [514, 703] on span "Update" at bounding box center [453, 713] width 269 height 21
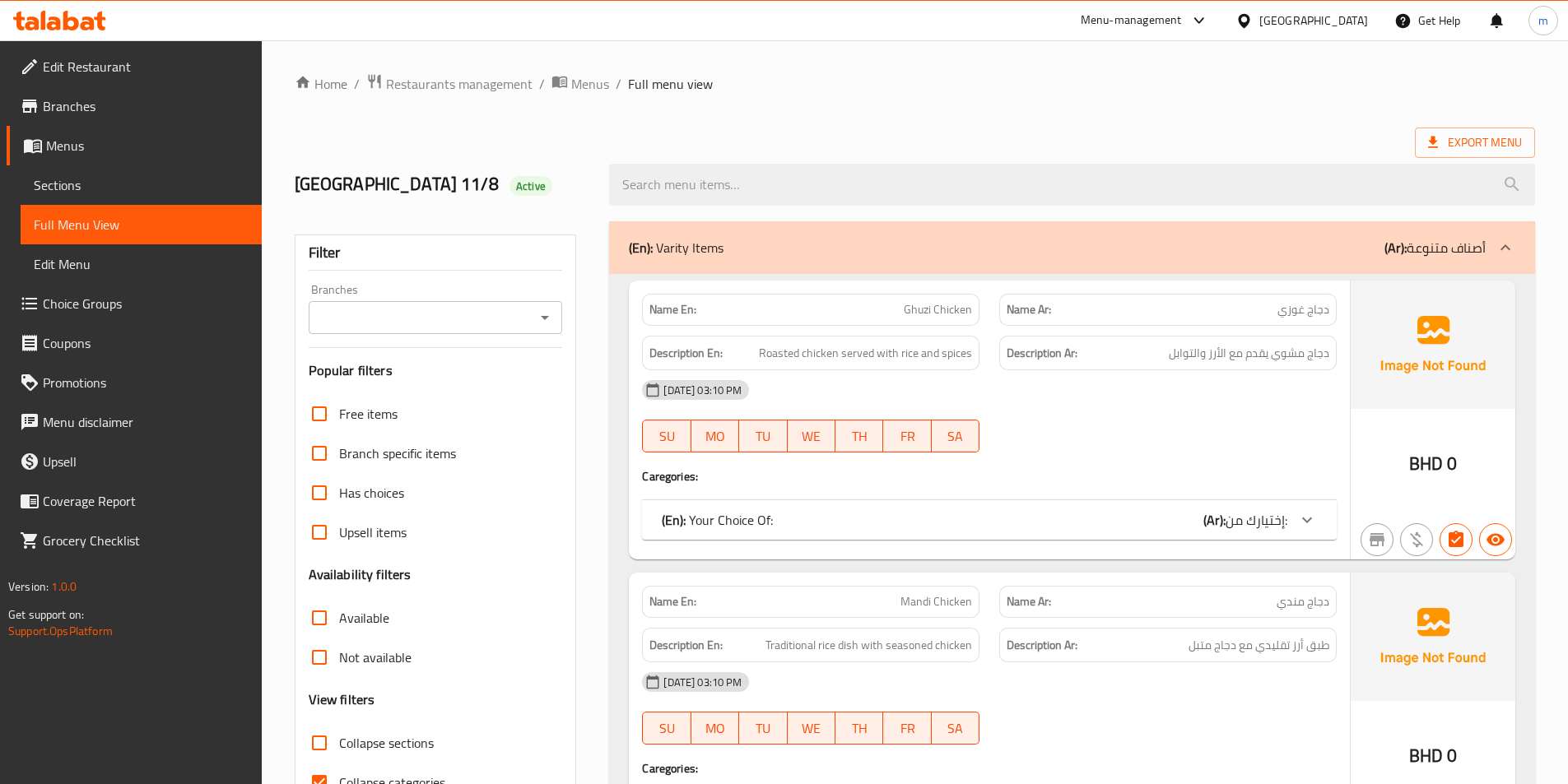
scroll to position [411, 0]
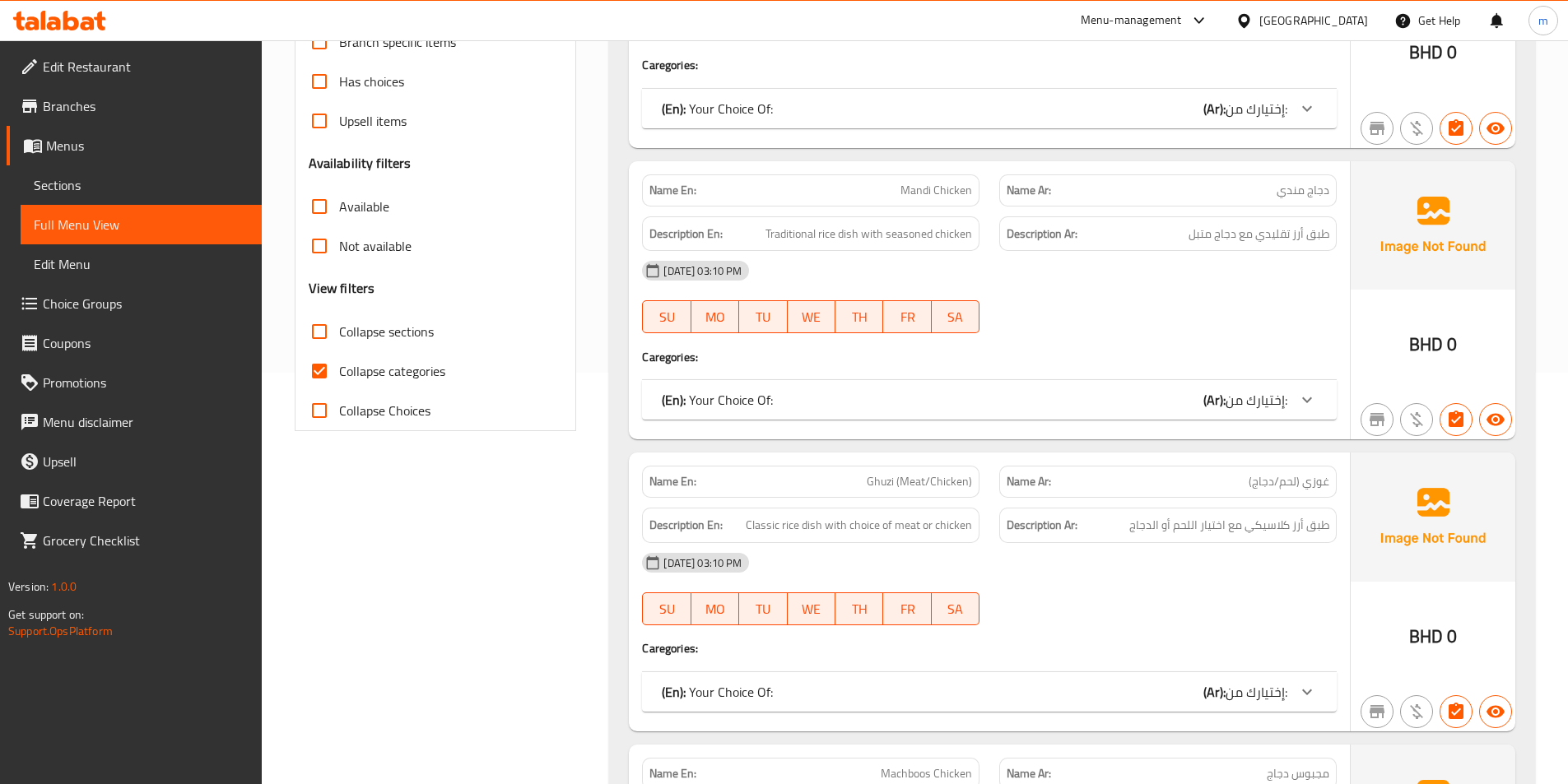
click at [400, 379] on span "Collapse categories" at bounding box center [393, 370] width 106 height 20
click at [339, 379] on input "Collapse categories" at bounding box center [319, 371] width 39 height 39
checkbox input "false"
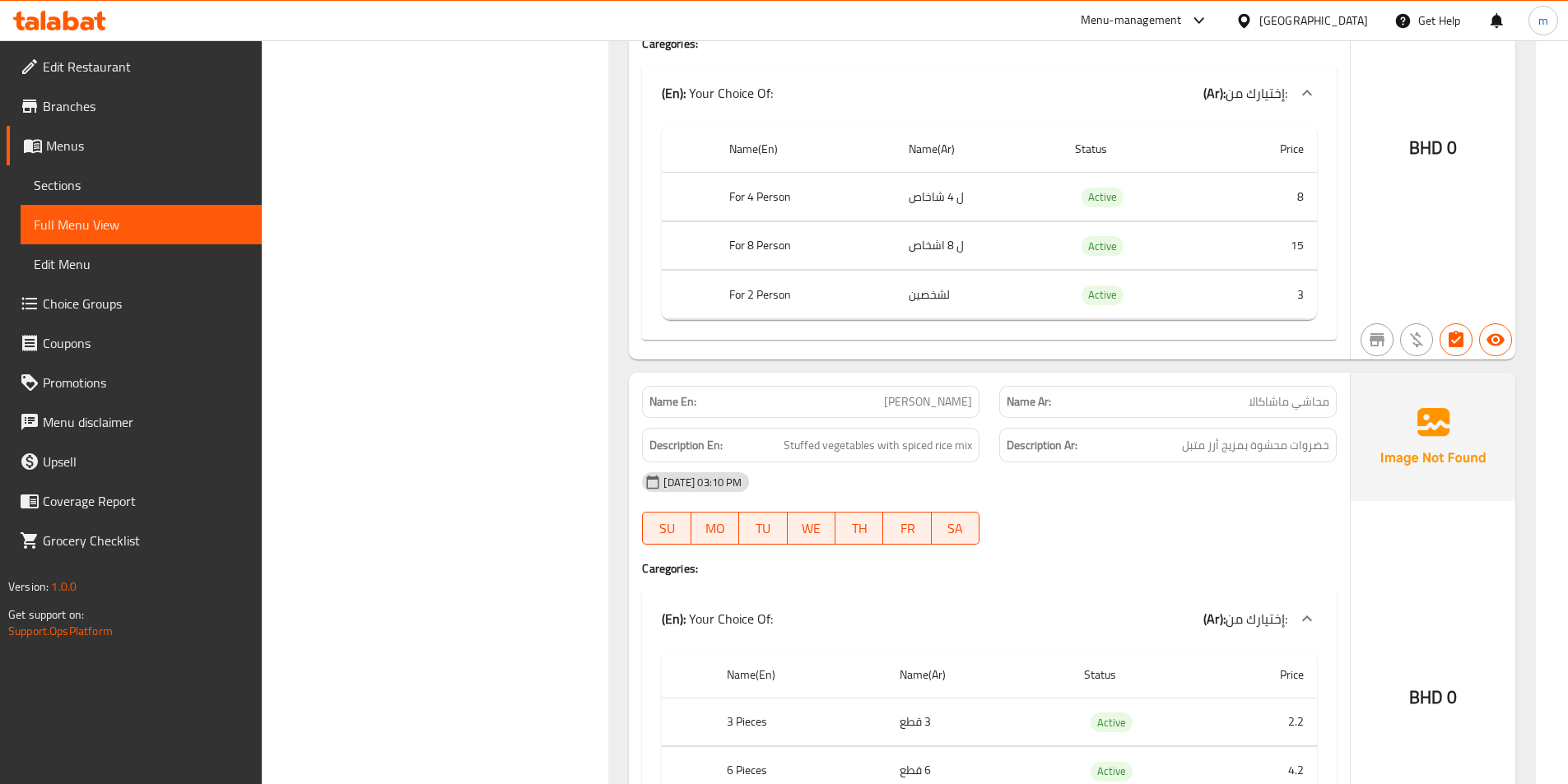
scroll to position [5135, 0]
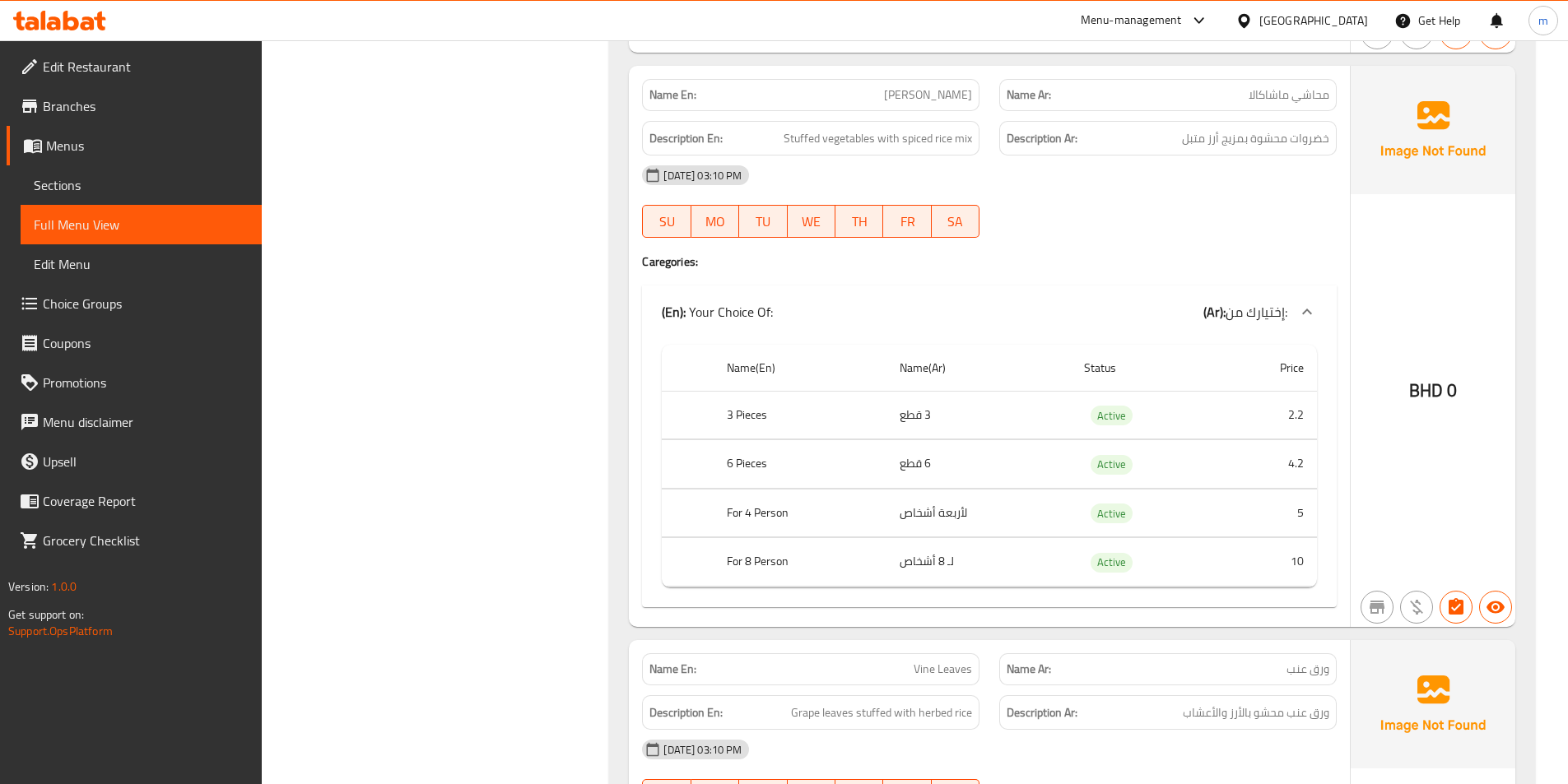
click at [932, 93] on span "[PERSON_NAME]" at bounding box center [928, 95] width 88 height 17
copy span "[PERSON_NAME]"
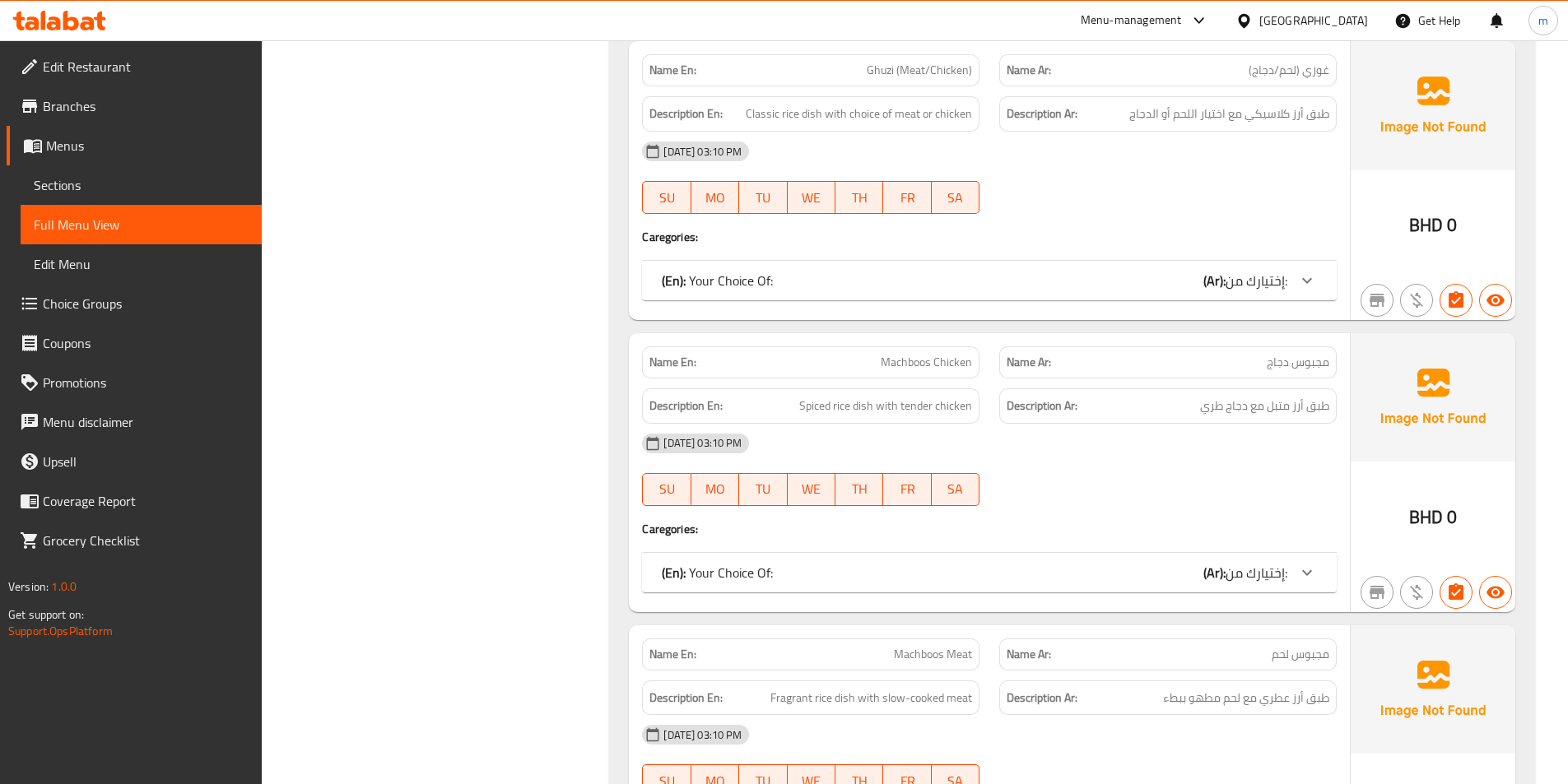
scroll to position [411, 0]
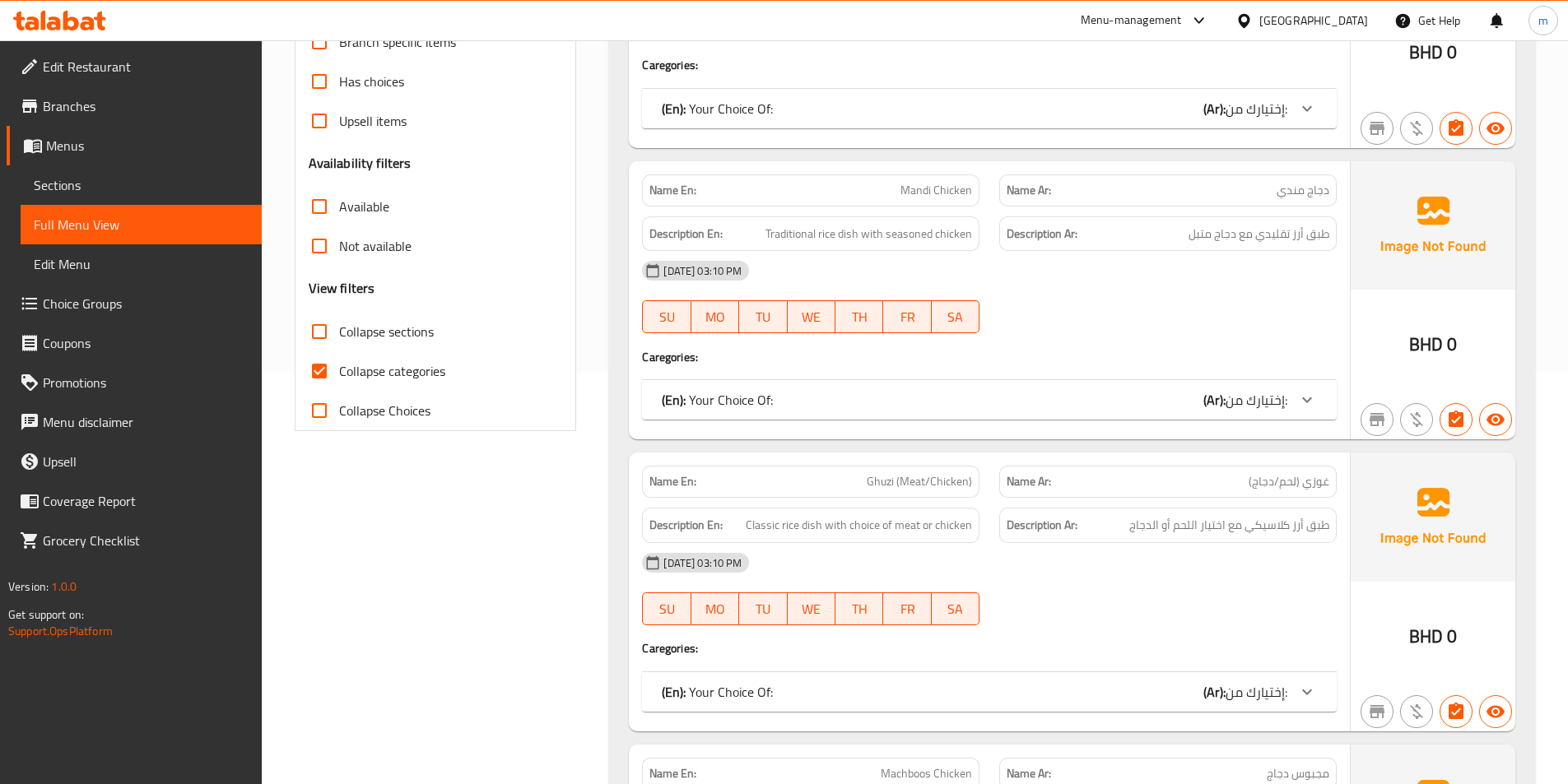
click at [403, 364] on span "Collapse categories" at bounding box center [393, 370] width 106 height 20
click at [339, 364] on input "Collapse categories" at bounding box center [319, 371] width 39 height 39
checkbox input "false"
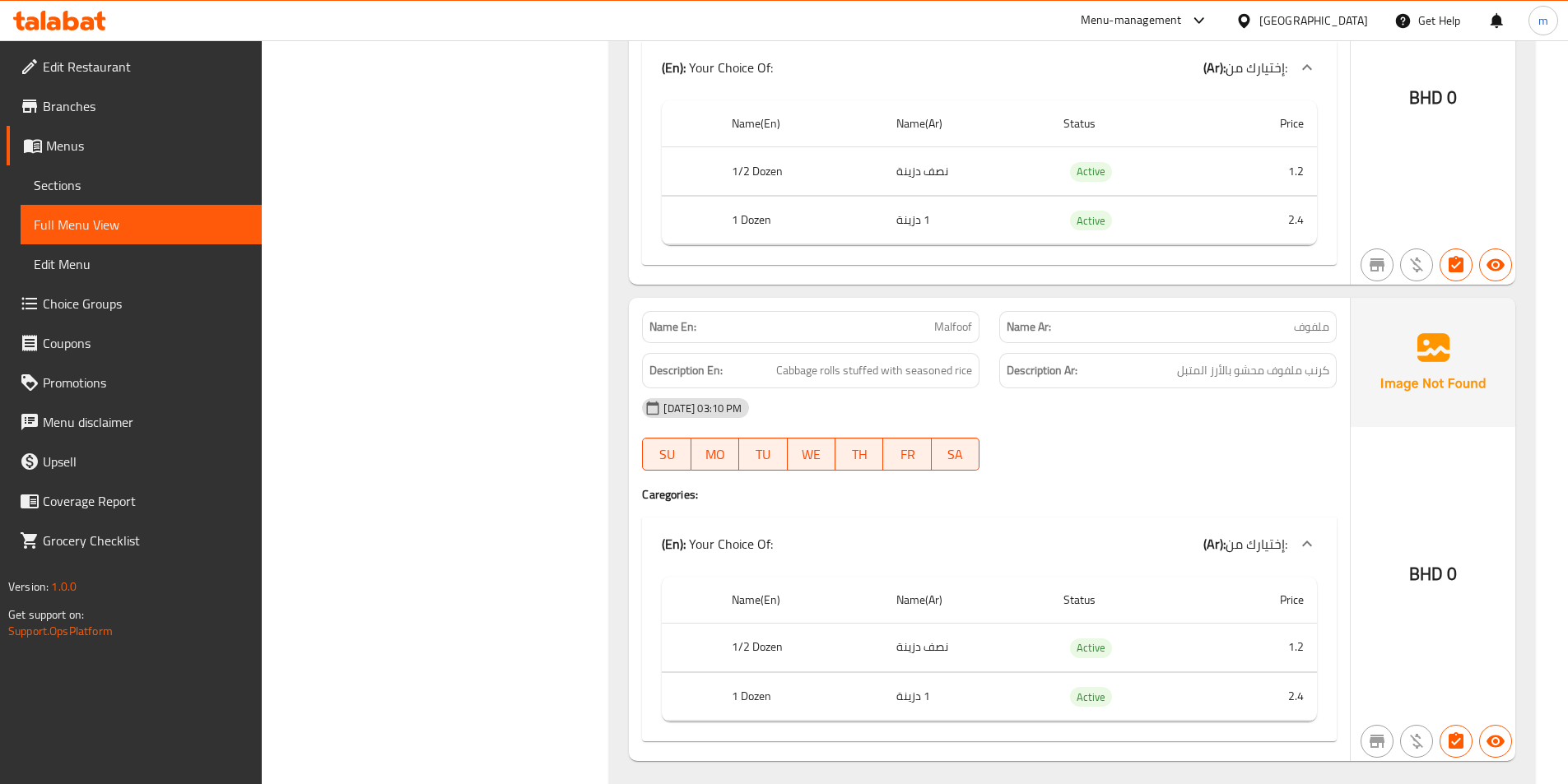
scroll to position [5898, 0]
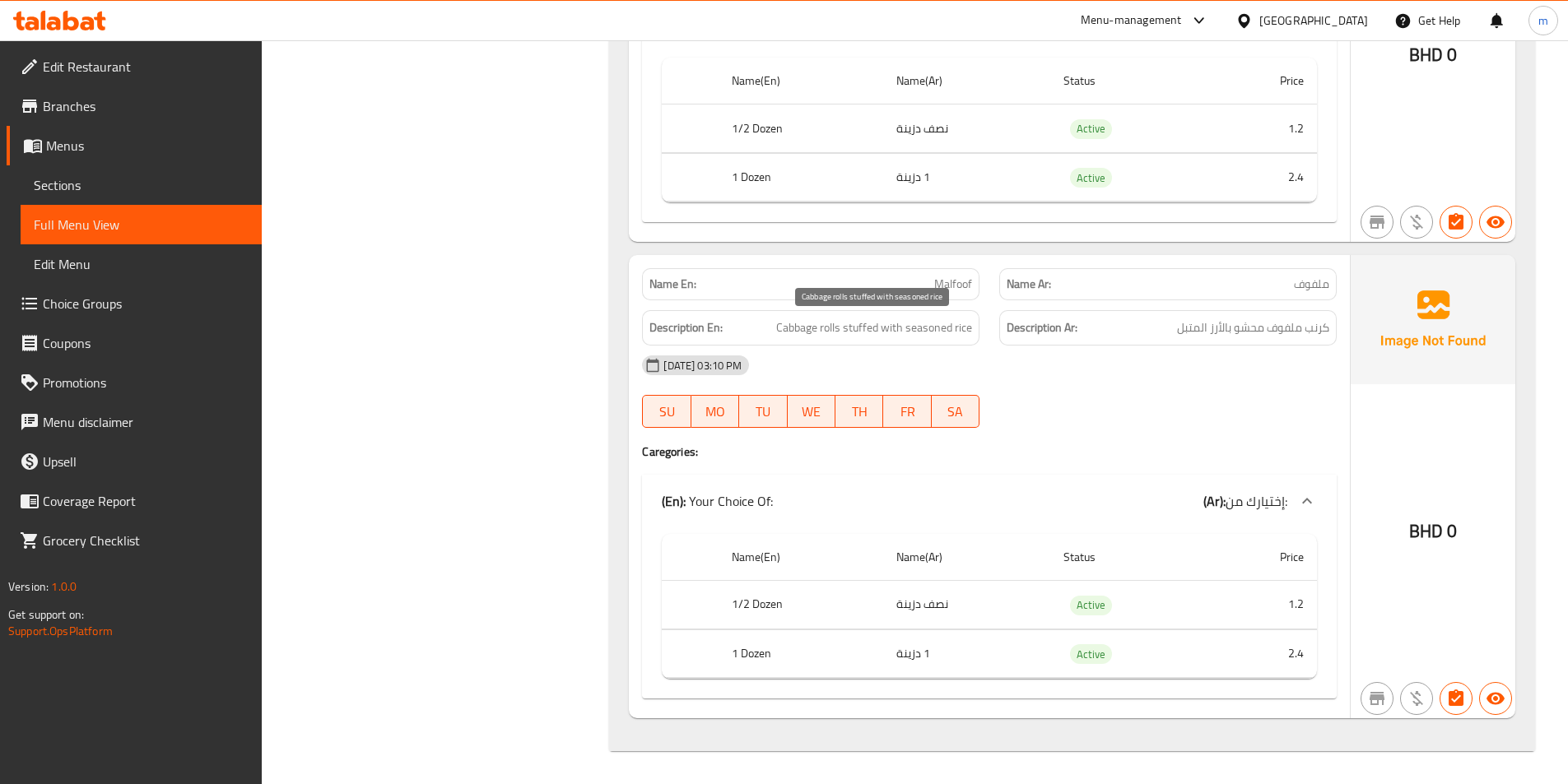
click at [812, 332] on span "Cabbage rolls stuffed with seasoned rice" at bounding box center [874, 328] width 195 height 21
copy span "Cabbage"
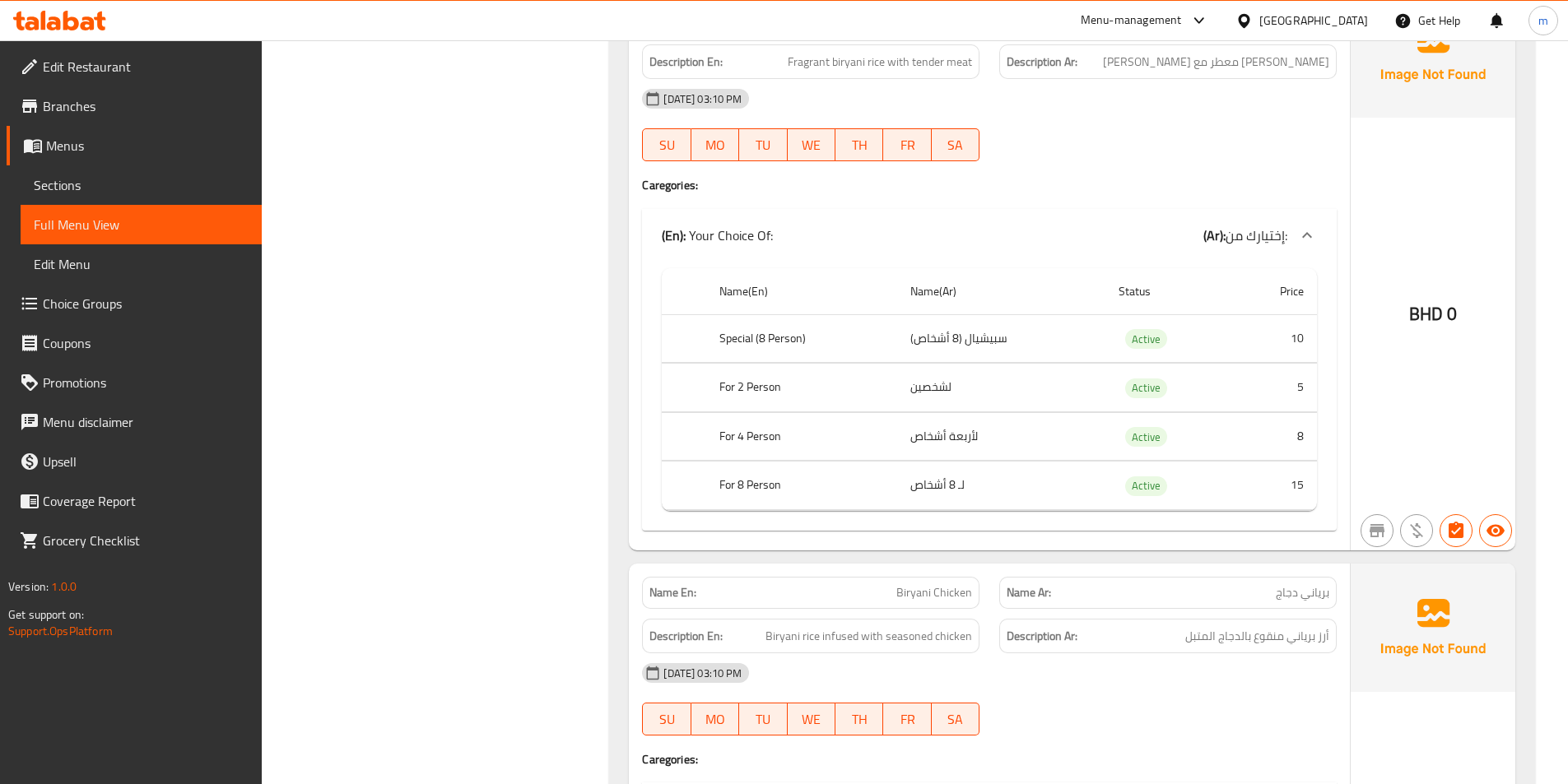
scroll to position [3702, 0]
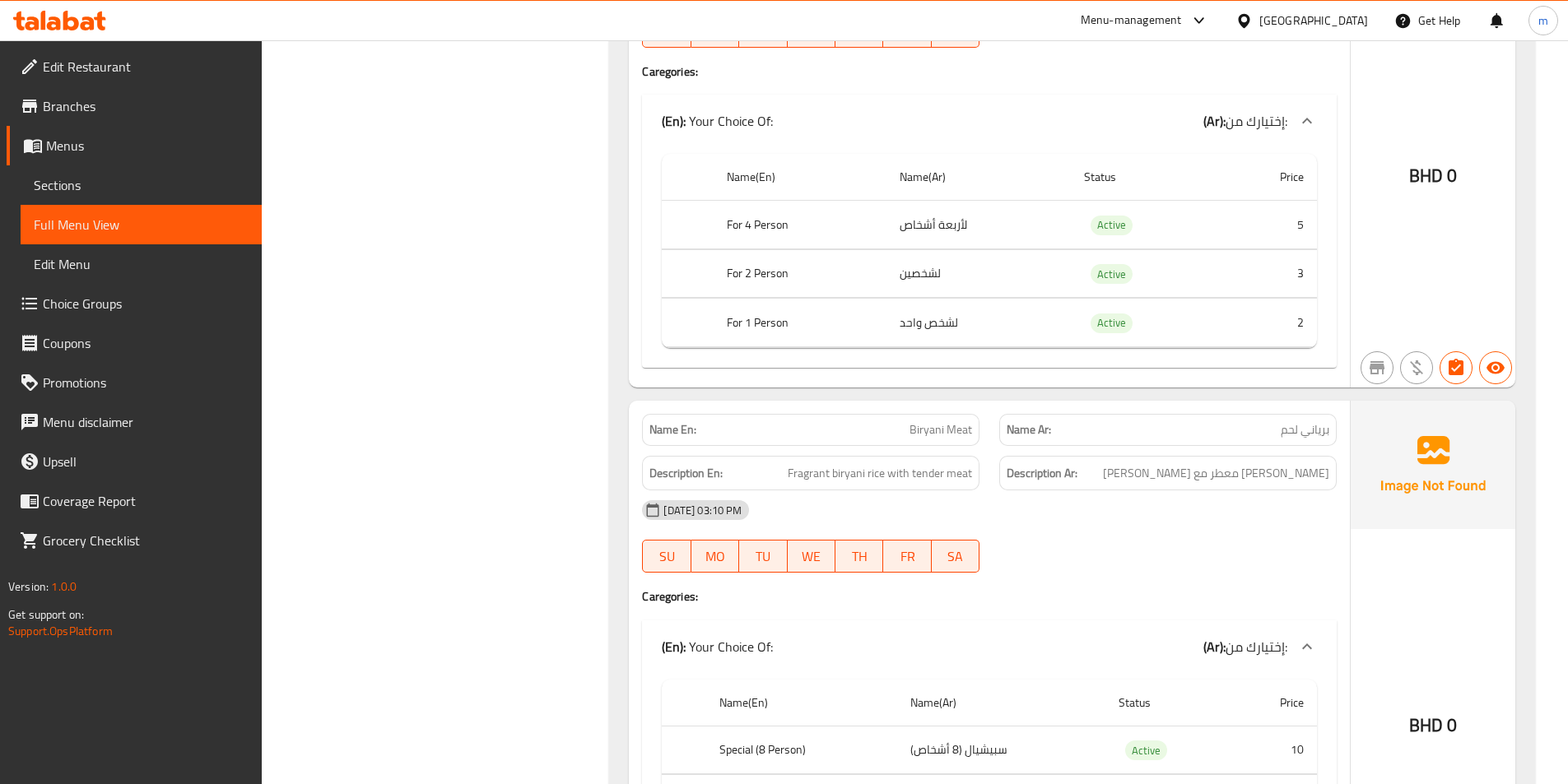
click at [959, 428] on span "Biryani Meat" at bounding box center [940, 430] width 63 height 17
copy span "Meat"
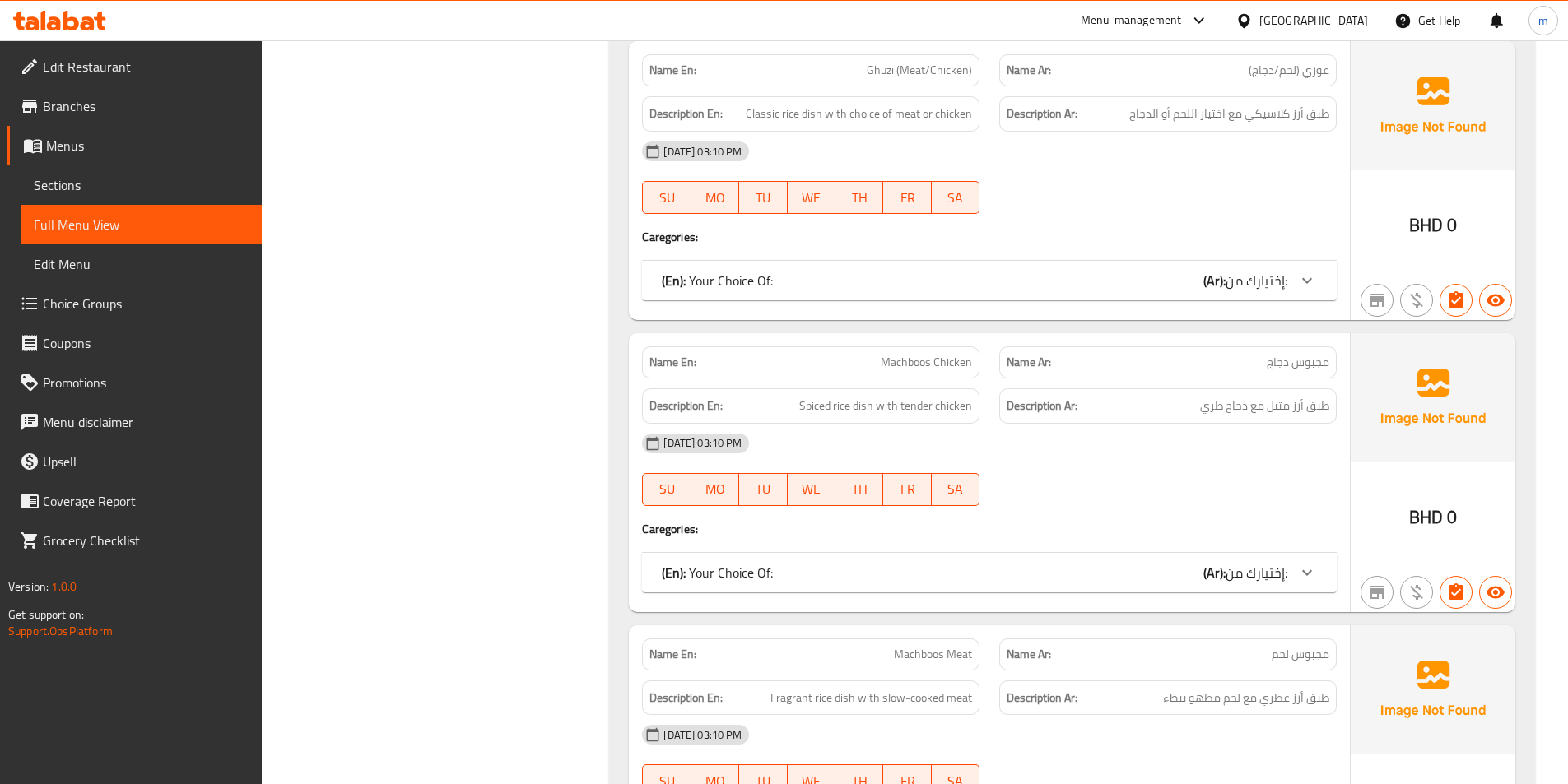
scroll to position [411, 0]
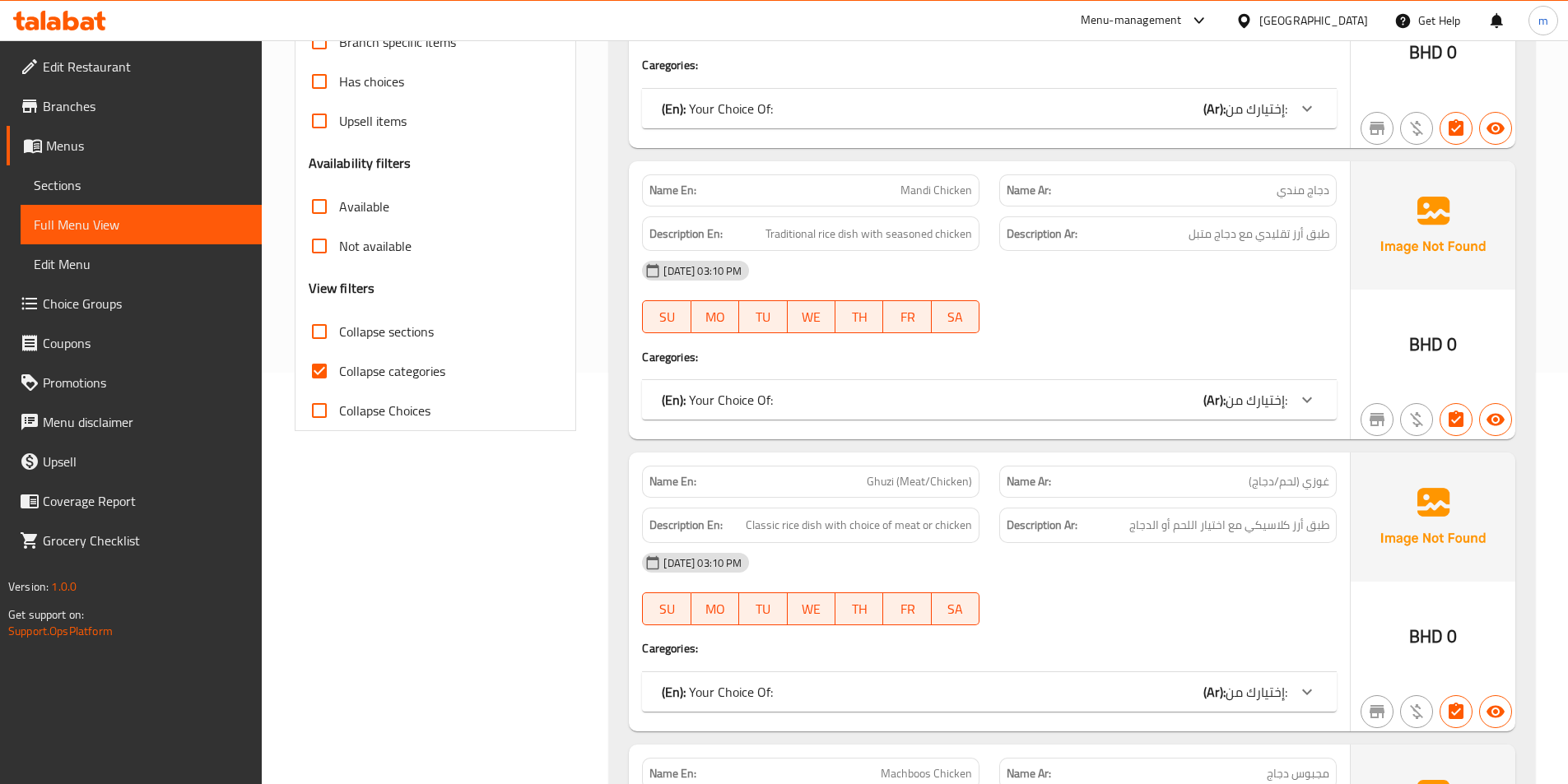
click at [361, 367] on span "Collapse categories" at bounding box center [393, 370] width 106 height 20
click at [339, 367] on input "Collapse categories" at bounding box center [319, 371] width 39 height 39
checkbox input "false"
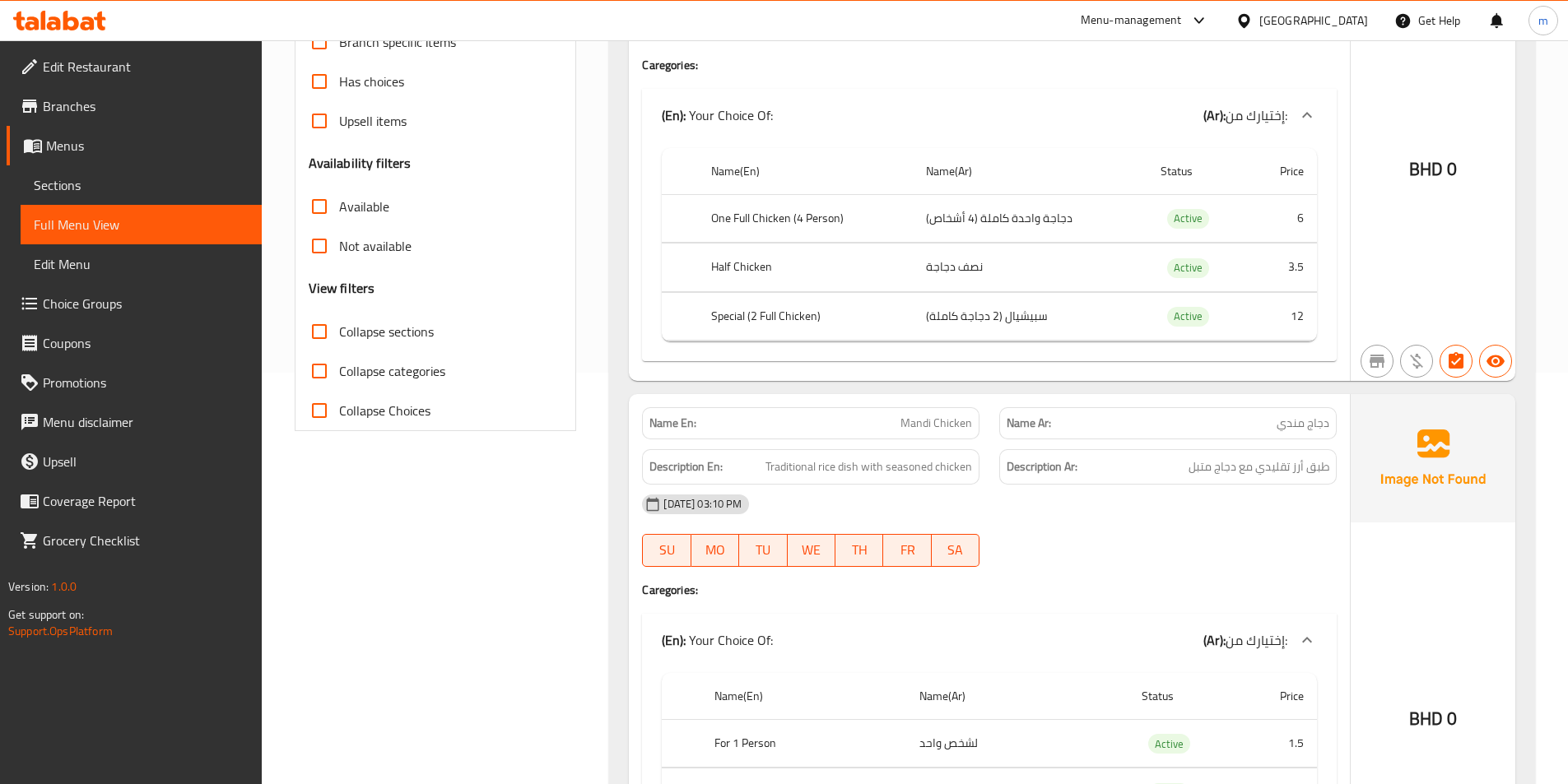
click at [966, 425] on span "Mandi Chicken" at bounding box center [936, 423] width 72 height 17
click at [967, 426] on span "Mandi Chicken" at bounding box center [936, 423] width 72 height 17
click at [969, 427] on span "Mandi Chicken" at bounding box center [936, 423] width 72 height 17
copy span "Mandi Chicken"
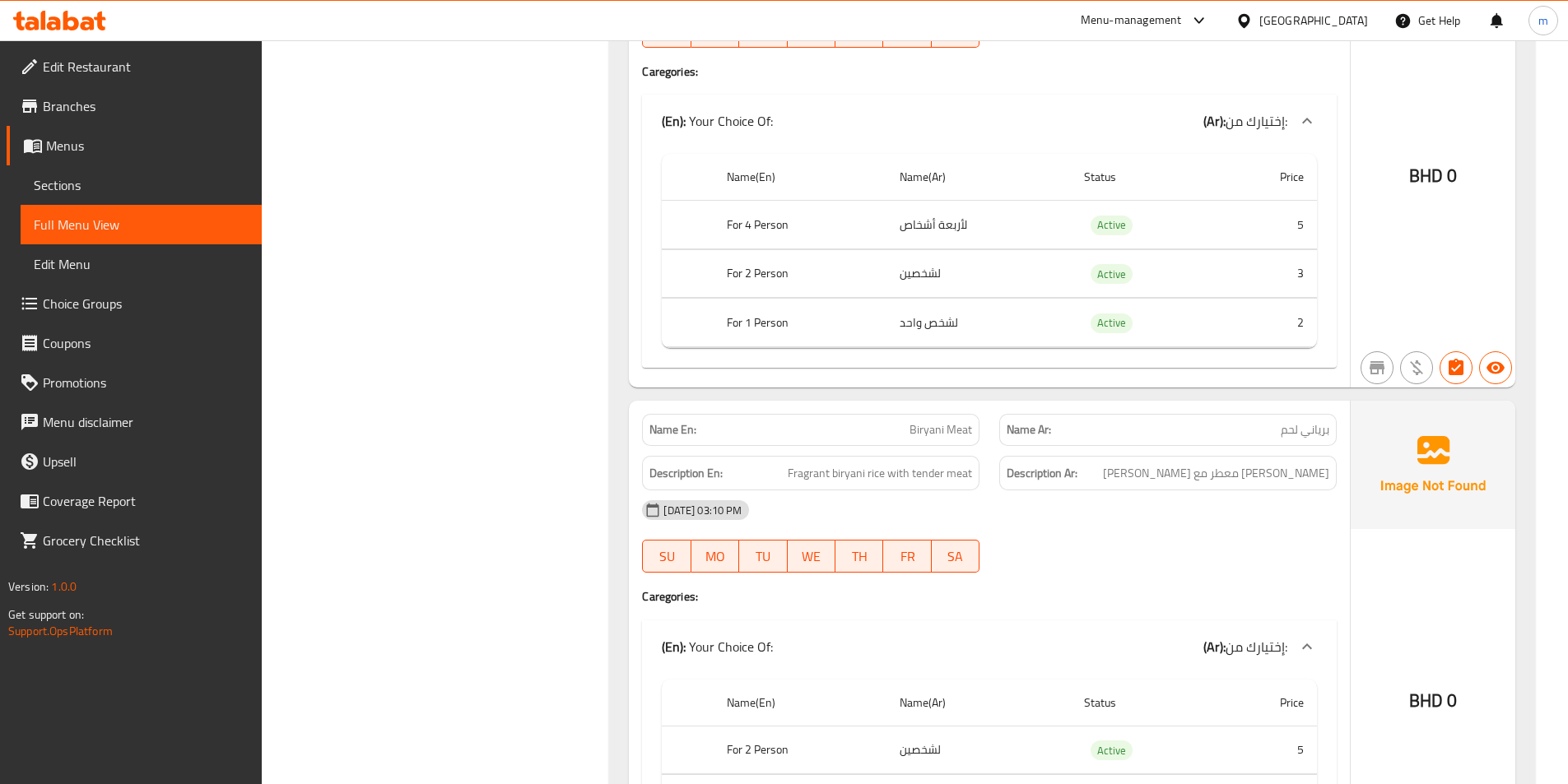
scroll to position [3290, 0]
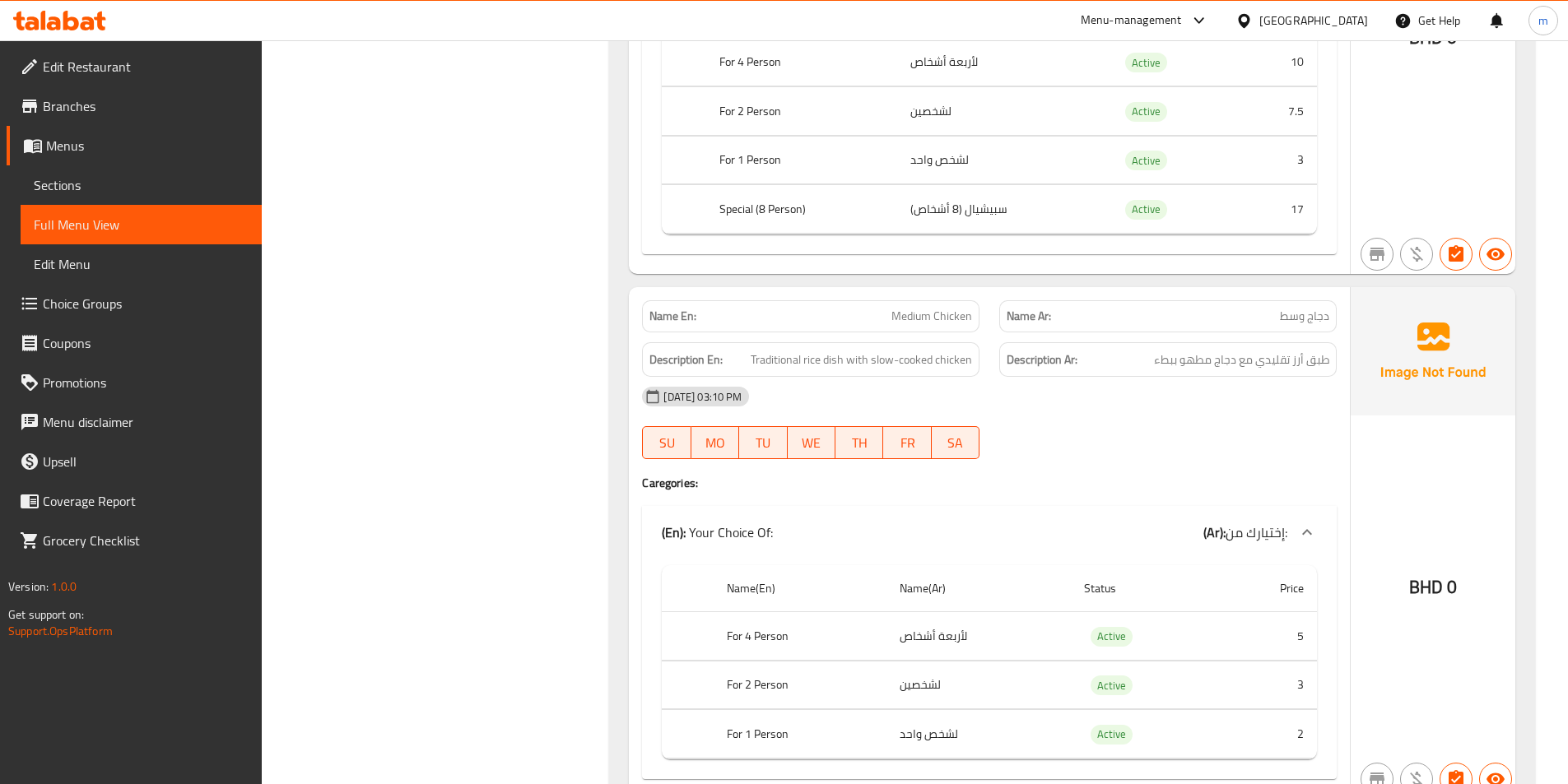
click at [936, 316] on span "Medium Chicken" at bounding box center [932, 316] width 81 height 17
copy span "Medium Chicken"
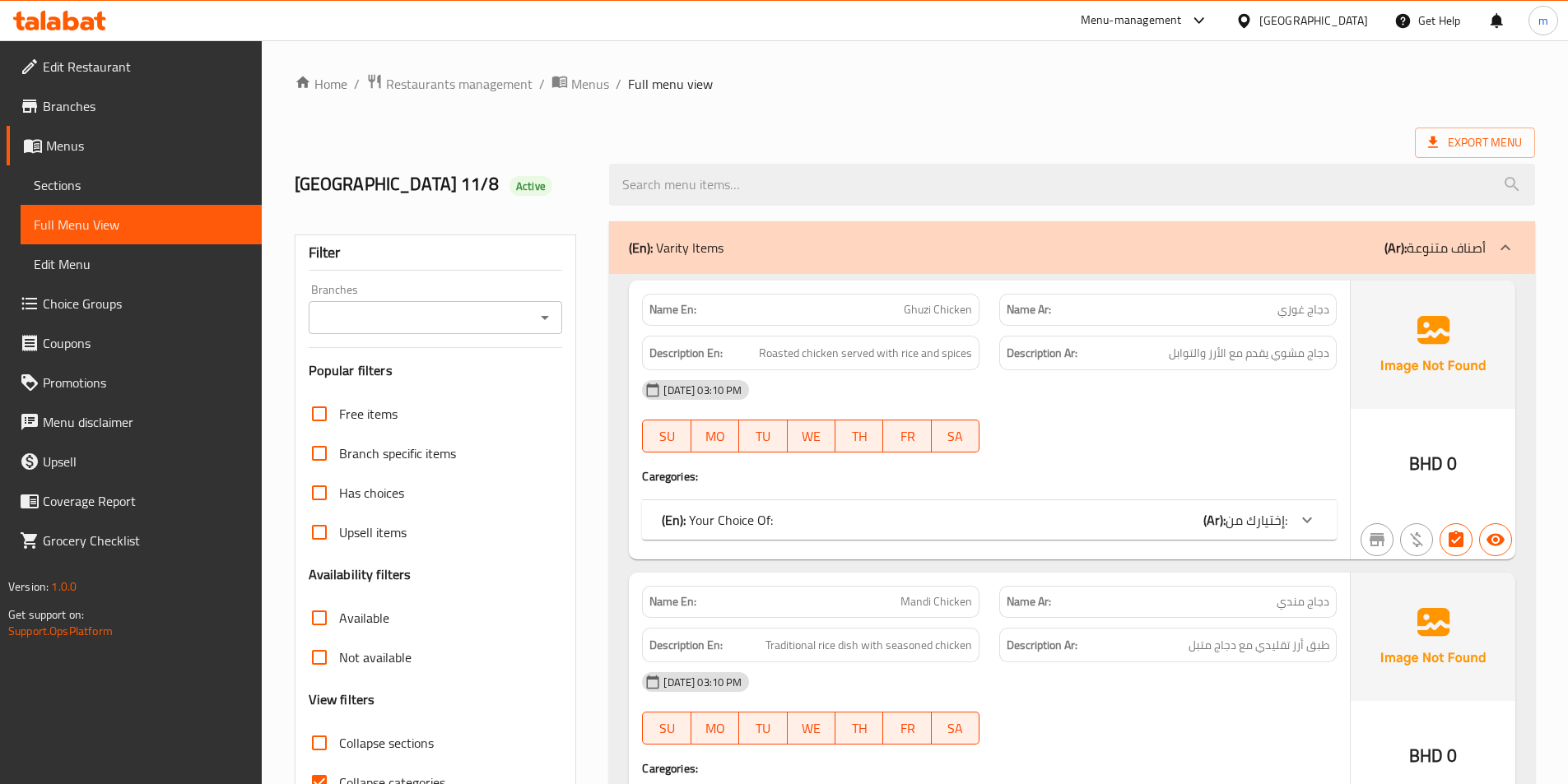
scroll to position [411, 0]
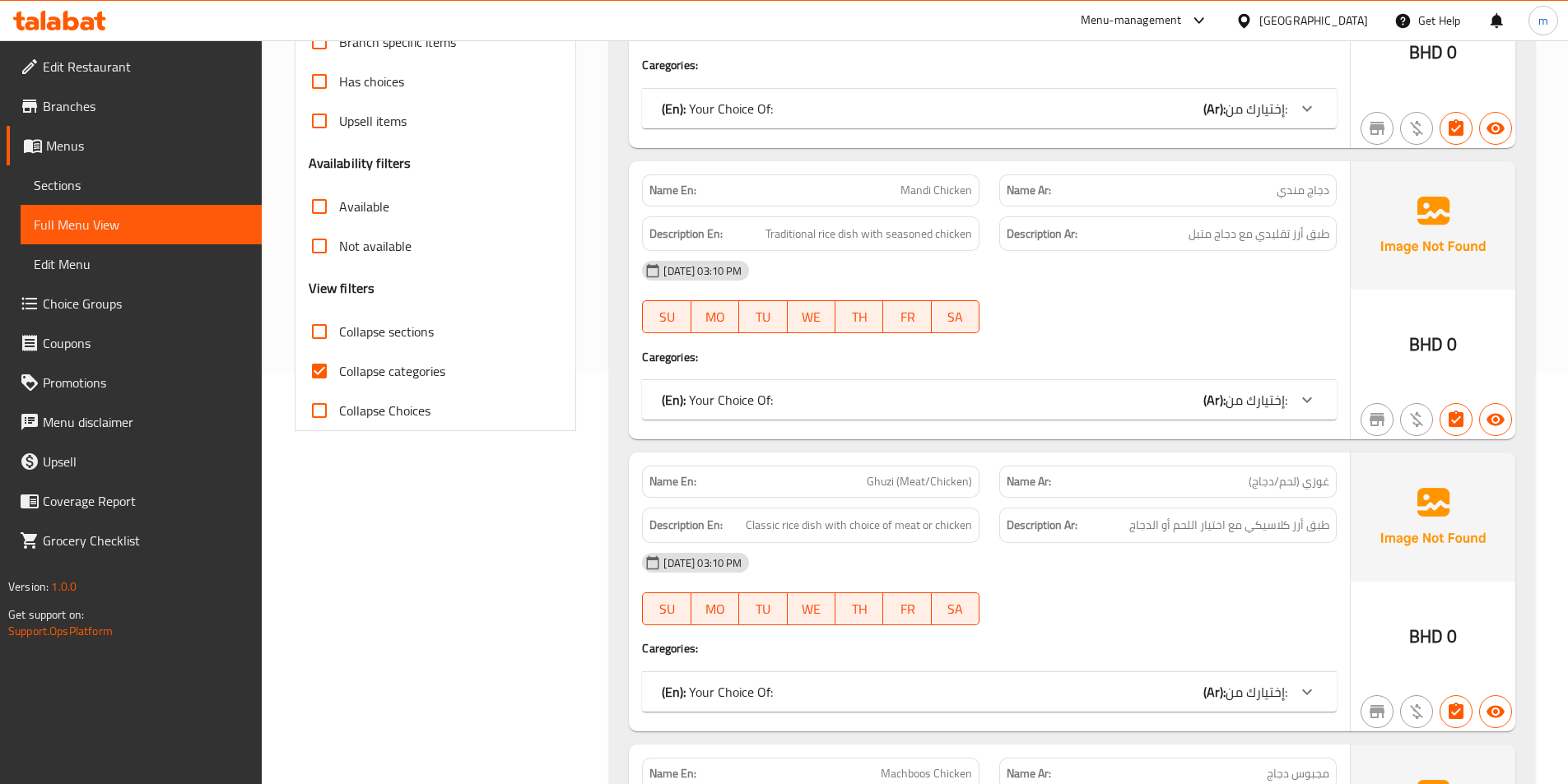
click at [388, 368] on span "Collapse categories" at bounding box center [393, 370] width 106 height 20
click at [339, 368] on input "Collapse categories" at bounding box center [319, 371] width 39 height 39
checkbox input "false"
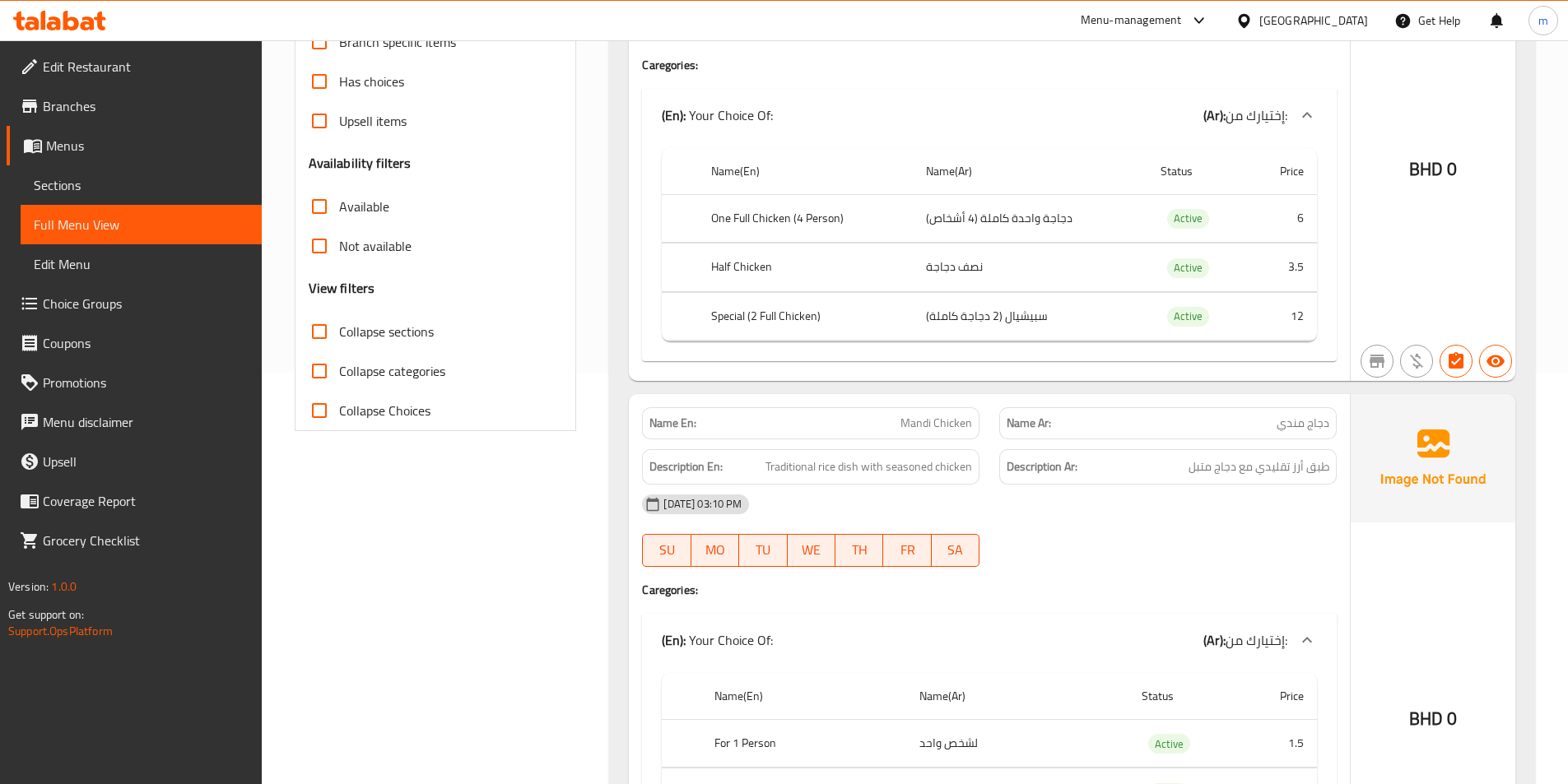
scroll to position [0, 0]
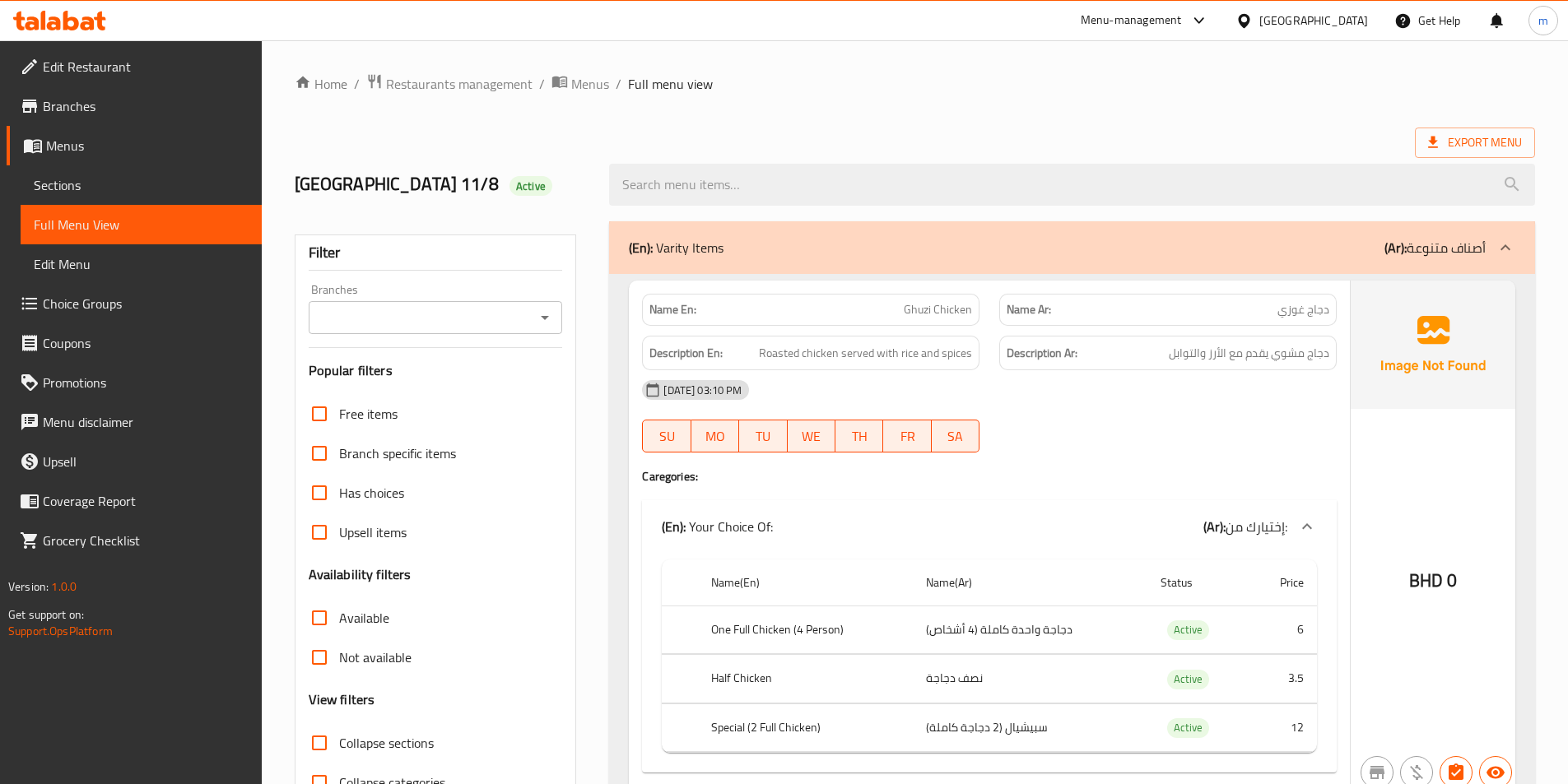
click at [922, 137] on div "Export Menu" at bounding box center [915, 143] width 1241 height 31
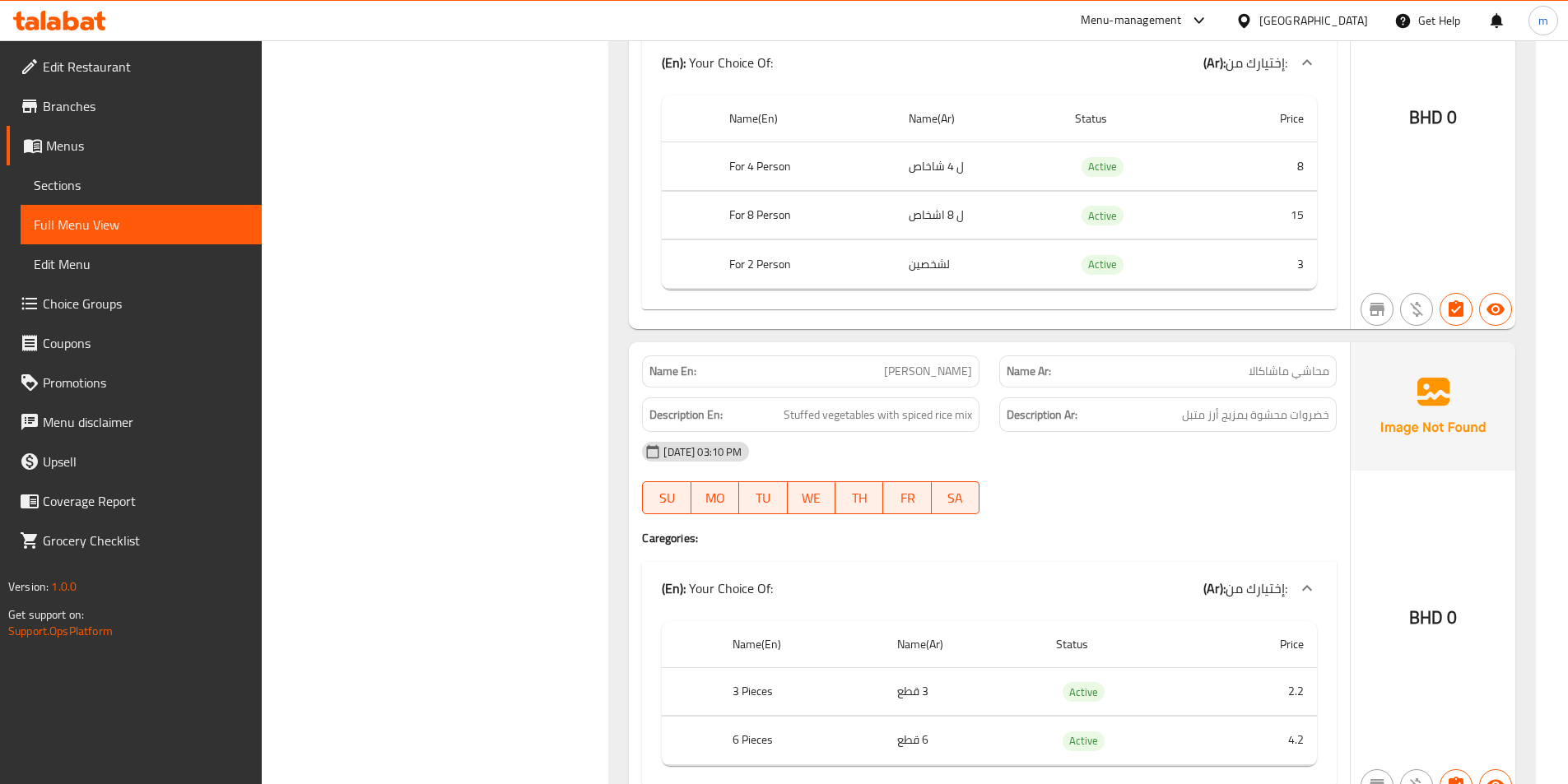
scroll to position [5270, 0]
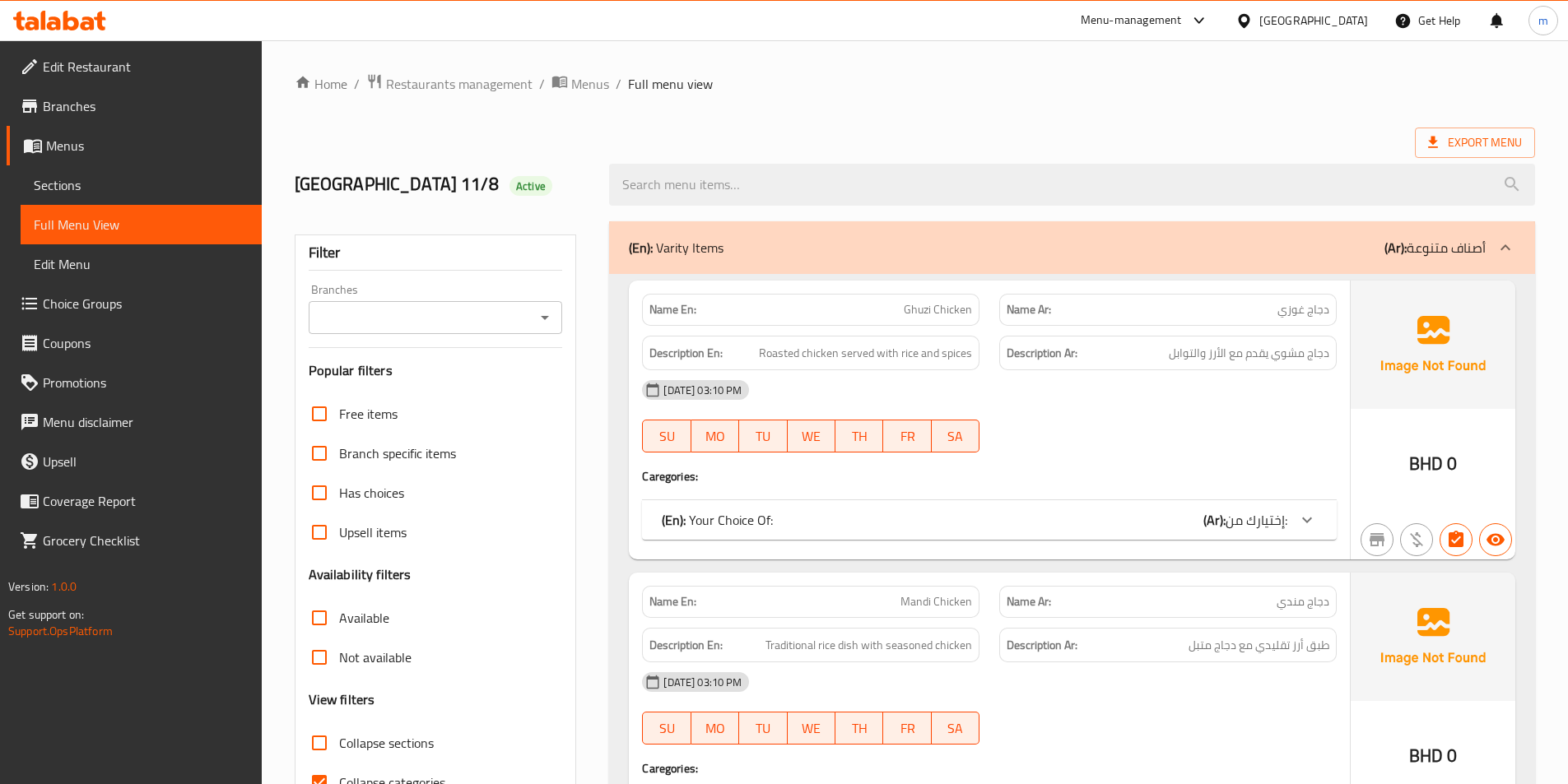
scroll to position [411, 0]
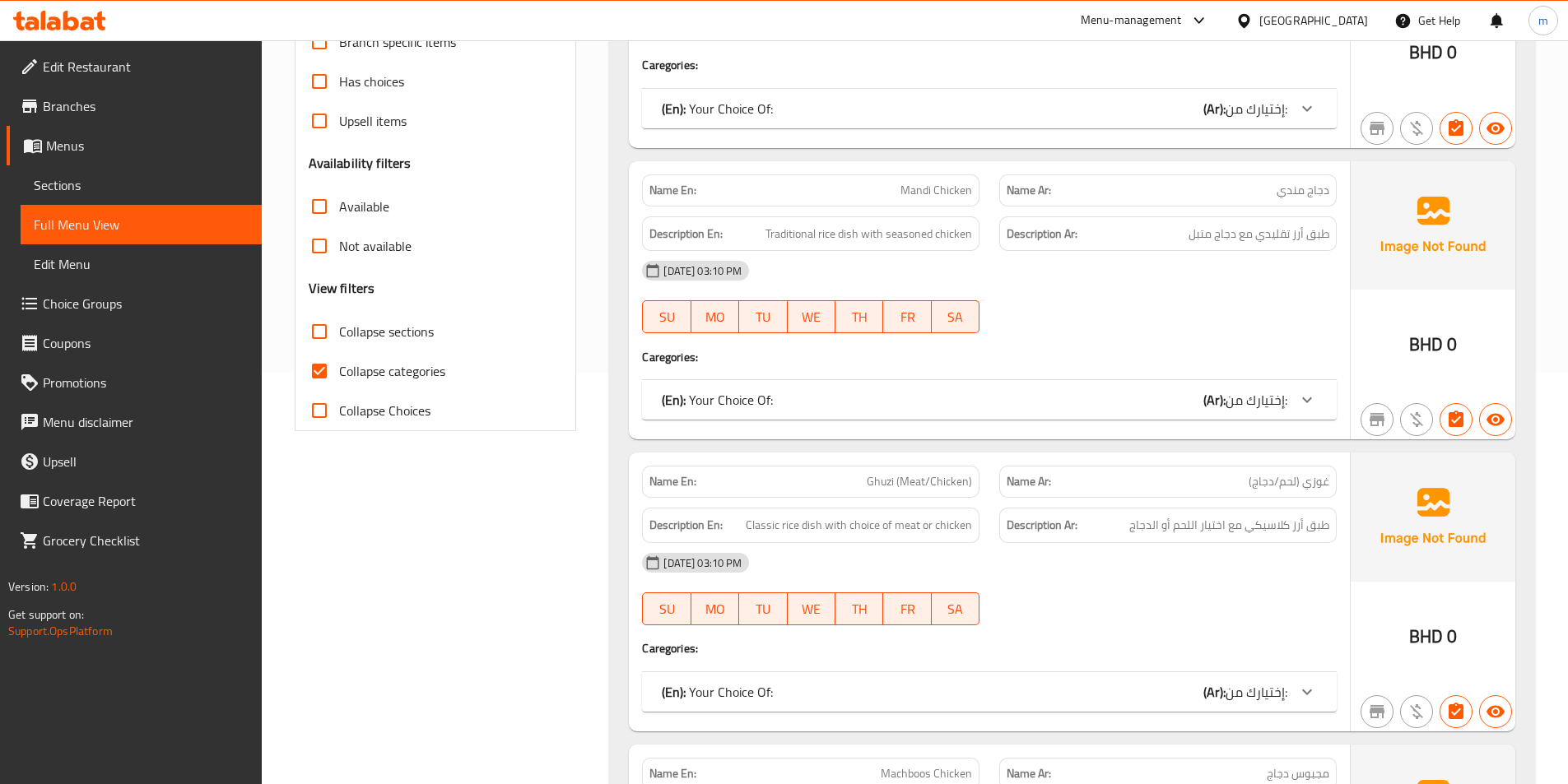
click at [402, 374] on span "Collapse categories" at bounding box center [393, 370] width 106 height 20
click at [339, 374] on input "Collapse categories" at bounding box center [319, 371] width 39 height 39
checkbox input "false"
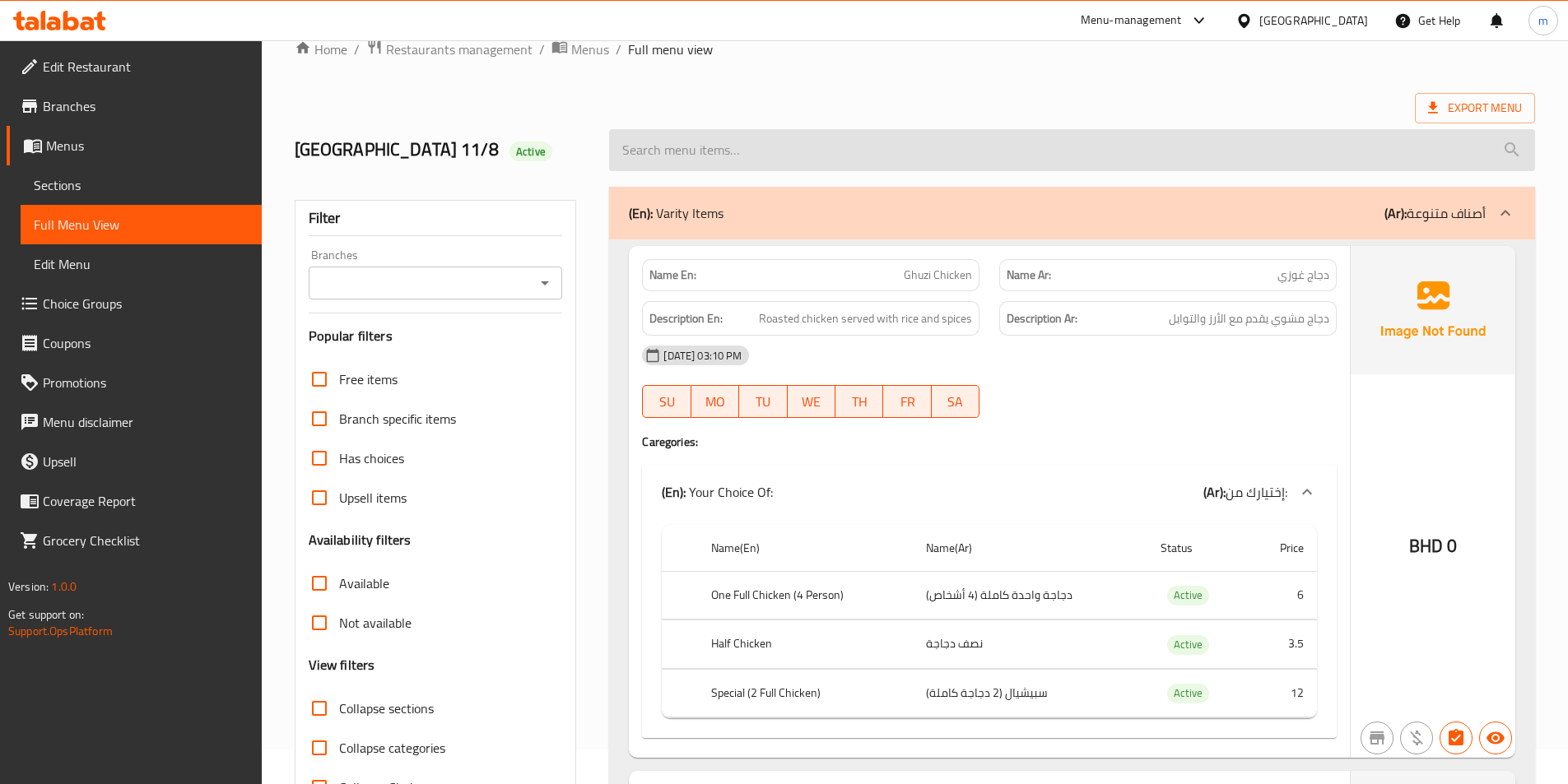
scroll to position [0, 0]
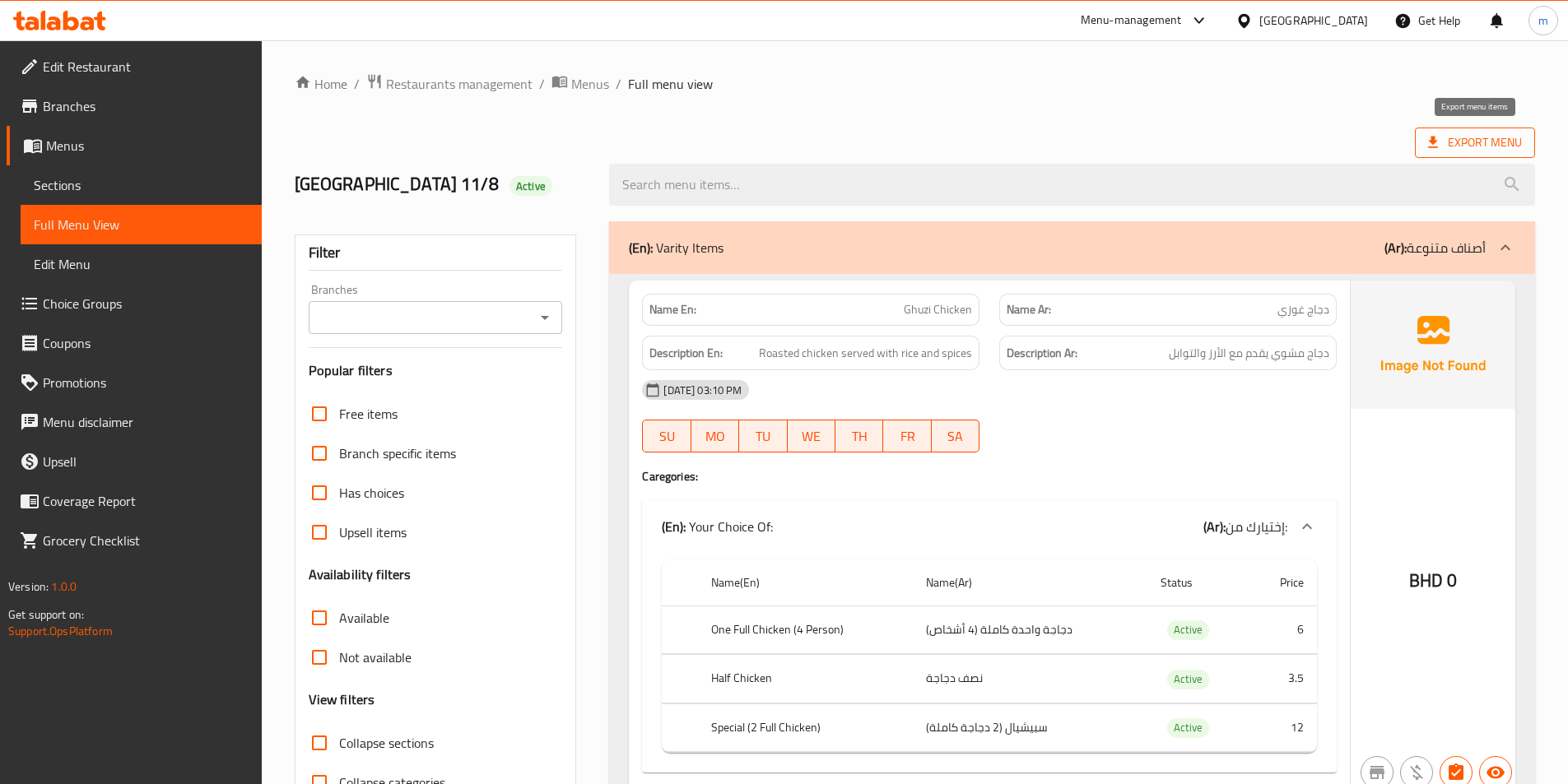
click at [1505, 135] on span "Export Menu" at bounding box center [1475, 143] width 93 height 21
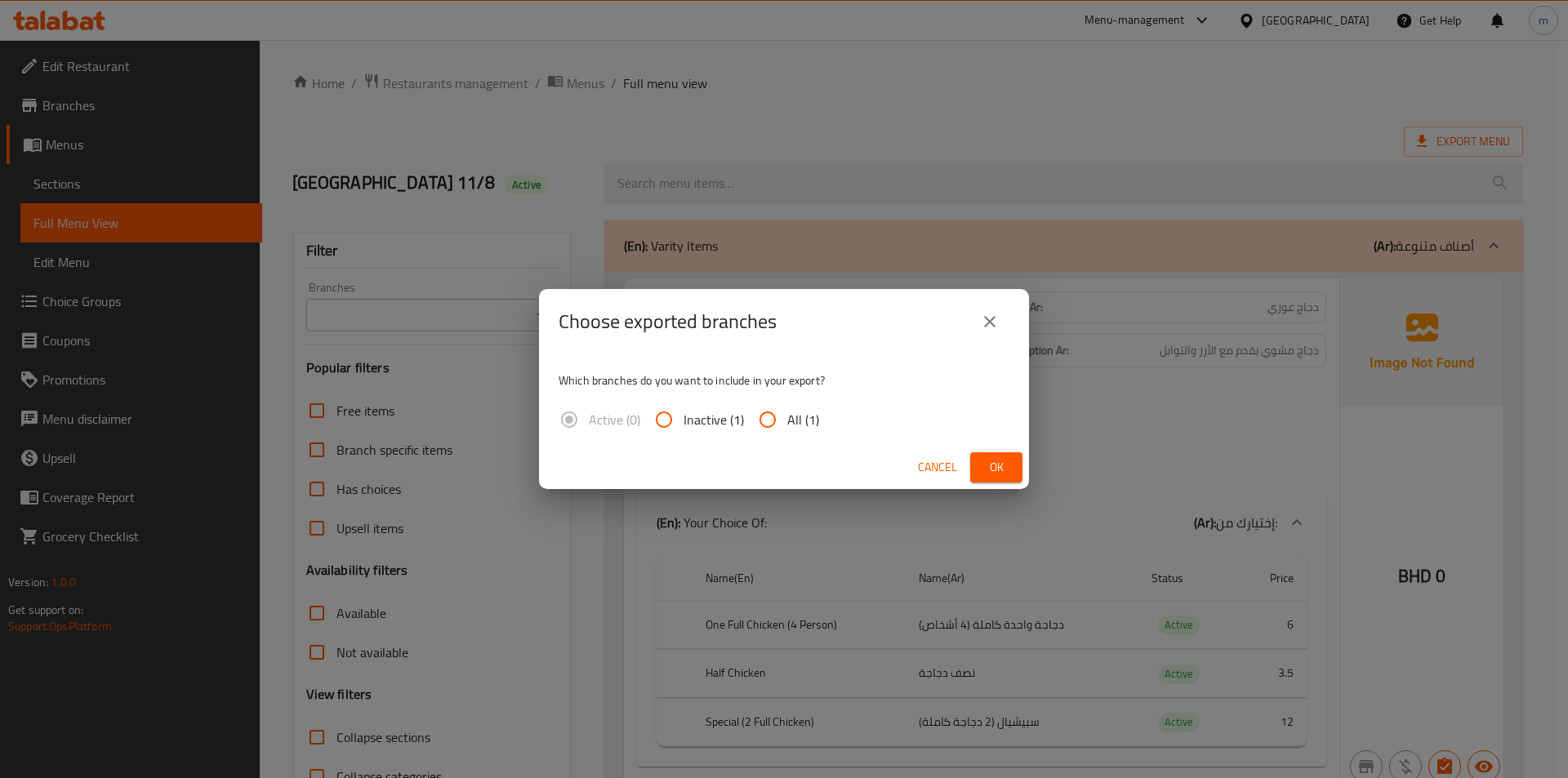
click at [805, 419] on span "All (1)" at bounding box center [802, 419] width 31 height 20
click at [787, 419] on input "All (1)" at bounding box center [767, 419] width 39 height 39
radio input "true"
click at [1002, 468] on span "Ok" at bounding box center [996, 468] width 26 height 20
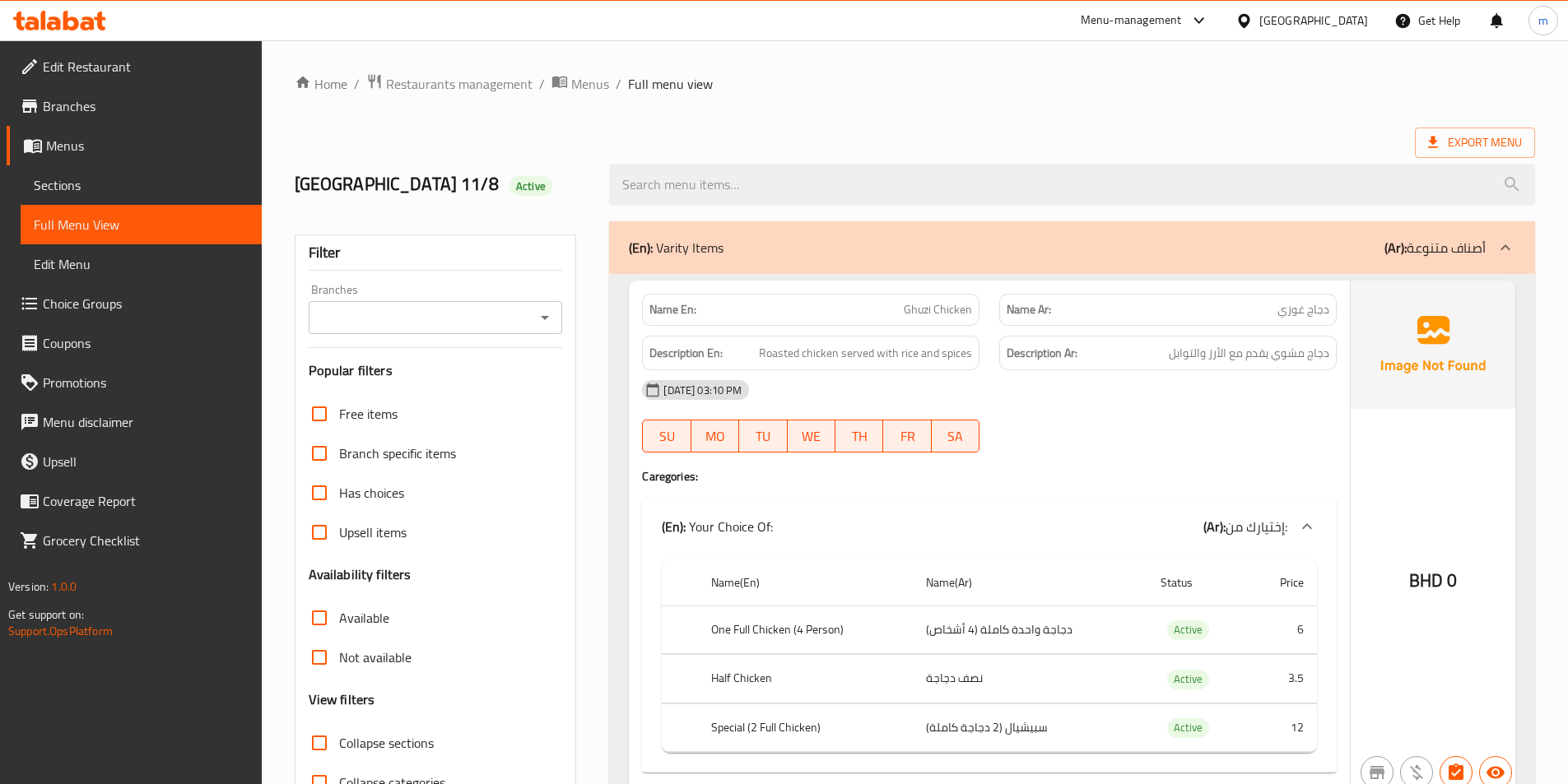
click at [1355, 21] on div "Bahrain" at bounding box center [1313, 20] width 109 height 18
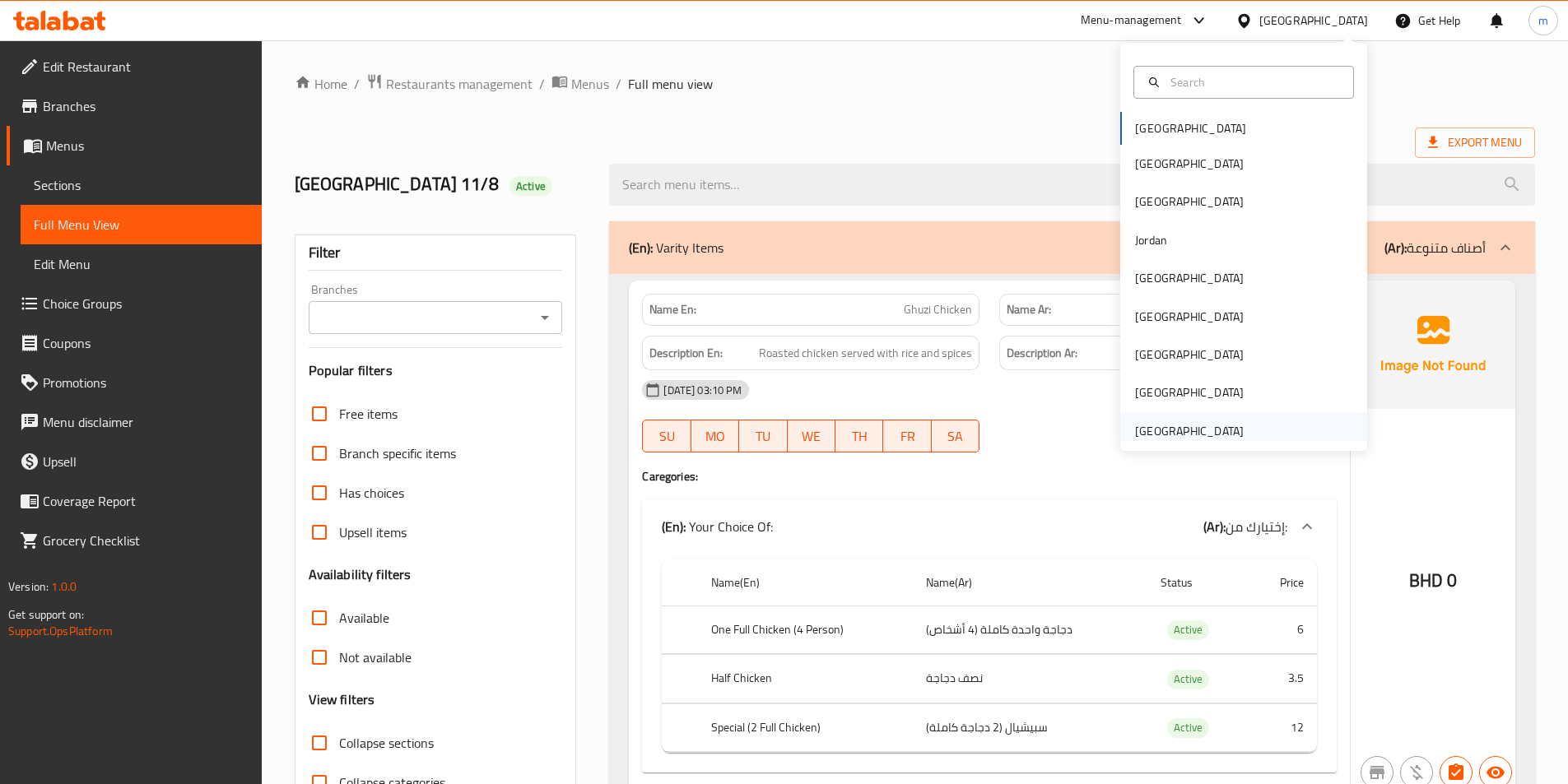
click at [1156, 422] on div "[GEOGRAPHIC_DATA]" at bounding box center [1189, 430] width 109 height 18
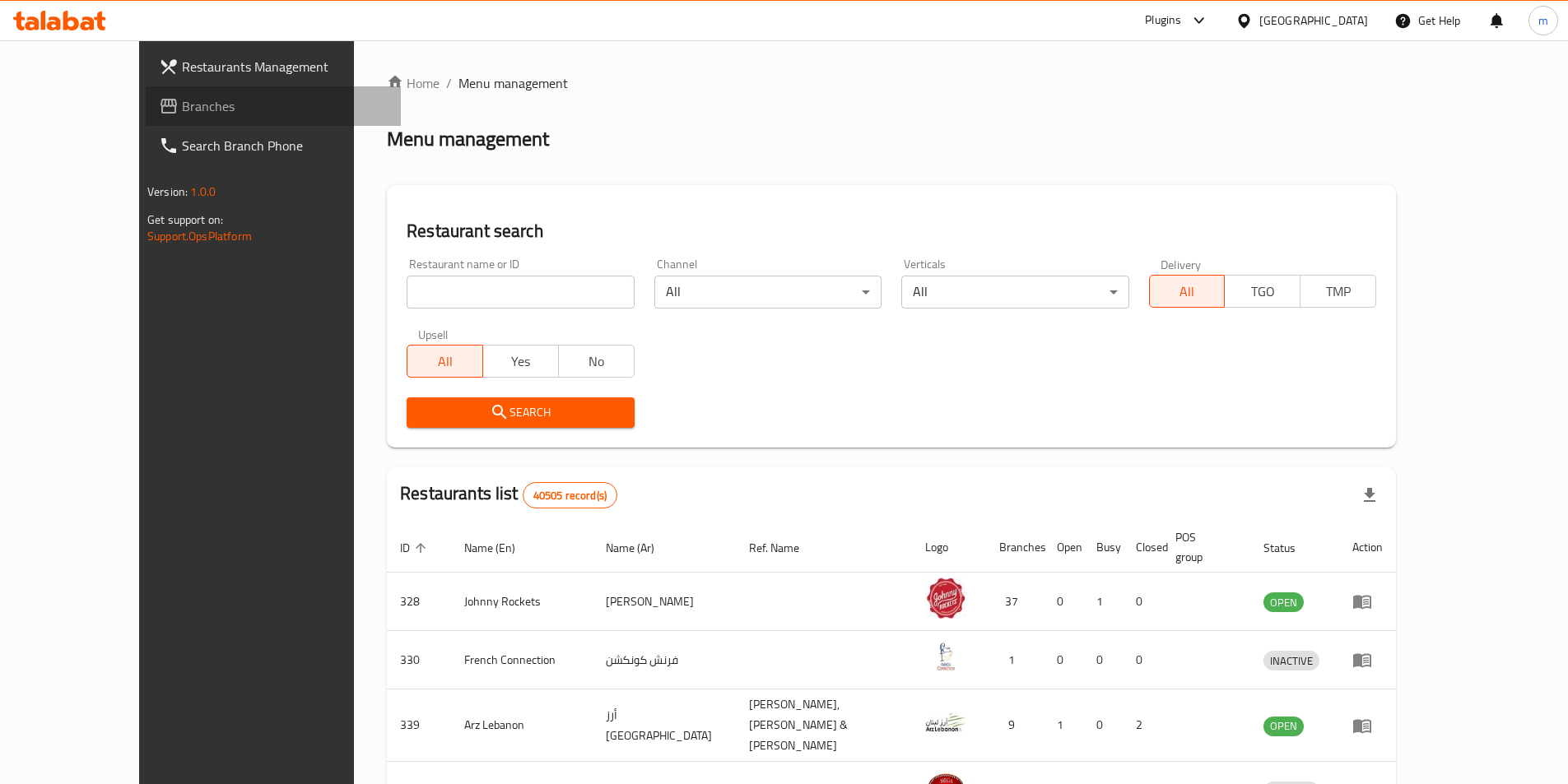
click at [182, 106] on span "Branches" at bounding box center [285, 105] width 206 height 20
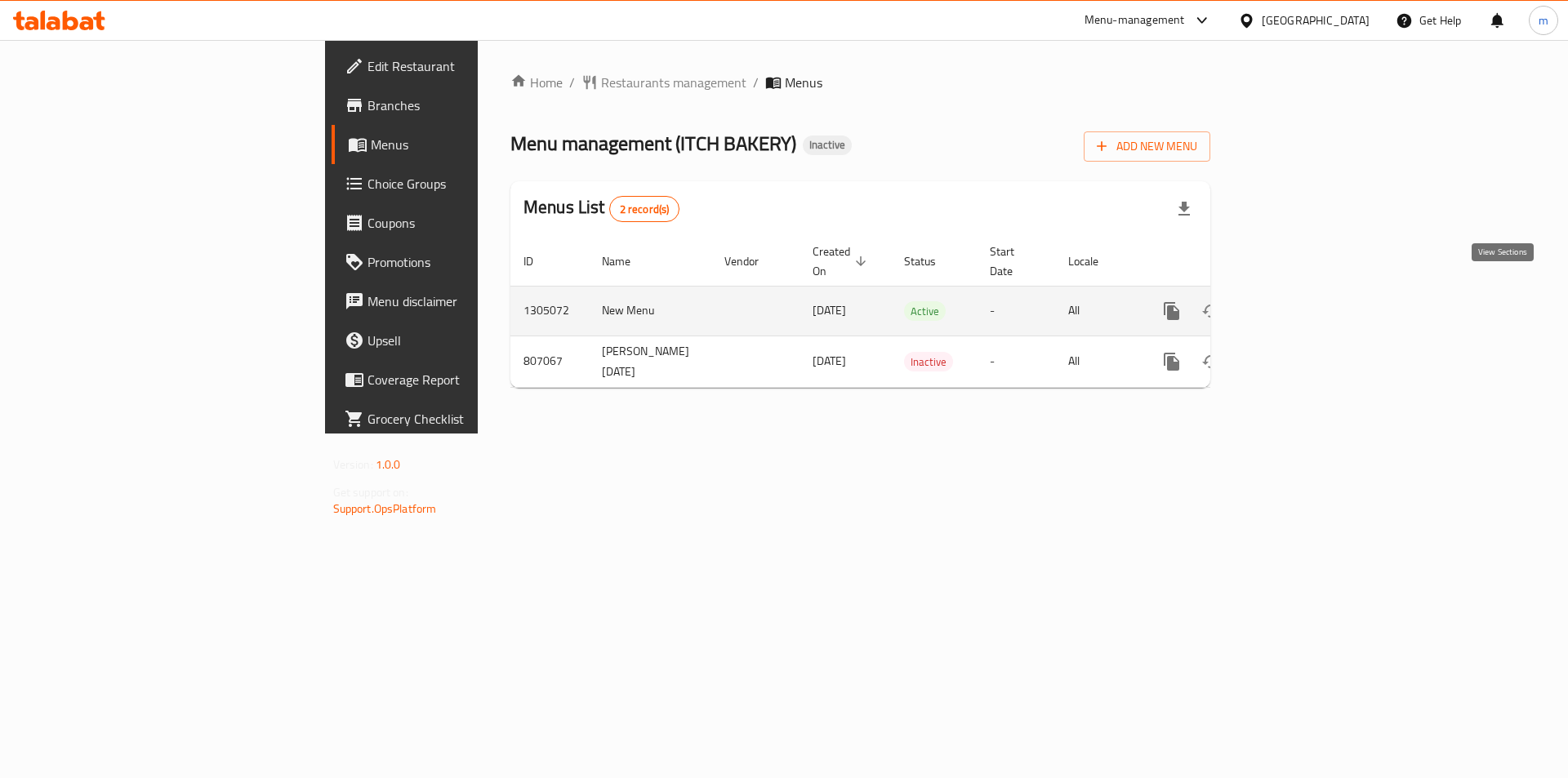
click at [1299, 301] on icon "enhanced table" at bounding box center [1289, 310] width 20 height 20
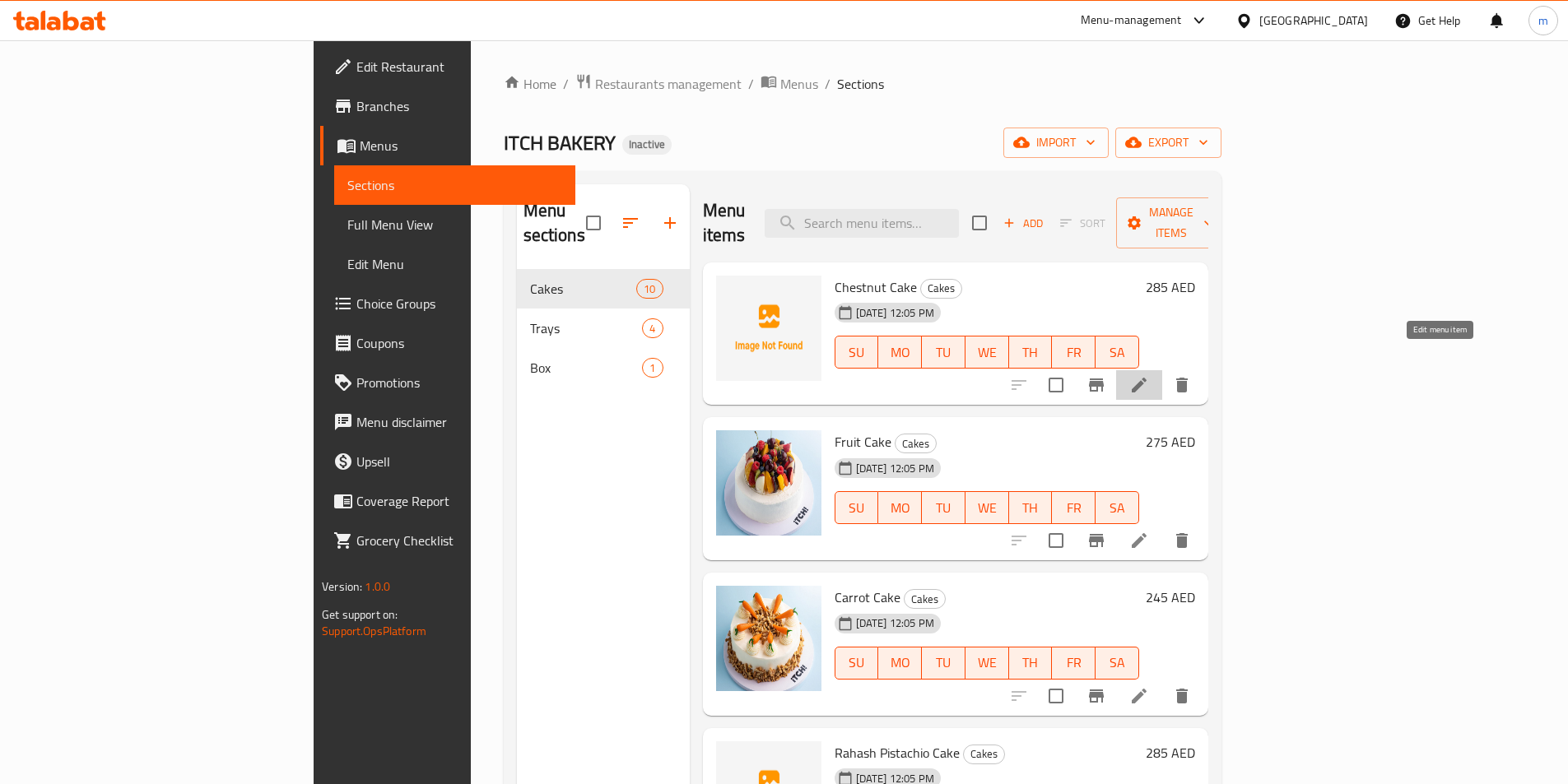
click at [1149, 375] on icon at bounding box center [1138, 385] width 20 height 20
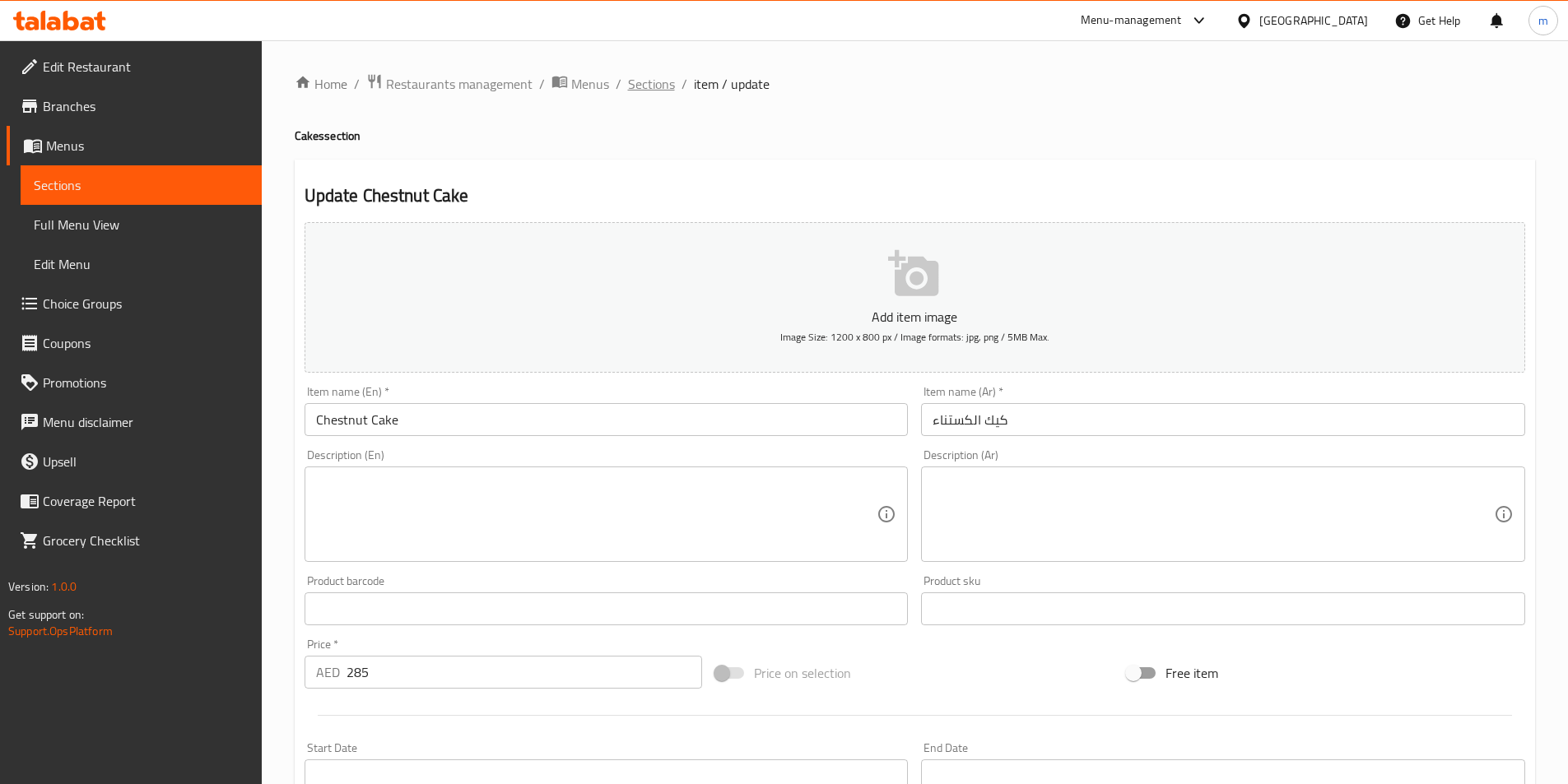
click at [668, 89] on span "Sections" at bounding box center [651, 83] width 47 height 20
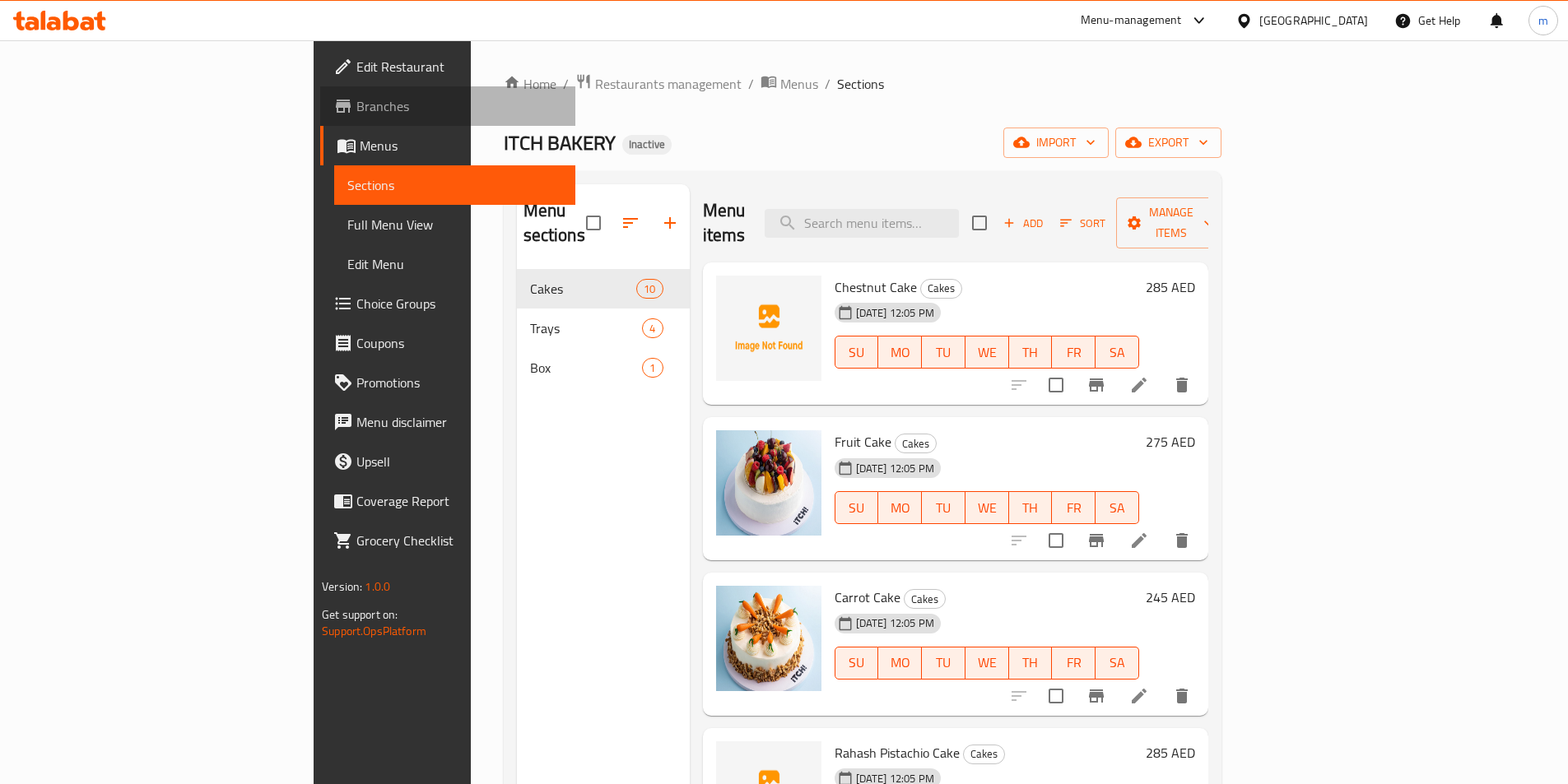
click at [357, 99] on span "Branches" at bounding box center [460, 105] width 206 height 20
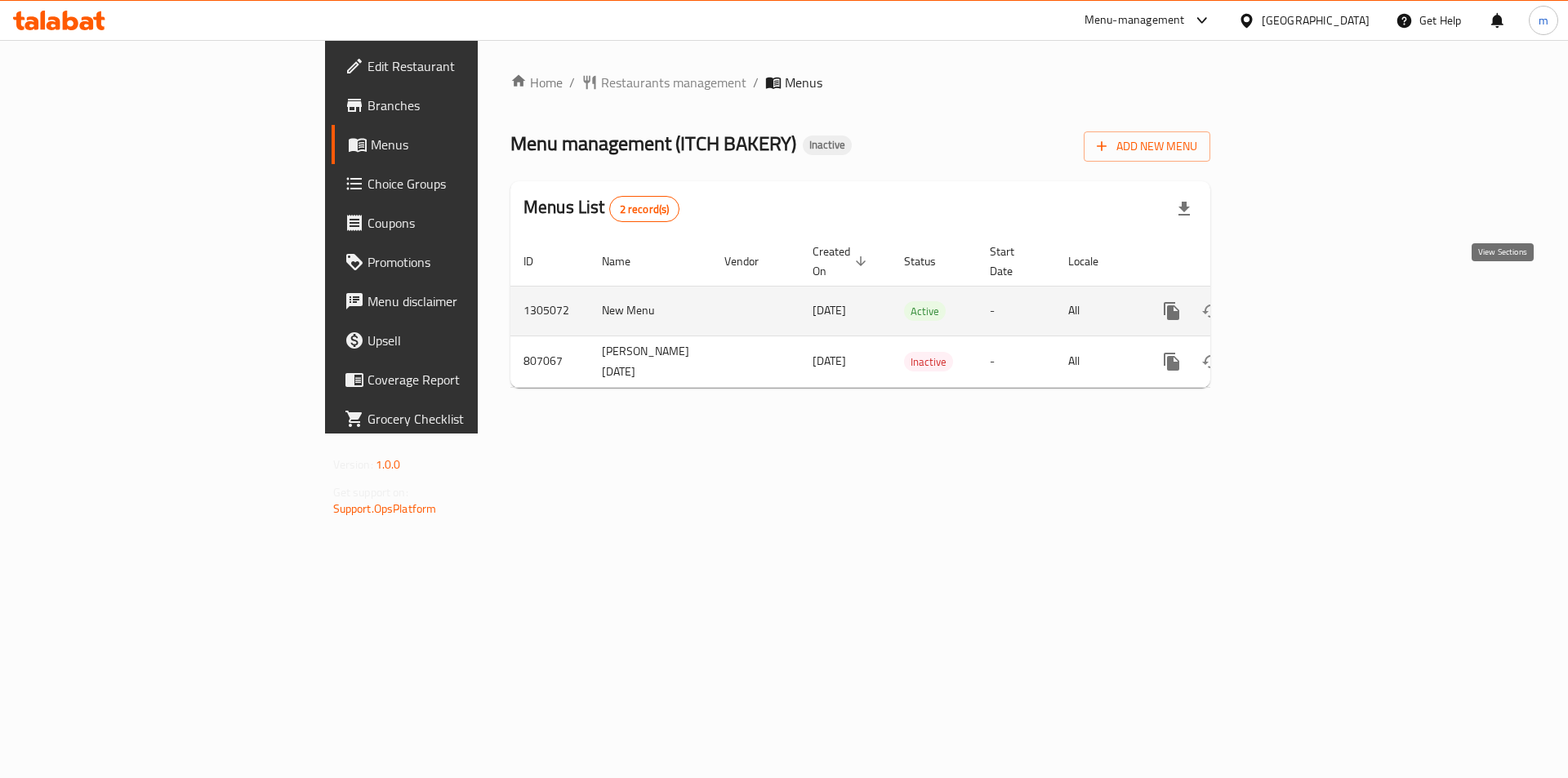
click at [1309, 292] on link "enhanced table" at bounding box center [1290, 311] width 39 height 39
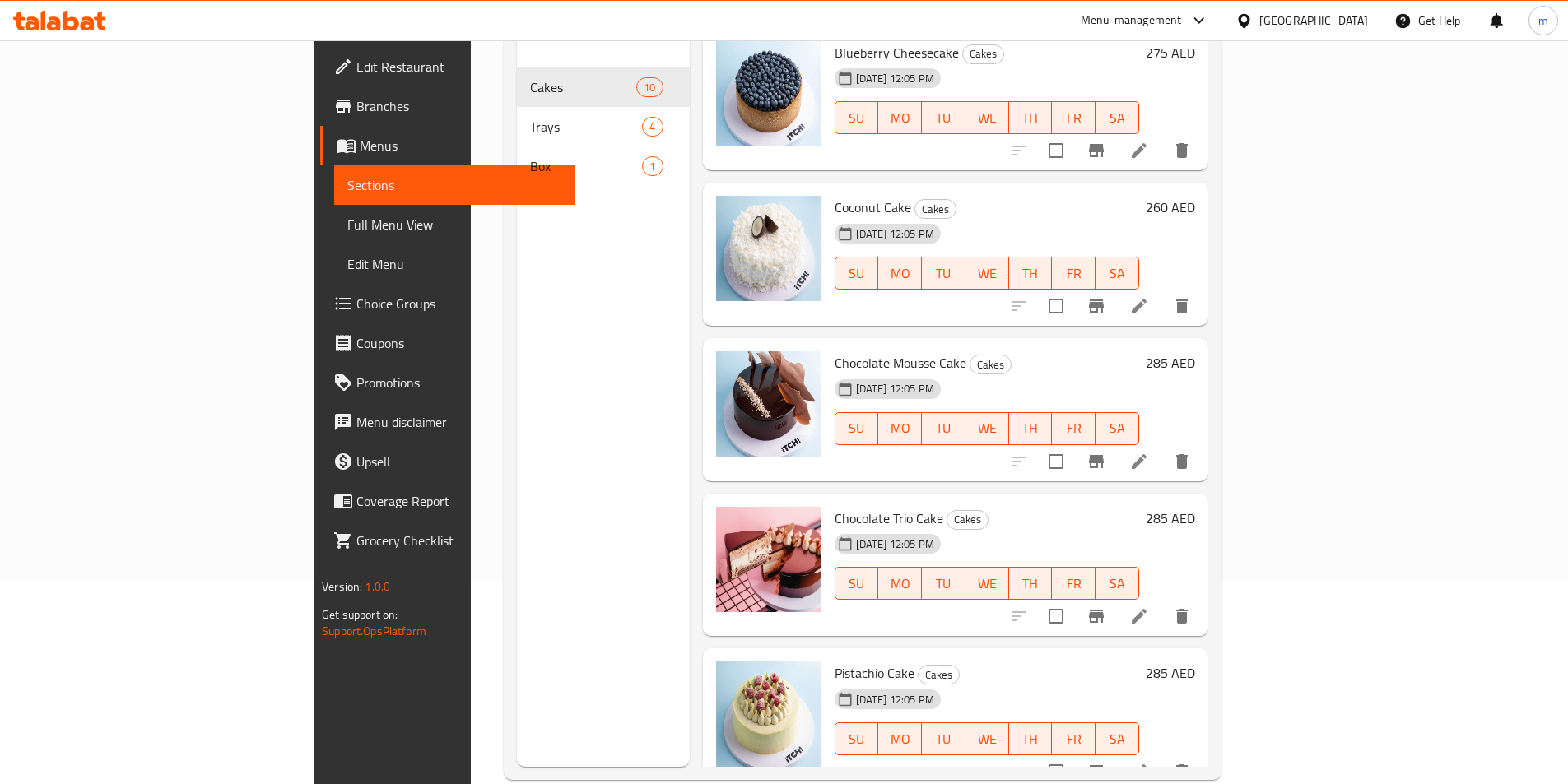
scroll to position [230, 0]
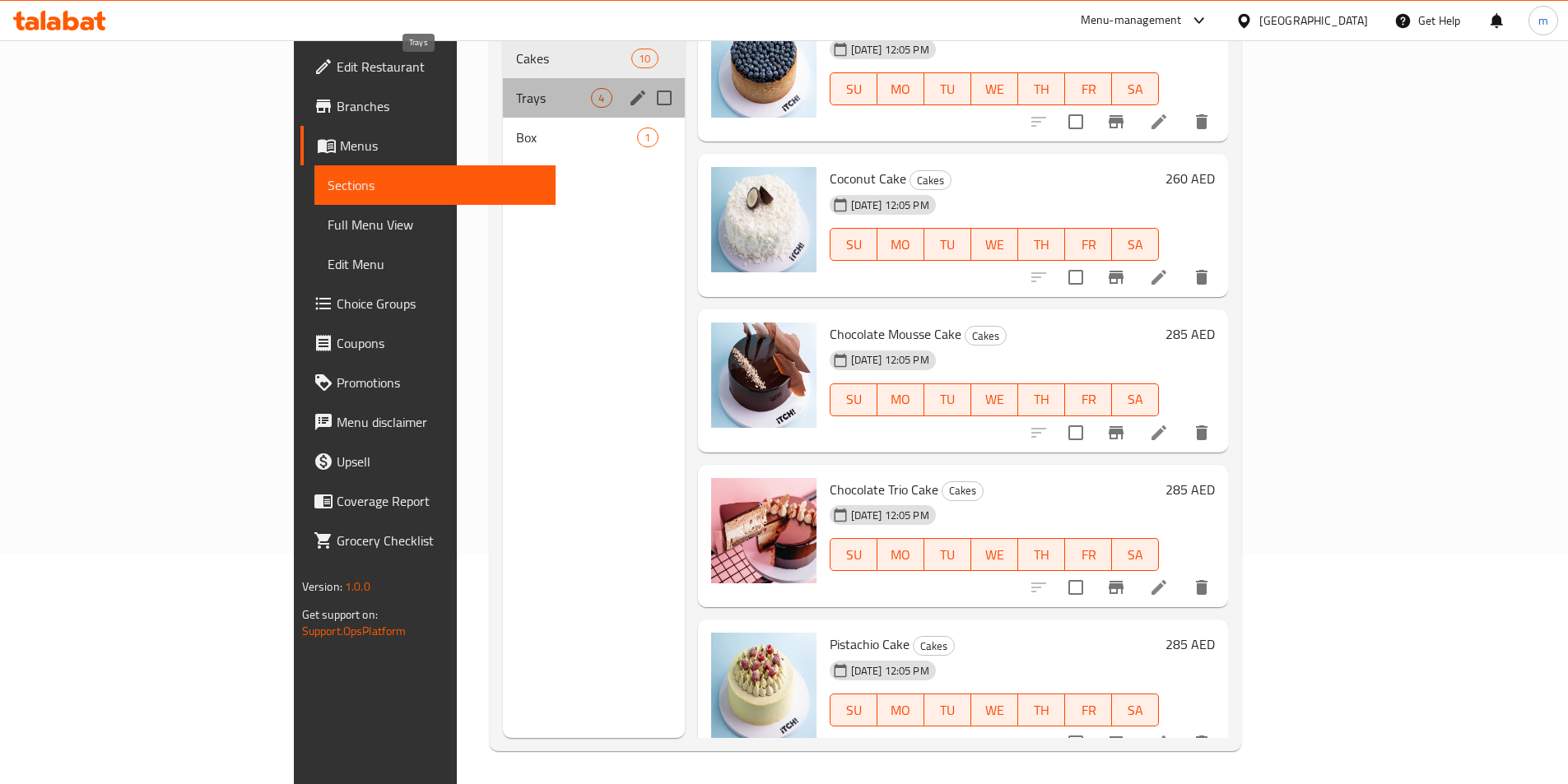
click at [516, 88] on span "Trays" at bounding box center [553, 98] width 75 height 20
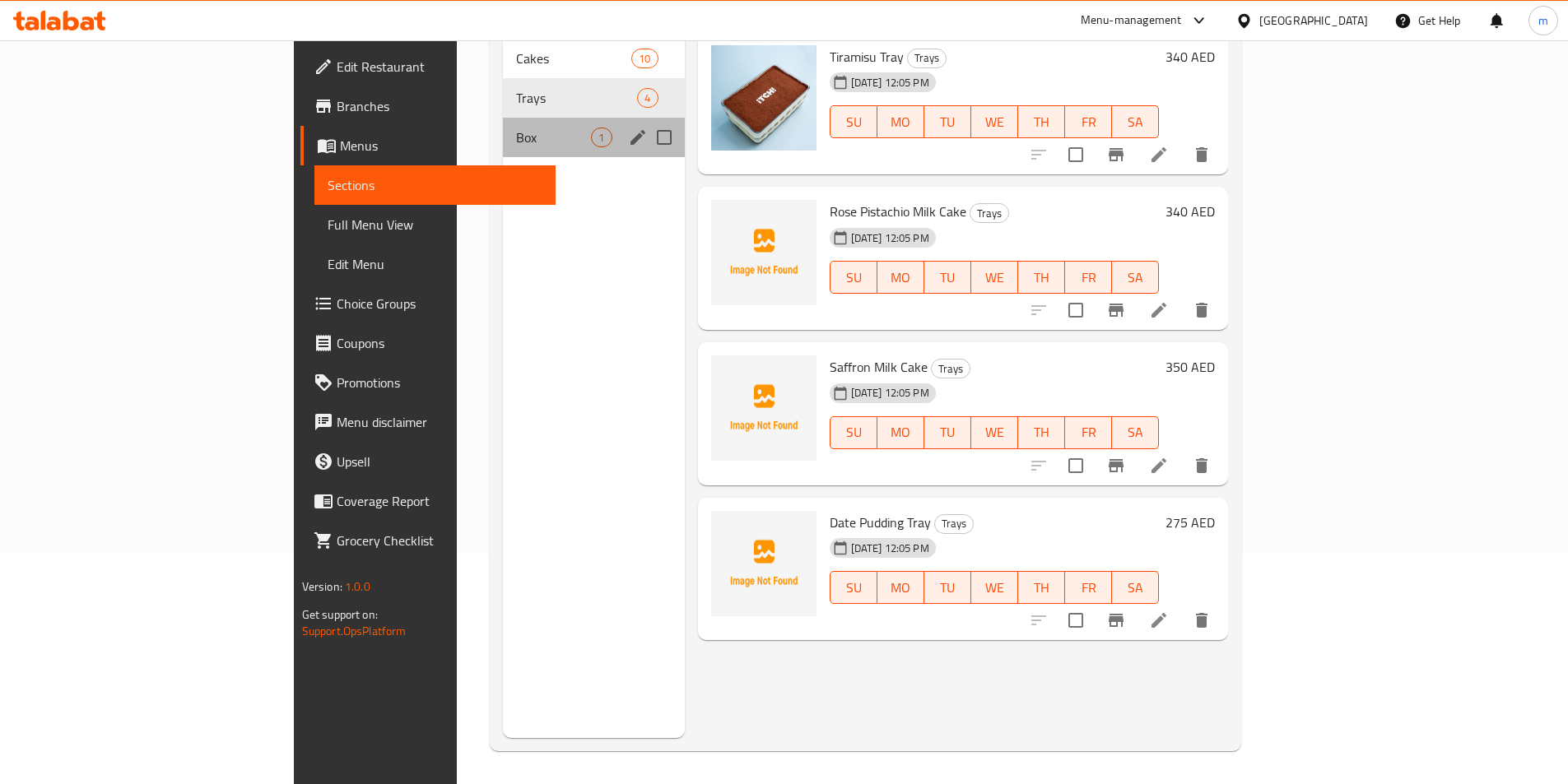
click at [503, 132] on div "Box 1" at bounding box center [593, 137] width 181 height 39
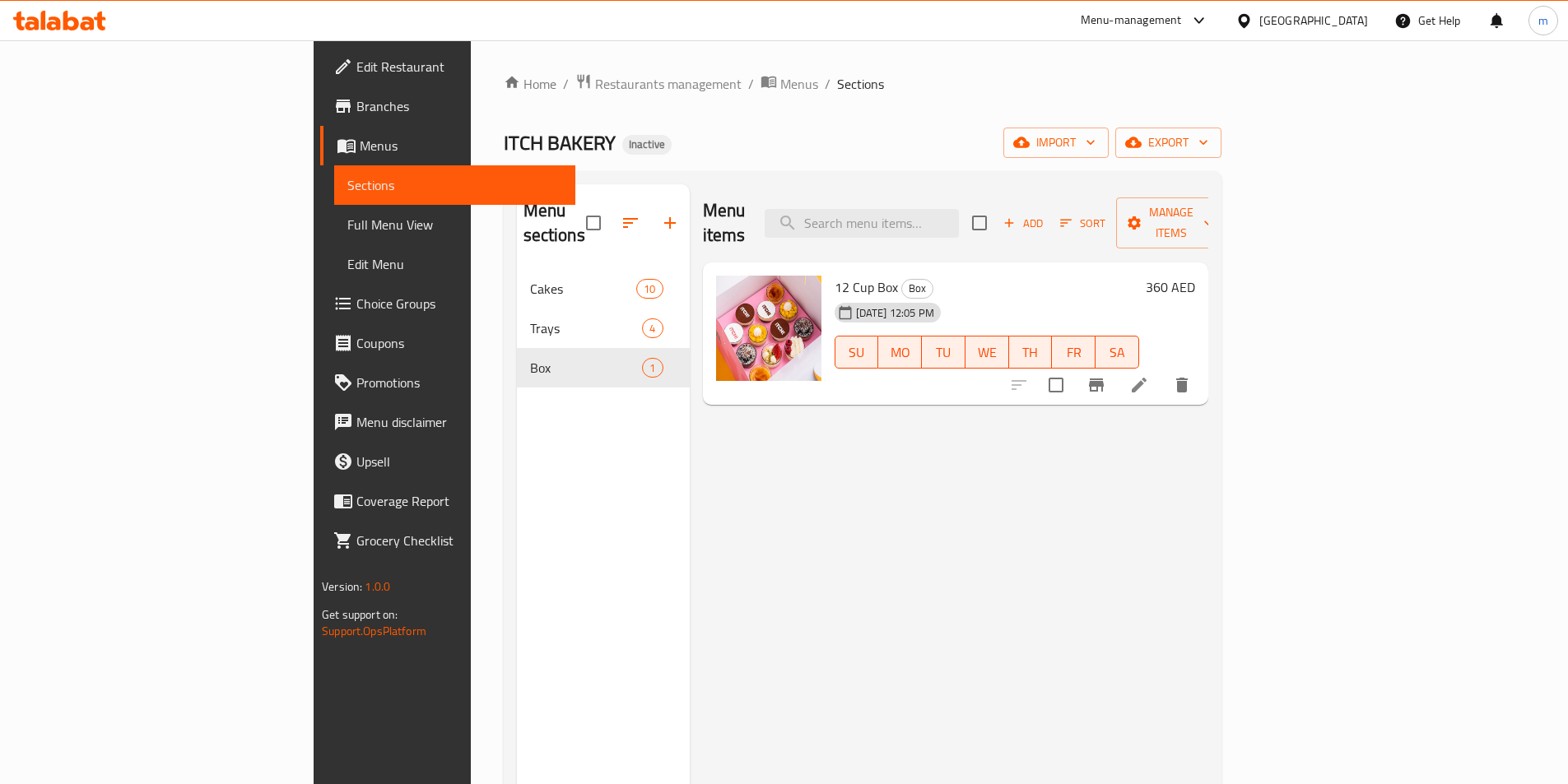
click at [357, 97] on span "Branches" at bounding box center [460, 105] width 206 height 20
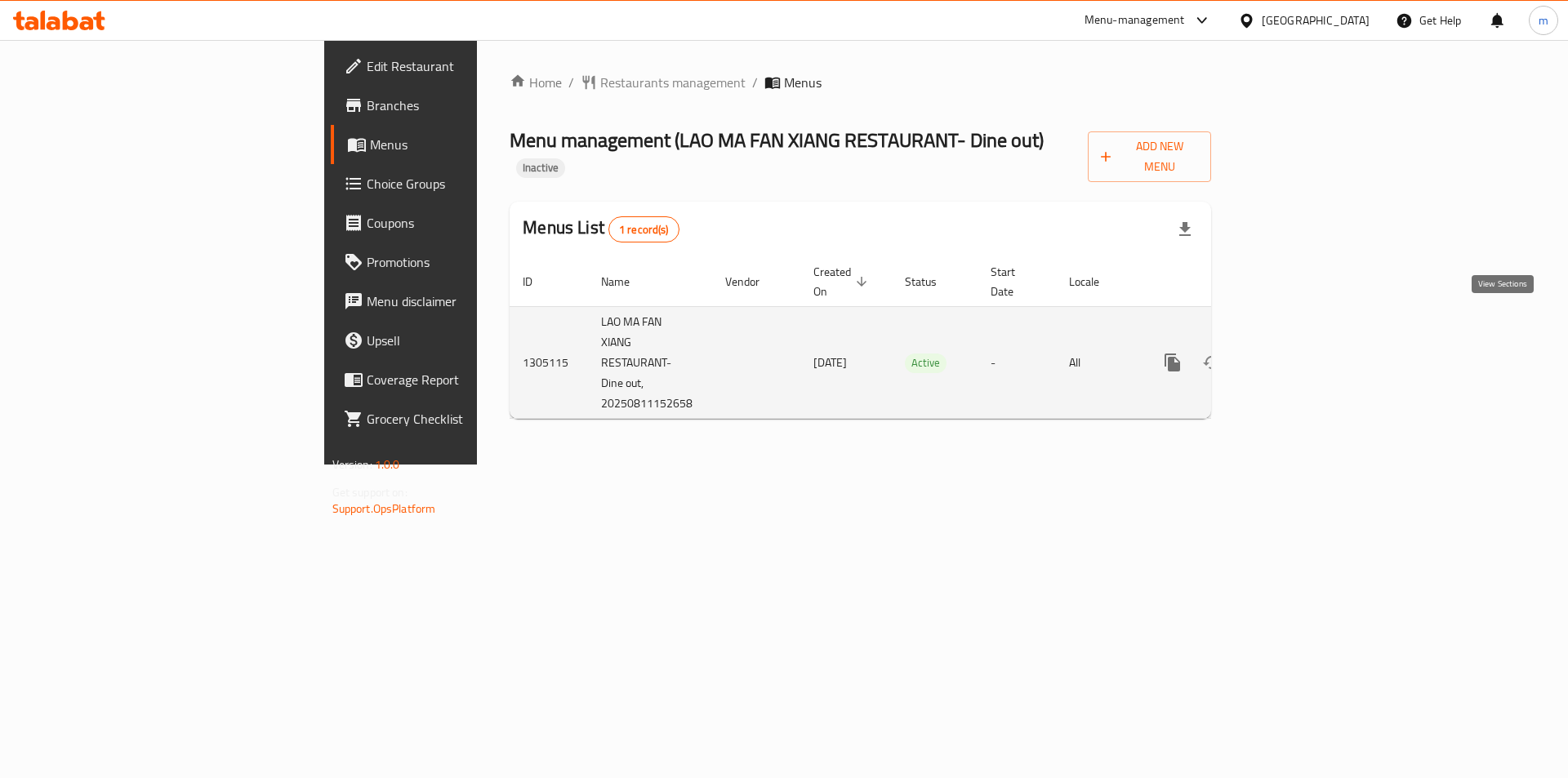
click at [1300, 353] on icon "enhanced table" at bounding box center [1290, 362] width 20 height 20
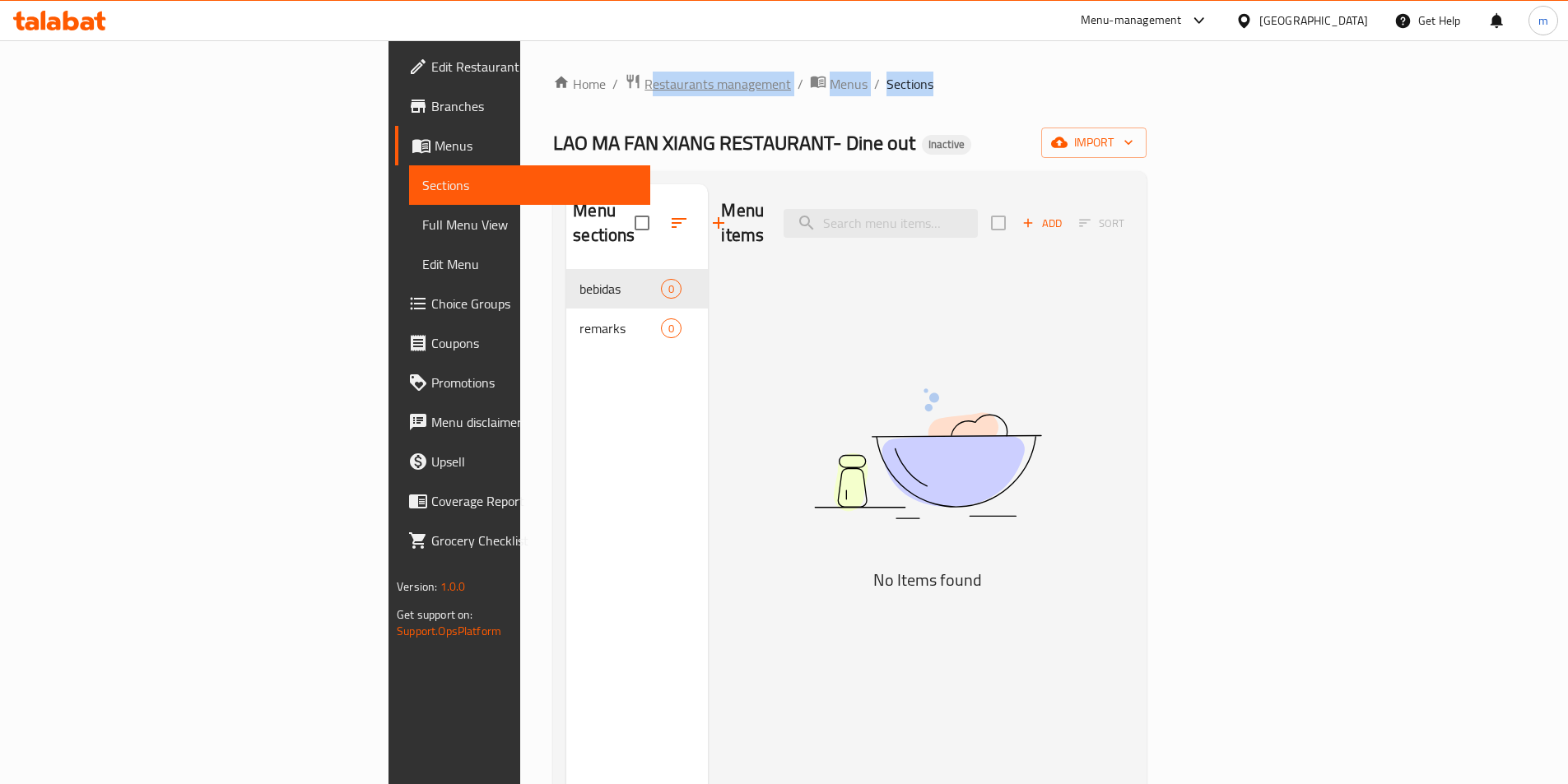
drag, startPoint x: 670, startPoint y: 82, endPoint x: 393, endPoint y: 90, distance: 277.1
click at [553, 90] on ol "Home / Restaurants management / Menus / Sections" at bounding box center [850, 83] width 593 height 21
click at [1178, 20] on div "Menu-management" at bounding box center [1131, 20] width 101 height 20
click at [1125, 63] on div "All Plugins" at bounding box center [1087, 72] width 247 height 38
